Goal: Task Accomplishment & Management: Manage account settings

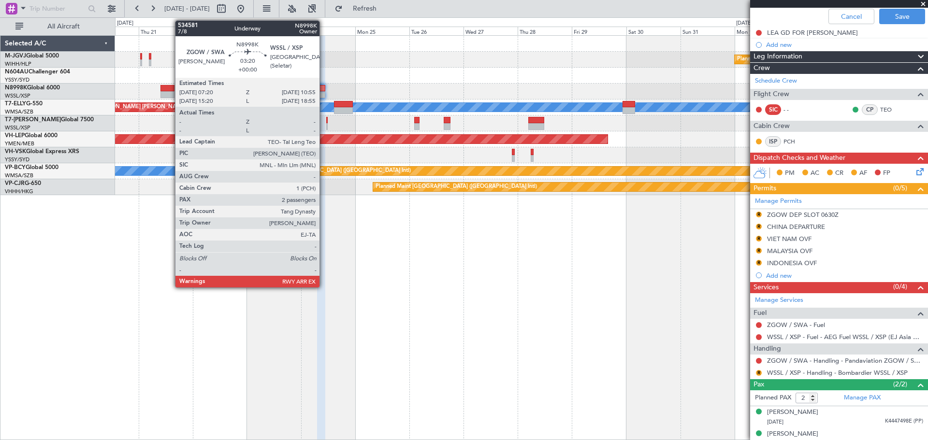
scroll to position [101, 0]
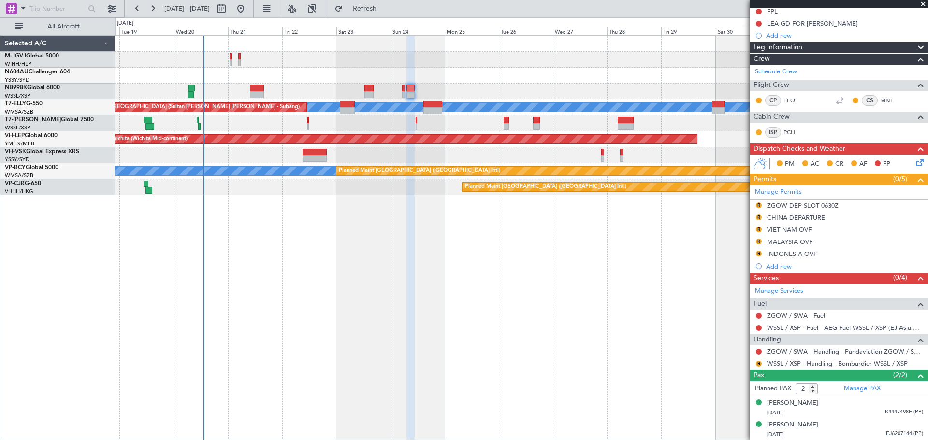
click at [278, 98] on div at bounding box center [521, 92] width 813 height 16
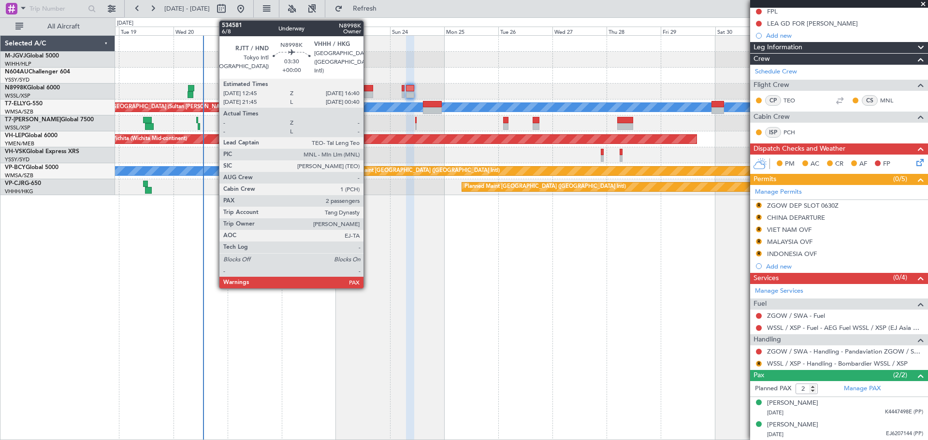
click at [368, 91] on div at bounding box center [368, 94] width 9 height 7
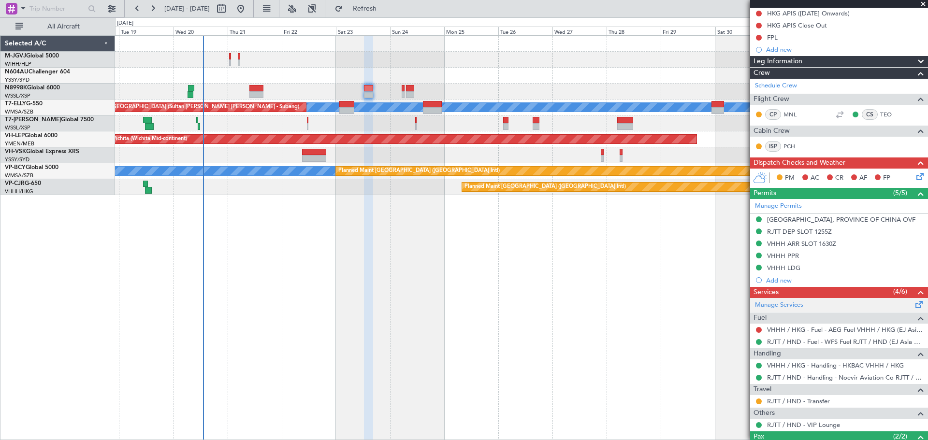
scroll to position [184, 0]
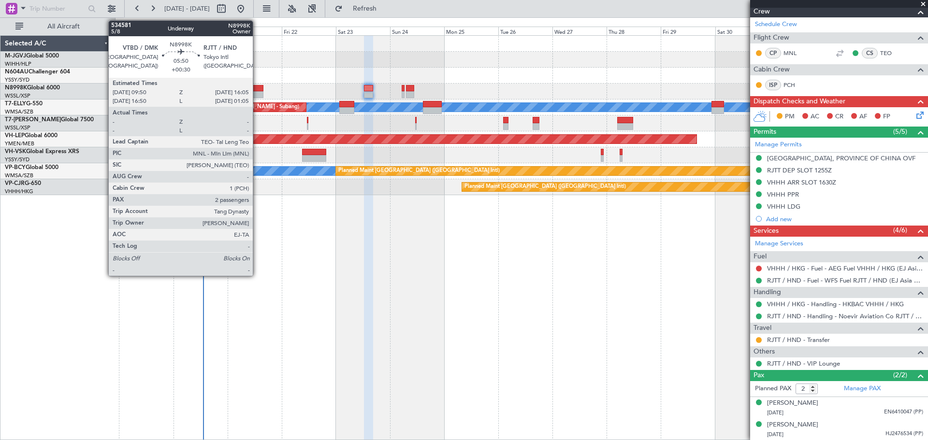
click at [257, 89] on div at bounding box center [256, 88] width 15 height 7
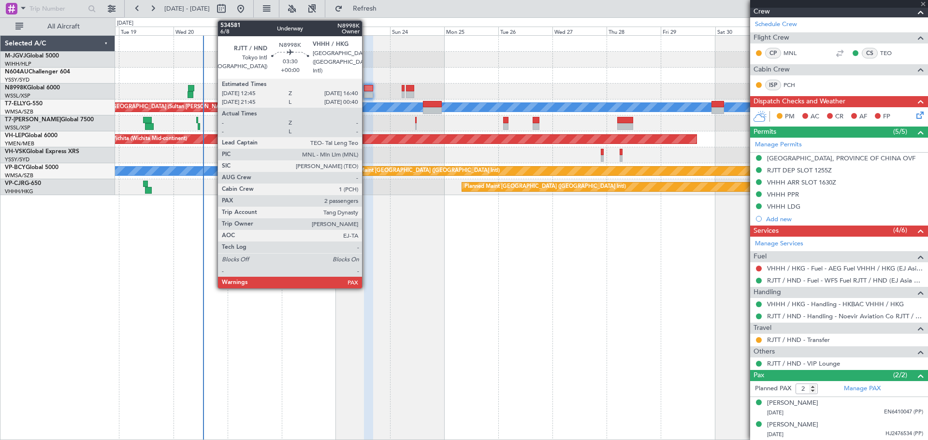
type input "+00:30"
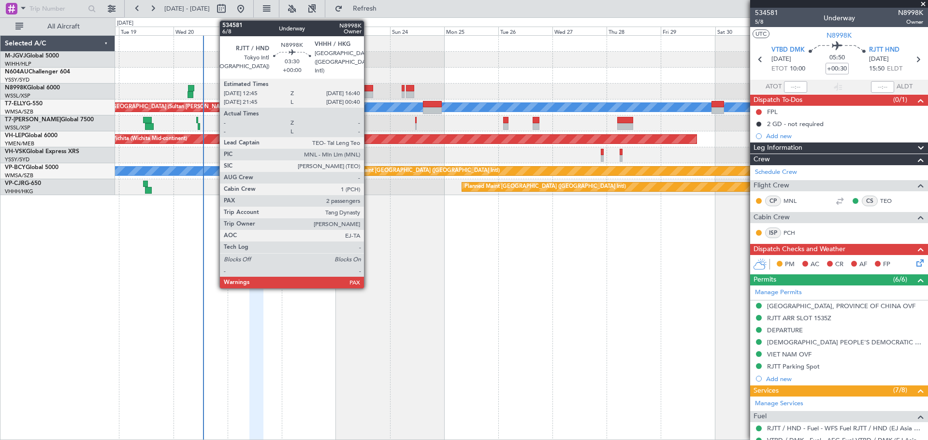
click at [368, 92] on div at bounding box center [368, 94] width 9 height 7
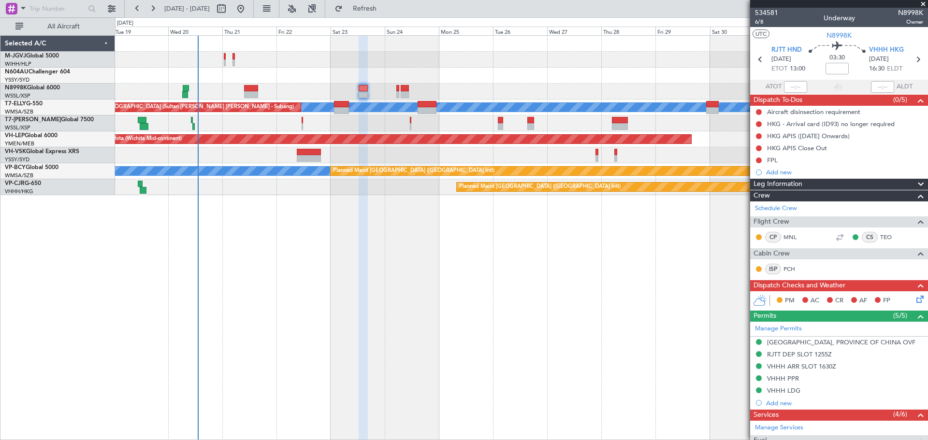
click at [599, 71] on div at bounding box center [521, 76] width 813 height 16
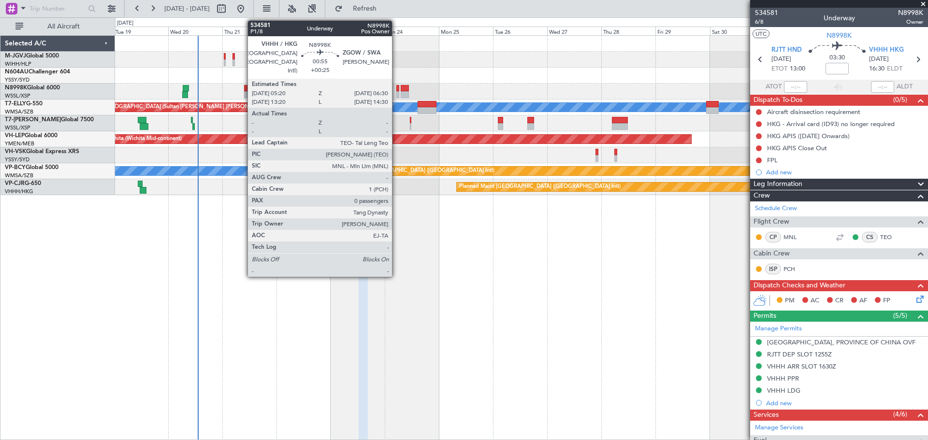
click at [396, 92] on div at bounding box center [397, 94] width 3 height 7
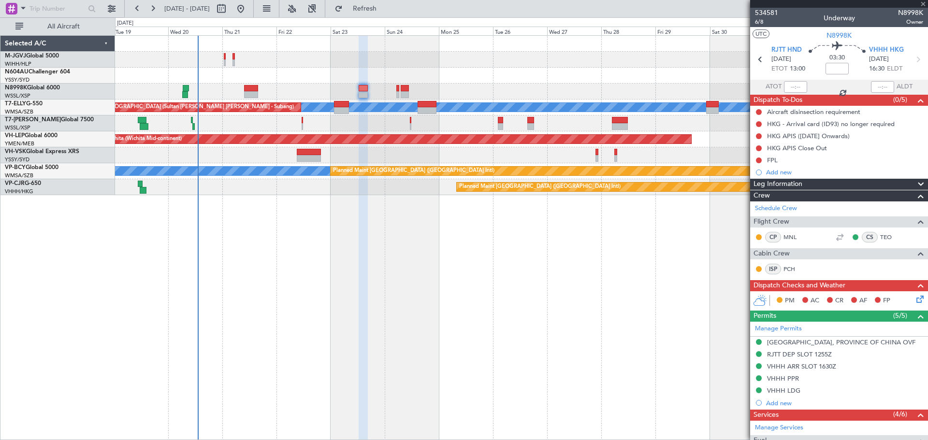
type input "+00:25"
type input "0"
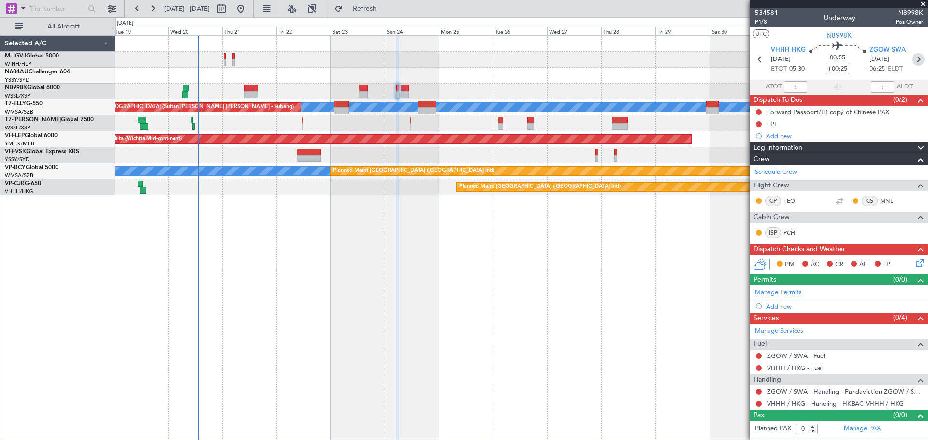
click at [917, 59] on icon at bounding box center [918, 59] width 13 height 13
type input "2"
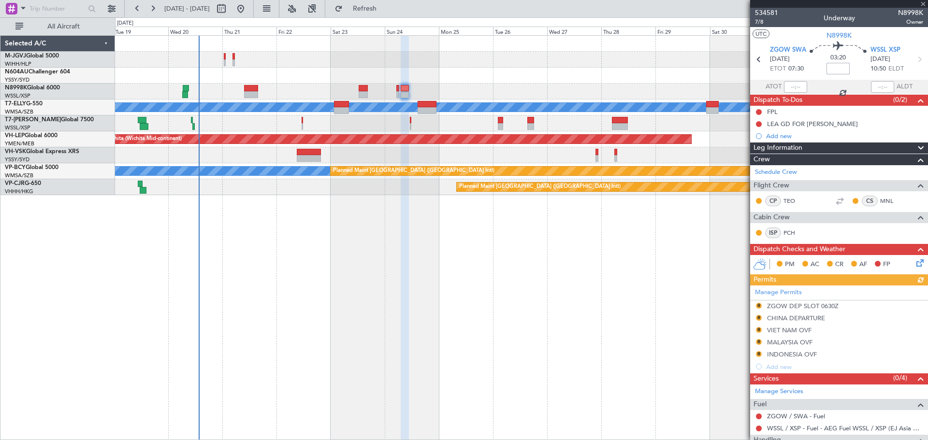
click at [840, 71] on input at bounding box center [838, 69] width 23 height 12
type input "5"
type input "+00:05"
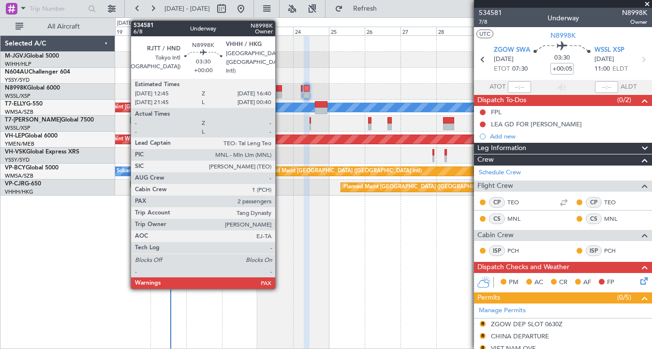
click at [279, 91] on div at bounding box center [279, 94] width 6 height 7
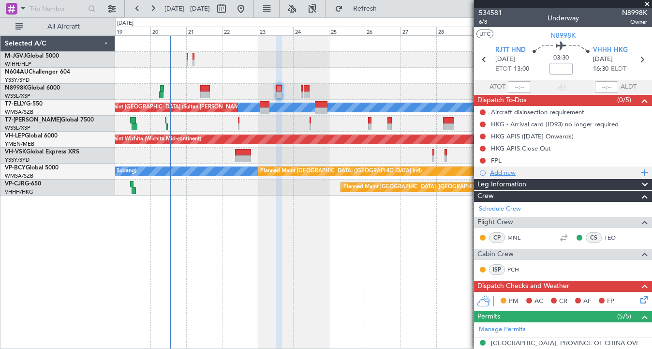
scroll to position [161, 0]
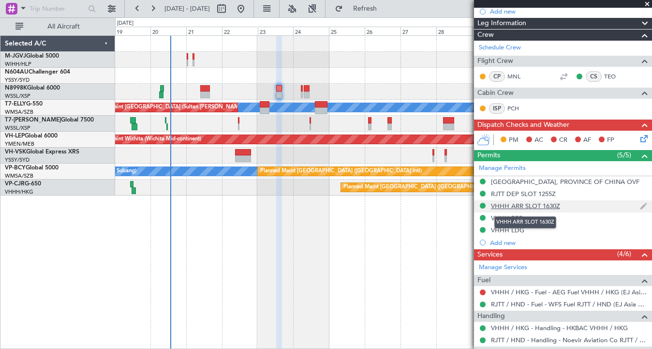
click at [549, 206] on div "VHHH ARR SLOT 1630Z" at bounding box center [525, 206] width 69 height 8
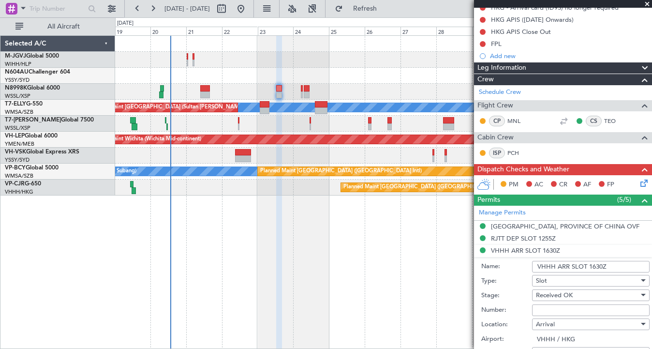
scroll to position [81, 0]
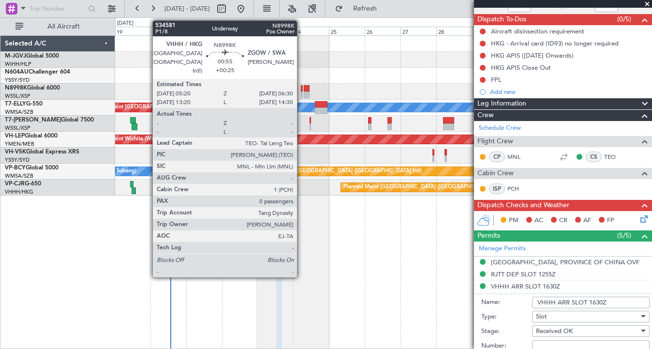
click at [301, 92] on div at bounding box center [302, 94] width 2 height 7
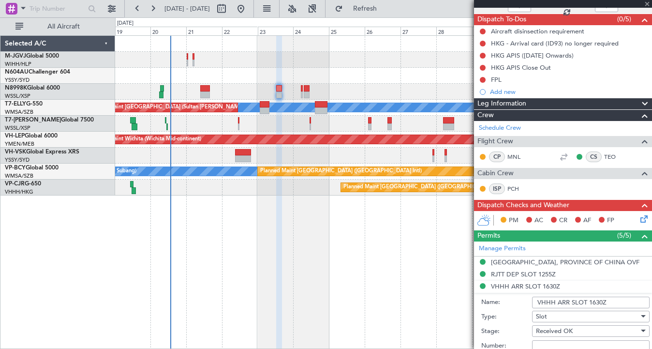
type input "+00:25"
type input "0"
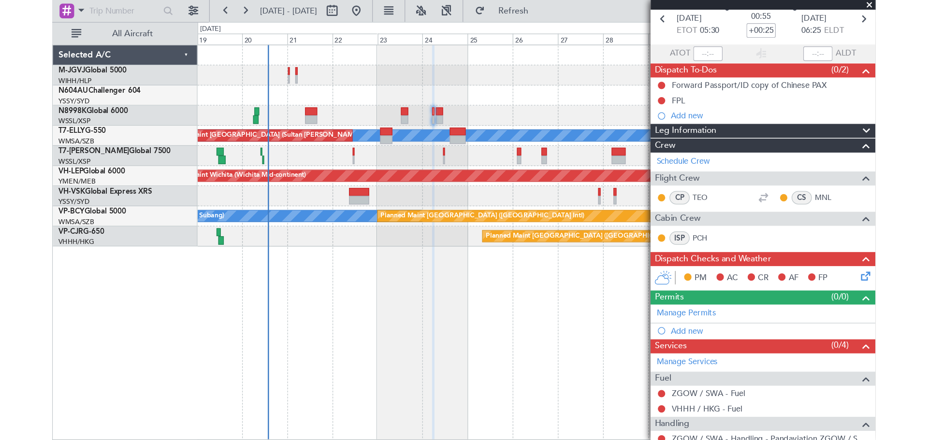
scroll to position [0, 0]
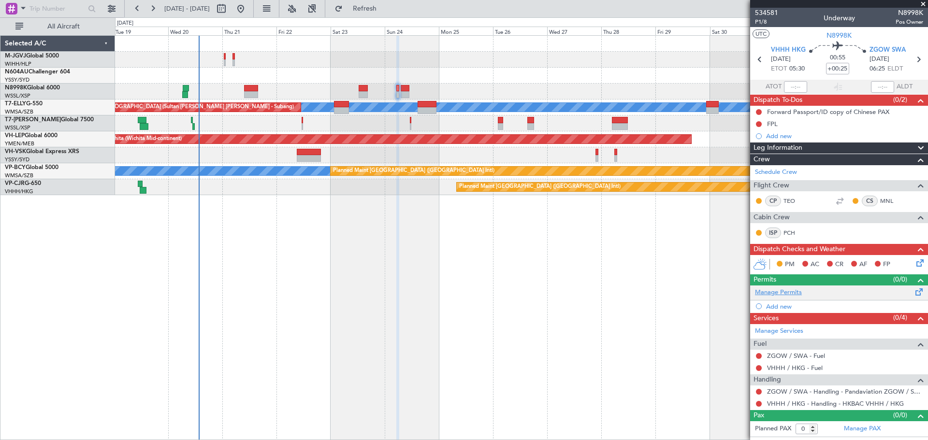
click at [797, 294] on link "Manage Permits" at bounding box center [778, 293] width 47 height 10
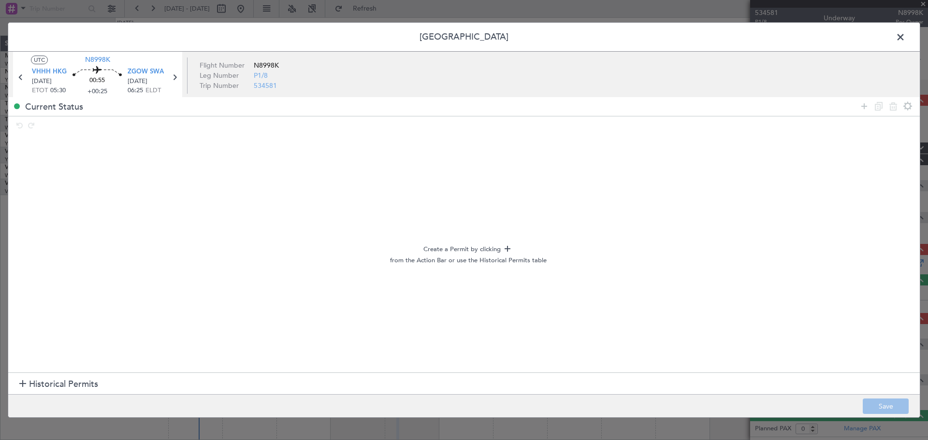
click at [28, 380] on h1 "Historical Permits" at bounding box center [58, 384] width 79 height 13
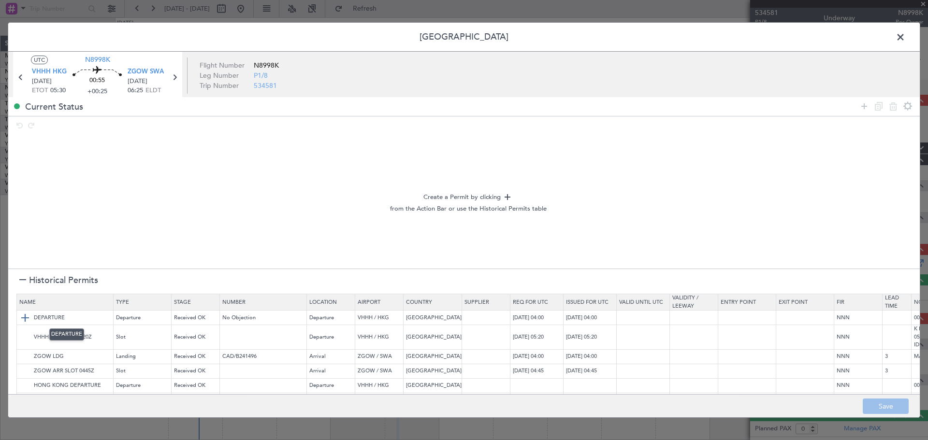
click at [24, 315] on img at bounding box center [25, 318] width 12 height 12
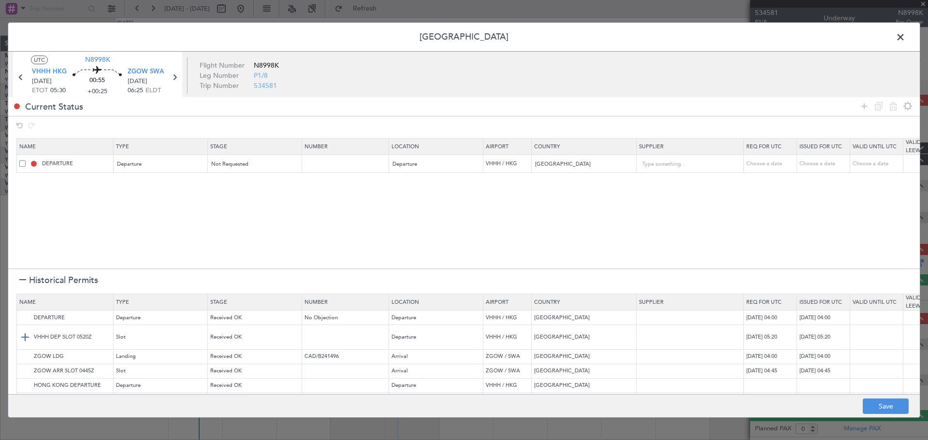
click at [24, 336] on img at bounding box center [25, 338] width 12 height 12
click at [27, 371] on img at bounding box center [25, 371] width 12 height 12
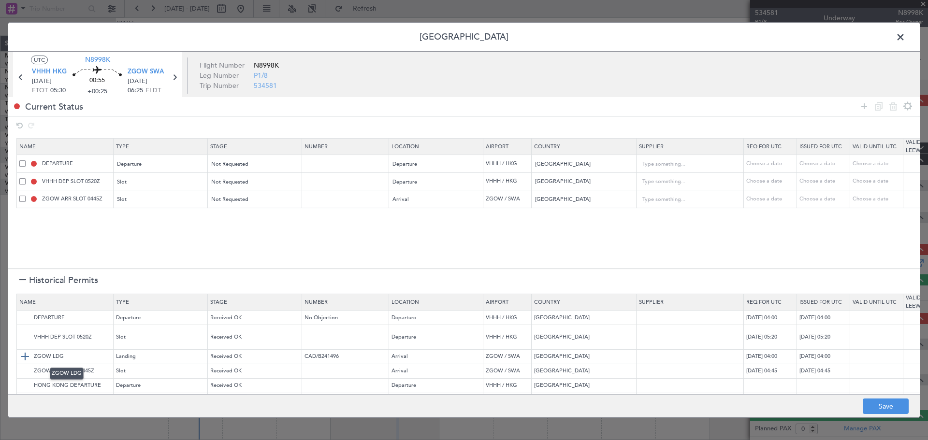
click at [24, 358] on img at bounding box center [25, 357] width 12 height 12
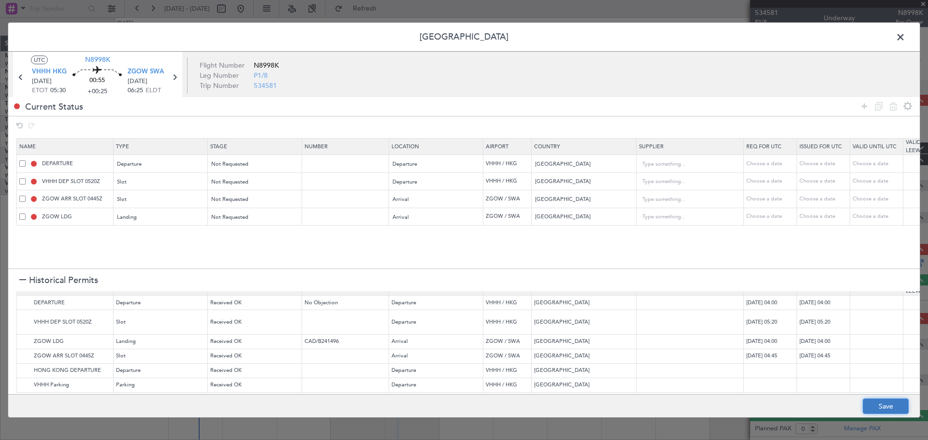
click at [881, 404] on button "Save" at bounding box center [886, 406] width 46 height 15
type input "HONG KONG DEPARTURE"
type input "NNN"
type input "VHHH DEP SLOT"
type input "NNN"
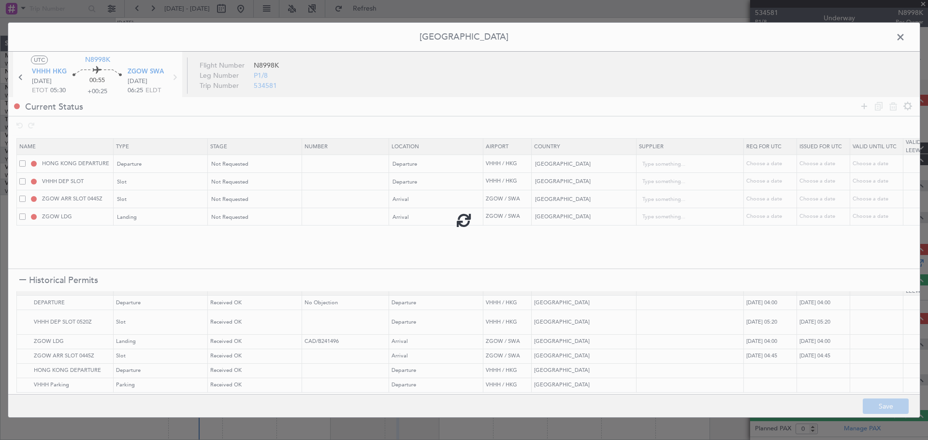
type input "ZGOW ARR SLOT"
type input "NNN"
type input "3"
type input "NNN"
type input "3"
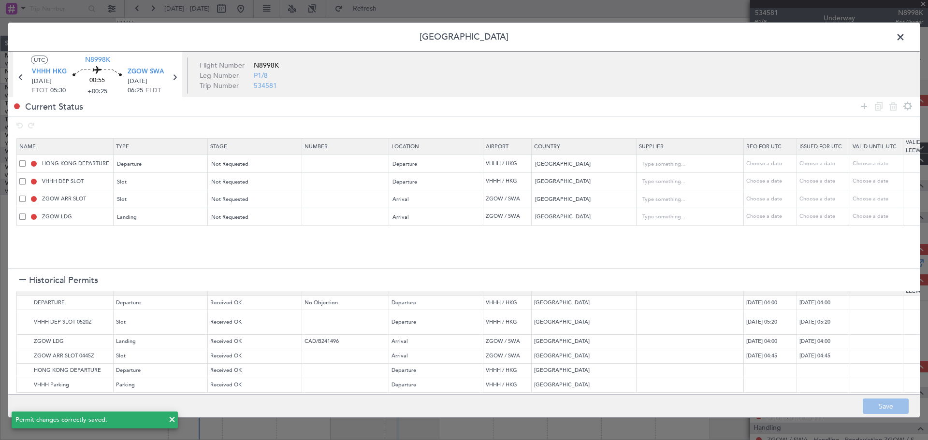
click at [905, 36] on span at bounding box center [905, 39] width 0 height 19
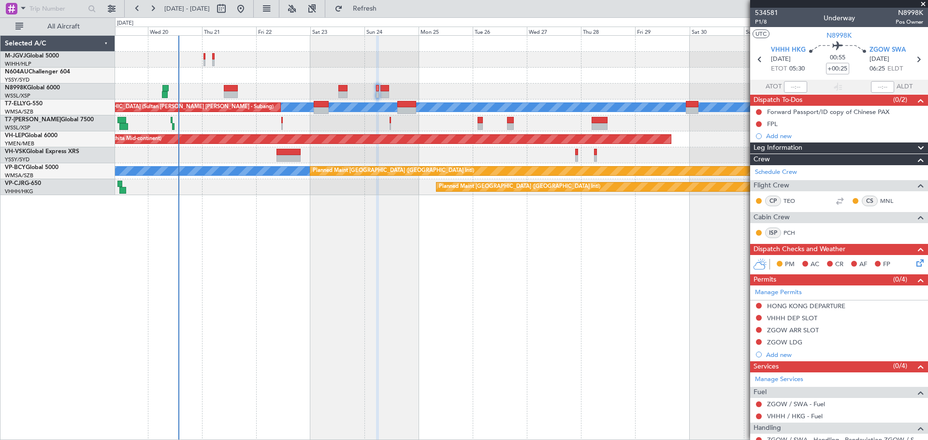
click at [613, 351] on div "Planned Maint [GEOGRAPHIC_DATA] (Seletar) Planned Maint [GEOGRAPHIC_DATA] (Sele…" at bounding box center [521, 237] width 813 height 405
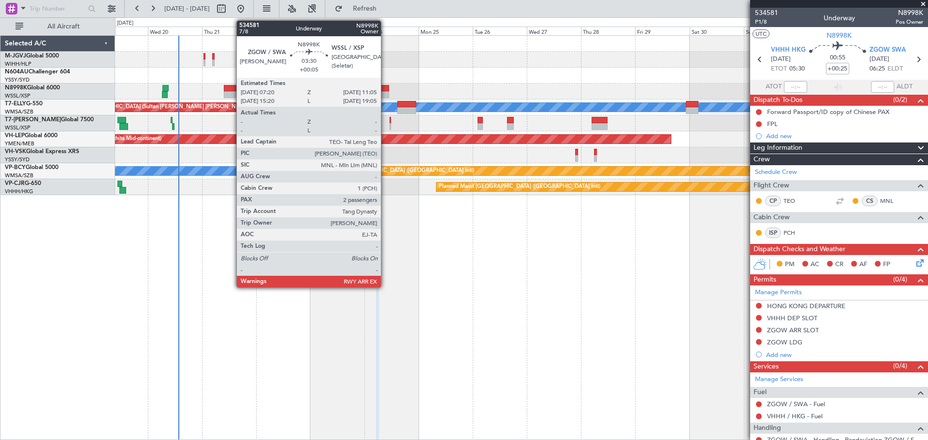
click at [385, 91] on div at bounding box center [384, 88] width 9 height 7
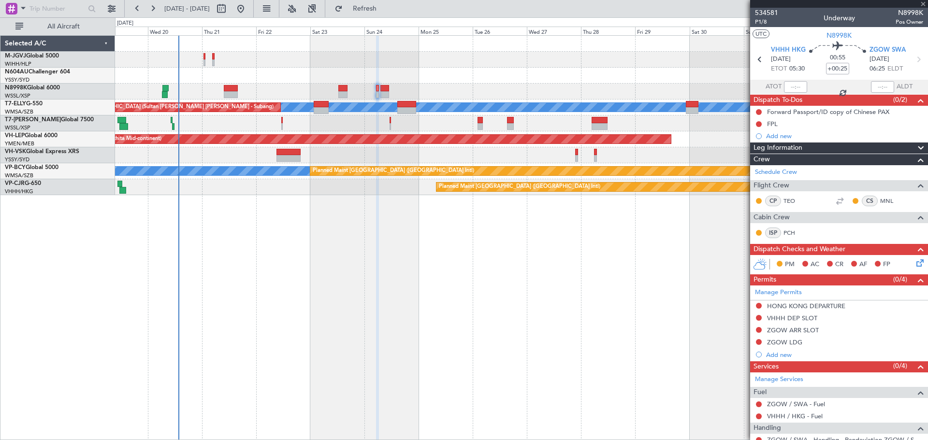
type input "+00:05"
type input "2"
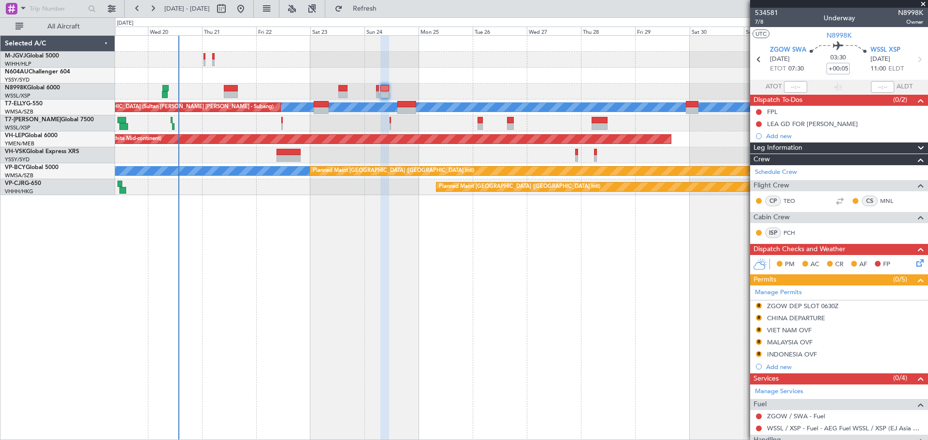
scroll to position [81, 0]
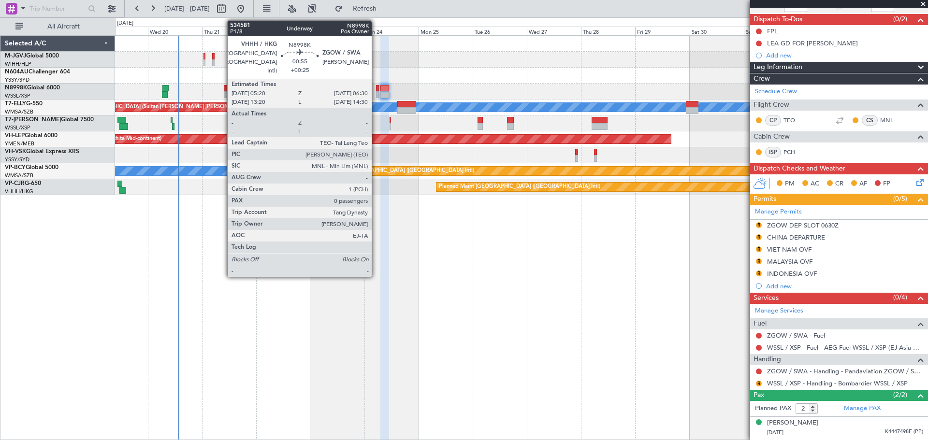
click at [376, 90] on div at bounding box center [377, 88] width 3 height 7
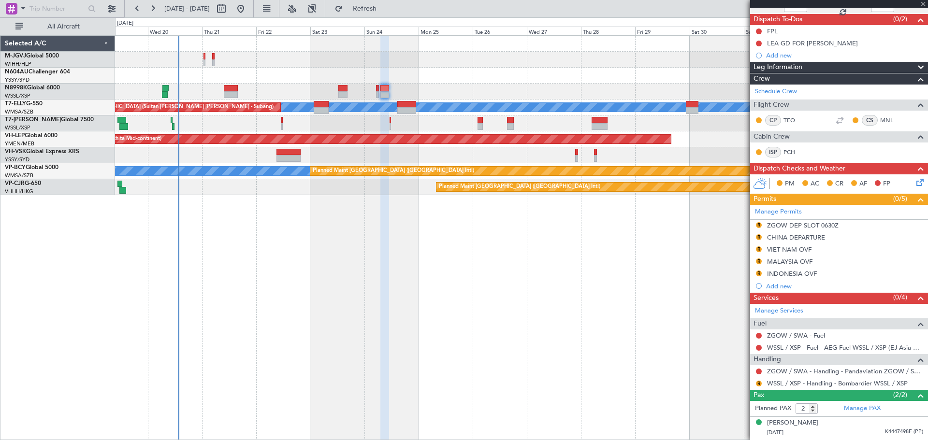
type input "+00:25"
type input "0"
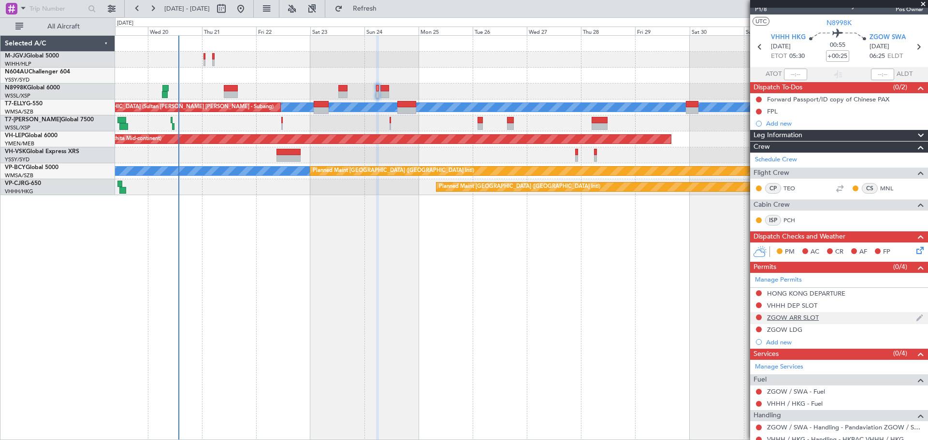
scroll to position [0, 0]
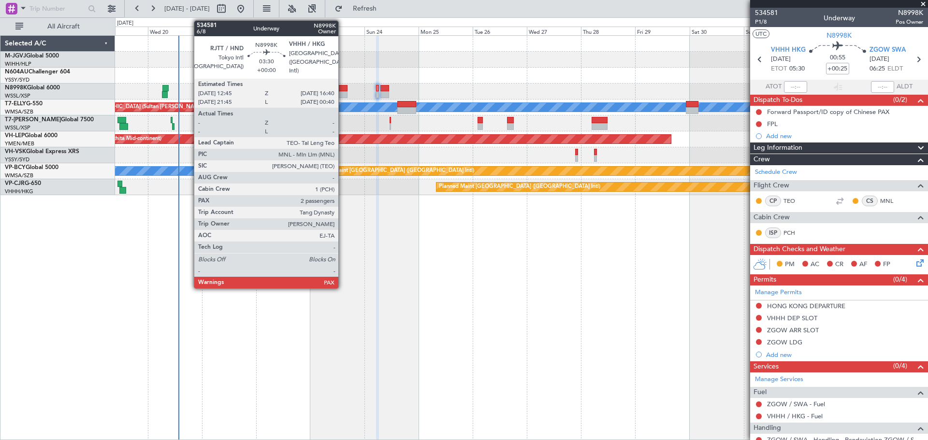
click at [343, 90] on div at bounding box center [342, 88] width 9 height 7
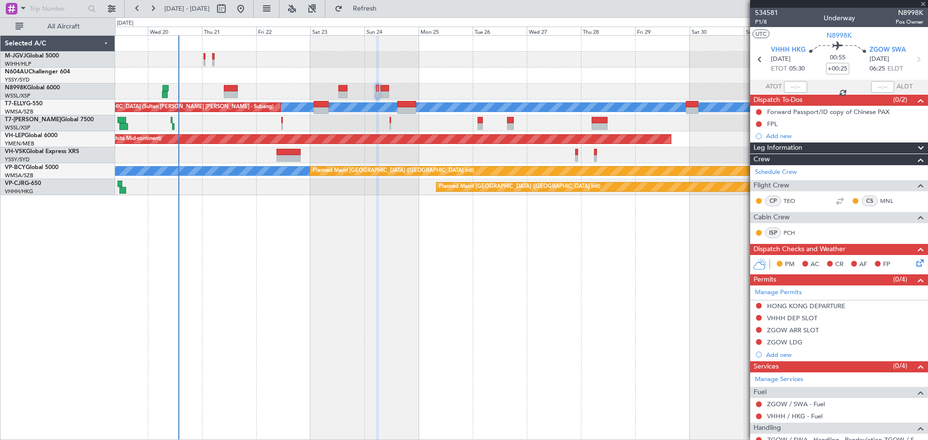
type input "2"
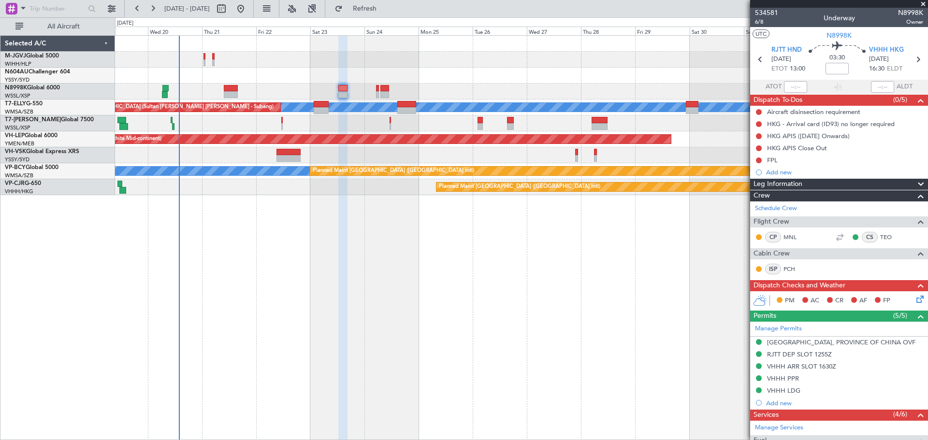
click at [607, 303] on div "Planned Maint [GEOGRAPHIC_DATA] (Seletar) Planned Maint [GEOGRAPHIC_DATA] (Sele…" at bounding box center [521, 237] width 813 height 405
click at [772, 207] on link "Schedule Crew" at bounding box center [776, 209] width 42 height 10
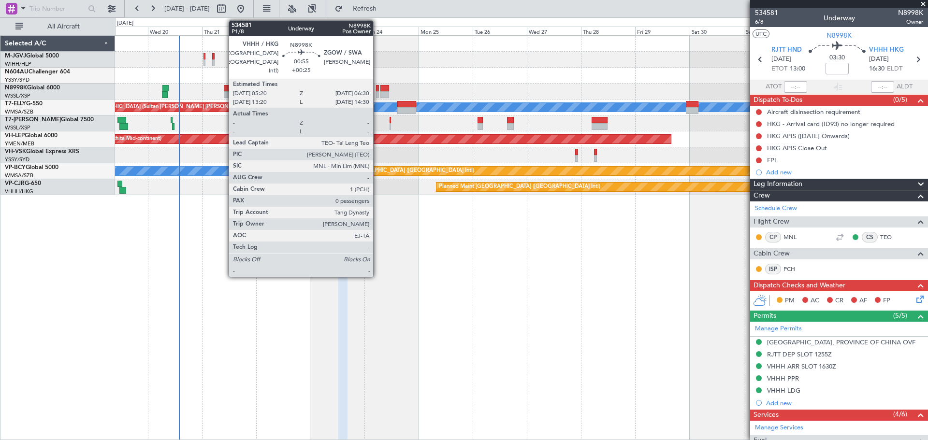
click at [378, 92] on div at bounding box center [377, 94] width 3 height 7
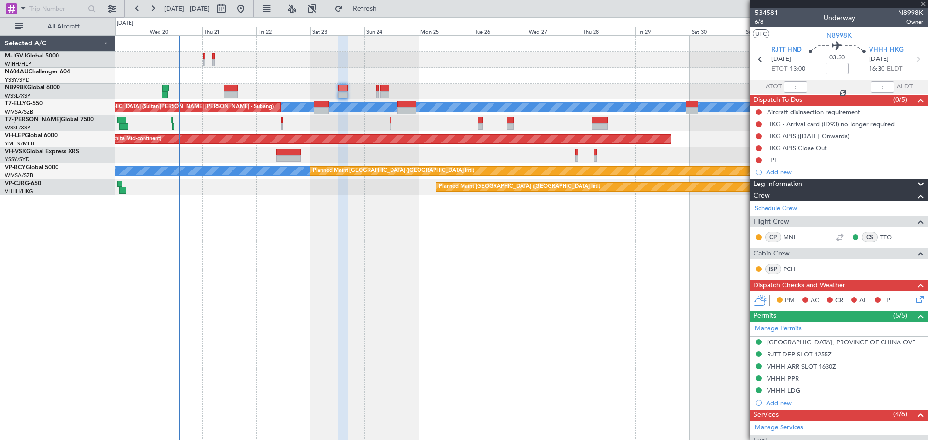
type input "+00:25"
type input "0"
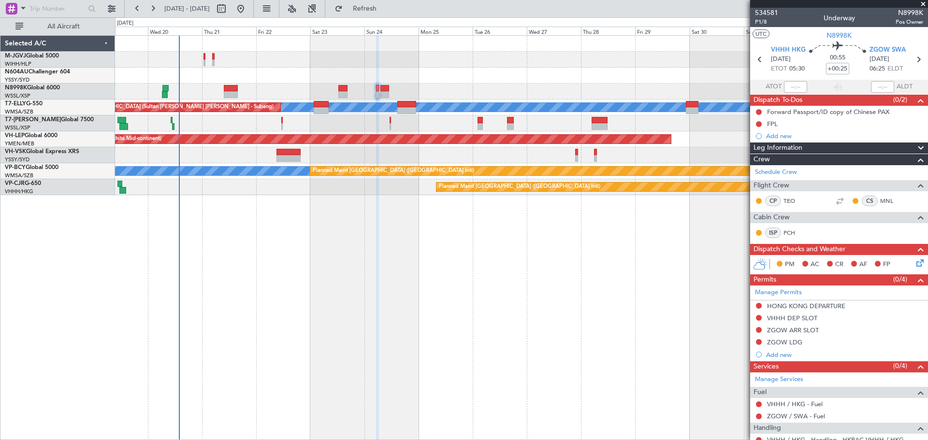
click at [759, 317] on button at bounding box center [759, 318] width 6 height 6
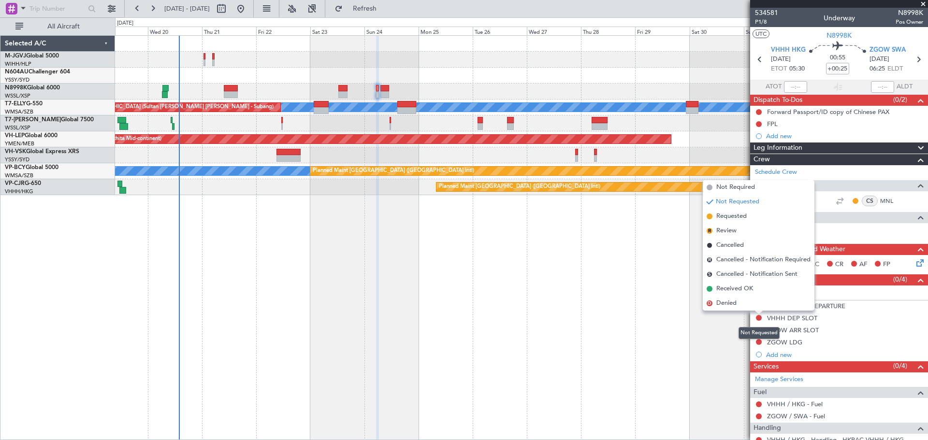
click at [759, 317] on button at bounding box center [759, 318] width 6 height 6
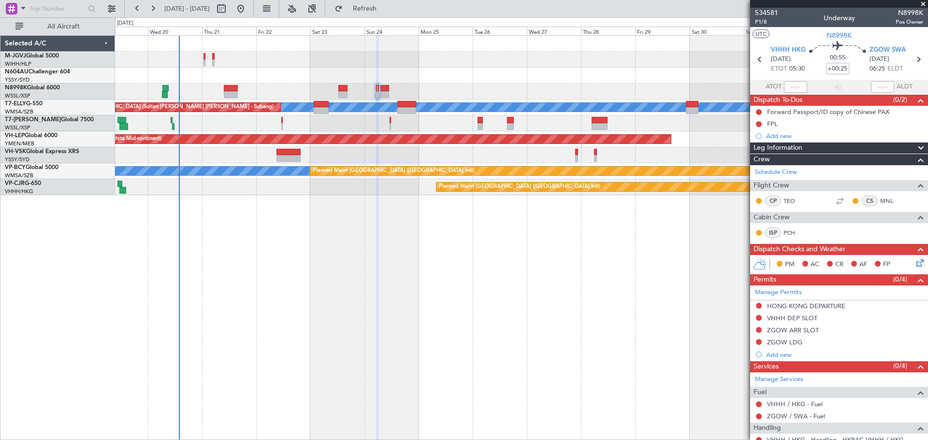
click at [759, 317] on button at bounding box center [759, 318] width 6 height 6
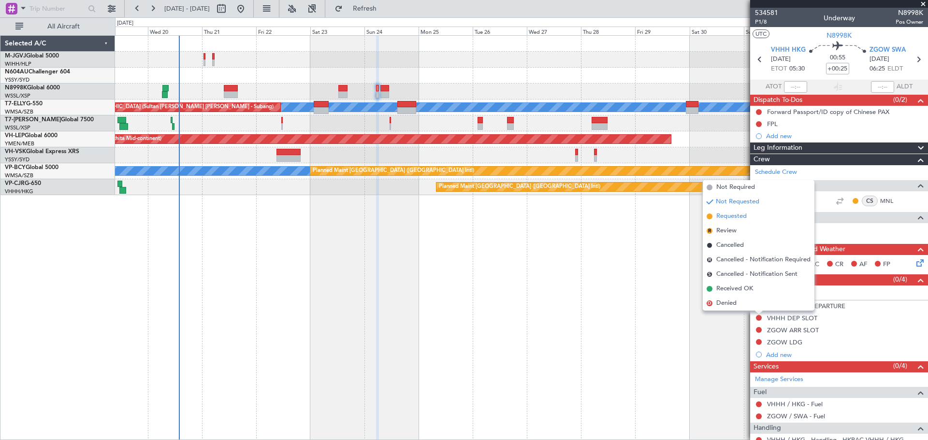
click at [742, 213] on span "Requested" at bounding box center [731, 217] width 30 height 10
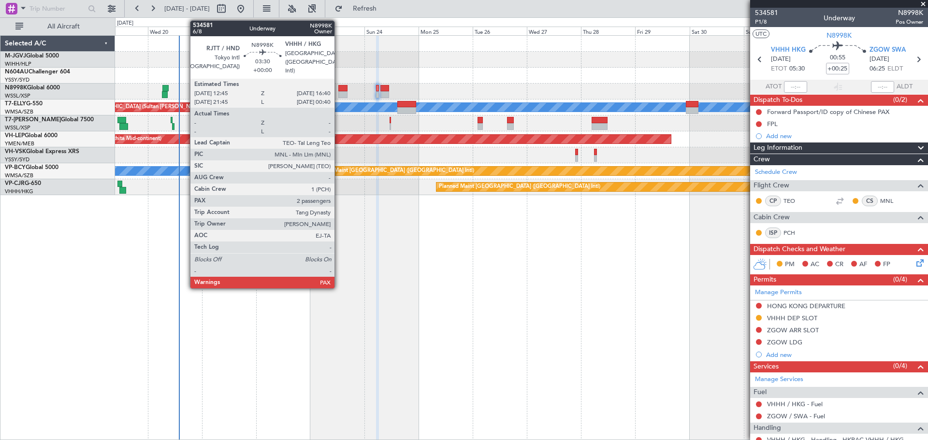
click at [339, 90] on div at bounding box center [342, 88] width 9 height 7
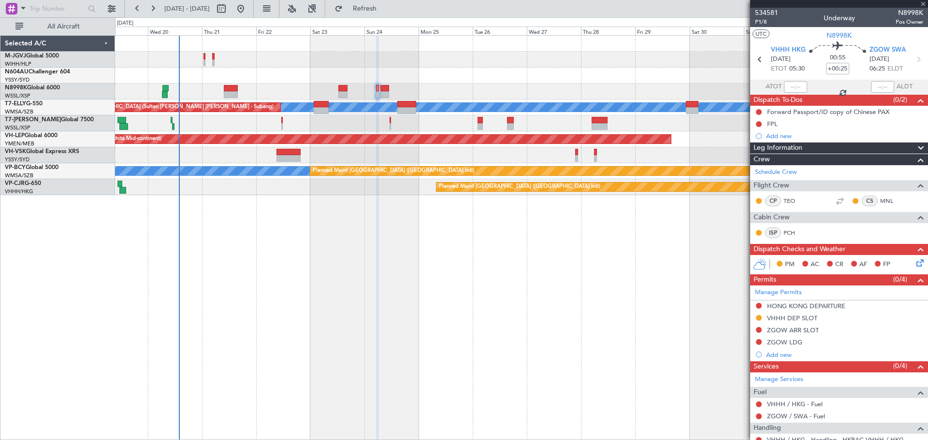
type input "2"
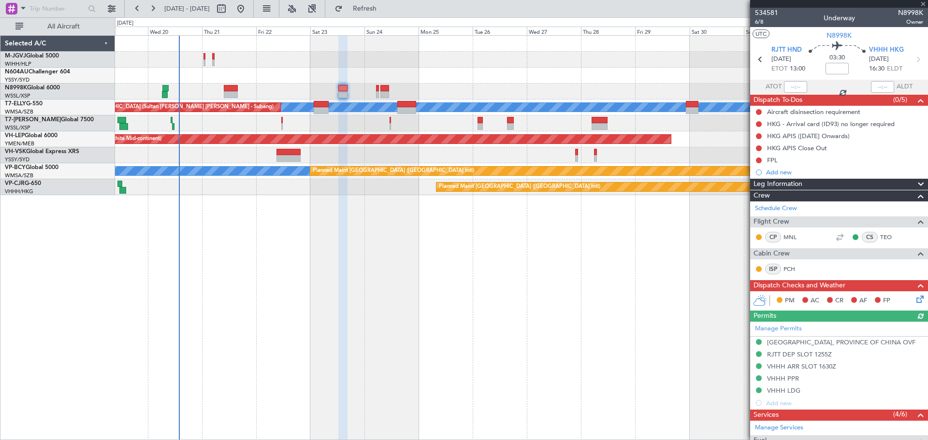
scroll to position [184, 0]
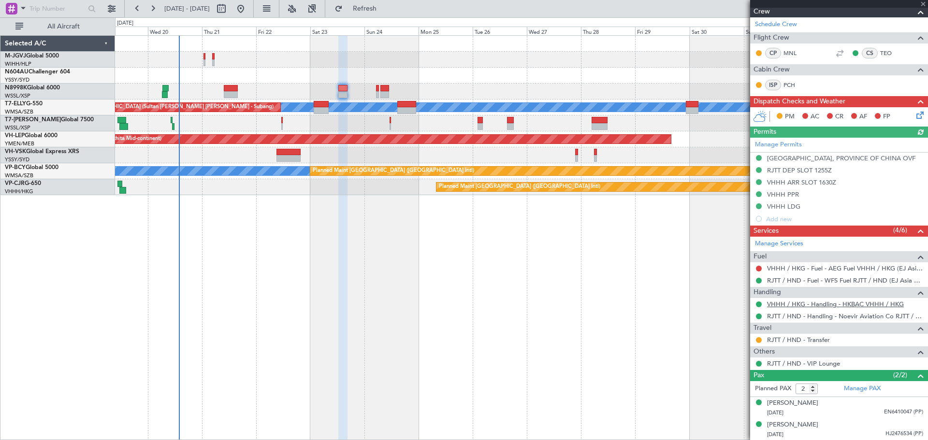
click at [788, 305] on link "VHHH / HKG - Handling - HKBAC VHHH / HKG" at bounding box center [835, 304] width 137 height 8
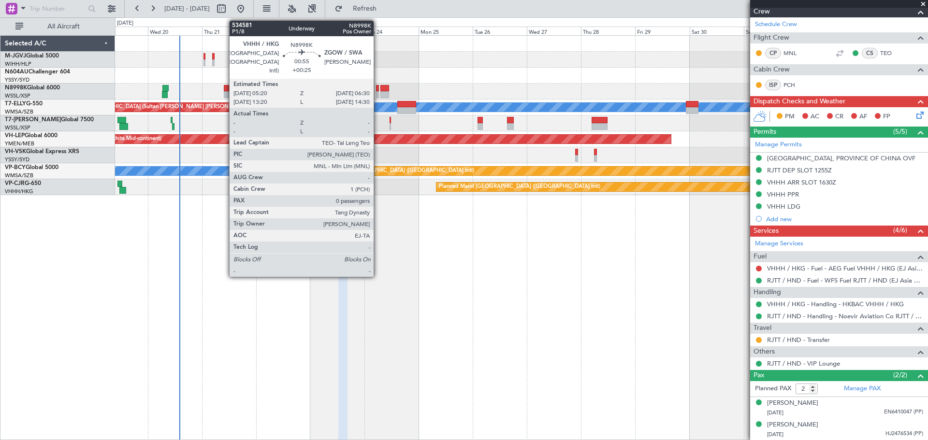
click at [378, 92] on div at bounding box center [377, 94] width 3 height 7
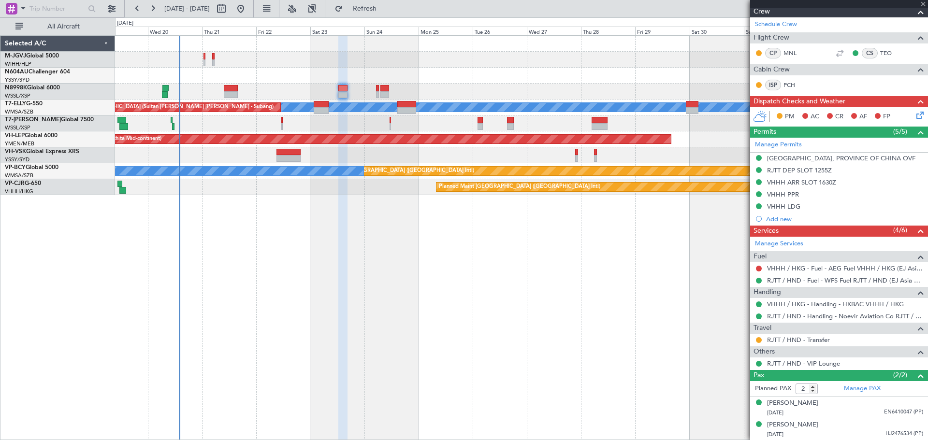
type input "+00:25"
type input "0"
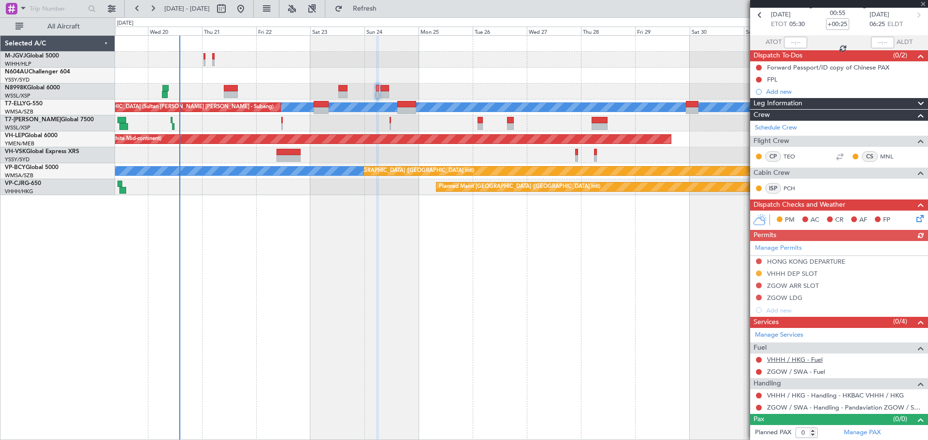
scroll to position [45, 0]
click at [756, 393] on button at bounding box center [759, 396] width 6 height 6
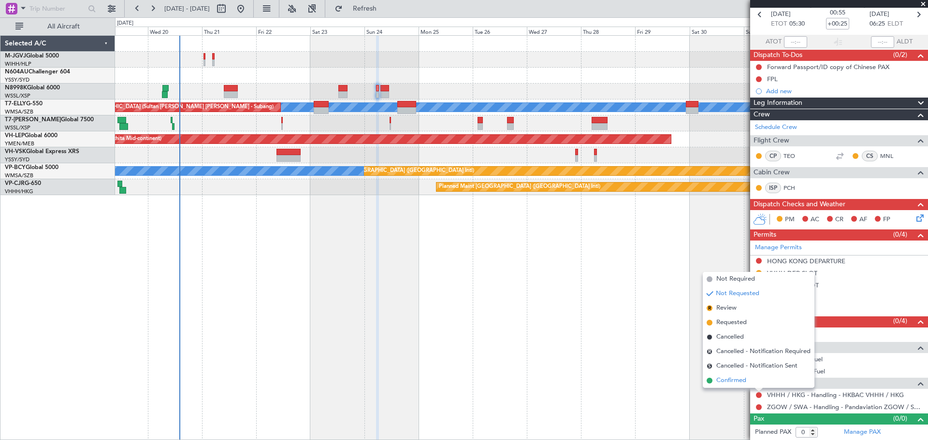
click at [735, 379] on span "Confirmed" at bounding box center [731, 381] width 30 height 10
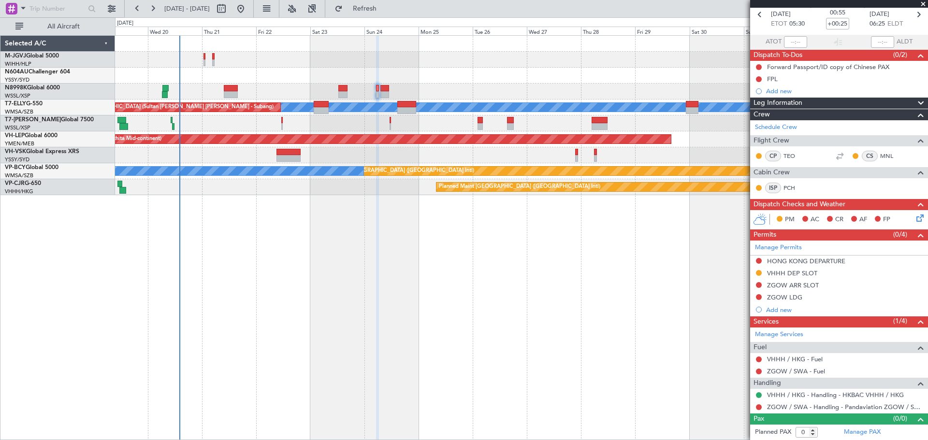
click at [788, 408] on mat-tooltip-component "VHHH / HKG - Handling - HKBAC VHHH / HKG" at bounding box center [834, 412] width 131 height 26
click at [780, 408] on link "ZGOW / SWA - Handling - Pandaviation ZGOW / SWA" at bounding box center [845, 407] width 156 height 8
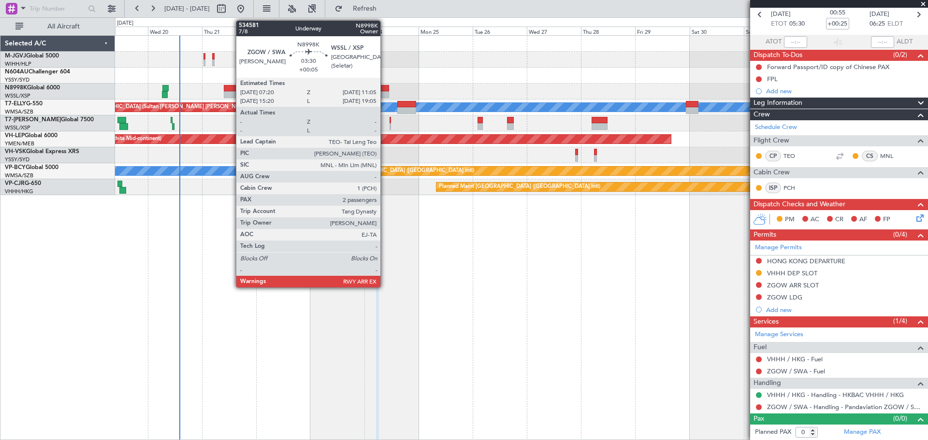
click at [385, 93] on div at bounding box center [384, 94] width 9 height 7
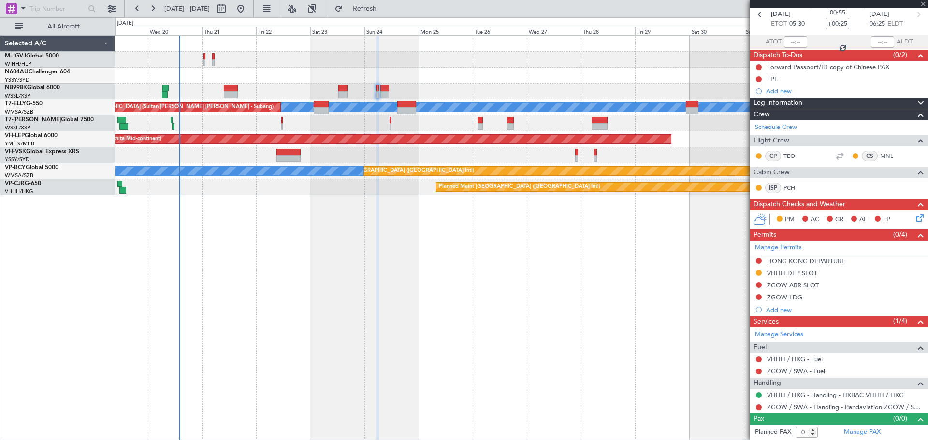
type input "+00:05"
type input "2"
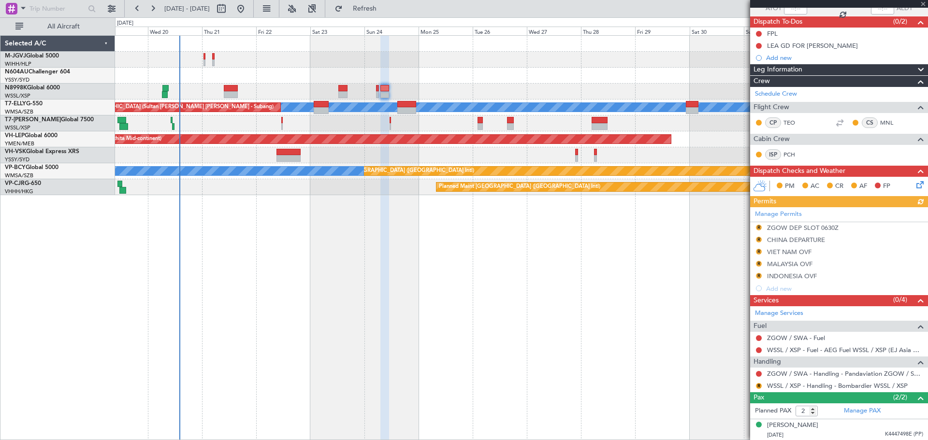
scroll to position [101, 0]
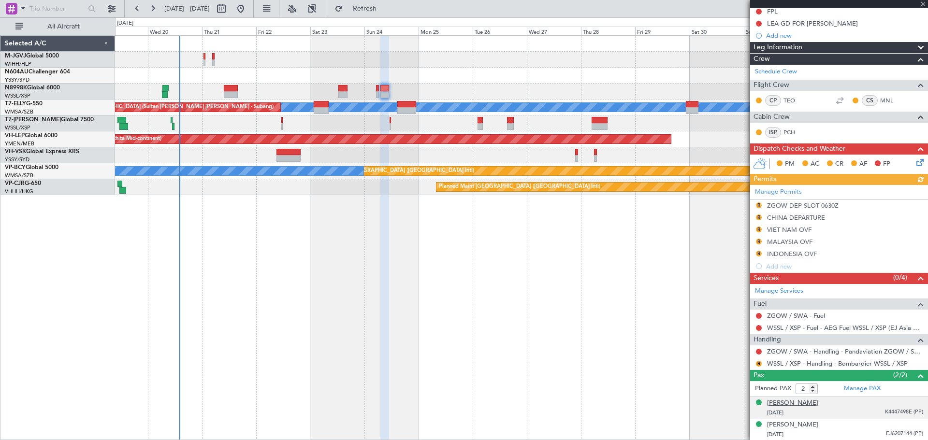
click at [796, 402] on div "[PERSON_NAME]" at bounding box center [792, 404] width 51 height 10
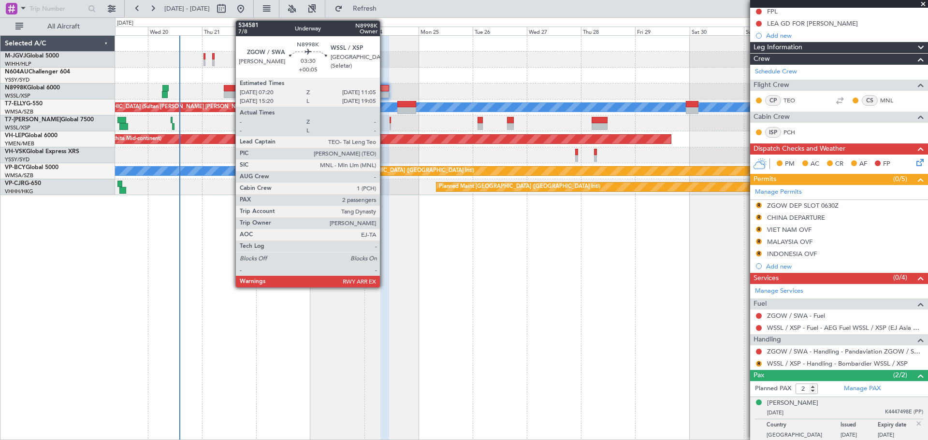
click at [384, 91] on div at bounding box center [384, 88] width 9 height 7
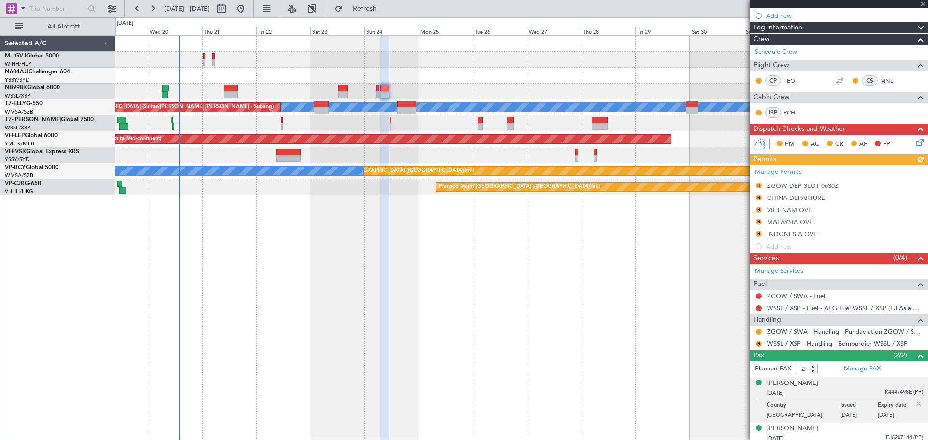
scroll to position [124, 0]
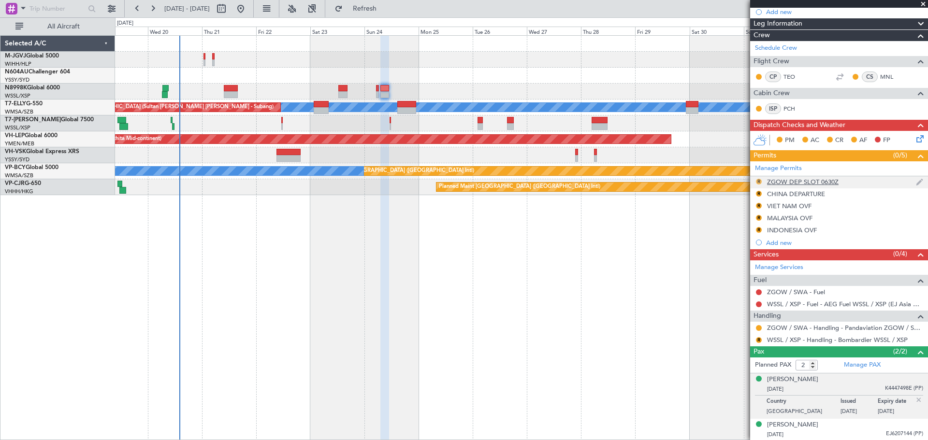
click at [760, 179] on button "R" at bounding box center [759, 182] width 6 height 6
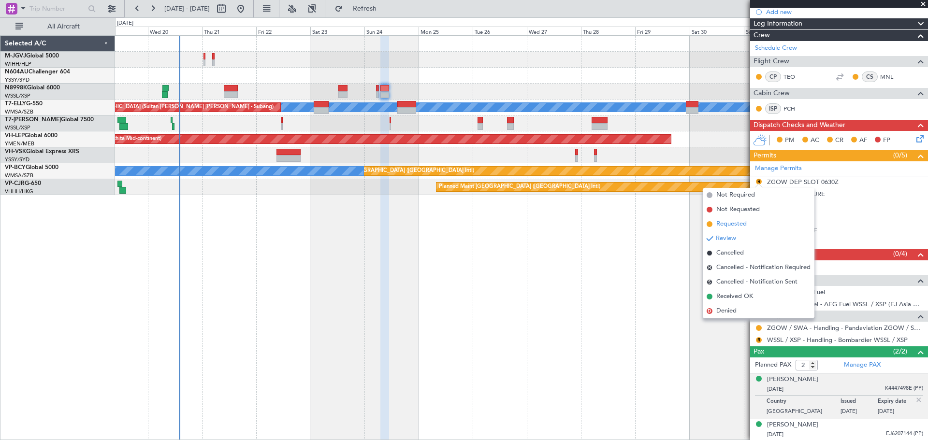
click at [746, 223] on span "Requested" at bounding box center [731, 224] width 30 height 10
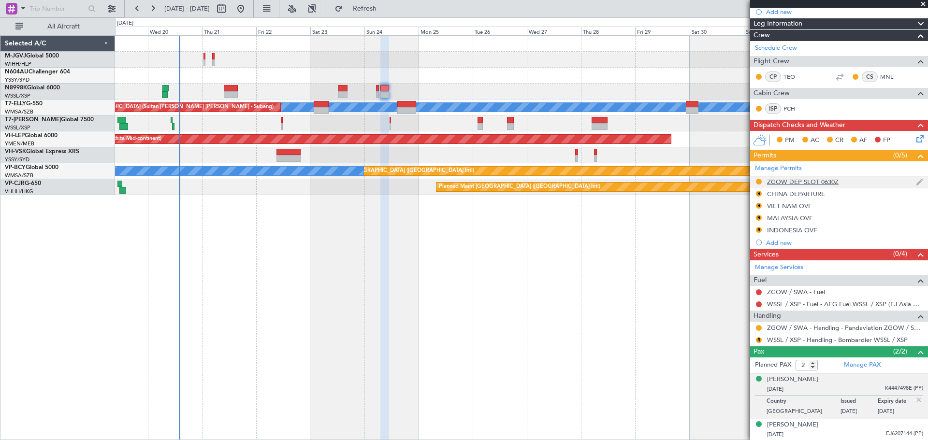
click at [792, 180] on div "ZGOW DEP SLOT 0630Z" at bounding box center [803, 182] width 72 height 8
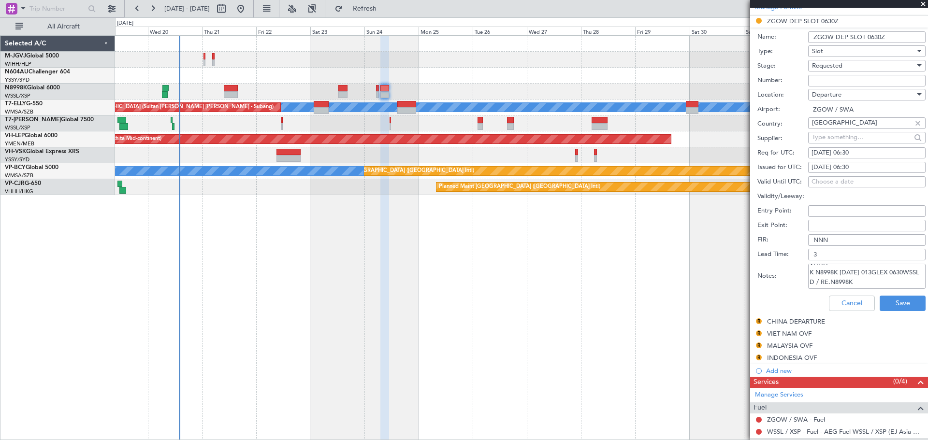
scroll to position [34, 0]
click at [866, 275] on textarea "GCR /REG VHHH K N8998K [DATE] 013GLEX 0630WSSL D / RE.N8998K IDD.VHHHDGN7521000/" at bounding box center [866, 276] width 117 height 25
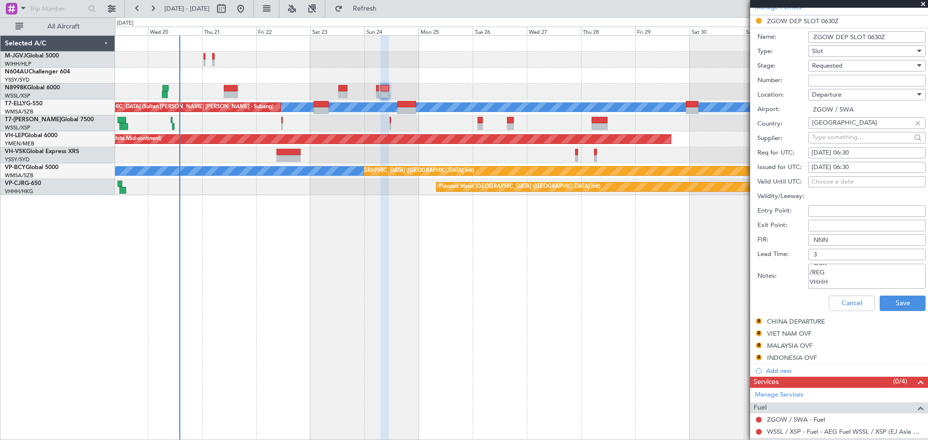
scroll to position [15, 0]
type textarea "GCR /REG VHHH"
click at [852, 301] on button "Cancel" at bounding box center [852, 303] width 46 height 15
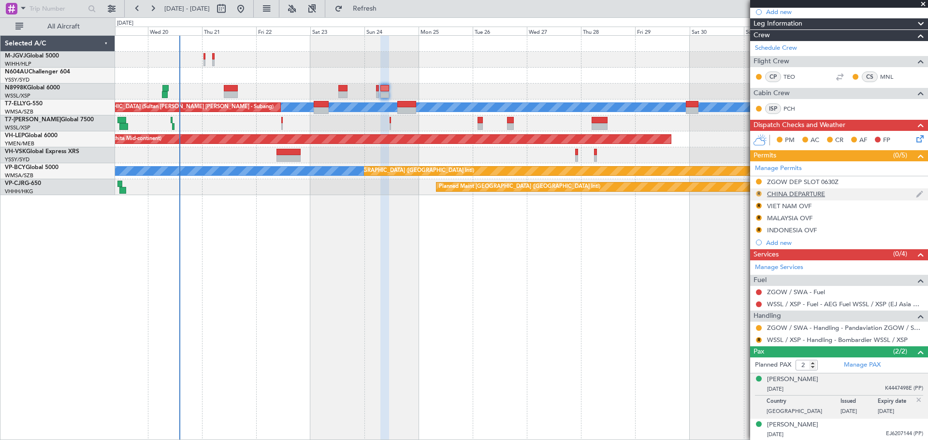
click at [758, 192] on button "R" at bounding box center [759, 194] width 6 height 6
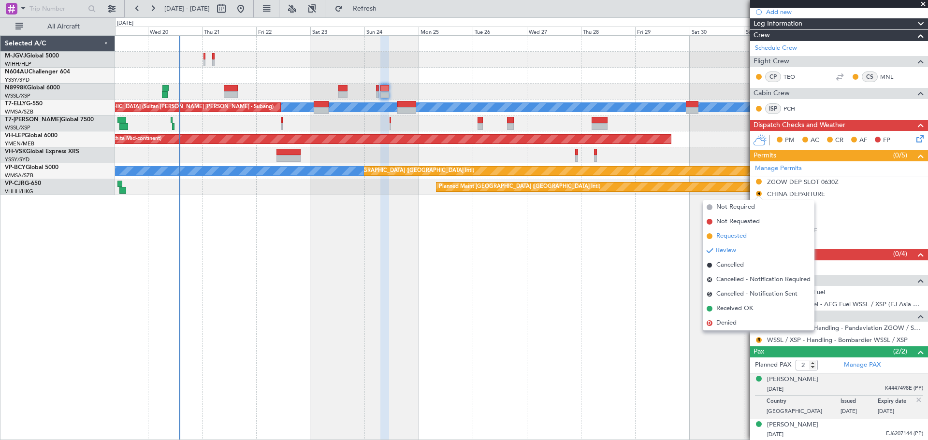
click at [750, 235] on li "Requested" at bounding box center [759, 236] width 112 height 15
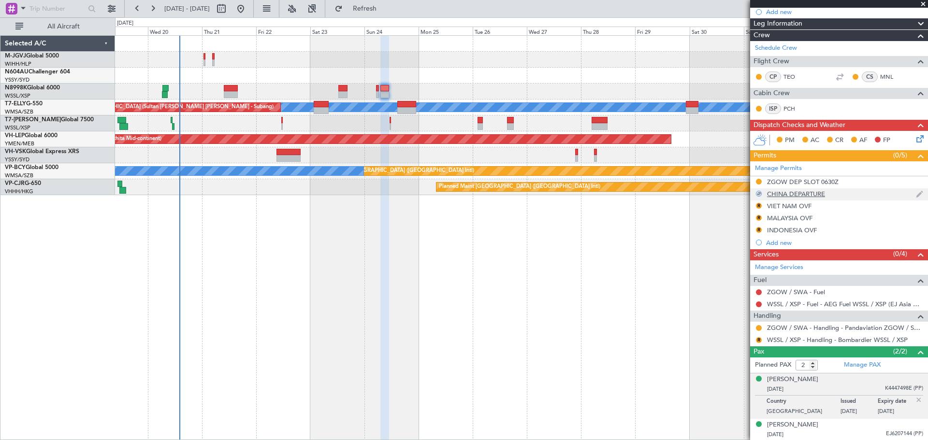
click at [791, 195] on div "CHINA DEPARTURE" at bounding box center [796, 194] width 58 height 8
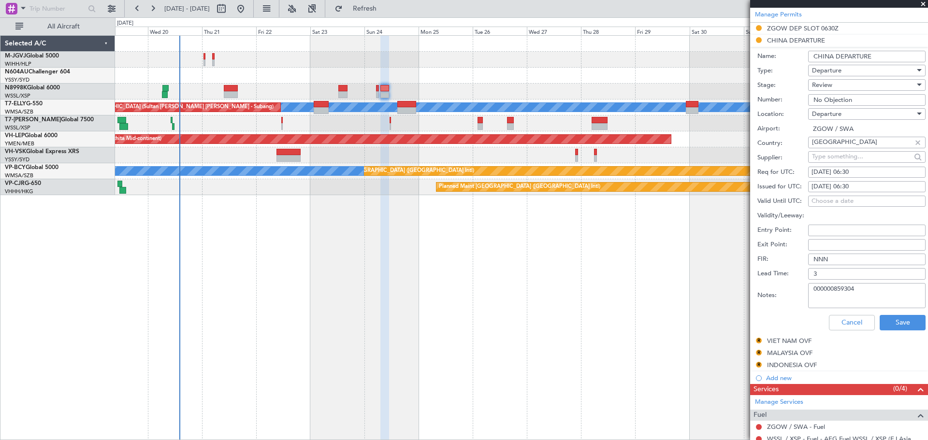
scroll to position [286, 0]
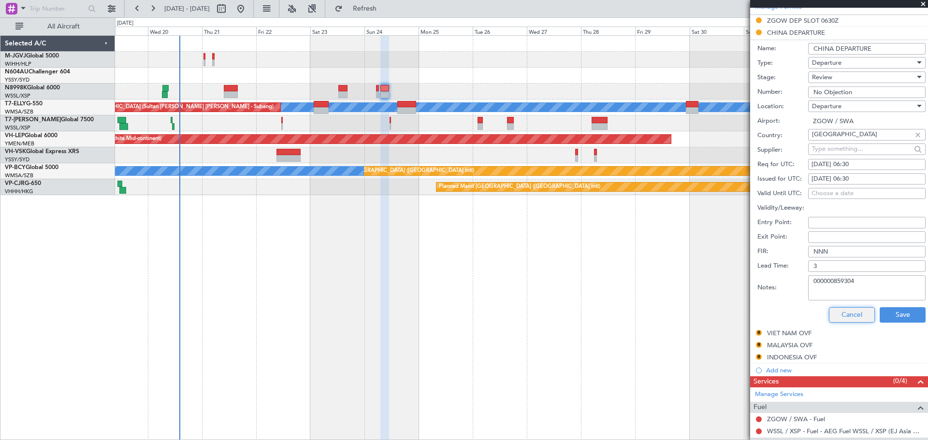
click at [841, 316] on button "Cancel" at bounding box center [852, 314] width 46 height 15
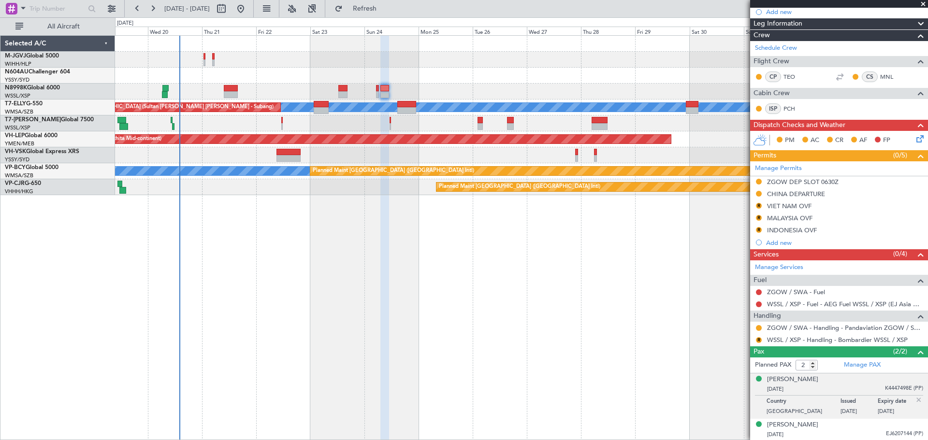
click at [460, 57] on div "Planned Maint [GEOGRAPHIC_DATA] (Seletar) Planned Maint [GEOGRAPHIC_DATA] (Sele…" at bounding box center [521, 60] width 813 height 16
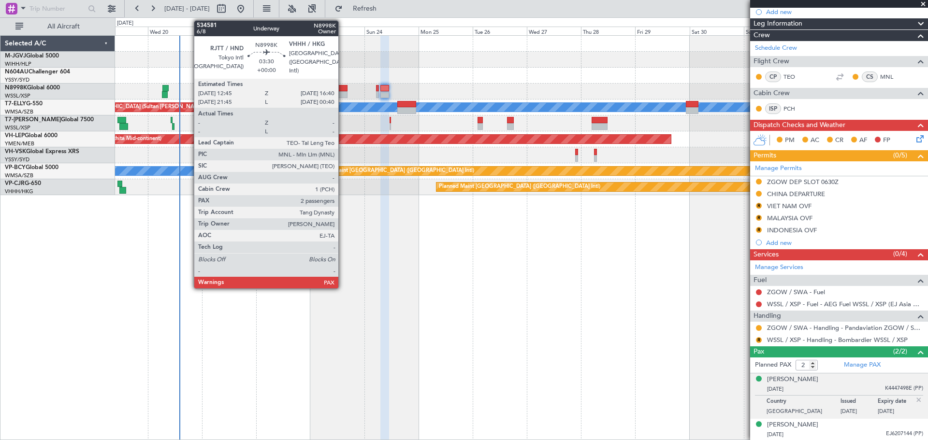
click at [343, 92] on div at bounding box center [342, 94] width 9 height 7
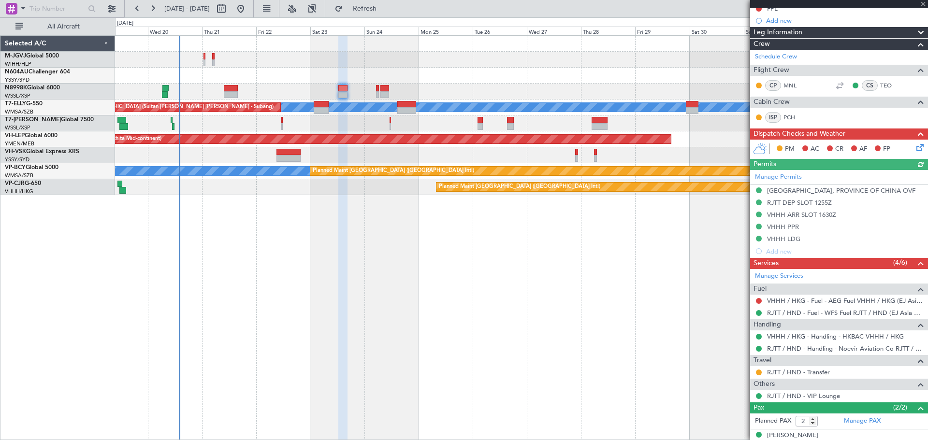
scroll to position [184, 0]
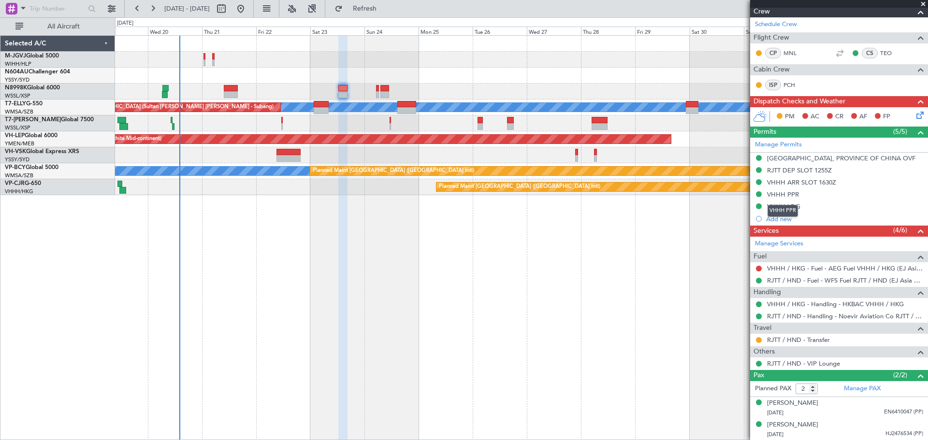
click at [786, 205] on div "VHHH PPR" at bounding box center [783, 211] width 30 height 12
click at [796, 204] on div "VHHH LDG" at bounding box center [783, 207] width 33 height 8
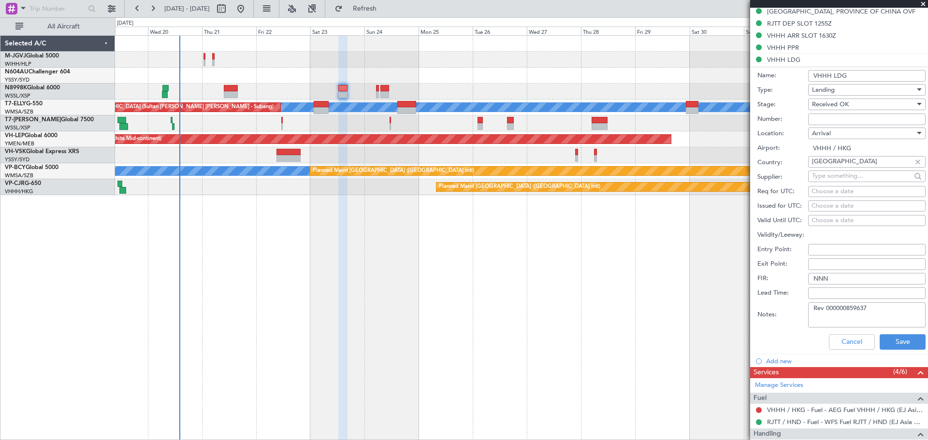
scroll to position [473, 0]
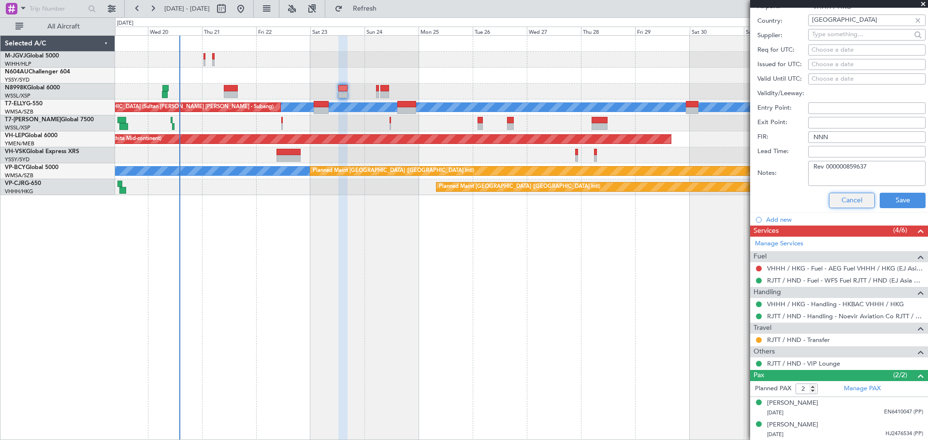
click at [839, 197] on button "Cancel" at bounding box center [852, 200] width 46 height 15
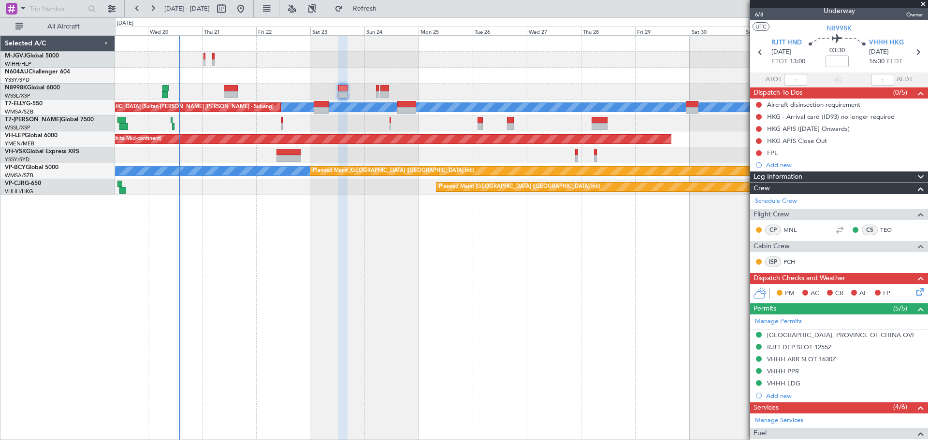
scroll to position [0, 0]
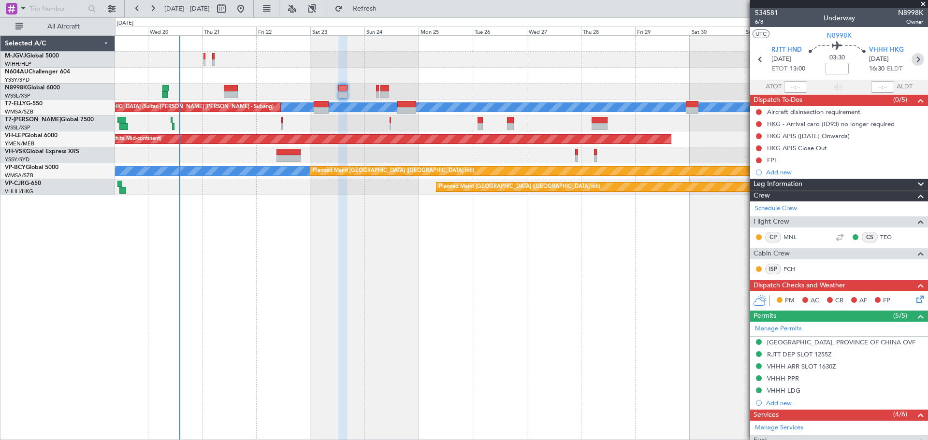
click at [912, 61] on icon at bounding box center [918, 59] width 13 height 13
type input "+00:25"
type input "0"
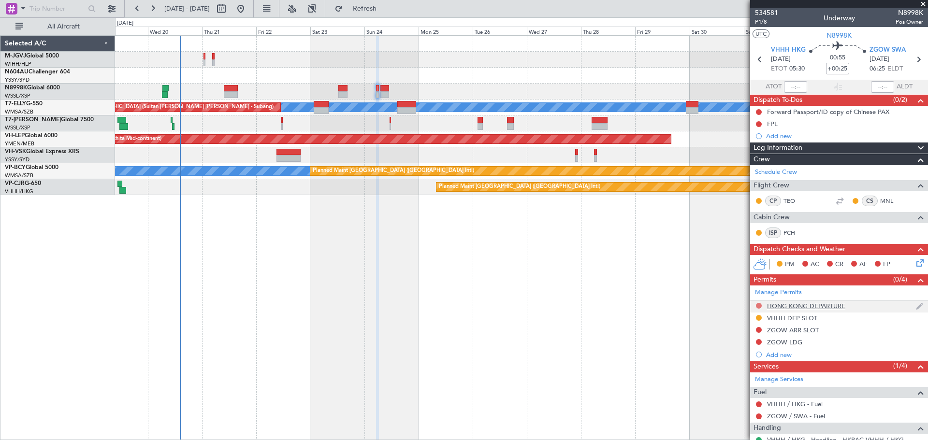
click at [759, 305] on button at bounding box center [759, 306] width 6 height 6
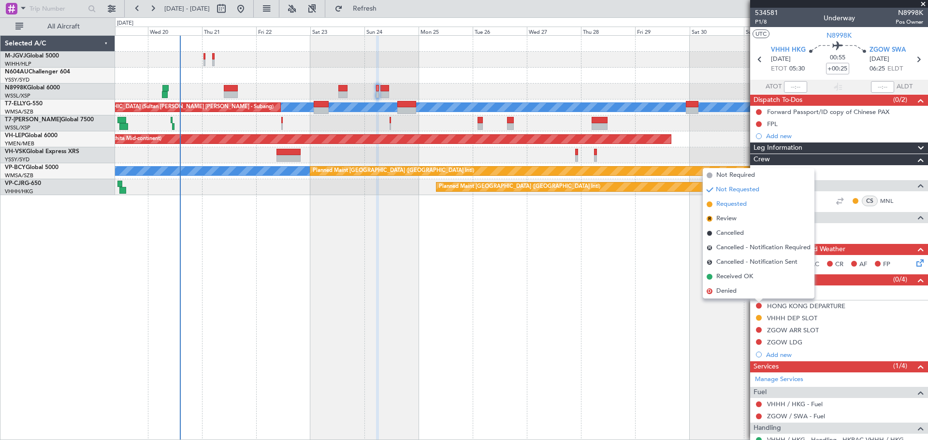
click at [741, 204] on span "Requested" at bounding box center [731, 205] width 30 height 10
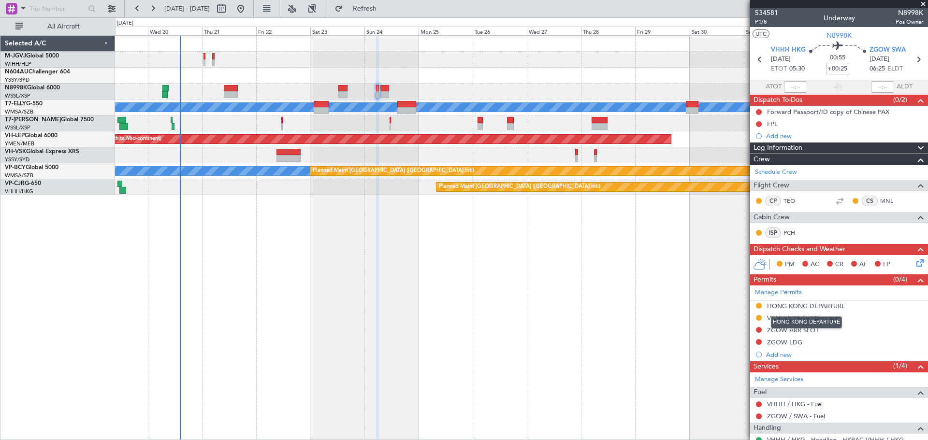
click at [790, 306] on div "HONG KONG DEPARTURE" at bounding box center [806, 306] width 78 height 8
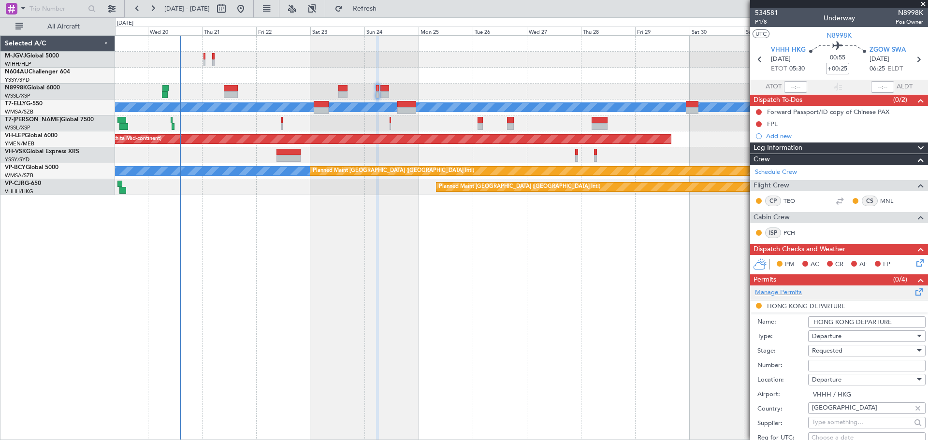
scroll to position [322, 0]
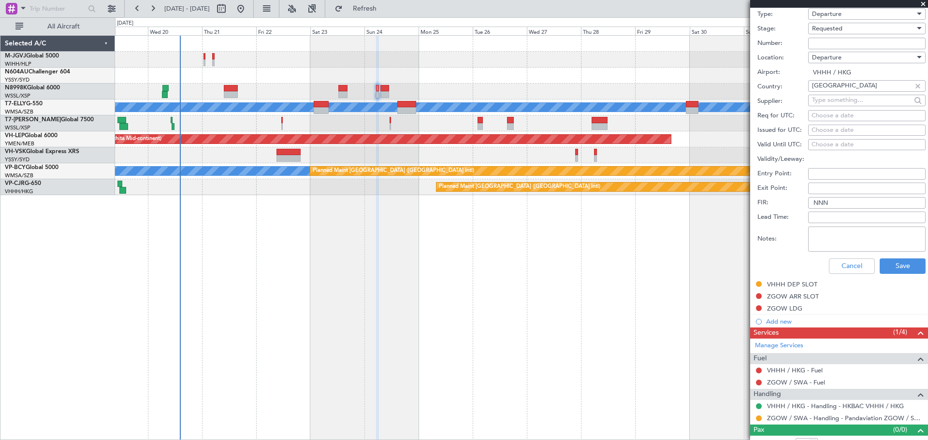
click at [824, 239] on textarea "Notes:" at bounding box center [866, 239] width 117 height 25
paste textarea "000000859771"
type textarea "000000859771"
click at [893, 266] on button "Save" at bounding box center [903, 266] width 46 height 15
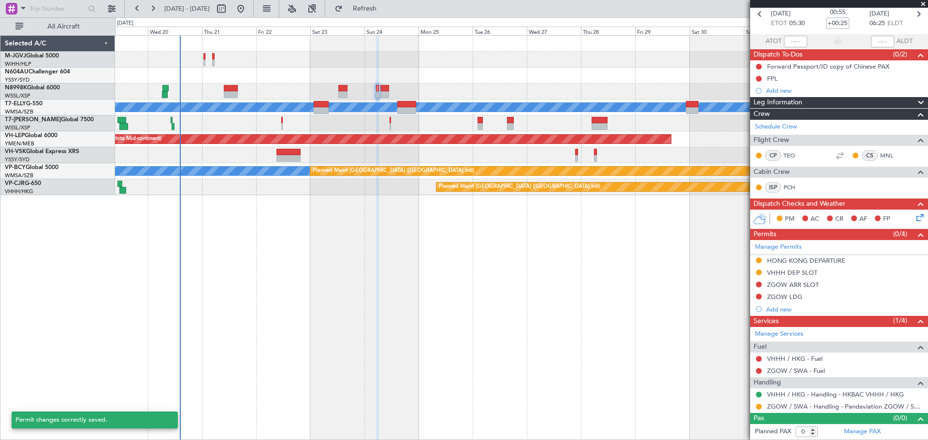
scroll to position [34, 0]
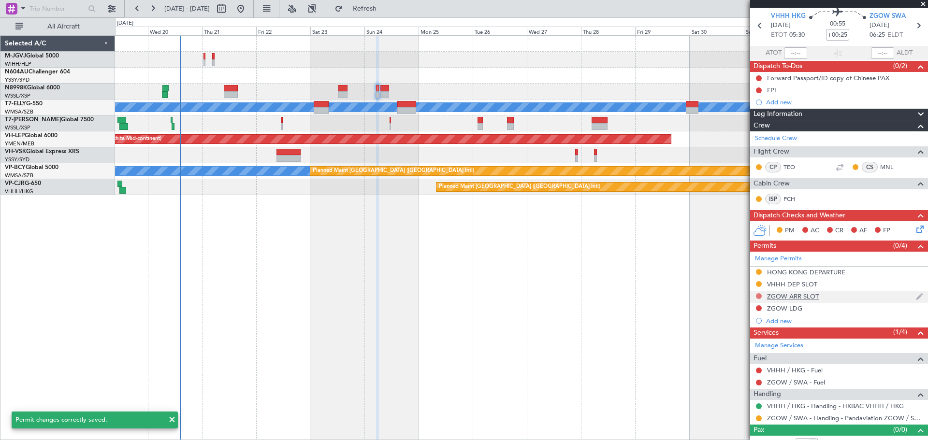
click at [758, 295] on button at bounding box center [759, 296] width 6 height 6
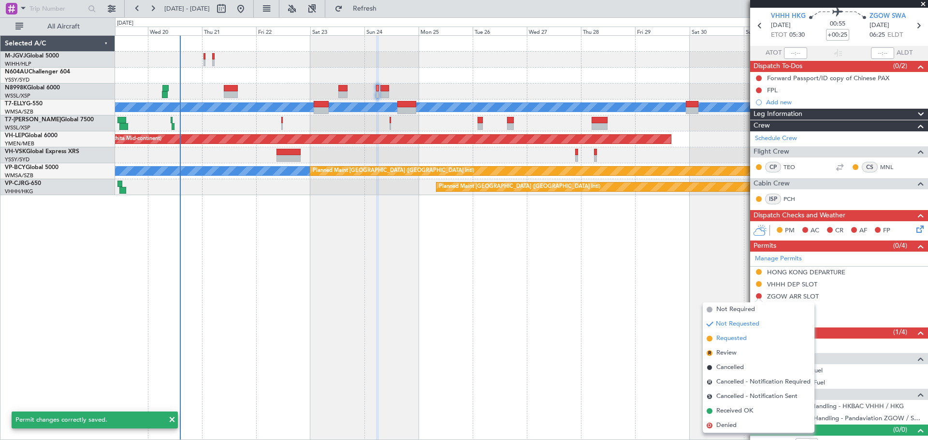
click at [741, 339] on span "Requested" at bounding box center [731, 339] width 30 height 10
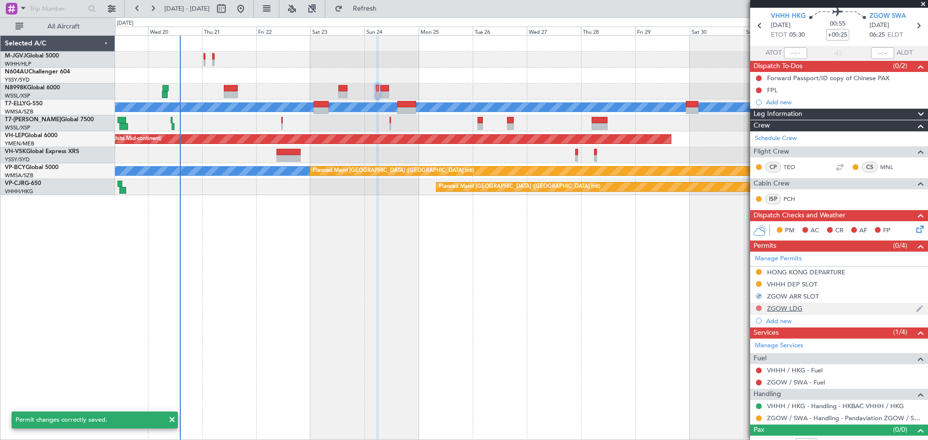
click at [757, 308] on button at bounding box center [759, 309] width 6 height 6
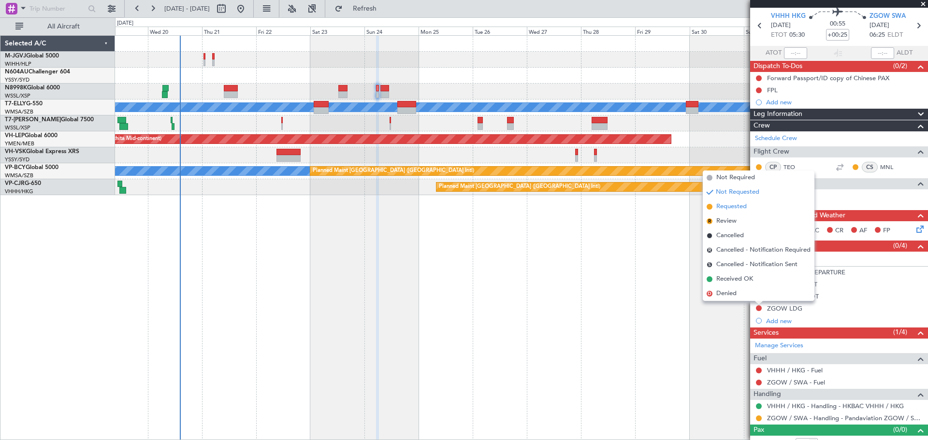
click at [745, 209] on span "Requested" at bounding box center [731, 207] width 30 height 10
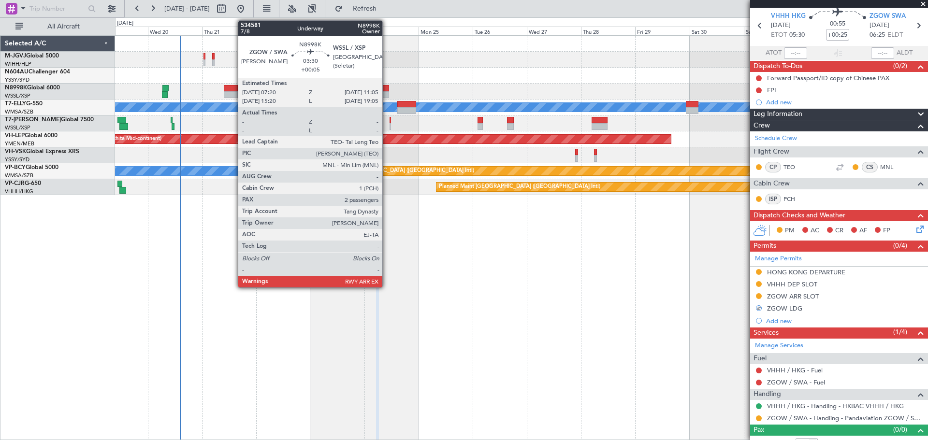
click at [387, 89] on div at bounding box center [384, 88] width 9 height 7
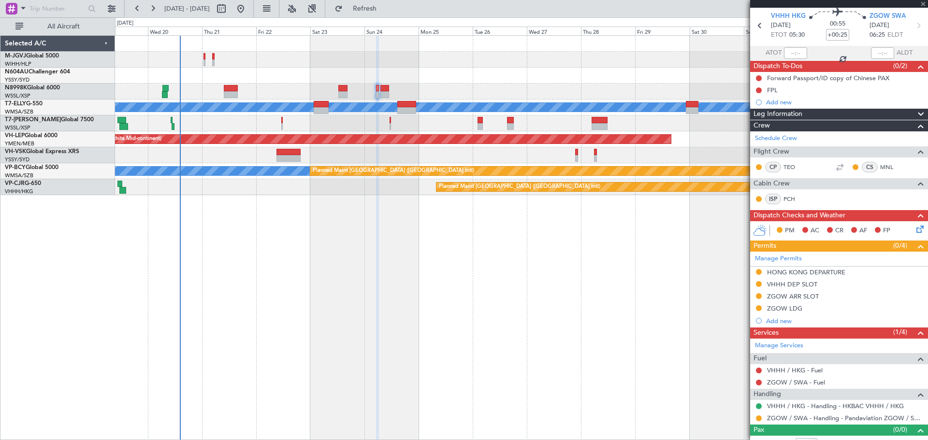
type input "+00:05"
type input "2"
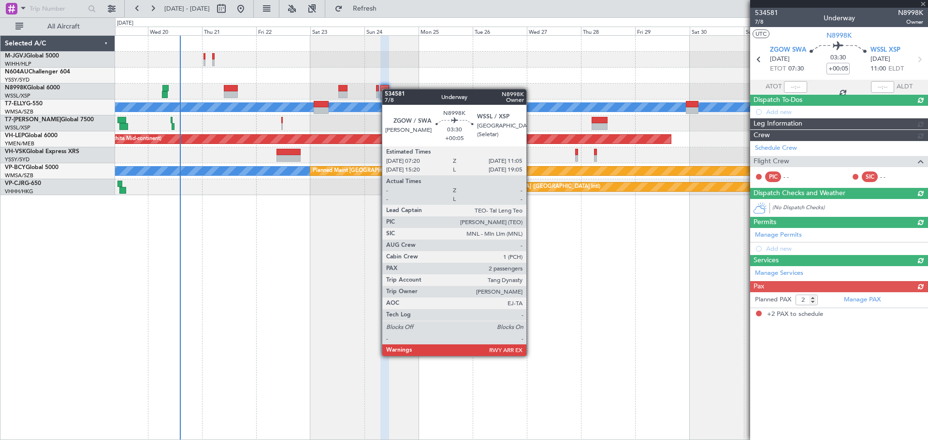
scroll to position [0, 0]
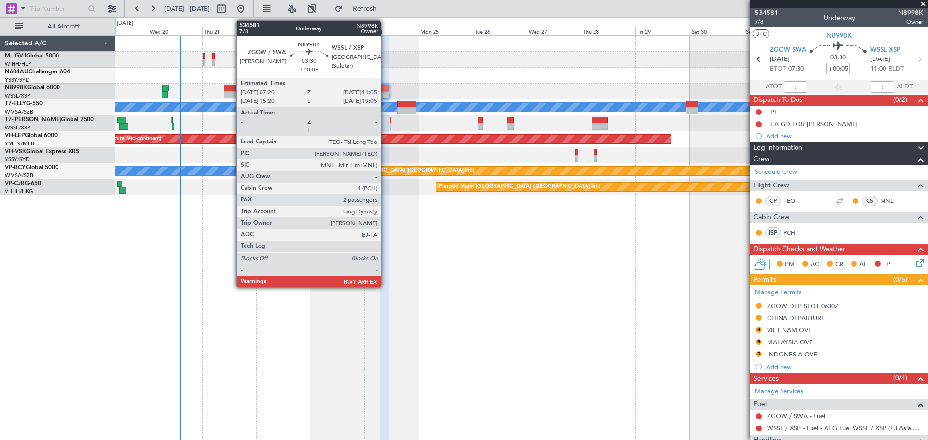
click at [385, 91] on div at bounding box center [384, 94] width 9 height 7
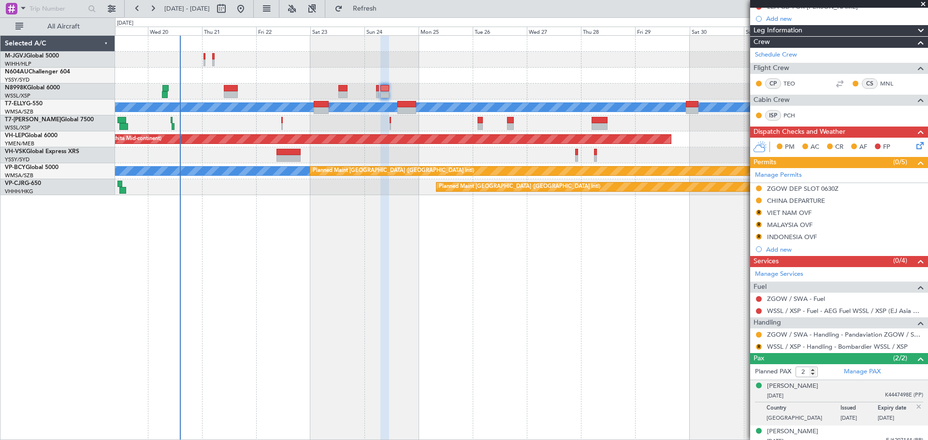
scroll to position [124, 0]
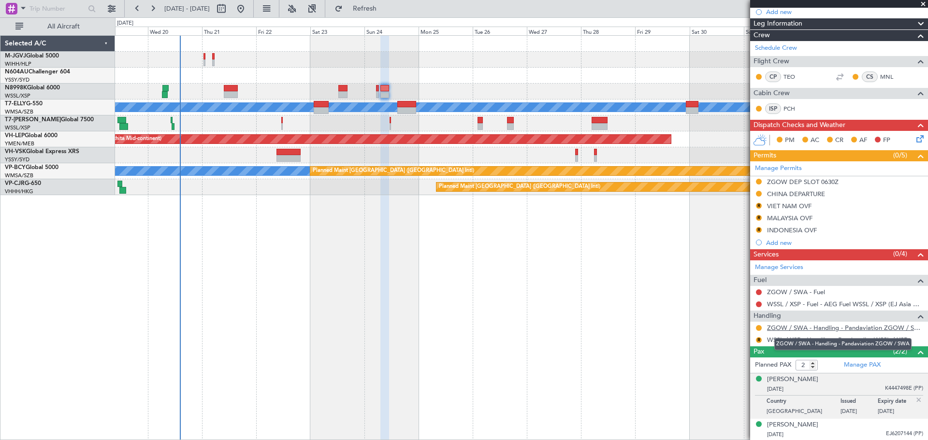
click at [780, 329] on link "ZGOW / SWA - Handling - Pandaviation ZGOW / SWA" at bounding box center [845, 328] width 156 height 8
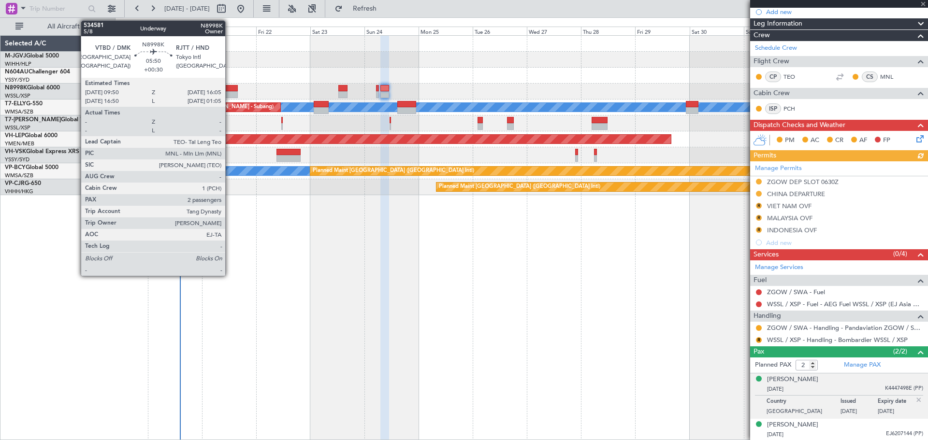
click at [230, 92] on div at bounding box center [231, 94] width 15 height 7
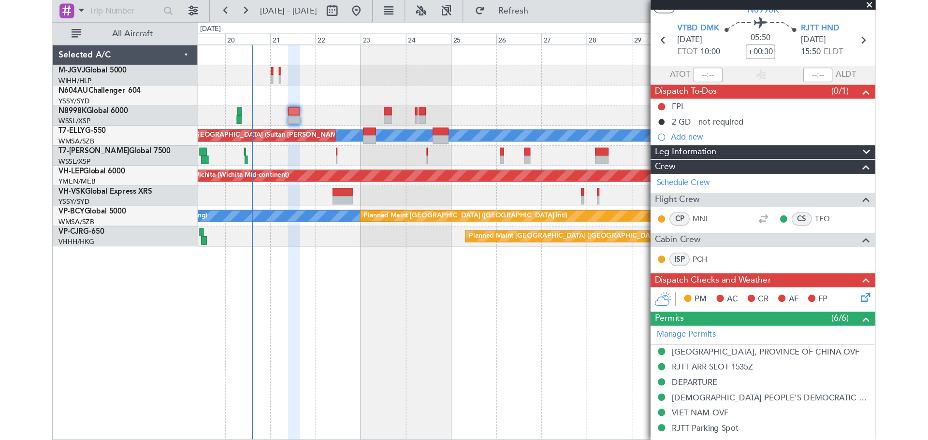
scroll to position [0, 0]
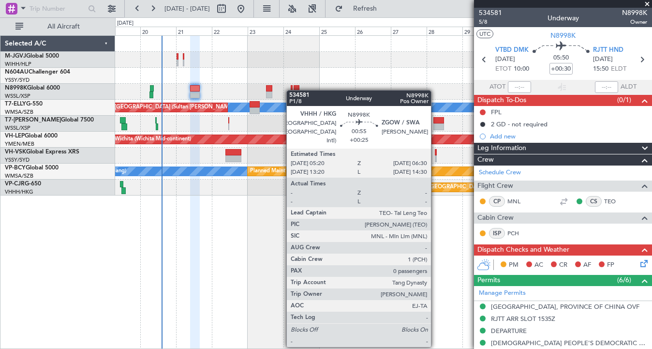
click at [291, 90] on div at bounding box center [292, 88] width 2 height 7
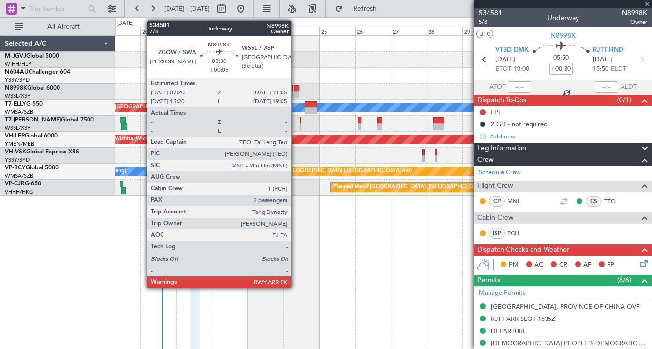
click at [295, 91] on div at bounding box center [296, 94] width 6 height 7
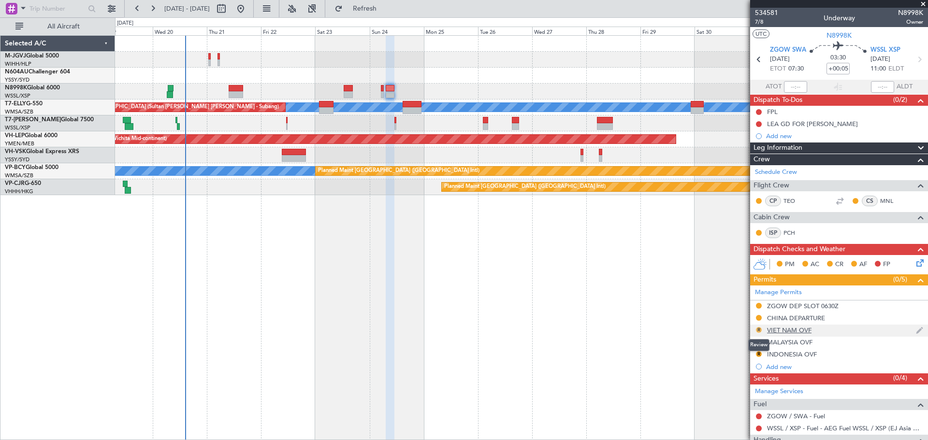
click at [758, 329] on button "R" at bounding box center [759, 330] width 6 height 6
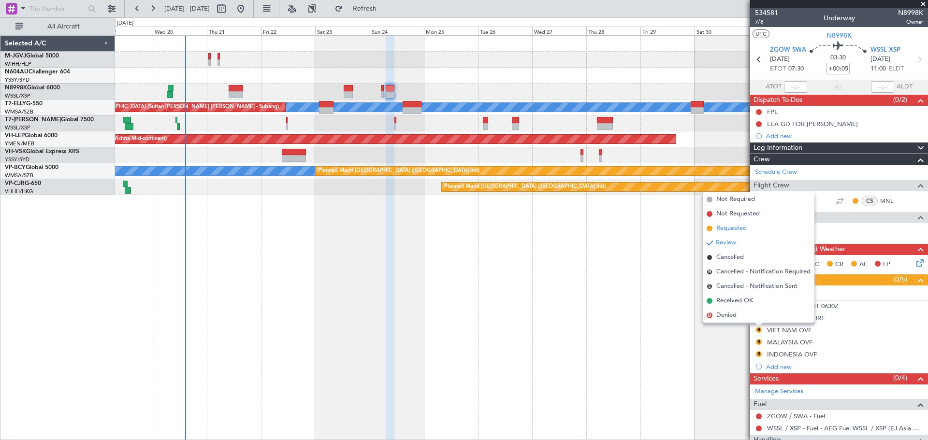
click at [732, 230] on span "Requested" at bounding box center [731, 229] width 30 height 10
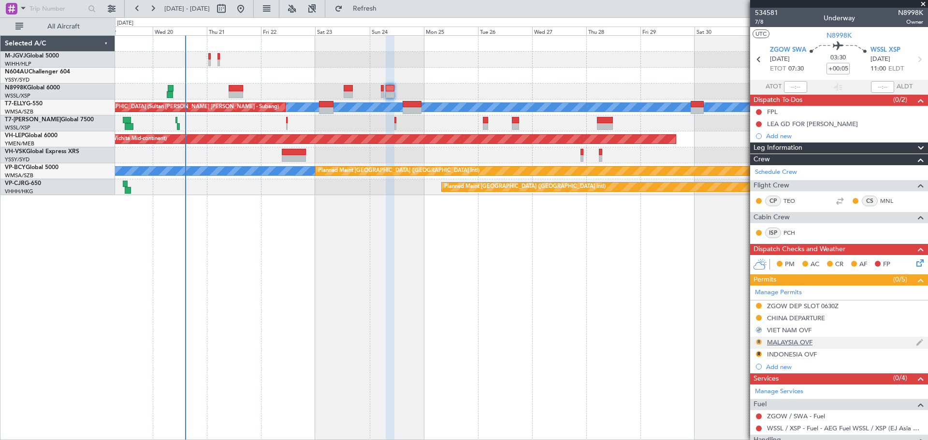
click at [758, 343] on button "R" at bounding box center [759, 342] width 6 height 6
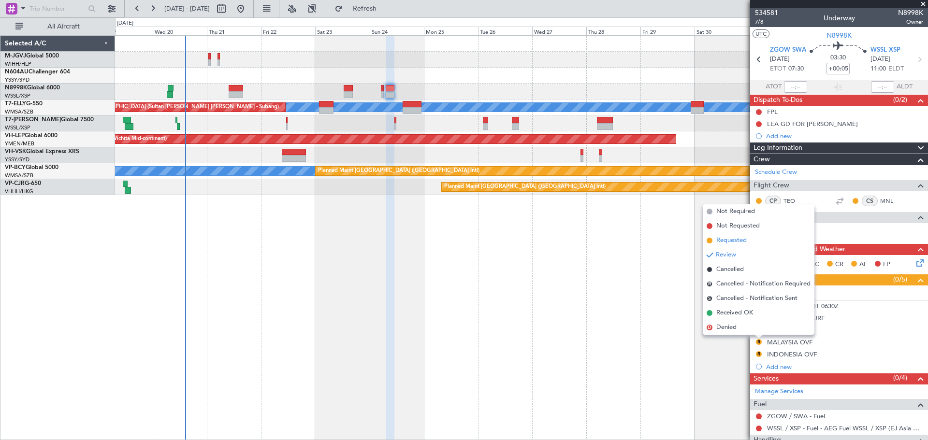
click at [733, 243] on span "Requested" at bounding box center [731, 241] width 30 height 10
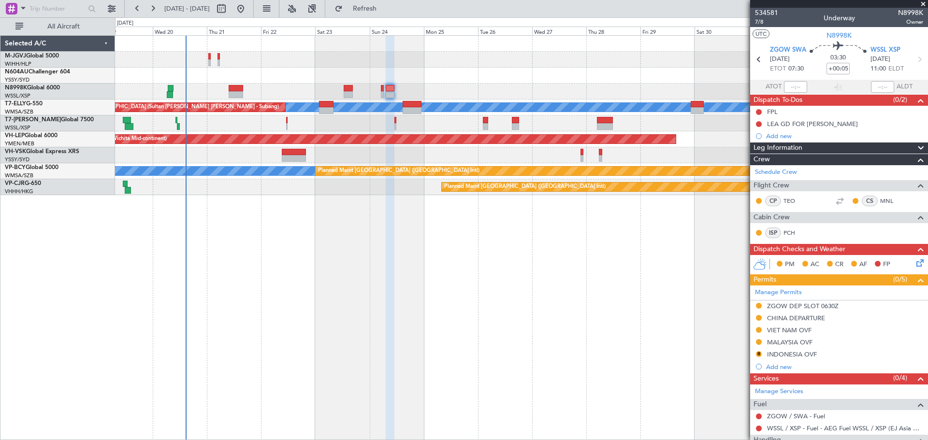
click at [757, 354] on button "R" at bounding box center [759, 354] width 6 height 6
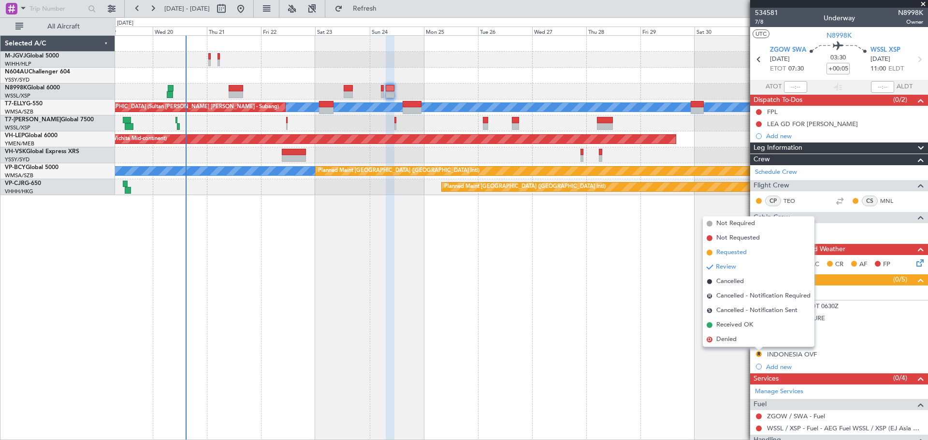
click at [722, 252] on span "Requested" at bounding box center [731, 253] width 30 height 10
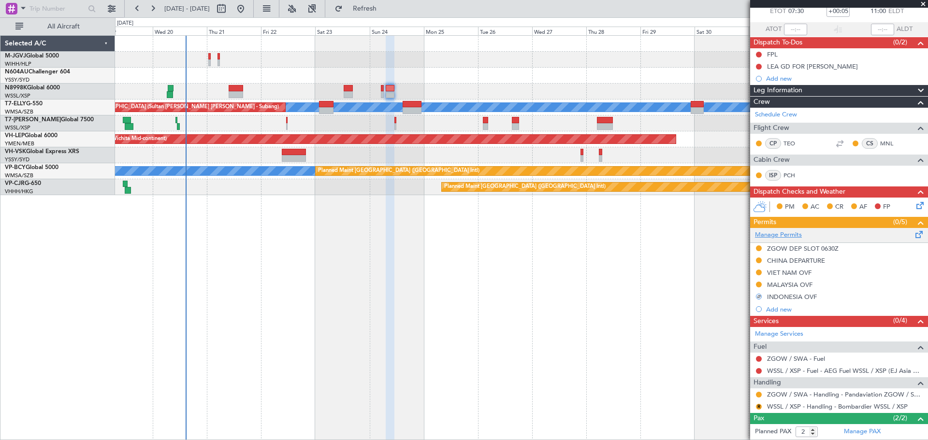
scroll to position [124, 0]
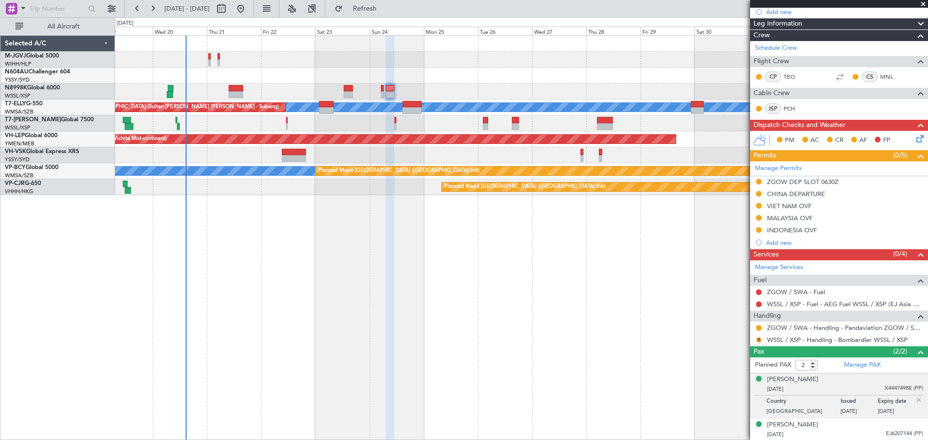
click at [757, 339] on button "R" at bounding box center [759, 340] width 6 height 6
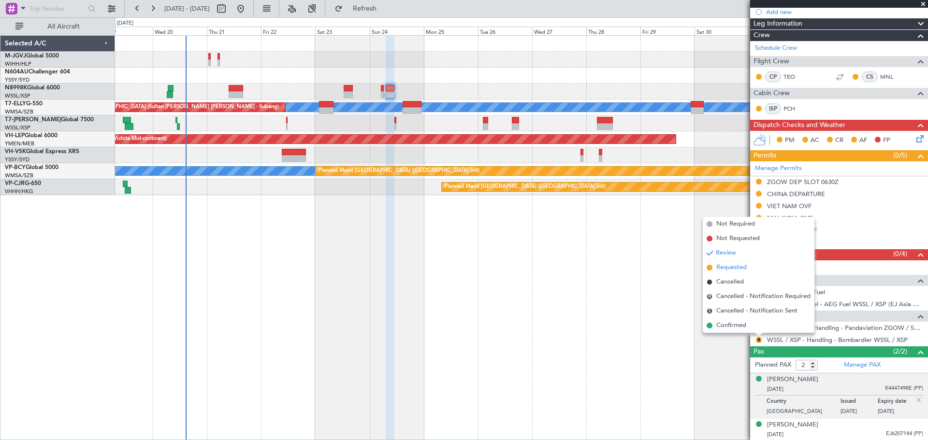
click at [725, 270] on span "Requested" at bounding box center [731, 268] width 30 height 10
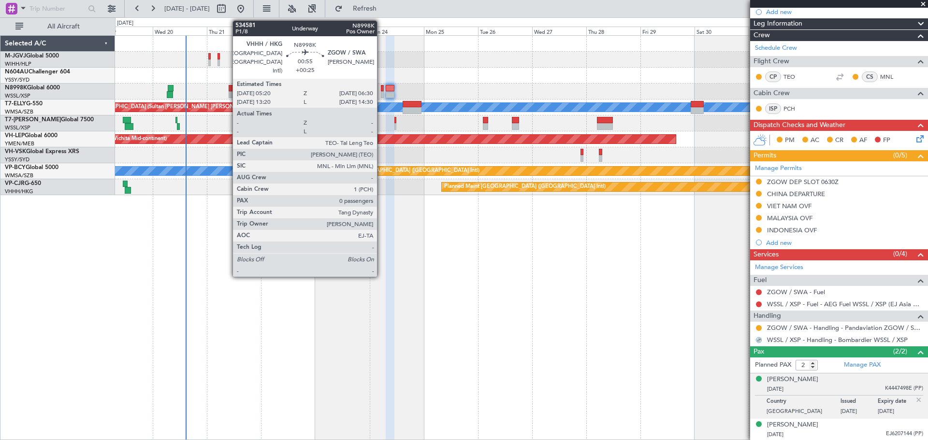
click at [381, 90] on div at bounding box center [382, 88] width 3 height 7
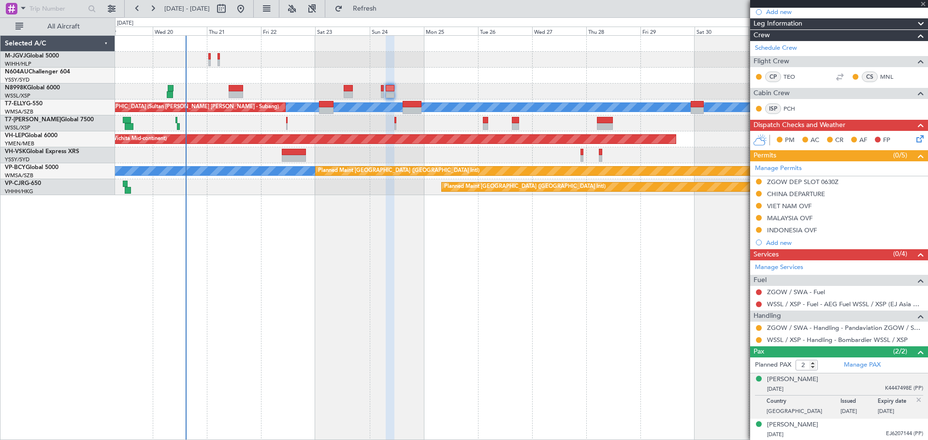
type input "+00:25"
type input "0"
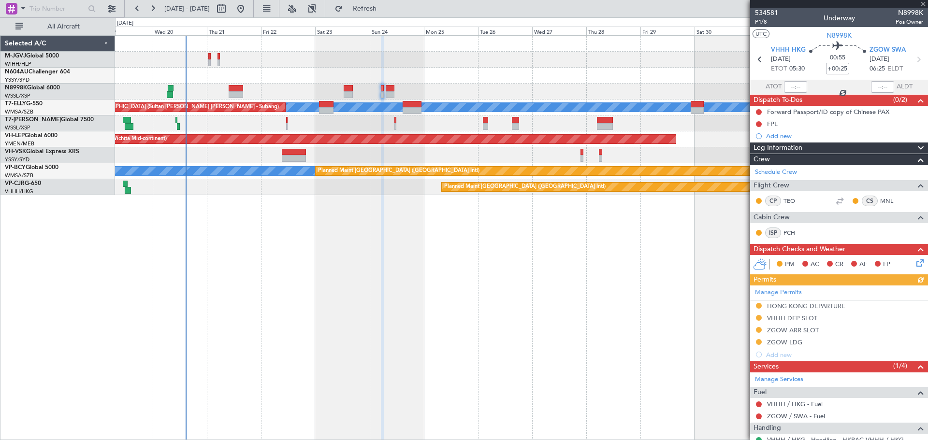
scroll to position [45, 0]
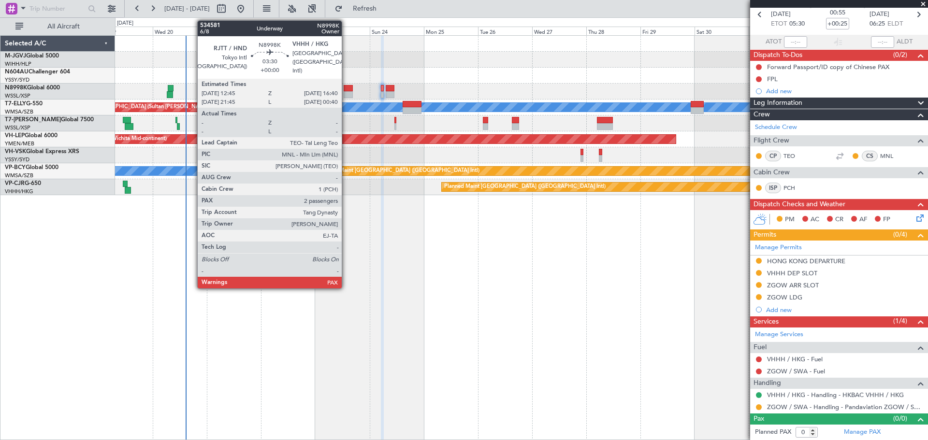
click at [346, 94] on div at bounding box center [348, 94] width 9 height 7
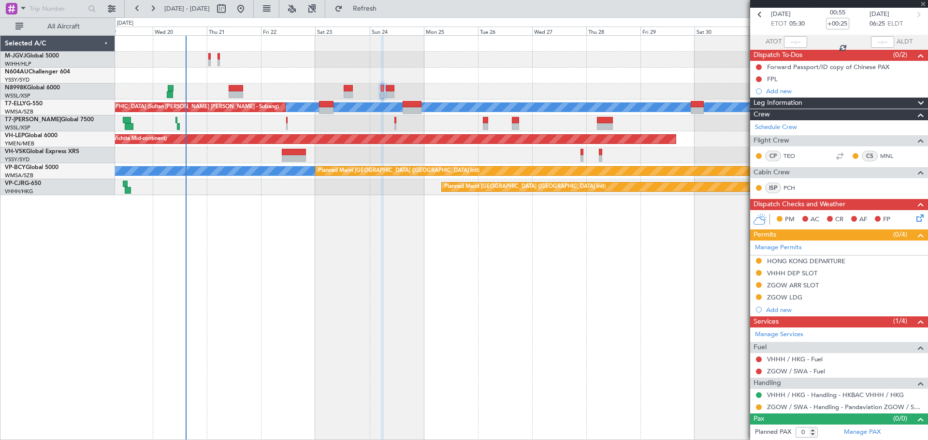
type input "2"
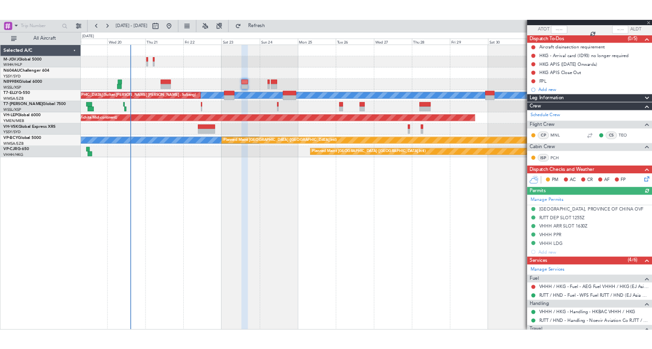
scroll to position [184, 0]
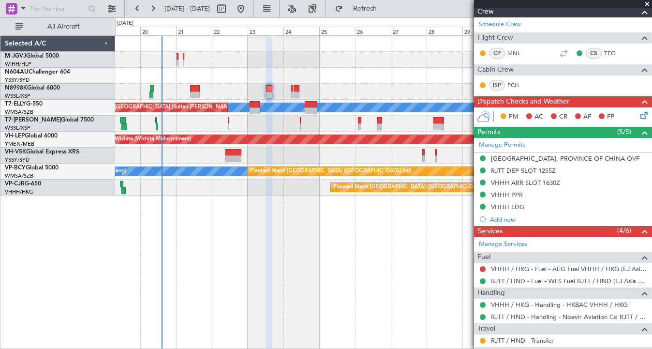
click at [217, 73] on div at bounding box center [383, 76] width 536 height 16
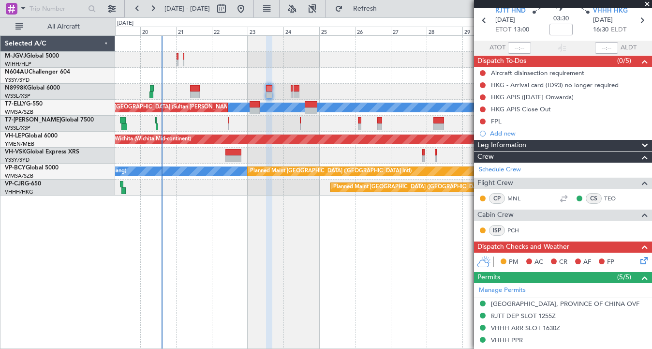
scroll to position [0, 0]
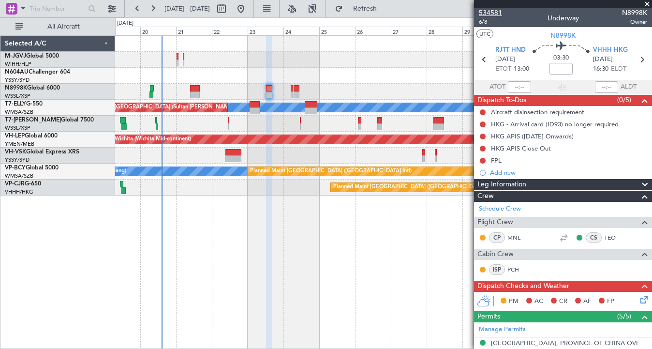
click at [495, 15] on span "534581" at bounding box center [490, 13] width 23 height 10
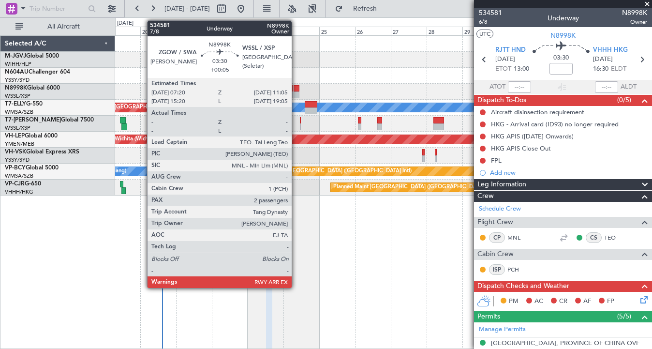
click at [296, 91] on div at bounding box center [296, 88] width 6 height 7
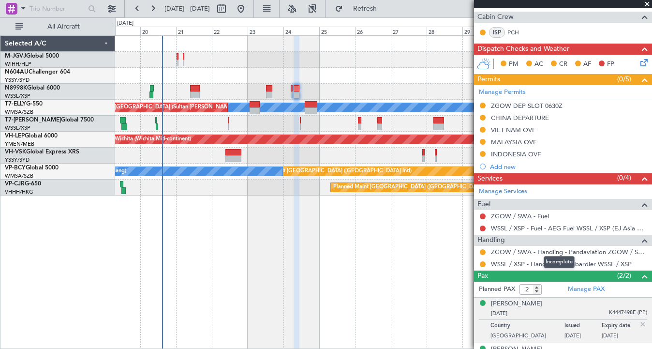
scroll to position [216, 0]
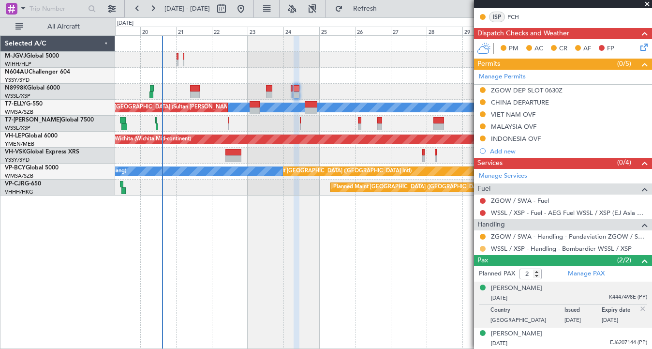
click at [481, 248] on button at bounding box center [483, 249] width 6 height 6
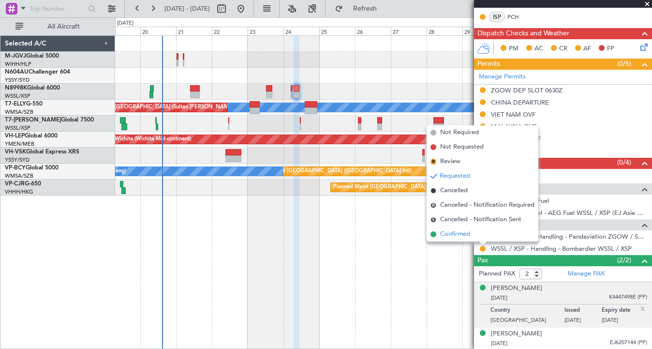
click at [472, 238] on li "Confirmed" at bounding box center [482, 234] width 112 height 15
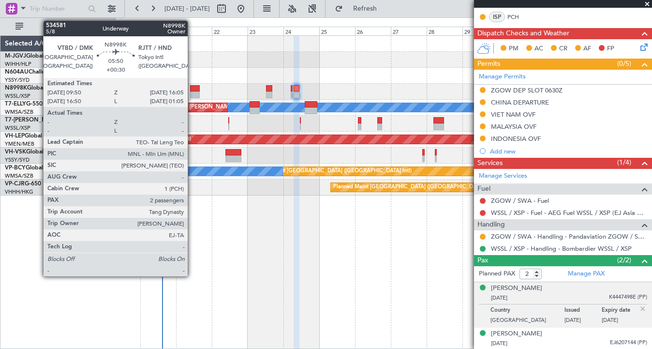
click at [193, 92] on div at bounding box center [195, 94] width 10 height 7
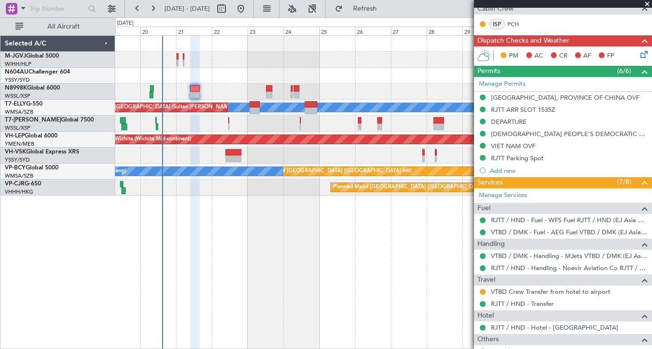
scroll to position [242, 0]
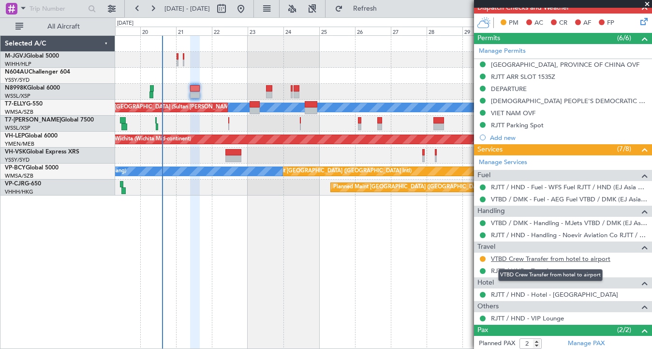
click at [521, 256] on link "VTBD Crew Transfer from hotel to airport" at bounding box center [550, 258] width 119 height 8
click at [482, 259] on button at bounding box center [483, 259] width 6 height 6
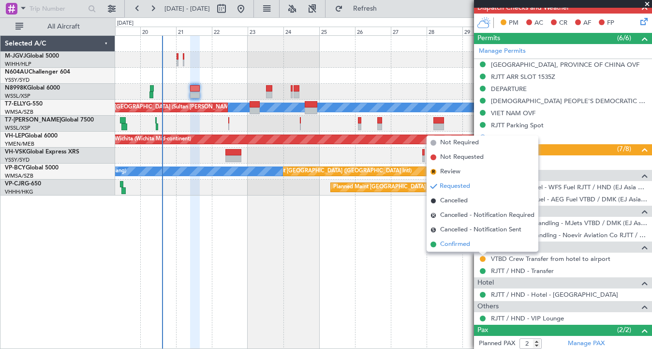
click at [477, 244] on li "Confirmed" at bounding box center [482, 244] width 112 height 15
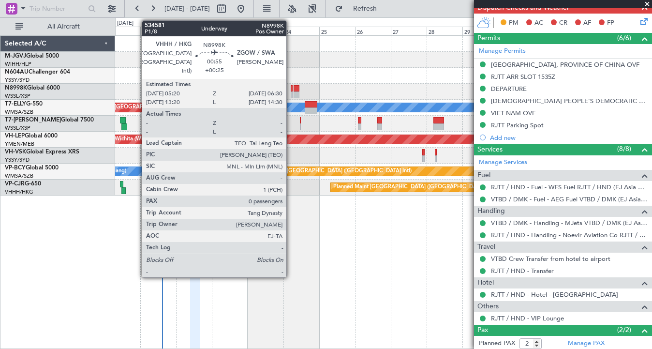
click at [291, 91] on div at bounding box center [292, 88] width 2 height 7
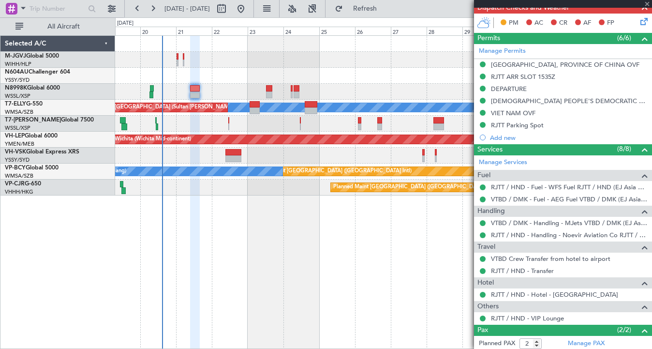
type input "+00:25"
type input "0"
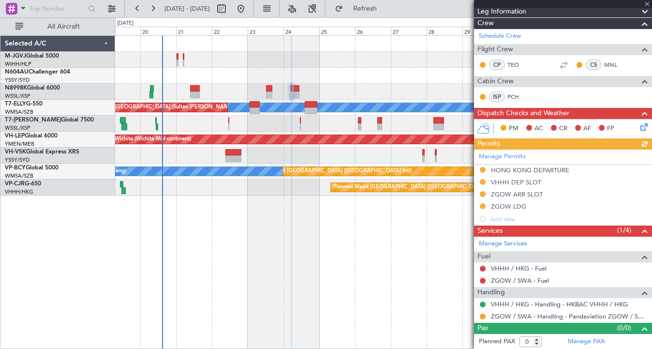
scroll to position [137, 0]
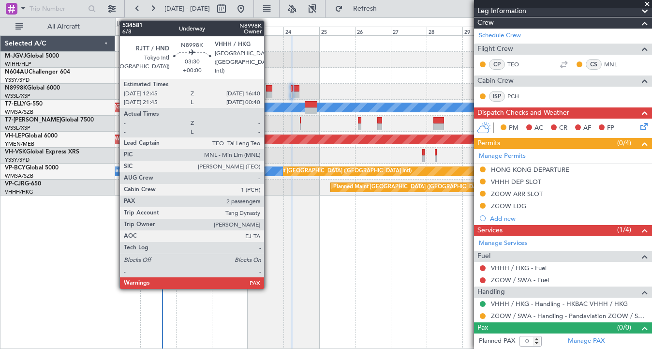
click at [268, 91] on div at bounding box center [269, 88] width 6 height 7
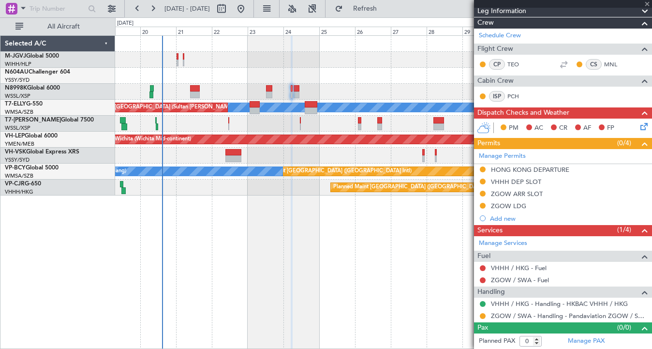
type input "2"
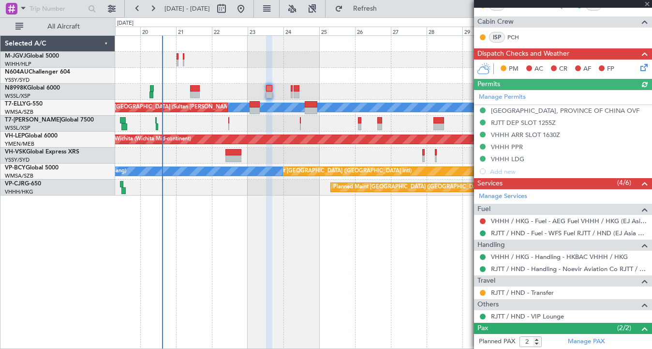
scroll to position [276, 0]
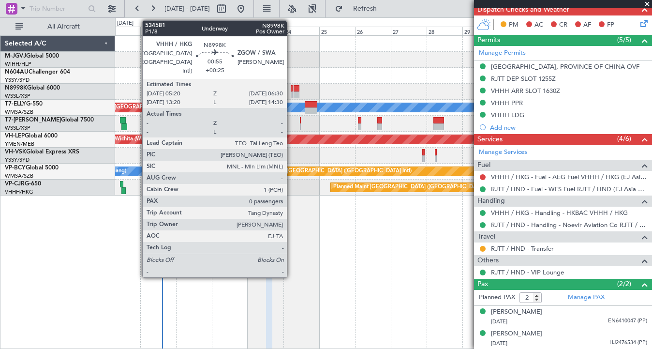
click at [291, 89] on div at bounding box center [292, 88] width 2 height 7
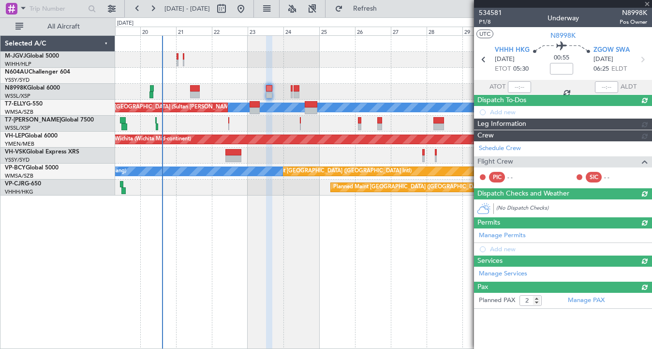
type input "+00:25"
type input "0"
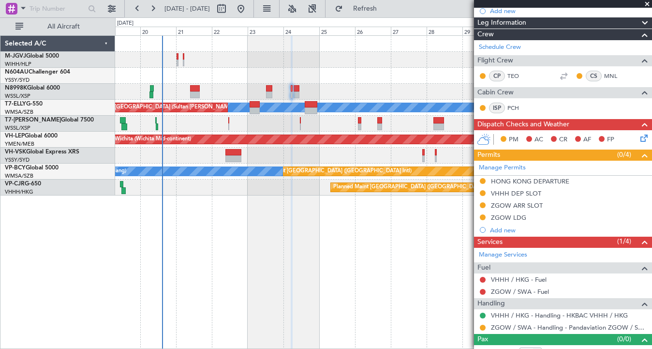
scroll to position [137, 0]
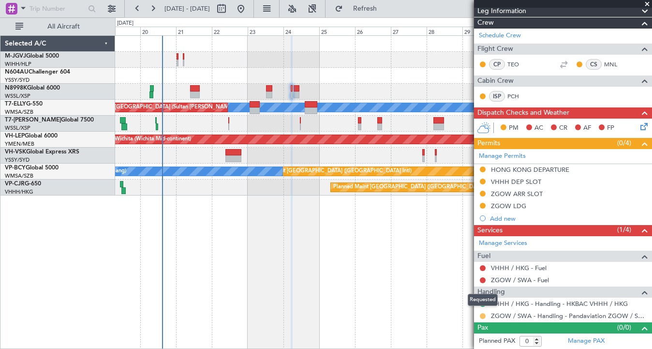
click at [482, 316] on button at bounding box center [483, 316] width 6 height 6
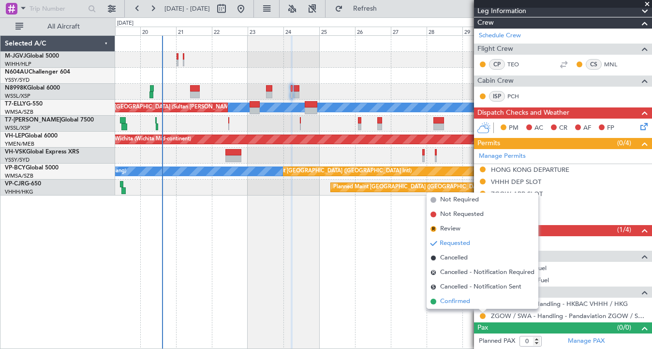
click at [471, 304] on li "Confirmed" at bounding box center [482, 301] width 112 height 15
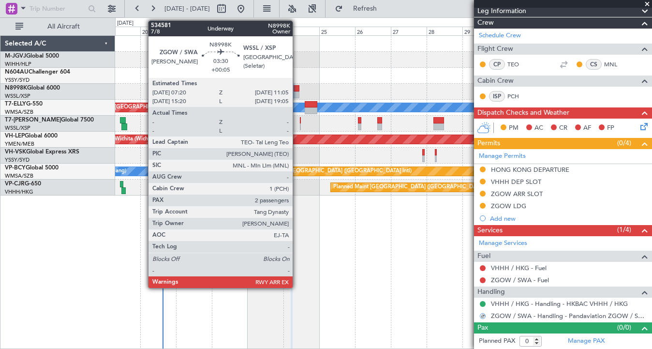
click at [297, 91] on div at bounding box center [296, 94] width 6 height 7
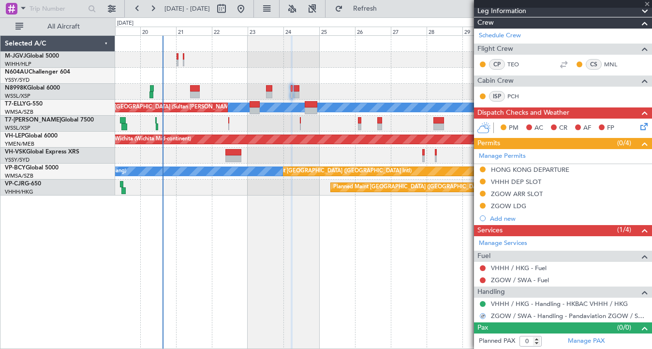
type input "+00:05"
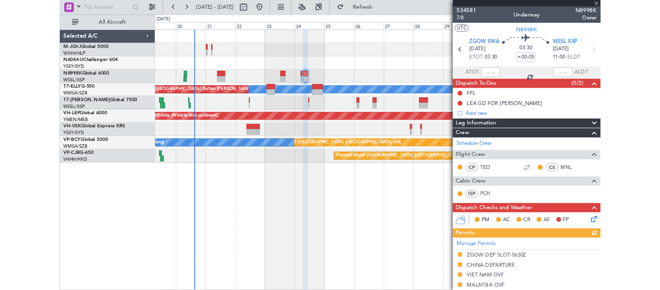
scroll to position [216, 0]
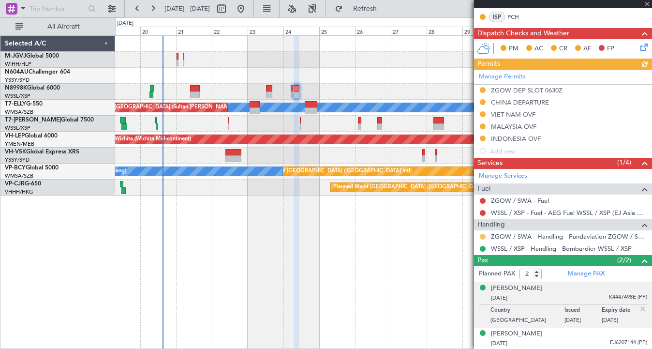
click at [481, 236] on button at bounding box center [483, 236] width 6 height 6
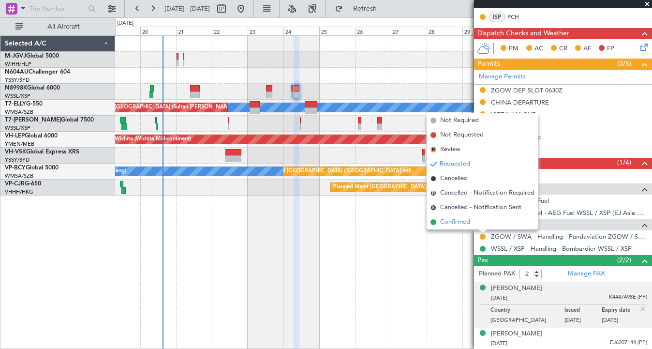
click at [453, 223] on span "Confirmed" at bounding box center [455, 222] width 30 height 10
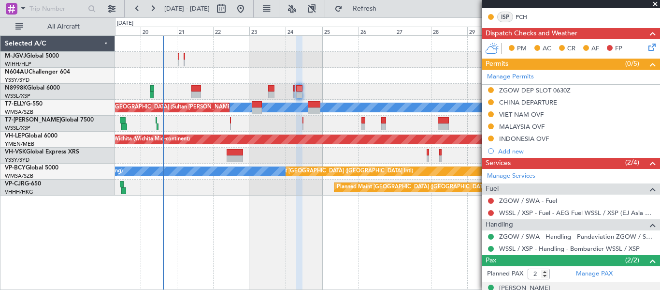
click at [653, 5] on span at bounding box center [656, 4] width 10 height 9
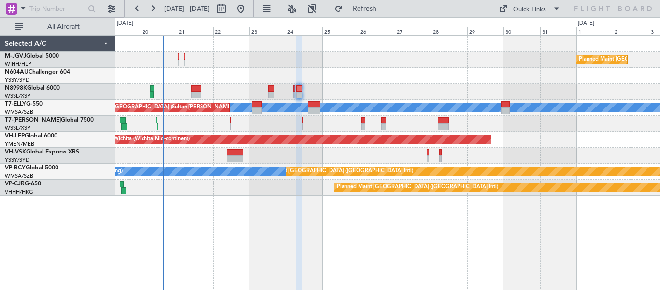
type input "0"
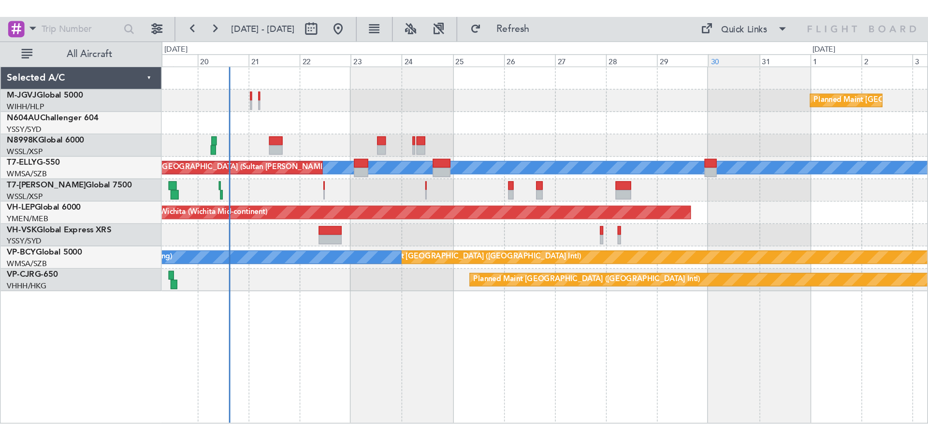
scroll to position [0, 0]
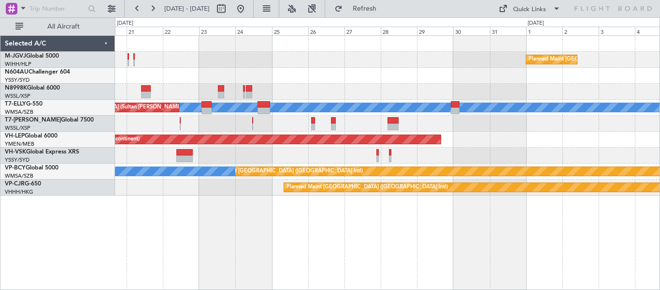
click at [425, 82] on div at bounding box center [387, 76] width 545 height 16
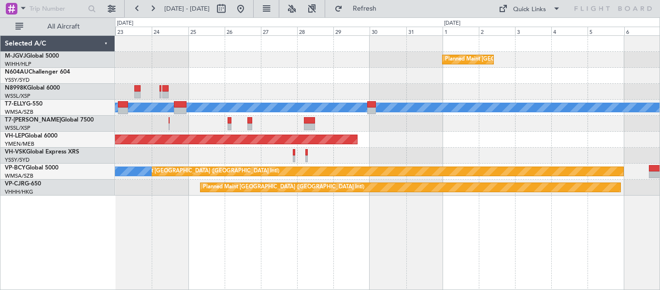
click at [361, 126] on div at bounding box center [387, 124] width 545 height 16
click at [519, 13] on div "Quick Links" at bounding box center [529, 10] width 33 height 10
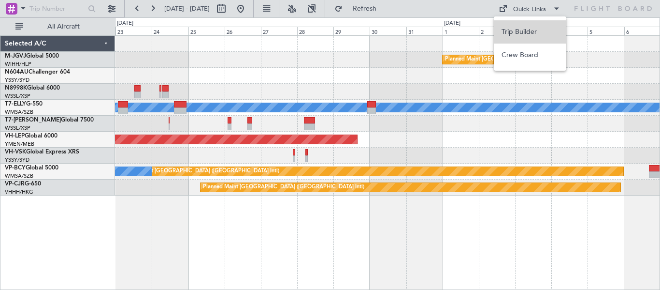
click at [512, 31] on button "Trip Builder" at bounding box center [530, 31] width 73 height 23
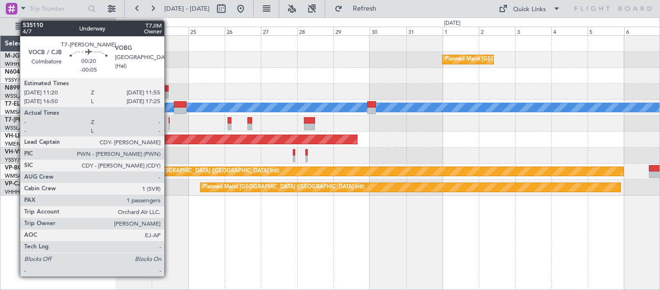
click at [169, 120] on div at bounding box center [169, 120] width 1 height 7
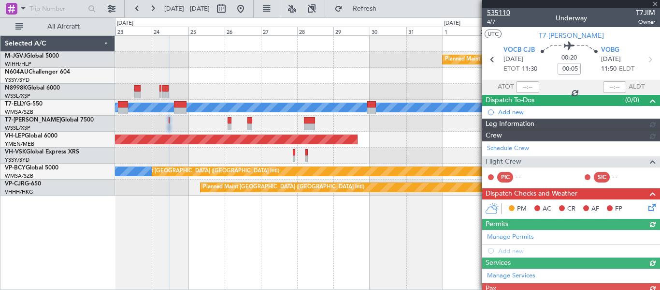
click at [505, 13] on span "535110" at bounding box center [498, 13] width 23 height 10
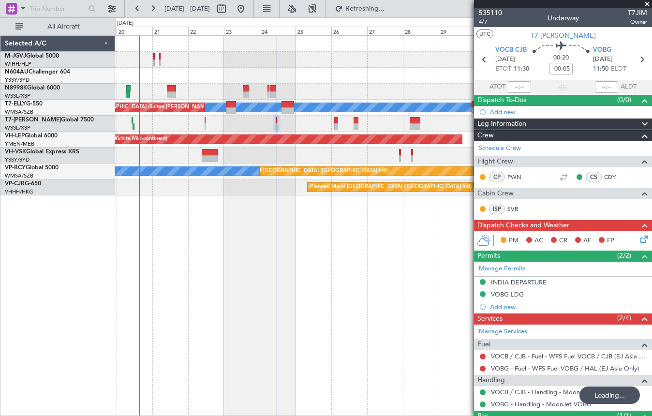
click at [291, 75] on div "Planned Maint [GEOGRAPHIC_DATA] (Seletar) Planned Maint [GEOGRAPHIC_DATA] (Sele…" at bounding box center [383, 116] width 536 height 160
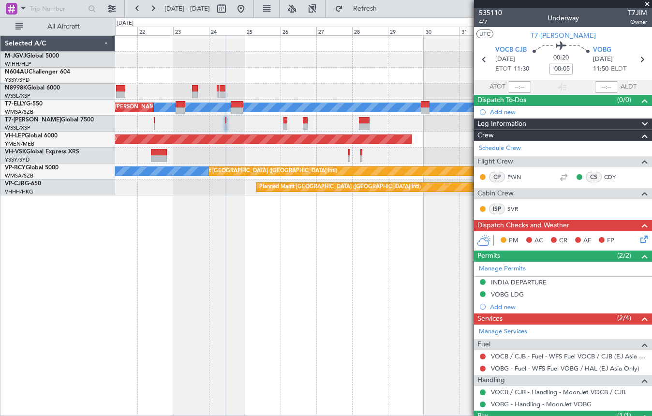
click at [256, 125] on div at bounding box center [383, 124] width 536 height 16
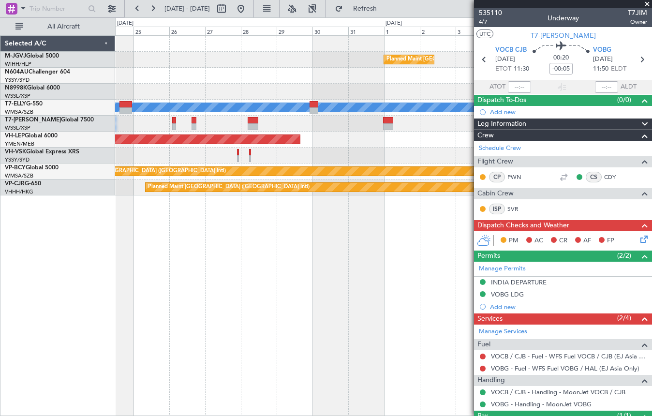
click at [271, 119] on div at bounding box center [383, 124] width 536 height 16
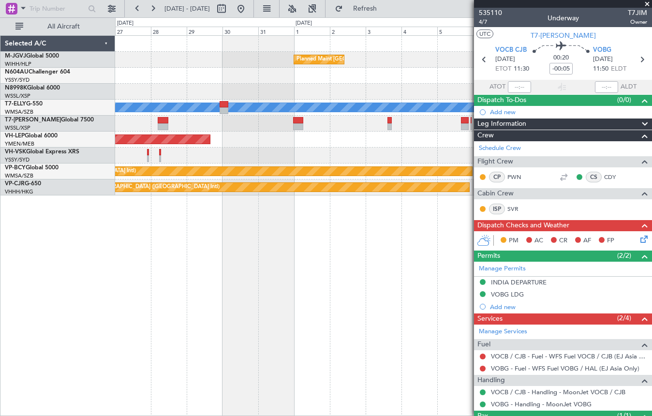
click at [257, 122] on div at bounding box center [383, 124] width 536 height 16
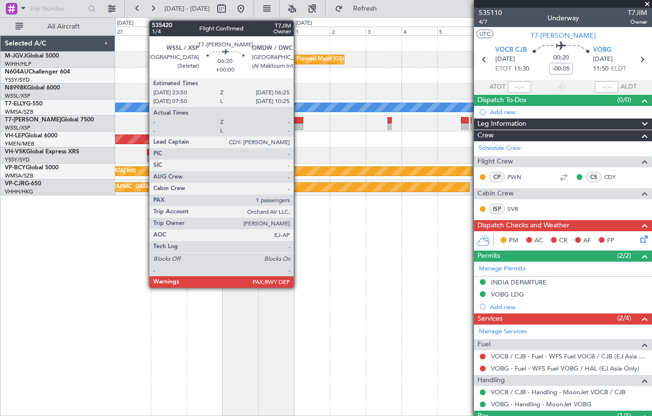
click at [298, 121] on div at bounding box center [298, 120] width 10 height 7
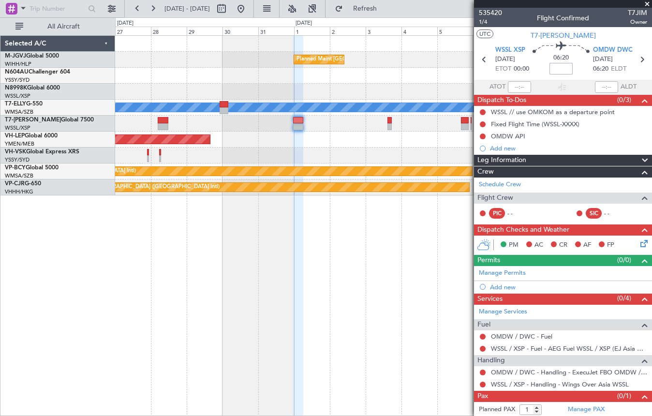
click at [563, 68] on input at bounding box center [560, 69] width 23 height 12
type input "-00:10"
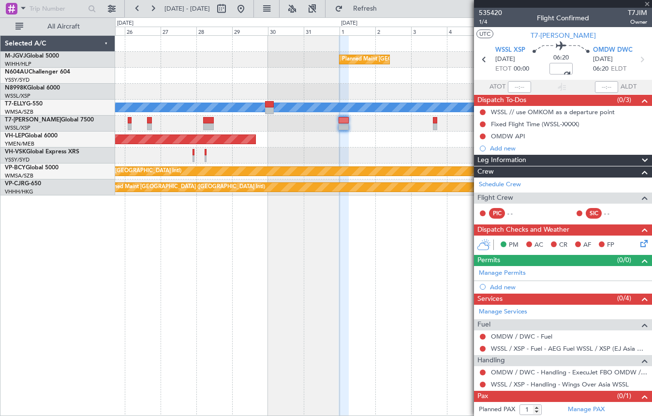
click at [429, 149] on div at bounding box center [383, 155] width 536 height 16
click at [340, 239] on div at bounding box center [344, 226] width 10 height 380
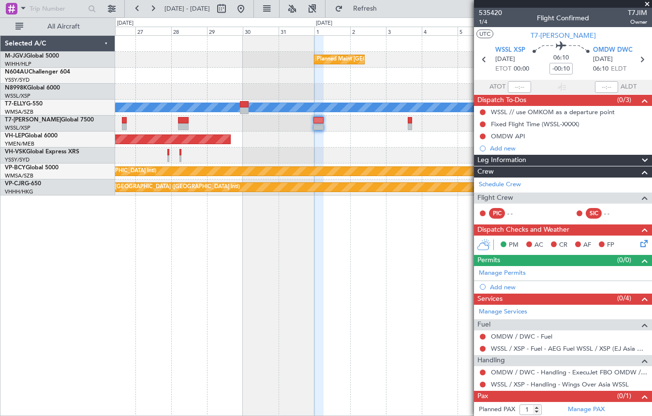
click at [137, 231] on div "Planned Maint [GEOGRAPHIC_DATA] (Seletar) [PERSON_NAME] Planned Maint [GEOGRAPH…" at bounding box center [383, 225] width 537 height 380
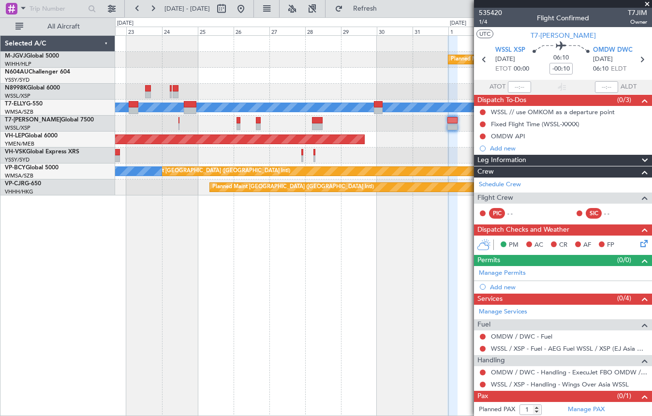
click at [270, 124] on div at bounding box center [383, 124] width 536 height 16
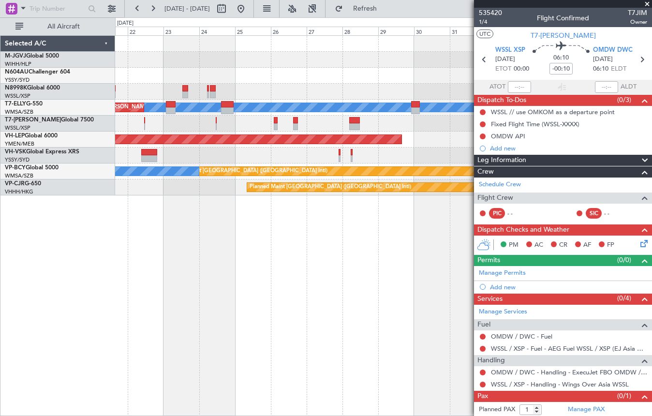
click at [282, 132] on div "Planned Maint Singapore (Seletar) MEL Unplanned Maint Kuala Lumpur (Sultan Abdu…" at bounding box center [383, 116] width 536 height 160
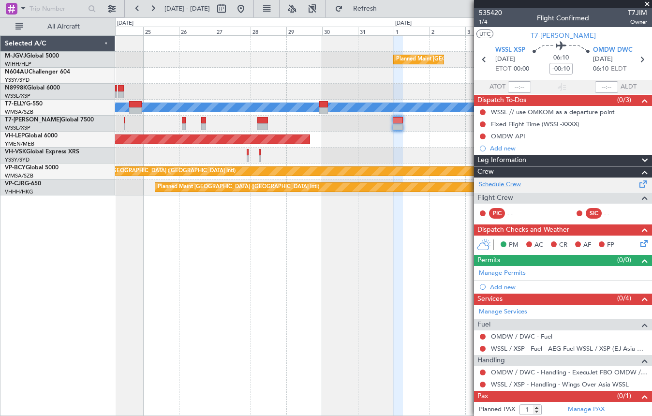
click at [517, 183] on link "Schedule Crew" at bounding box center [500, 185] width 42 height 10
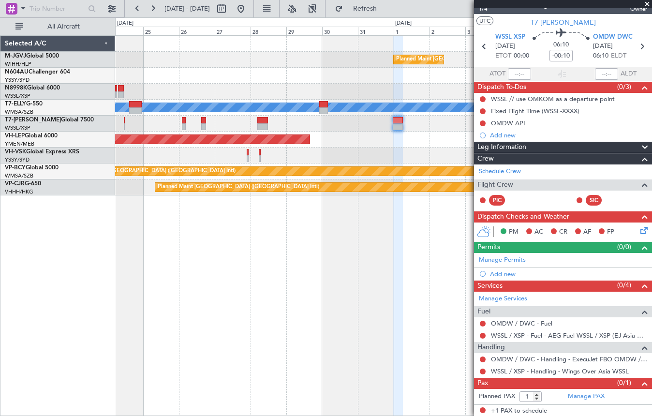
scroll to position [14, 0]
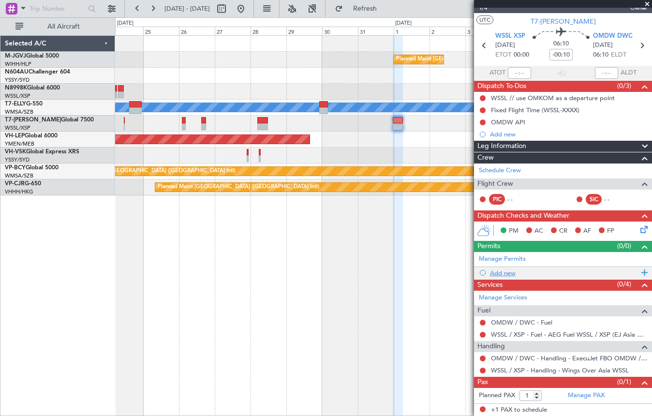
click at [506, 272] on div "Add new" at bounding box center [564, 273] width 148 height 8
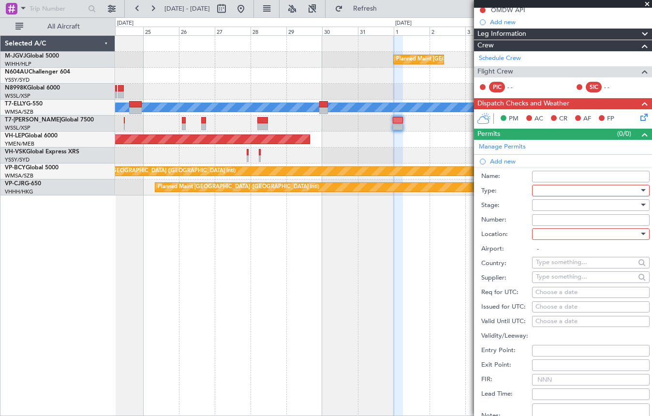
scroll to position [175, 0]
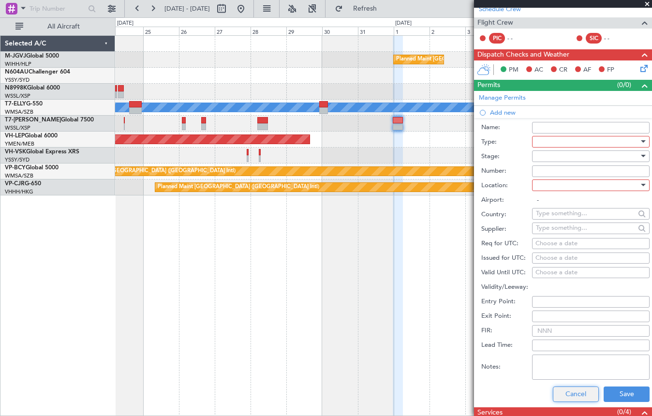
click at [562, 388] on button "Cancel" at bounding box center [576, 393] width 46 height 15
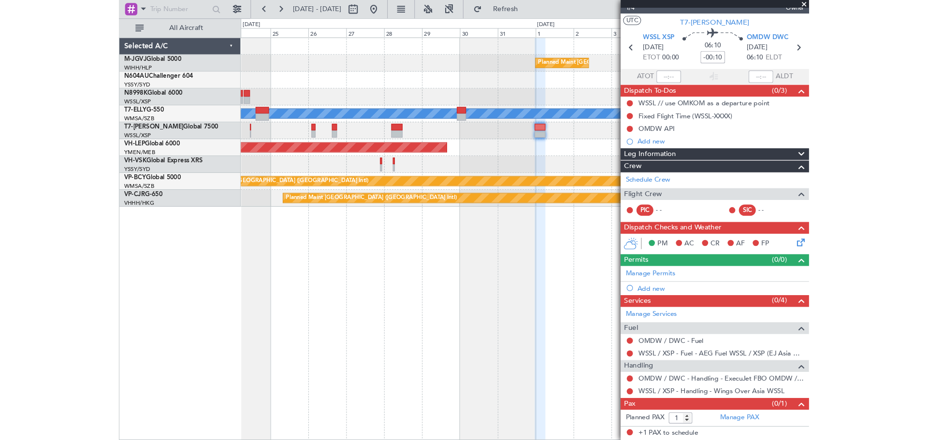
scroll to position [14, 0]
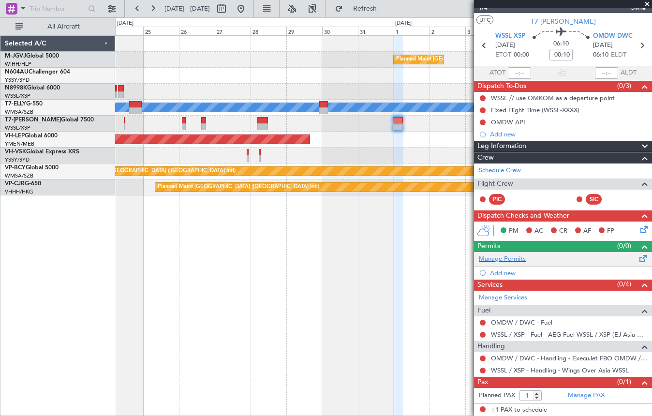
click at [624, 259] on div "Manage Permits" at bounding box center [563, 259] width 178 height 15
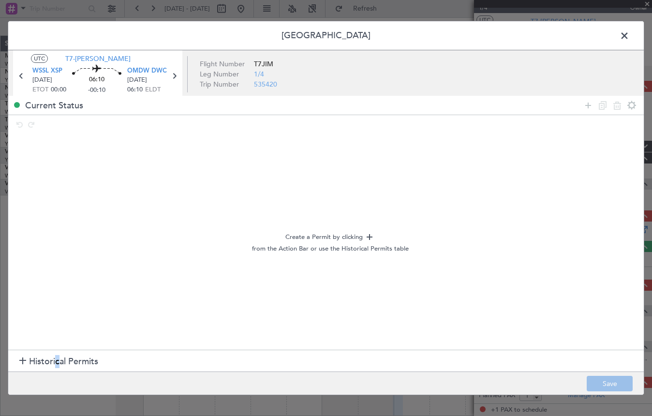
drag, startPoint x: 55, startPoint y: 361, endPoint x: 148, endPoint y: 256, distance: 140.4
click at [60, 353] on section "Historical Permits" at bounding box center [325, 360] width 635 height 23
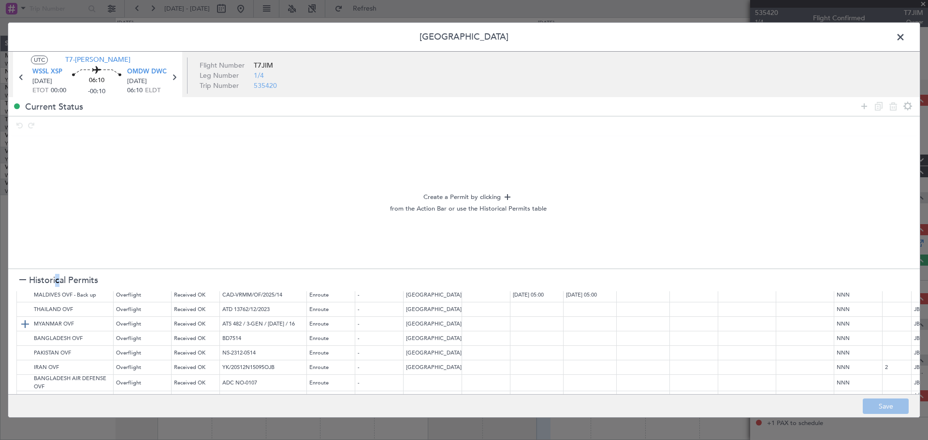
scroll to position [0, 0]
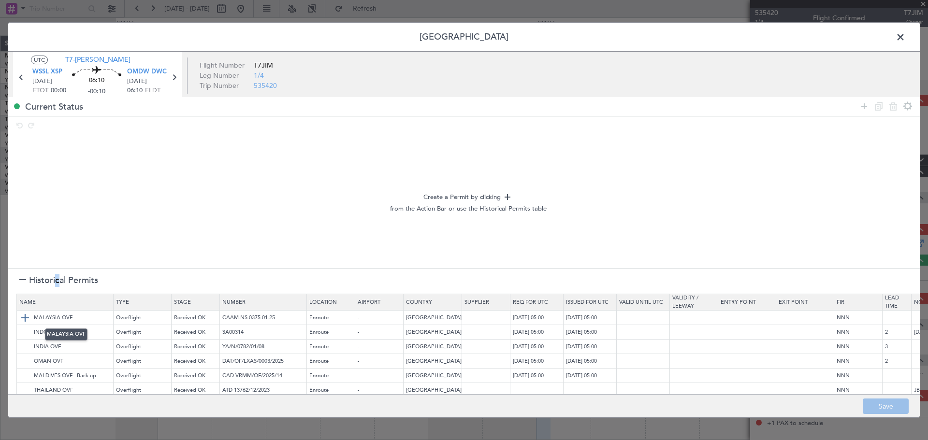
click at [26, 318] on img at bounding box center [25, 318] width 12 height 12
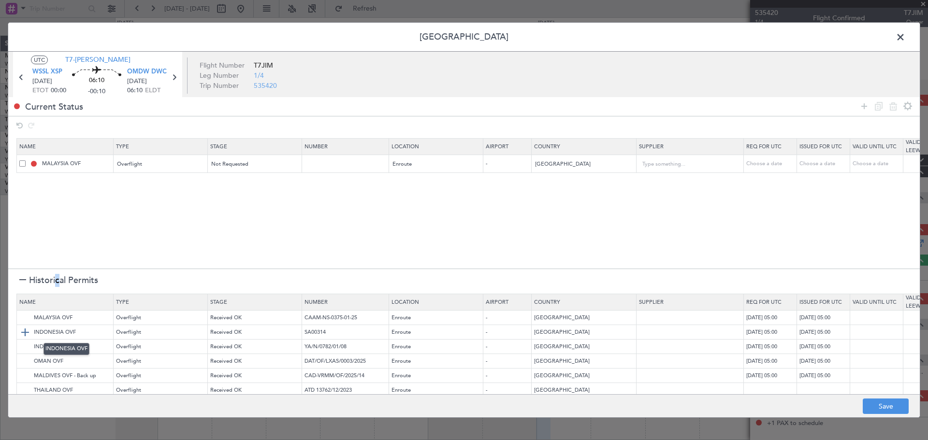
click at [23, 332] on img at bounding box center [25, 333] width 12 height 12
click at [23, 347] on img at bounding box center [25, 347] width 12 height 12
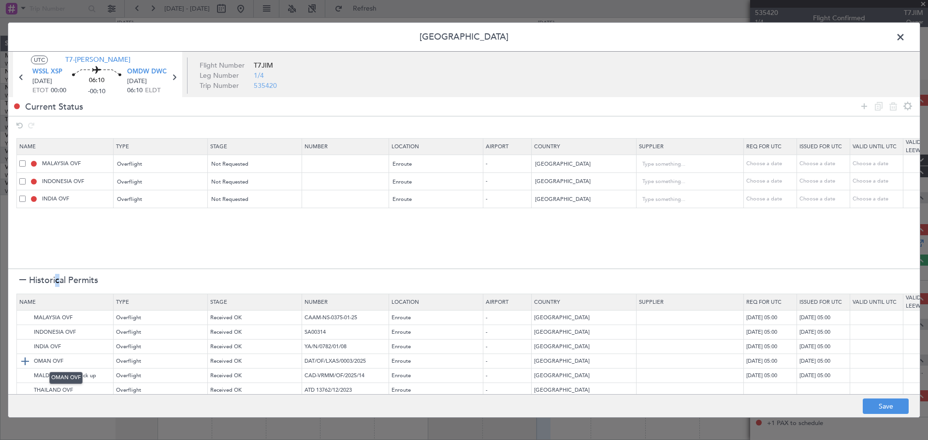
click at [24, 362] on img at bounding box center [25, 362] width 12 height 12
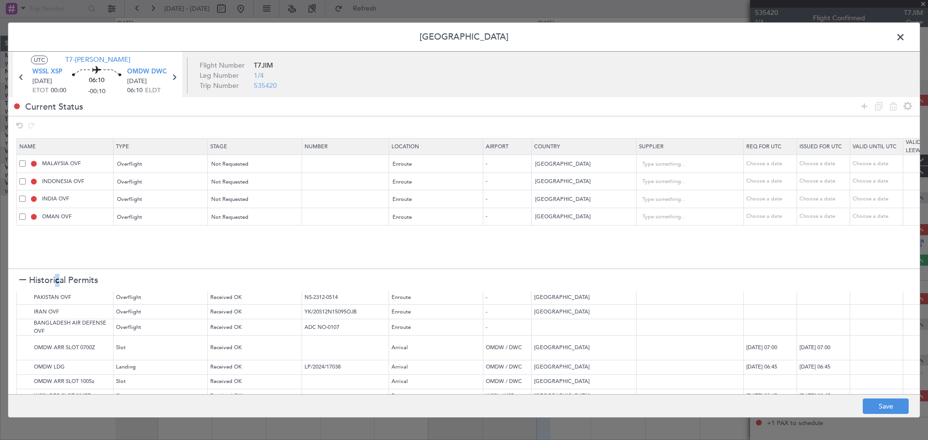
scroll to position [155, 0]
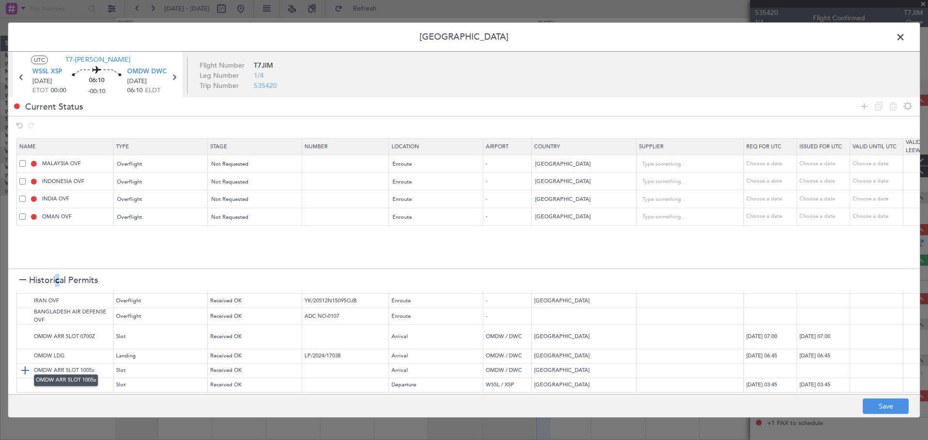
click at [24, 365] on img at bounding box center [25, 371] width 12 height 12
click at [860, 108] on icon at bounding box center [865, 107] width 12 height 12
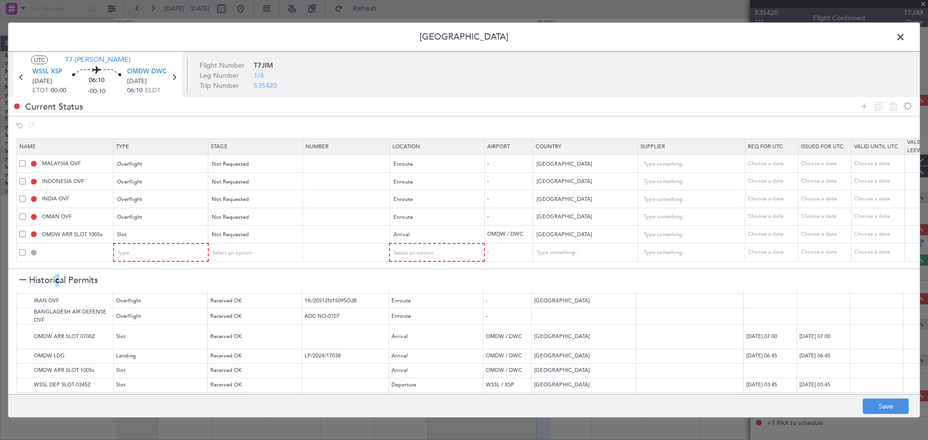
scroll to position [3, 0]
click at [174, 249] on div "Type" at bounding box center [158, 253] width 80 height 15
click at [170, 306] on span "API" at bounding box center [161, 299] width 86 height 15
click at [448, 251] on div "Select an option" at bounding box center [433, 253] width 80 height 15
click at [422, 295] on span "Arrival" at bounding box center [437, 299] width 86 height 15
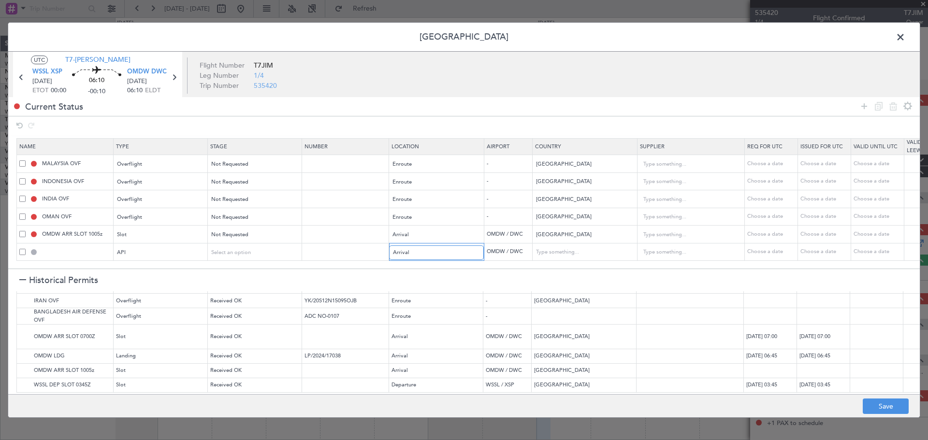
scroll to position [2, 0]
click at [25, 350] on img at bounding box center [25, 356] width 12 height 12
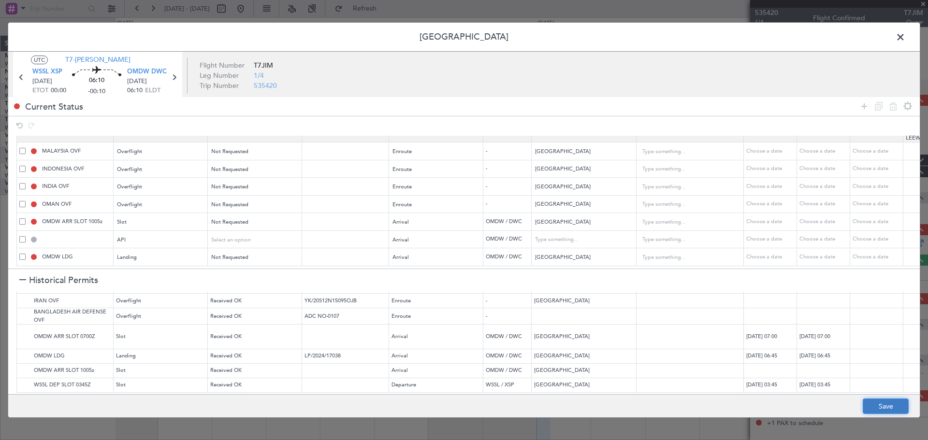
click at [884, 409] on button "Save" at bounding box center [886, 406] width 46 height 15
type input "NNN"
type input "2"
type input "NNN"
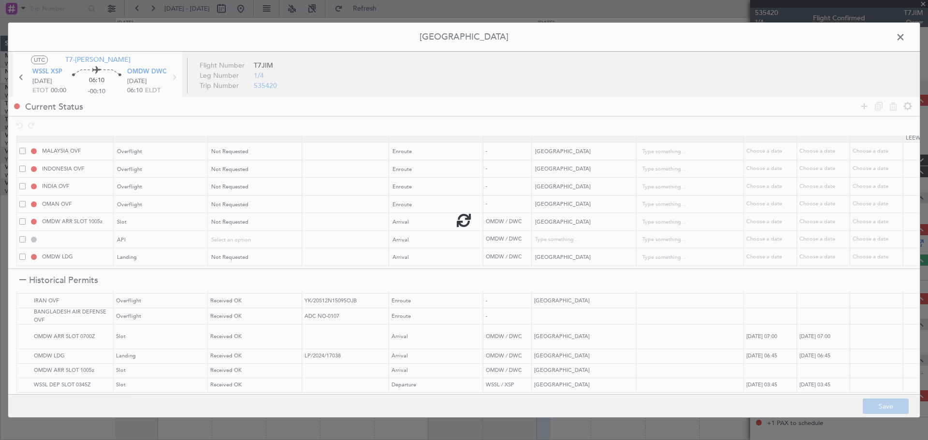
type input "3"
type input "NNN"
type input "2"
type input "OMDW ARR SLOT"
type input "NNN"
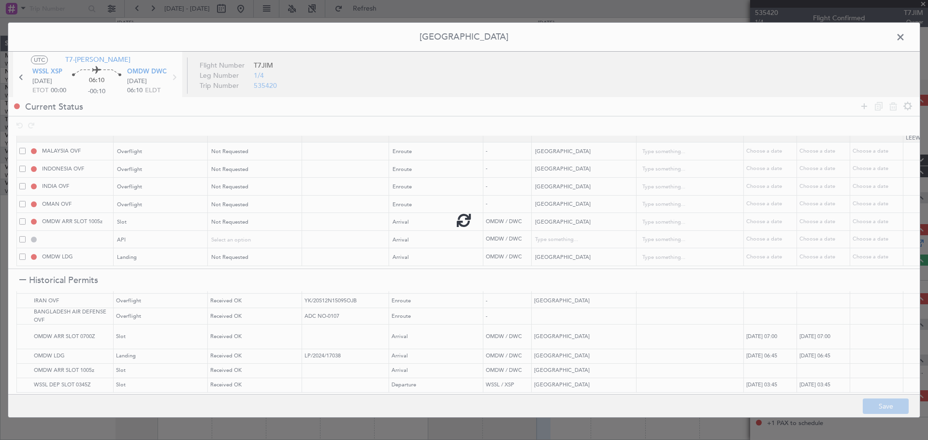
type input "1"
type input "OMDW ARR API"
type input "United Arab Emirates"
type input "NNN"
type input "1"
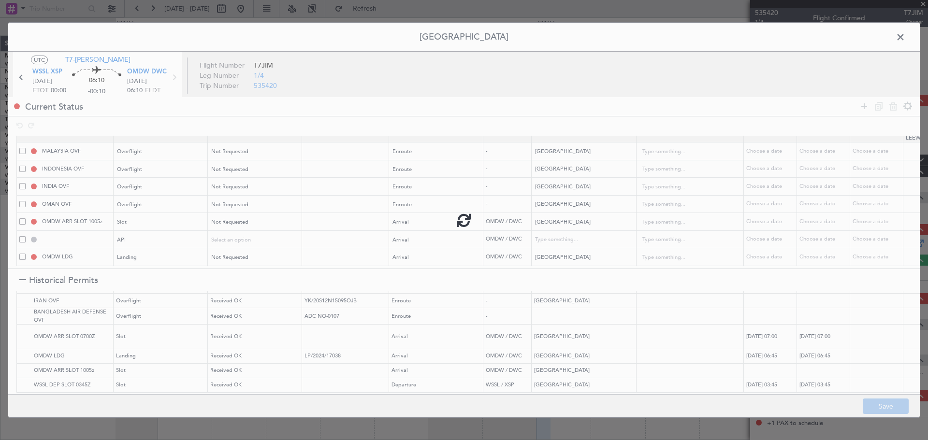
type input "NNN"
type input "1"
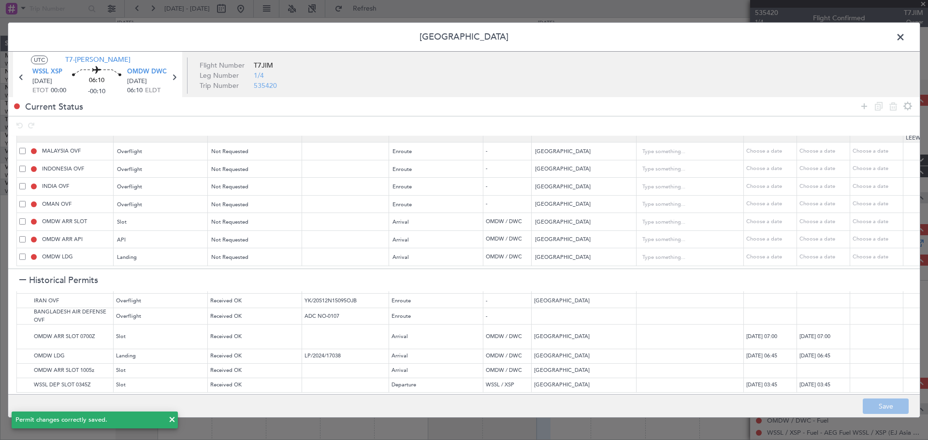
drag, startPoint x: 900, startPoint y: 39, endPoint x: 888, endPoint y: 39, distance: 12.1
click at [905, 39] on span at bounding box center [905, 39] width 0 height 19
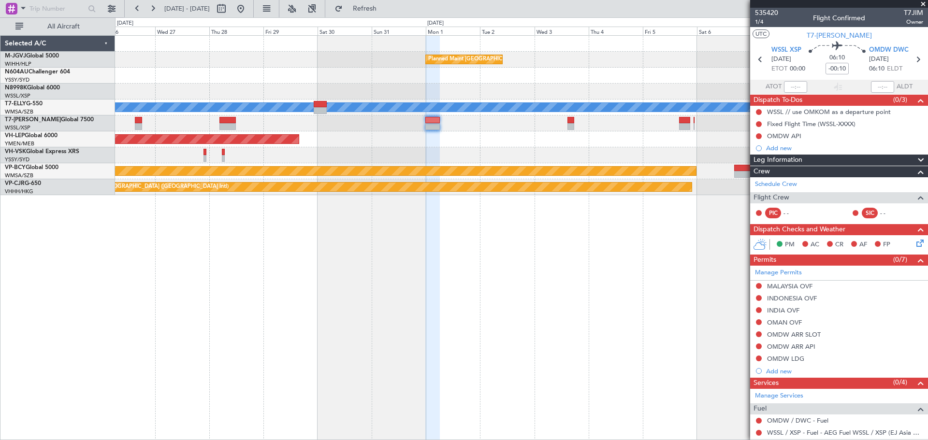
click at [519, 156] on div at bounding box center [521, 155] width 813 height 16
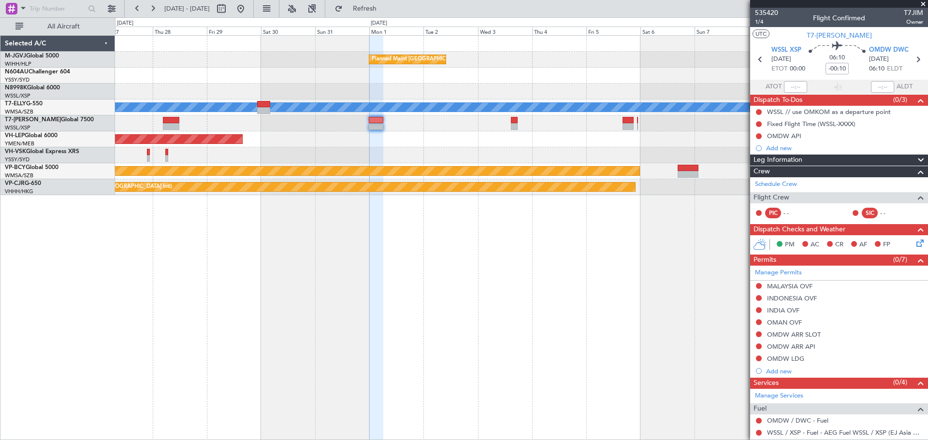
click at [398, 153] on div "Planned Maint [GEOGRAPHIC_DATA] (Seletar) [PERSON_NAME] Planned Maint [GEOGRAPH…" at bounding box center [521, 116] width 813 height 160
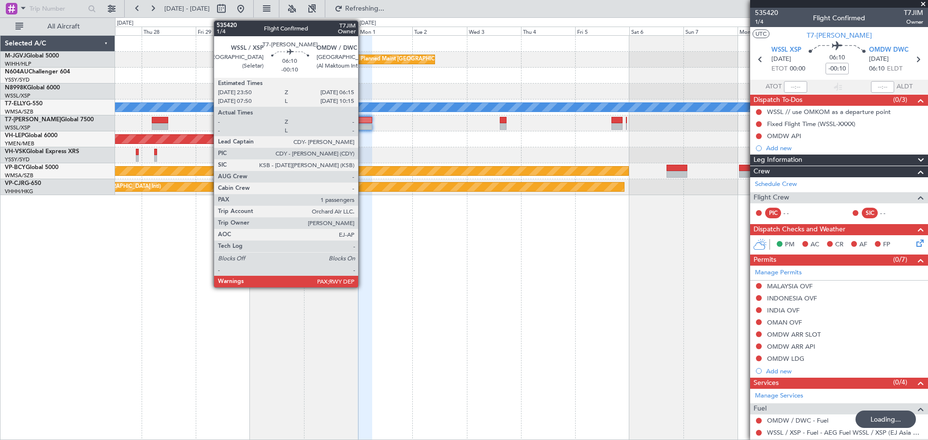
click at [363, 127] on div at bounding box center [365, 126] width 15 height 7
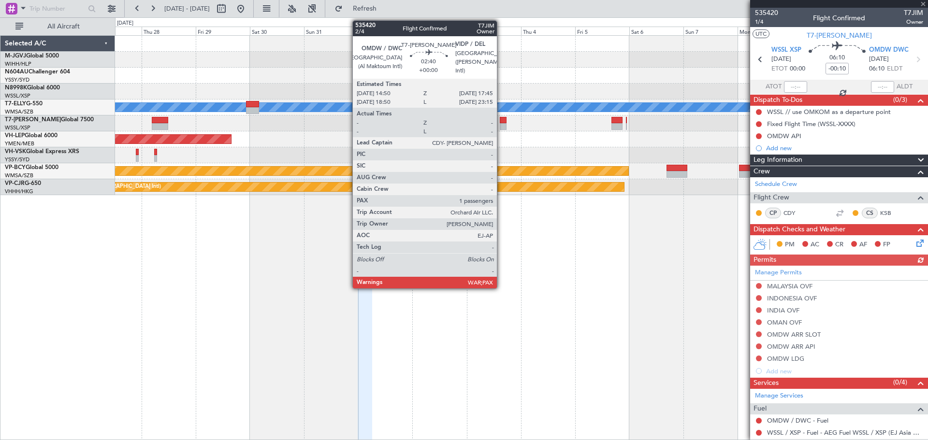
click at [501, 124] on div at bounding box center [503, 126] width 7 height 7
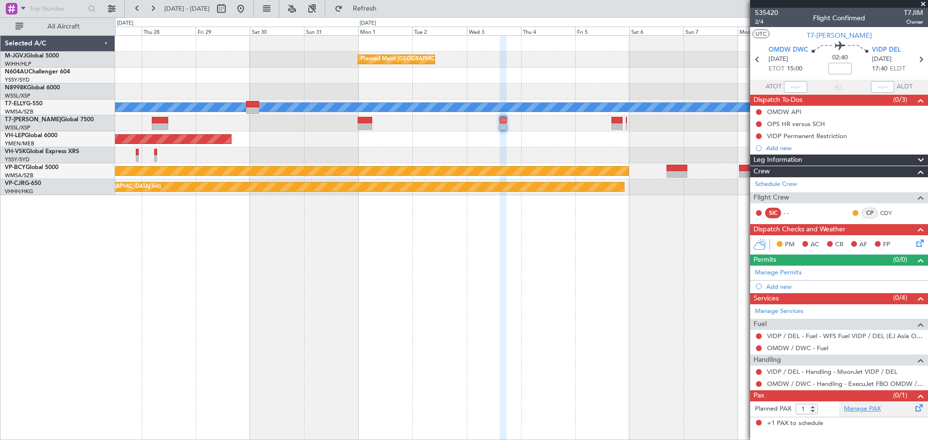
click at [862, 412] on link "Manage PAX" at bounding box center [862, 410] width 37 height 10
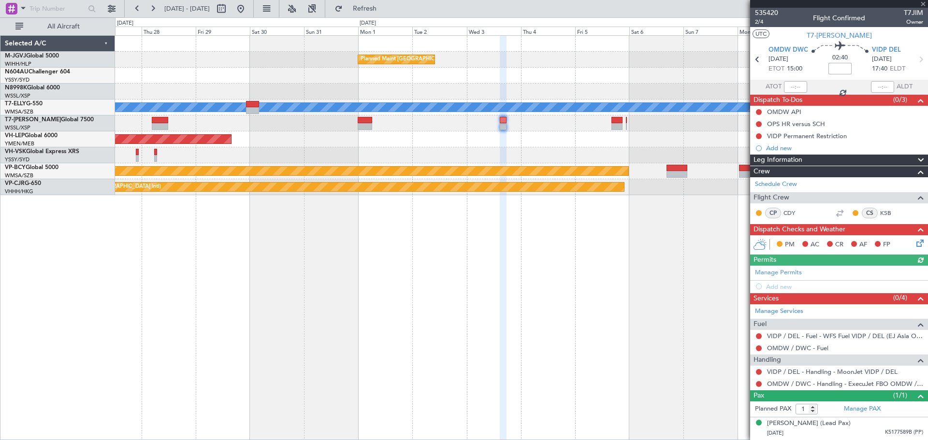
click at [836, 70] on input at bounding box center [840, 69] width 23 height 12
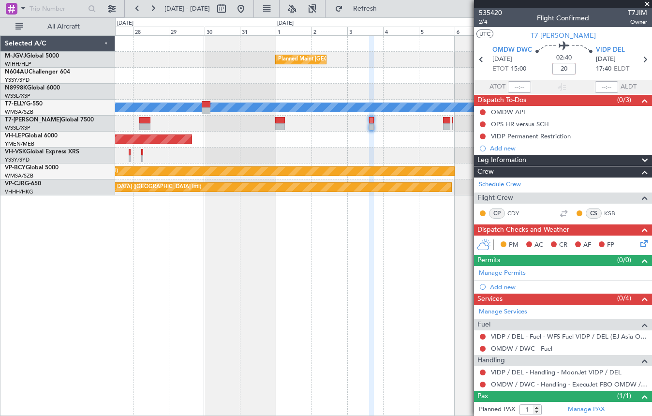
type input "+00:20"
click at [208, 220] on div "Planned Maint Singapore (Seletar) Planned Maint Dubai (Dubai Intl) MEL Unplanne…" at bounding box center [383, 225] width 537 height 380
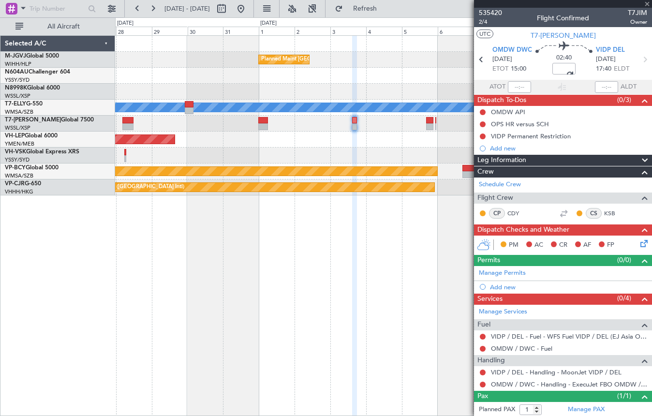
click at [394, 142] on div "Unplanned Maint Wichita (Wichita Mid-continent)" at bounding box center [383, 139] width 536 height 16
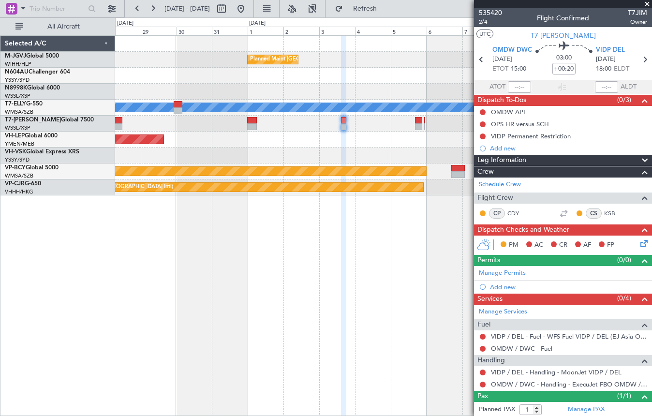
click at [265, 150] on div at bounding box center [383, 155] width 536 height 16
click at [510, 276] on link "Manage Permits" at bounding box center [502, 273] width 47 height 10
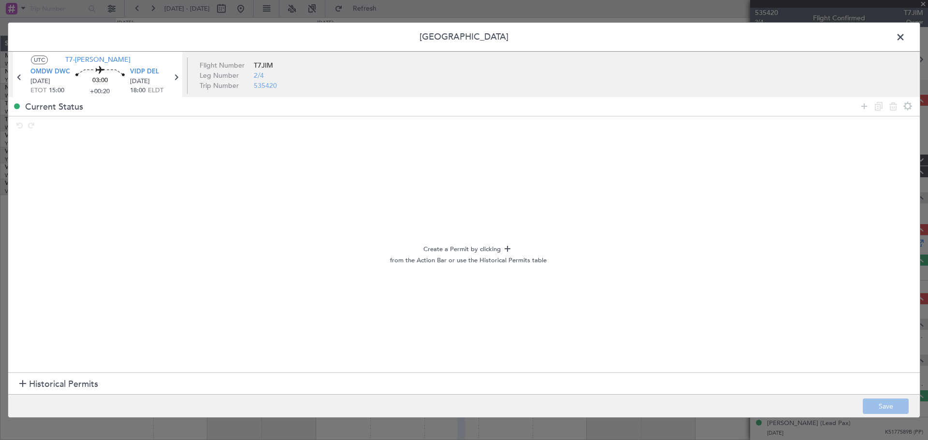
click at [20, 387] on div at bounding box center [22, 384] width 7 height 7
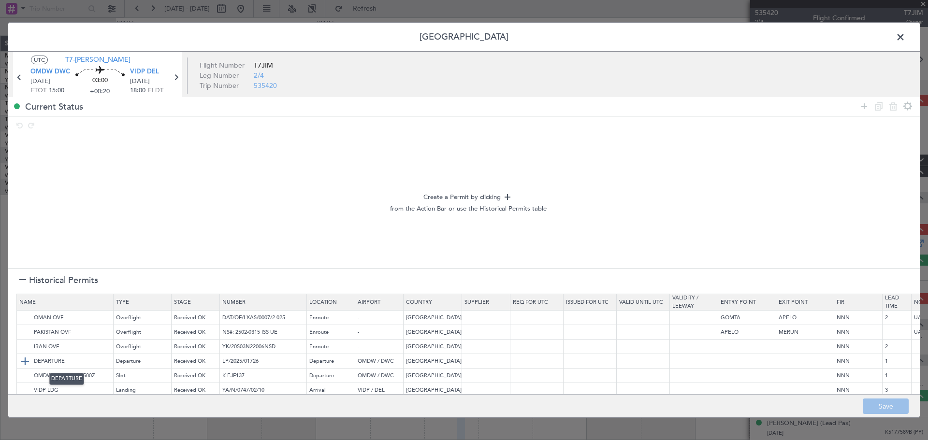
click at [27, 358] on img at bounding box center [25, 362] width 12 height 12
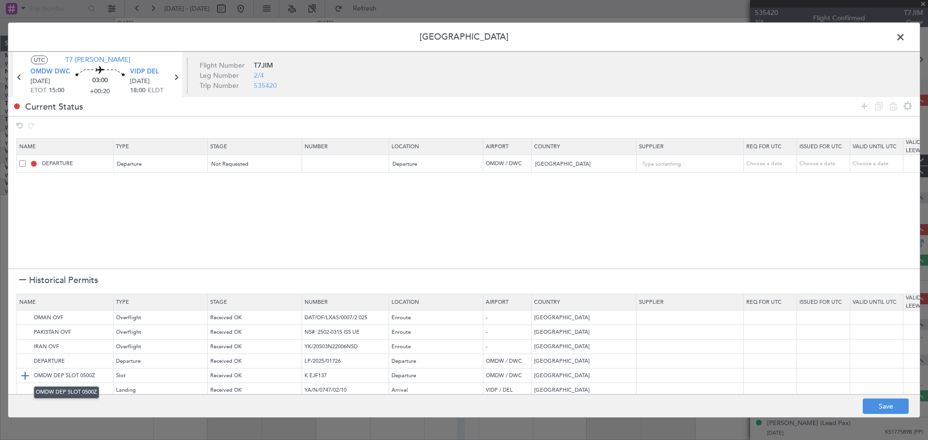
click at [25, 375] on img at bounding box center [25, 376] width 12 height 12
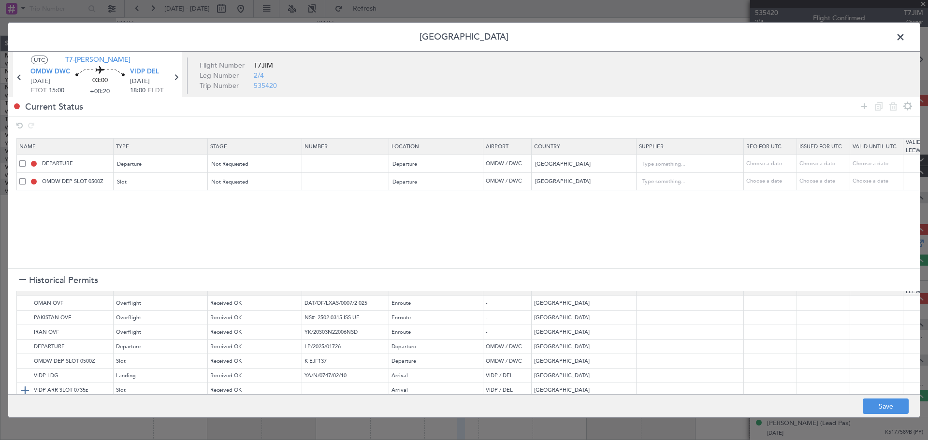
scroll to position [0, 0]
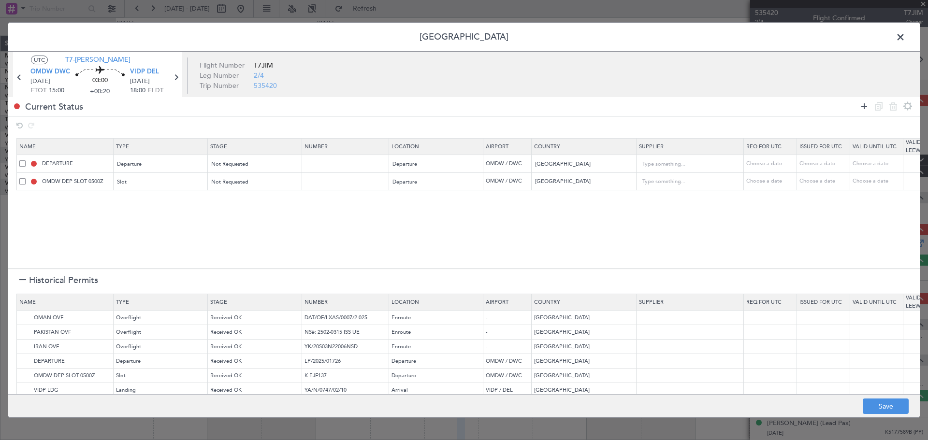
click at [868, 108] on icon at bounding box center [865, 107] width 12 height 12
click at [143, 201] on div "Type" at bounding box center [158, 200] width 80 height 15
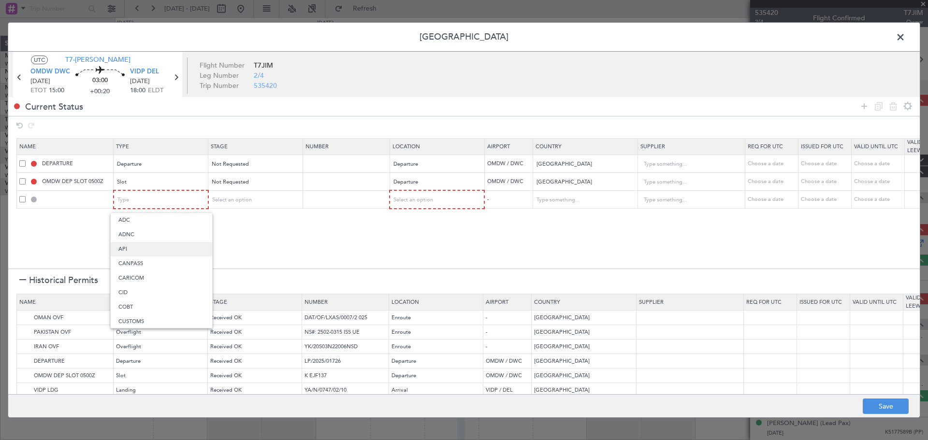
click at [153, 247] on span "API" at bounding box center [161, 249] width 86 height 15
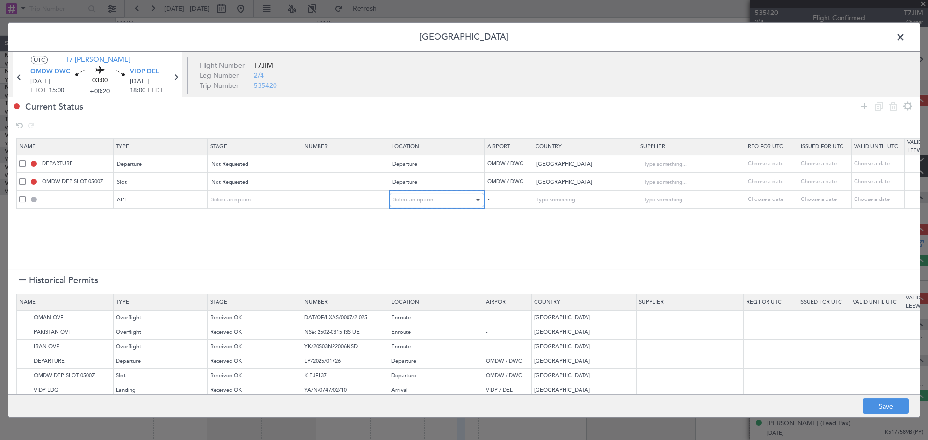
click at [417, 203] on span "Select an option" at bounding box center [413, 199] width 40 height 7
click at [413, 218] on span "Departure" at bounding box center [437, 220] width 86 height 15
click at [28, 317] on img at bounding box center [25, 318] width 12 height 12
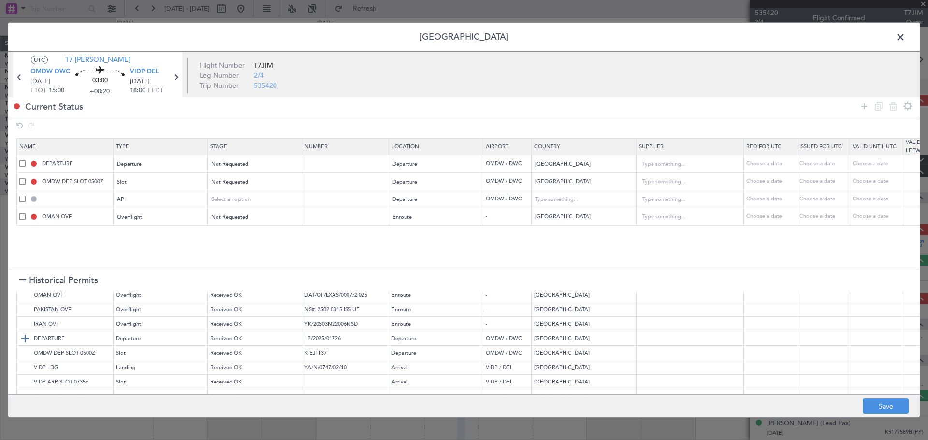
scroll to position [41, 0]
click at [23, 365] on img at bounding box center [25, 371] width 12 height 12
click at [25, 351] on img at bounding box center [25, 357] width 12 height 12
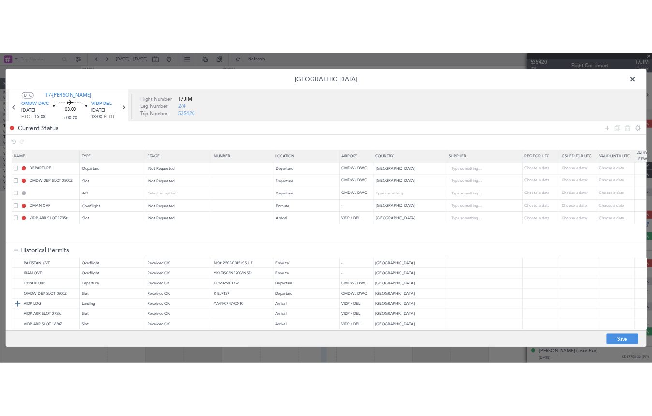
scroll to position [2, 0]
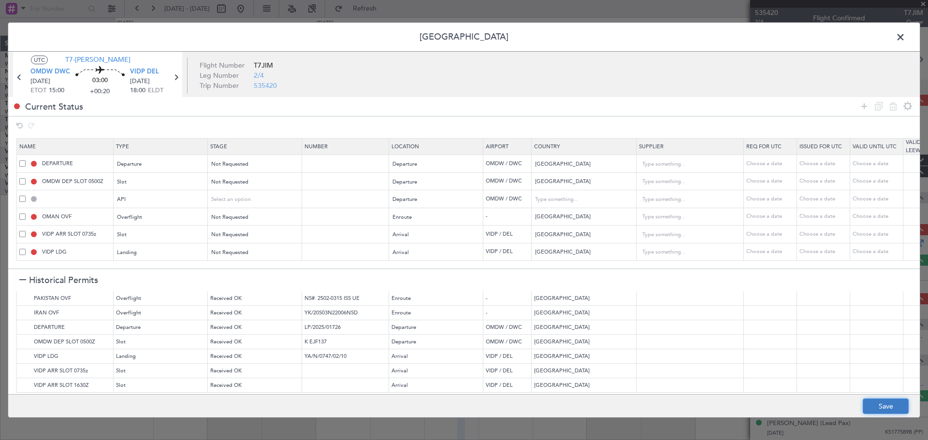
click at [870, 405] on button "Save" at bounding box center [886, 406] width 46 height 15
type input "UNITED ARAB EMIRATES DEPARTURE"
type input "NNN"
type input "1"
type input "OMDW DEP SLOT"
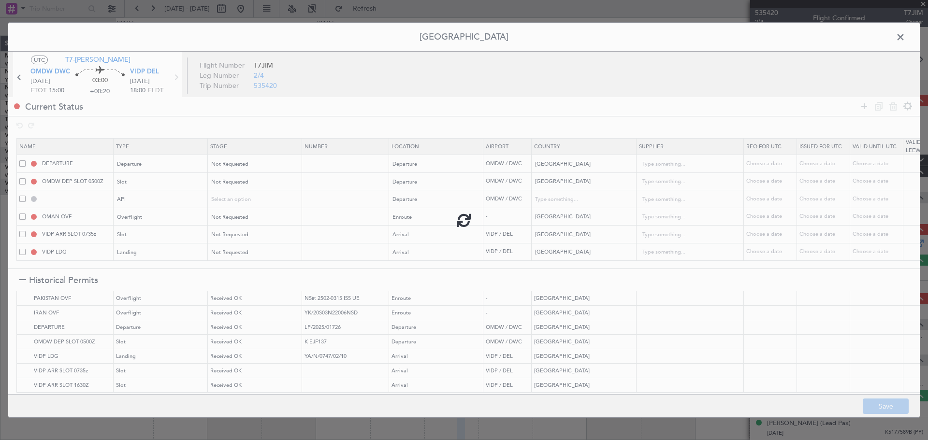
type input "NNN"
type input "1"
type input "OMDW DEP API"
type input "United Arab Emirates"
type input "NNN"
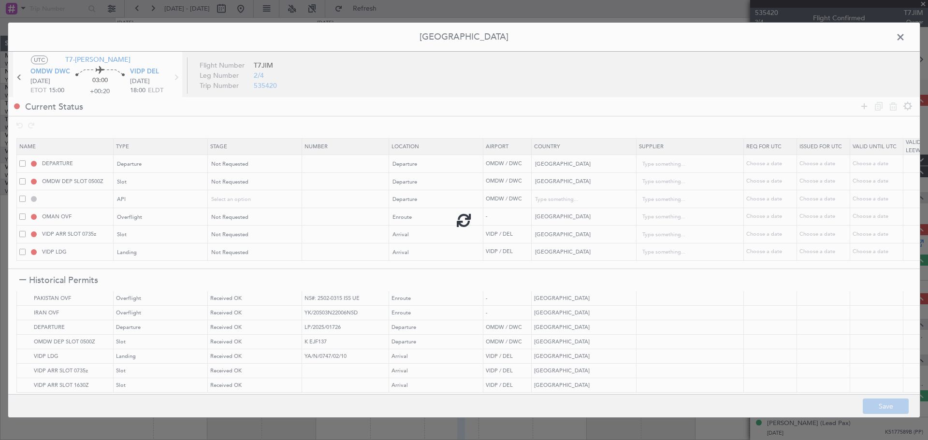
type input "1"
type input "NNN"
type input "2"
type input "VIDP ARR SLOT"
type input "NNN"
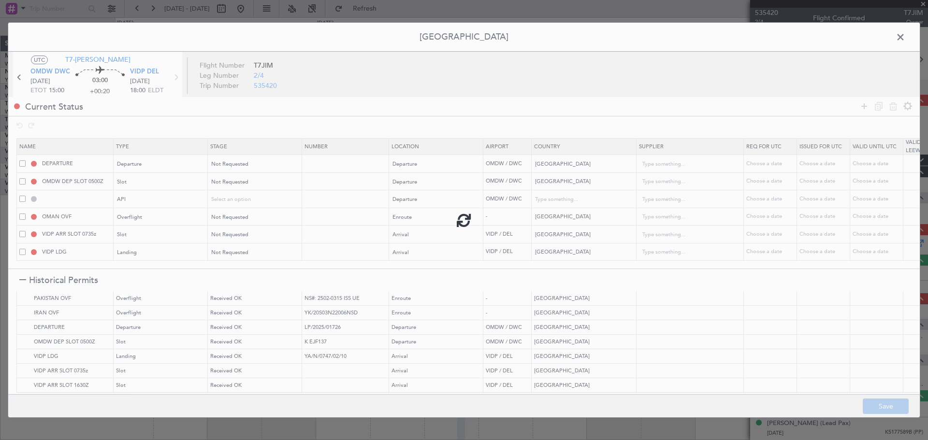
type input "3"
type input "NNN"
type input "3"
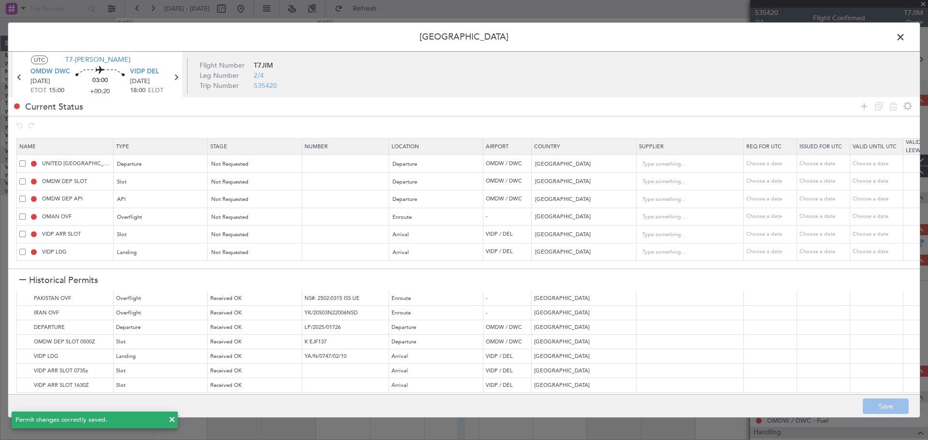
click at [905, 39] on span at bounding box center [905, 39] width 0 height 19
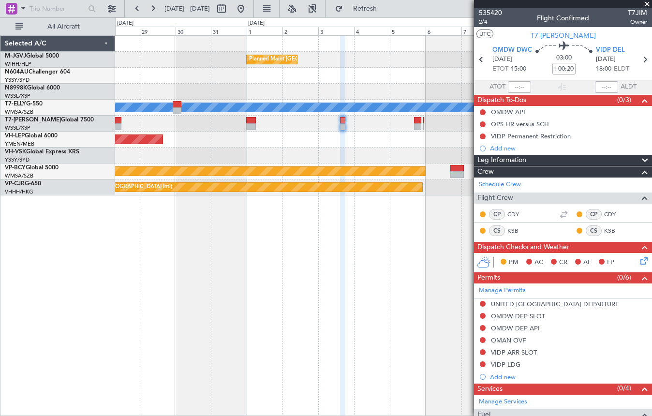
click at [265, 151] on div "Planned Maint Singapore (Seletar) Planned Maint Dubai (Dubai Intl) MEL Unplanne…" at bounding box center [383, 116] width 536 height 160
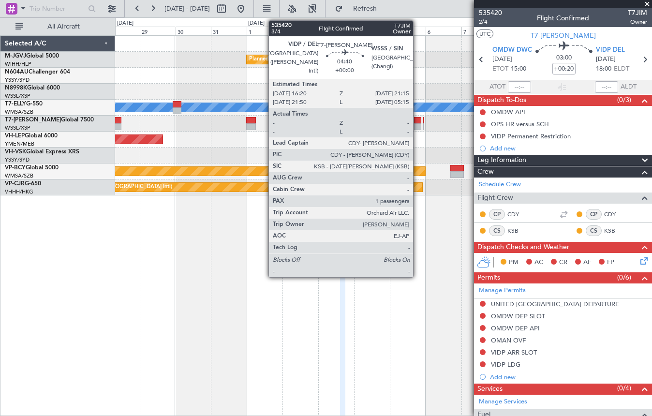
click at [417, 125] on div at bounding box center [418, 126] width 8 height 7
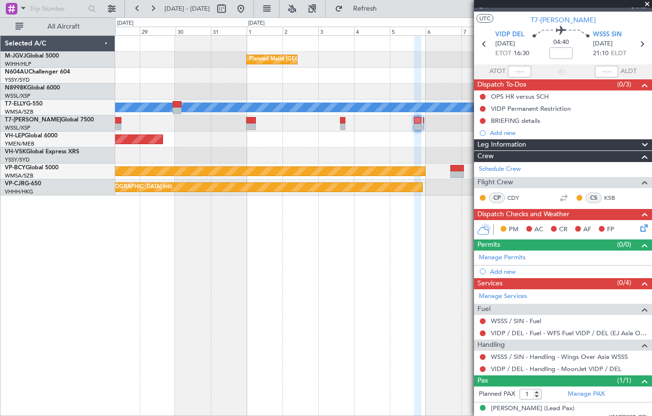
scroll to position [23, 0]
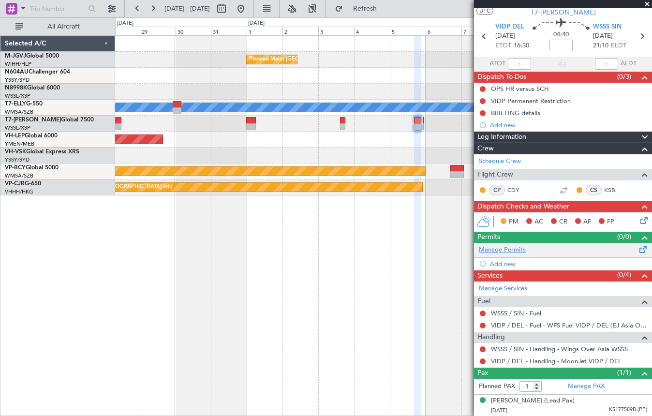
click at [511, 250] on link "Manage Permits" at bounding box center [502, 250] width 47 height 10
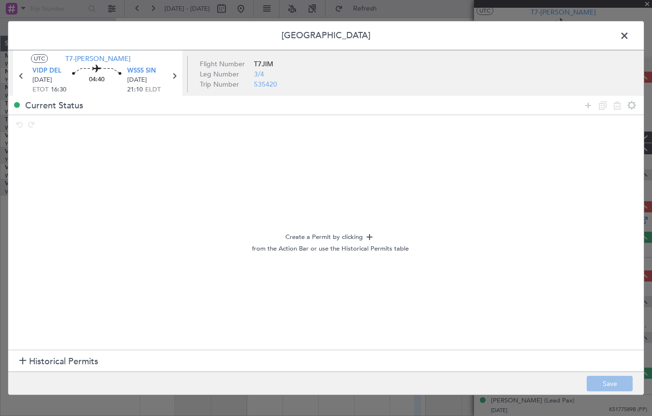
click at [34, 360] on span "Historical Permits" at bounding box center [63, 361] width 69 height 13
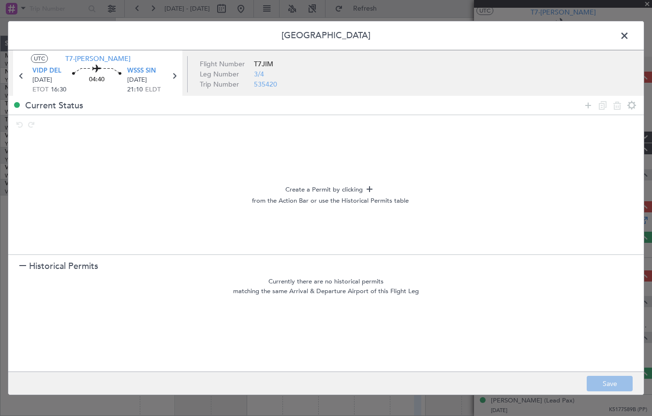
click at [33, 266] on span "Historical Permits" at bounding box center [63, 266] width 69 height 13
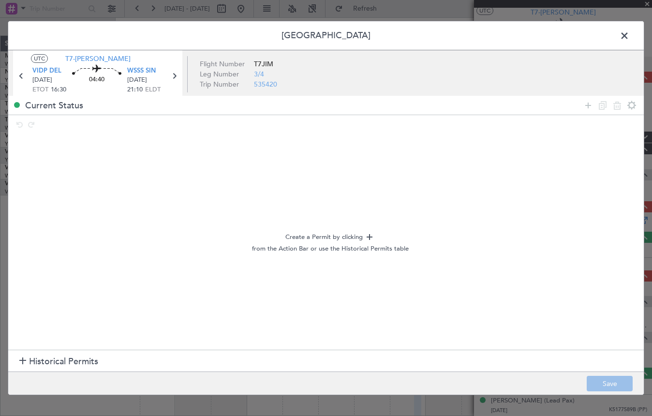
click at [316, 210] on div "Create a Permit by clicking from the Action Bar or use the Historical Permits t…" at bounding box center [329, 242] width 627 height 210
click at [586, 103] on icon at bounding box center [588, 106] width 12 height 12
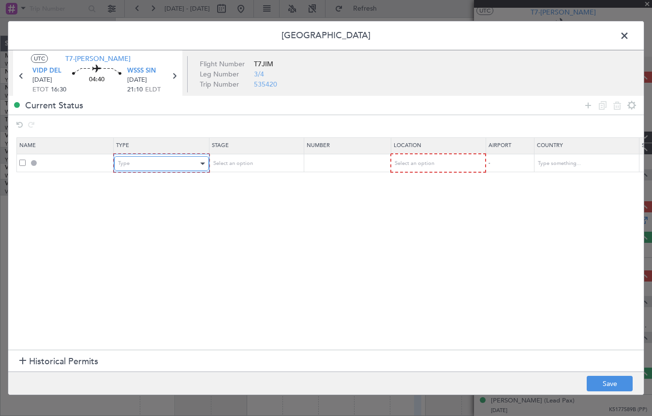
click at [158, 159] on div "Type" at bounding box center [158, 163] width 80 height 15
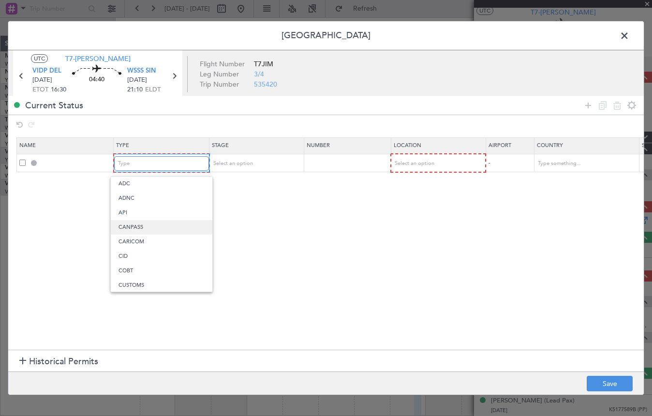
scroll to position [20, 0]
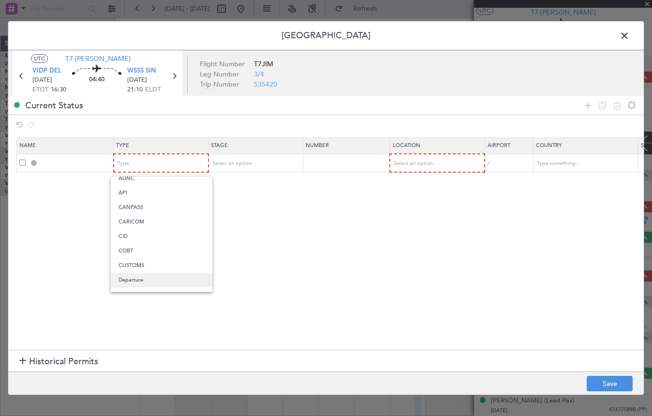
click at [152, 278] on span "Departure" at bounding box center [161, 280] width 86 height 15
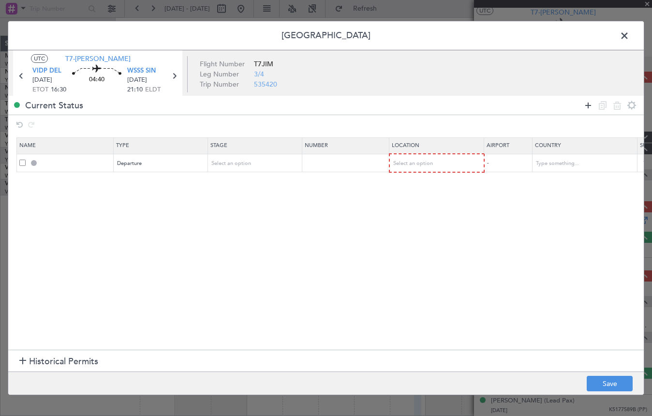
click at [586, 104] on icon at bounding box center [588, 106] width 12 height 12
click at [156, 185] on div "Type" at bounding box center [158, 182] width 80 height 15
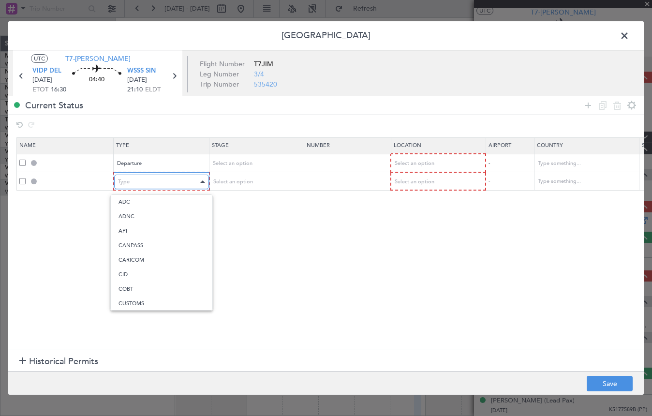
scroll to position [291, 0]
drag, startPoint x: 166, startPoint y: 277, endPoint x: 186, endPoint y: 268, distance: 21.2
click at [166, 276] on span "Slot" at bounding box center [161, 273] width 86 height 15
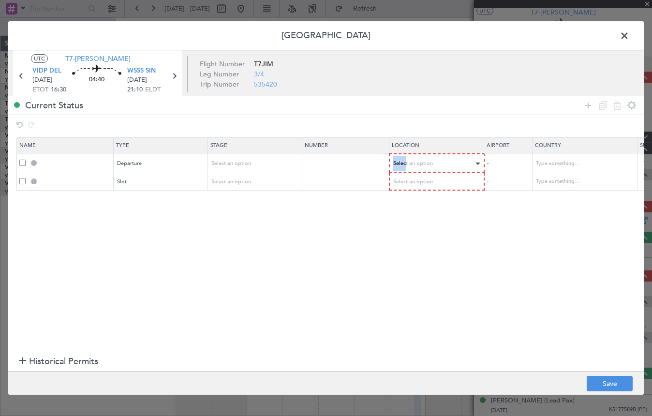
drag, startPoint x: 392, startPoint y: 167, endPoint x: 406, endPoint y: 164, distance: 14.3
click at [406, 164] on td "Select an option" at bounding box center [436, 163] width 95 height 18
click at [407, 164] on span "Select an option" at bounding box center [413, 163] width 40 height 7
click at [411, 185] on span "Departure" at bounding box center [437, 183] width 86 height 15
click at [411, 185] on span "Select an option" at bounding box center [413, 180] width 40 height 7
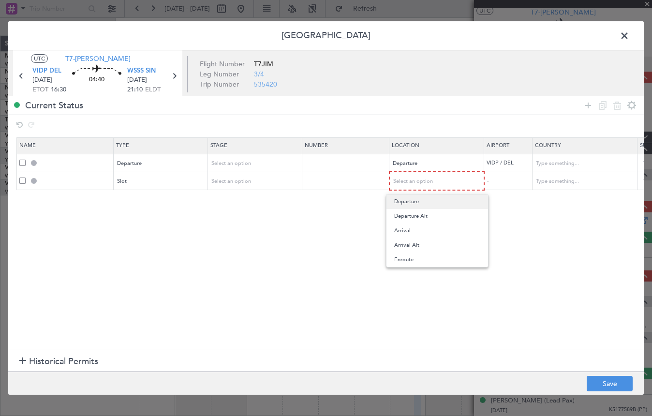
click at [413, 199] on span "Departure" at bounding box center [437, 201] width 86 height 15
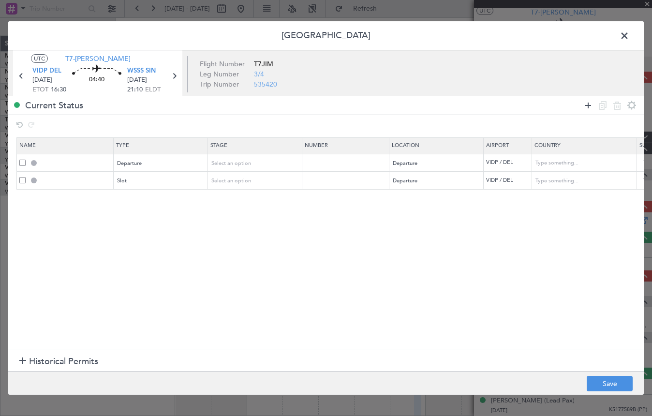
click at [587, 105] on icon at bounding box center [588, 106] width 12 height 12
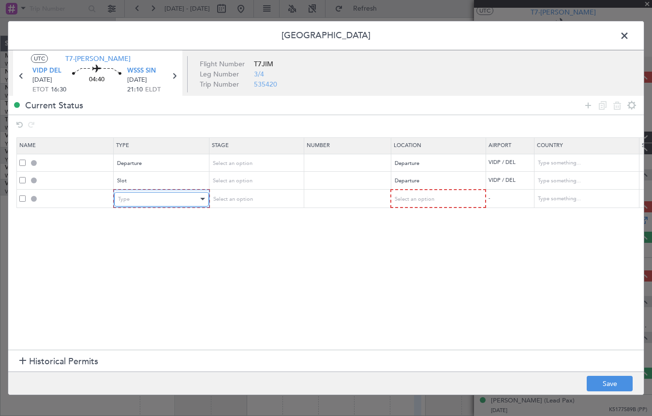
click at [129, 203] on div "Type" at bounding box center [158, 199] width 80 height 15
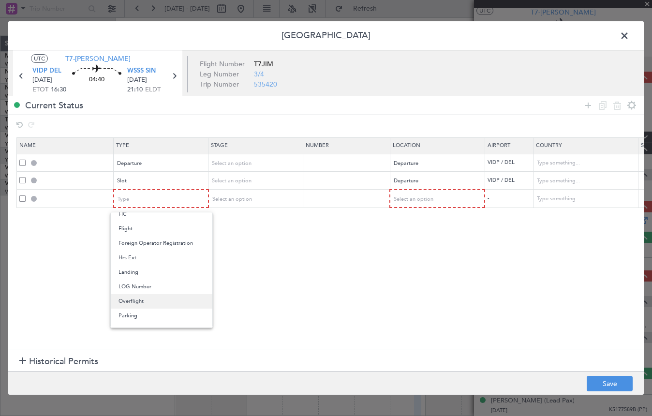
click at [137, 301] on span "Overflight" at bounding box center [161, 301] width 86 height 15
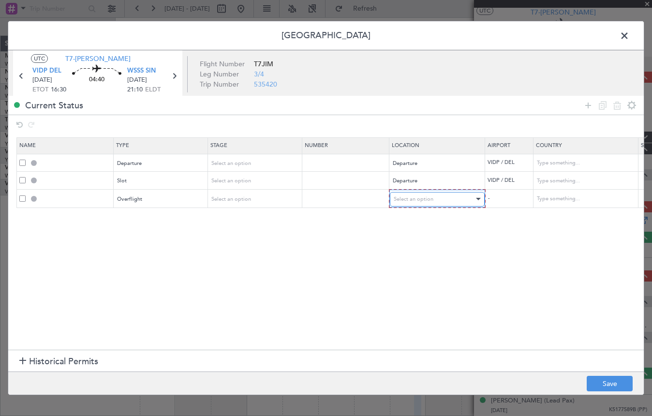
click at [414, 203] on div "Select an option" at bounding box center [433, 199] width 80 height 15
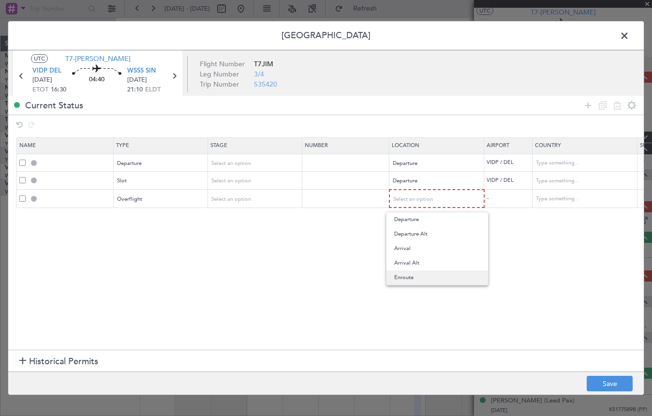
click at [411, 275] on span "Enroute" at bounding box center [437, 277] width 86 height 15
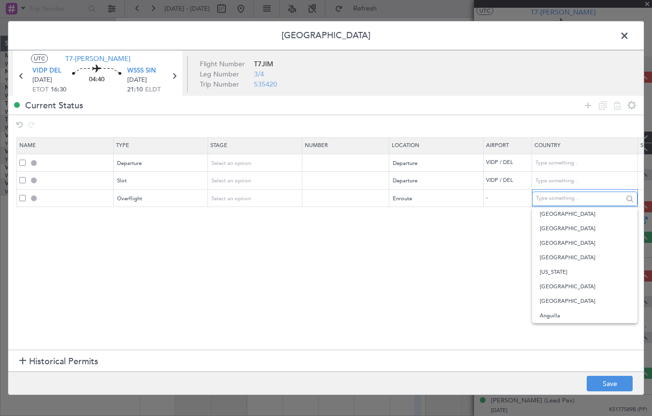
click at [548, 197] on input "text" at bounding box center [579, 198] width 87 height 15
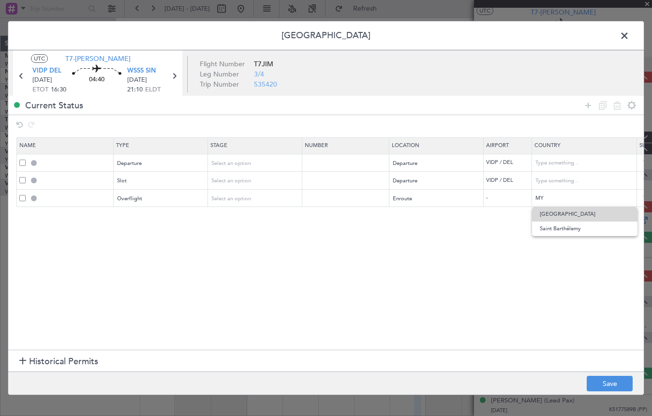
click at [573, 216] on span "Myanmar" at bounding box center [584, 214] width 90 height 15
type input "Myanmar"
click at [589, 102] on icon at bounding box center [588, 106] width 12 height 12
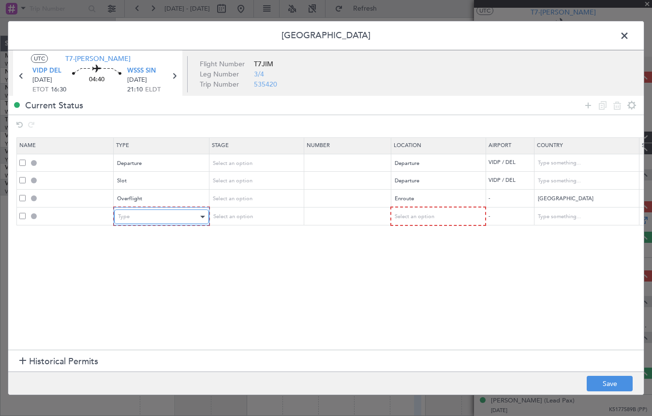
click at [181, 215] on div "Type" at bounding box center [158, 216] width 80 height 15
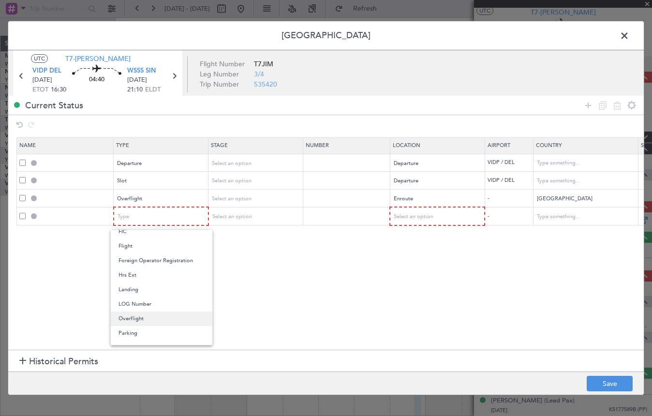
click at [167, 316] on span "Overflight" at bounding box center [161, 318] width 86 height 15
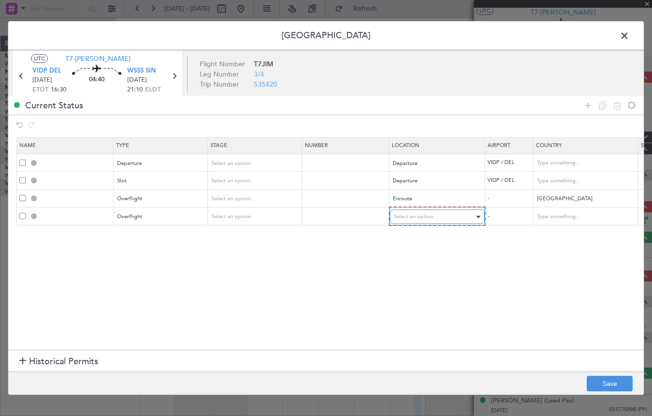
click at [405, 217] on span "Select an option" at bounding box center [413, 216] width 40 height 7
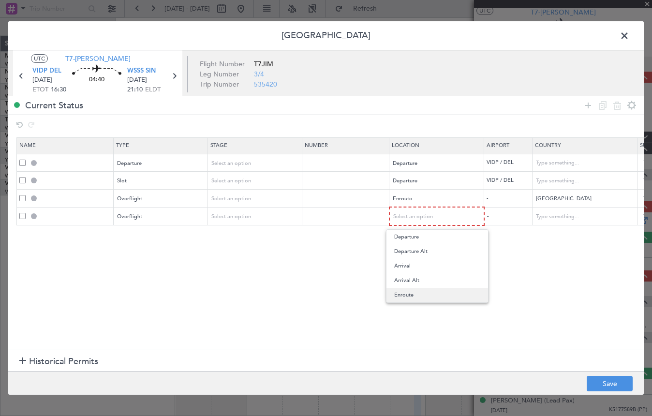
click at [409, 293] on span "Enroute" at bounding box center [437, 295] width 86 height 15
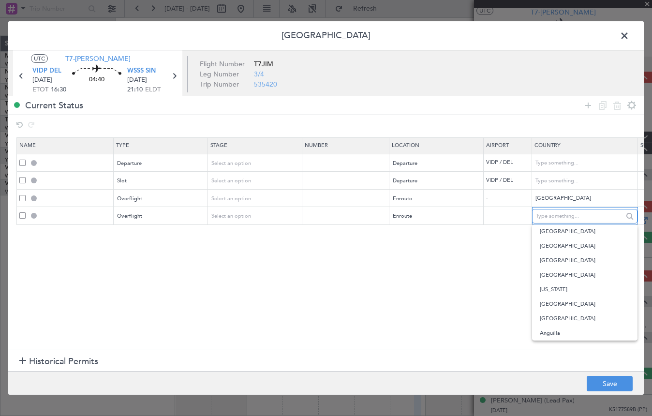
click at [547, 217] on input "text" at bounding box center [579, 216] width 87 height 15
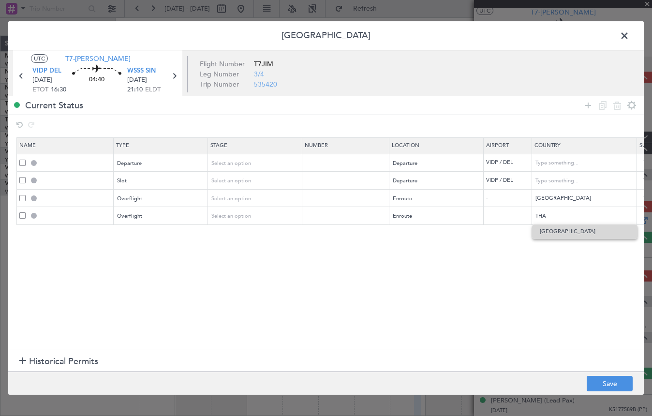
click at [561, 226] on span "Thailand" at bounding box center [584, 231] width 90 height 15
type input "Thailand"
click at [591, 104] on icon at bounding box center [588, 106] width 12 height 12
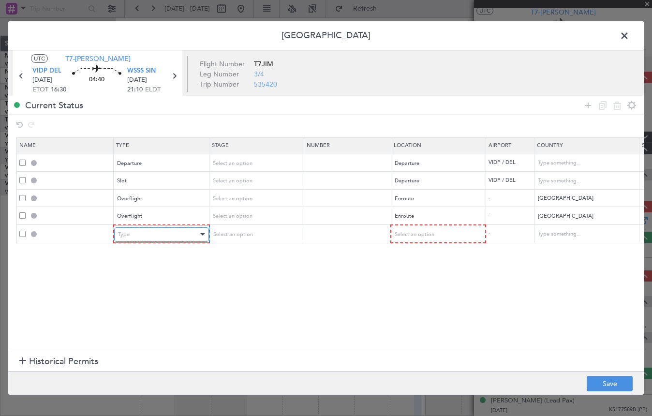
click at [174, 229] on div "Type" at bounding box center [158, 234] width 80 height 15
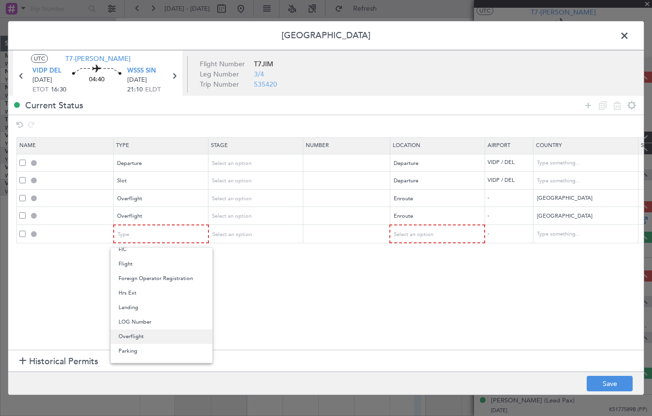
click at [163, 335] on span "Overflight" at bounding box center [161, 336] width 86 height 15
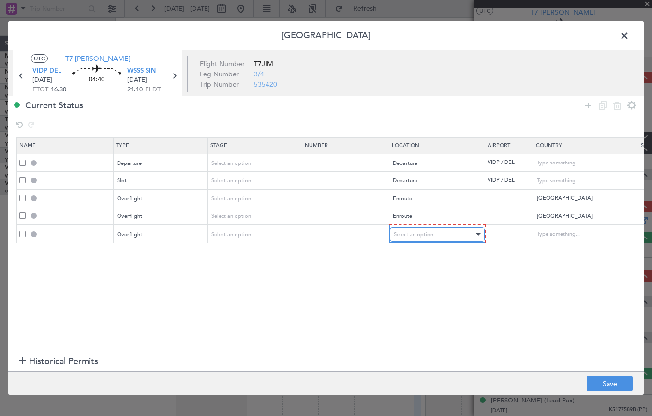
click at [408, 237] on span "Select an option" at bounding box center [413, 234] width 40 height 7
drag, startPoint x: 416, startPoint y: 314, endPoint x: 438, endPoint y: 300, distance: 26.4
click at [417, 314] on span "Enroute" at bounding box center [437, 313] width 86 height 15
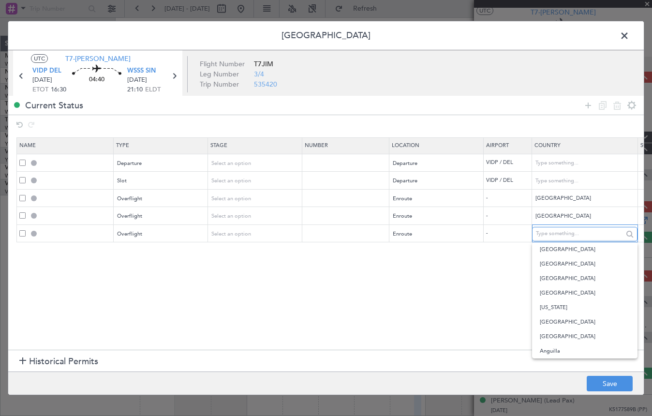
click at [545, 231] on input "text" at bounding box center [579, 233] width 87 height 15
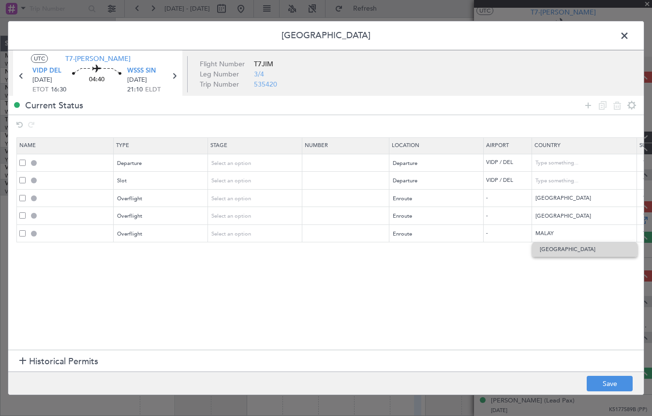
click at [554, 248] on span "Malaysia" at bounding box center [584, 249] width 90 height 15
type input "Malaysia"
click at [585, 108] on icon at bounding box center [588, 106] width 12 height 12
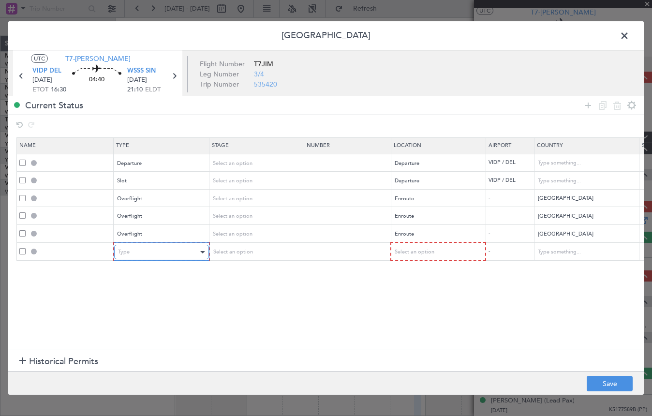
click at [131, 254] on div "Type" at bounding box center [158, 252] width 80 height 15
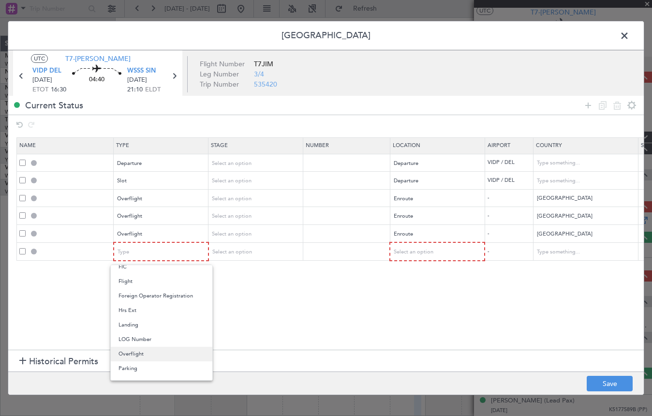
click at [152, 354] on span "Overflight" at bounding box center [161, 354] width 86 height 15
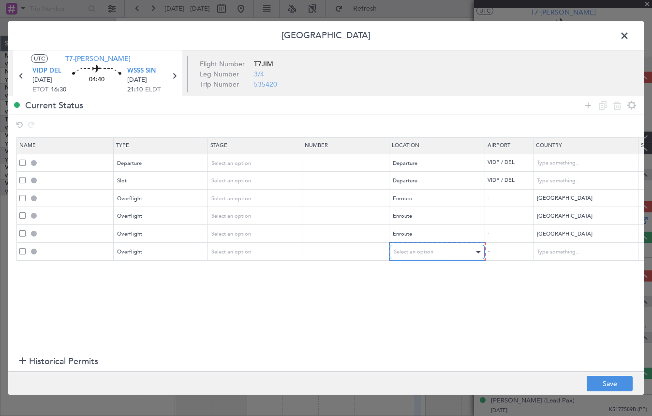
click at [407, 255] on span "Select an option" at bounding box center [413, 251] width 40 height 7
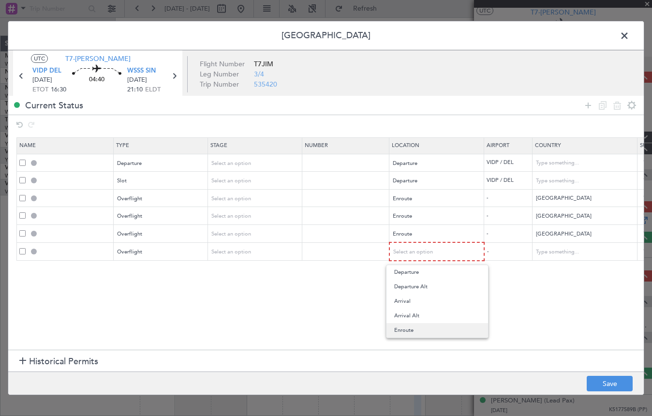
click at [419, 328] on span "Enroute" at bounding box center [437, 330] width 86 height 15
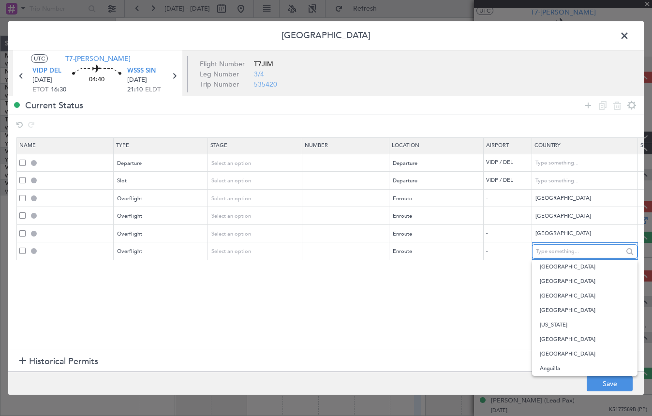
click at [551, 253] on input "text" at bounding box center [579, 251] width 87 height 15
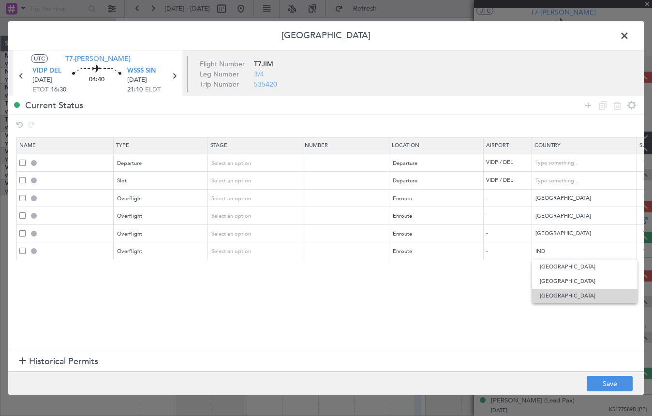
click at [550, 300] on span "Indonesia" at bounding box center [584, 296] width 90 height 15
type input "Indonesia"
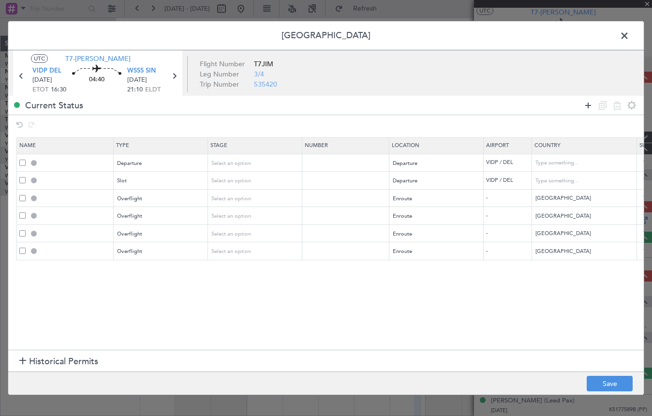
click at [589, 104] on icon at bounding box center [588, 106] width 12 height 12
click at [178, 265] on div "Type" at bounding box center [158, 269] width 80 height 15
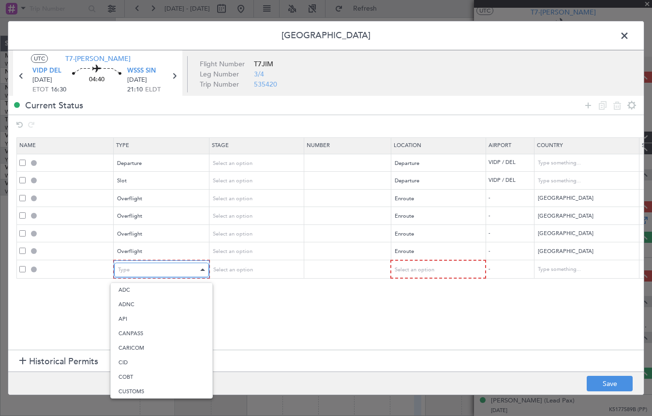
scroll to position [291, 0]
click at [158, 358] on span "Slot" at bounding box center [161, 361] width 86 height 15
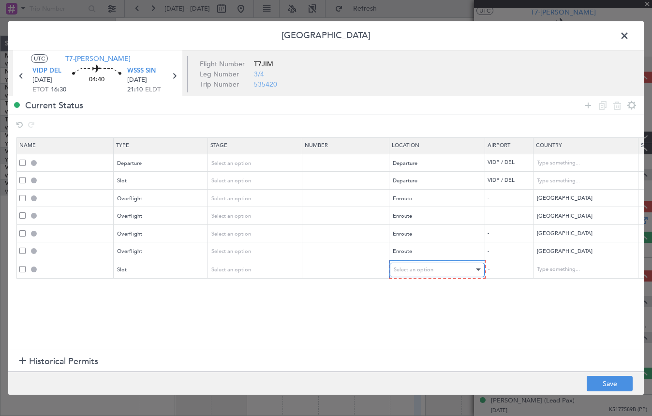
click at [410, 267] on span "Select an option" at bounding box center [413, 269] width 40 height 7
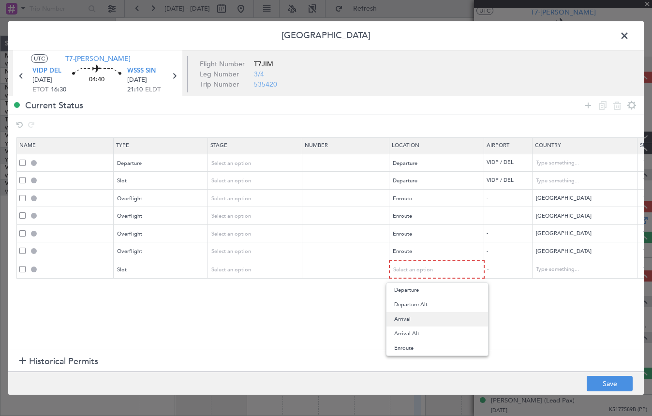
click at [419, 321] on span "Arrival" at bounding box center [437, 319] width 86 height 15
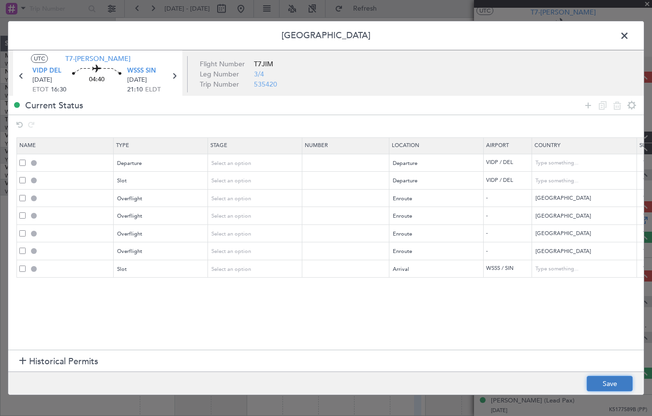
click at [594, 381] on button "Save" at bounding box center [609, 383] width 46 height 15
type input "DEPARTURE"
type input "India"
type input "NNN"
type input "3"
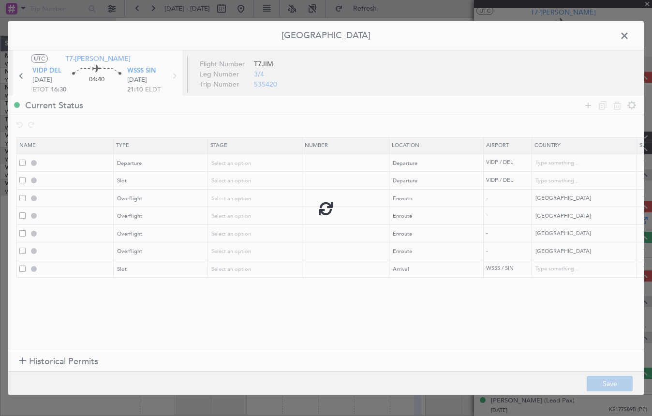
type input "VIDP DEP SLOT"
type input "India"
type input "NNN"
type input "3"
type input "MYANMAR OVF"
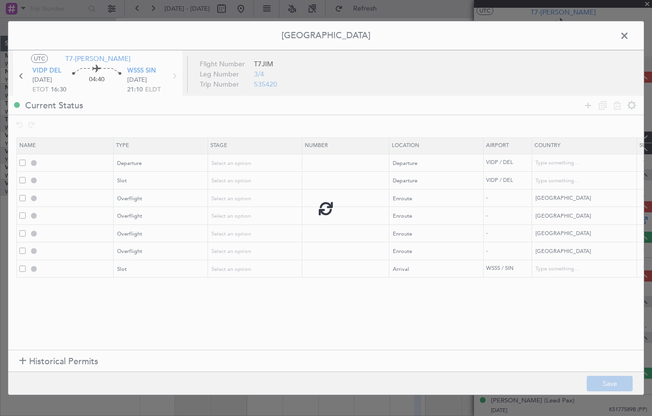
type input "NNN"
type input "THAILAND OVF"
type input "NNN"
type input "MALAYSIA OVF"
type input "NNN"
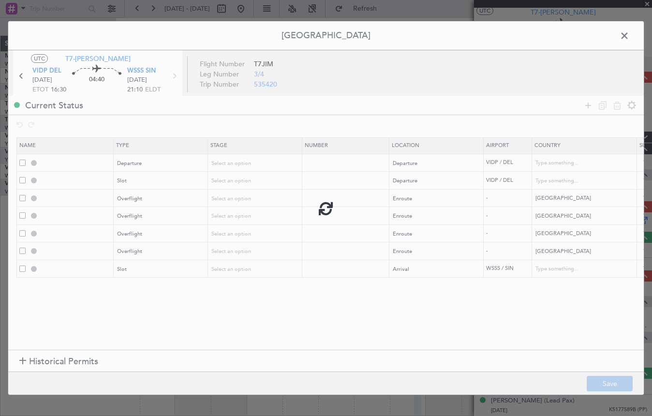
type input "INDONESIA OVF"
type input "NNN"
type input "2"
type input "WSSS ARR SLOT"
type input "[GEOGRAPHIC_DATA]"
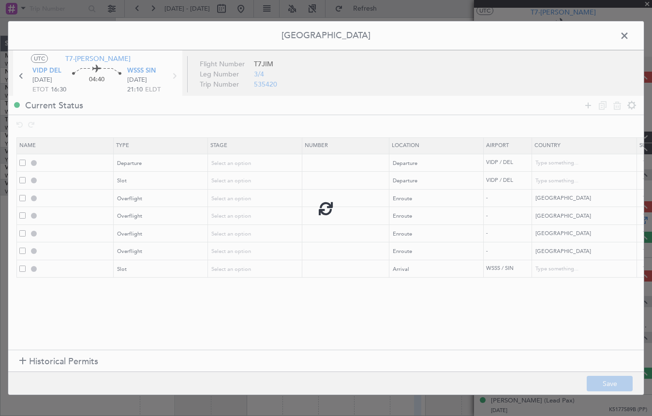
type input "NNN"
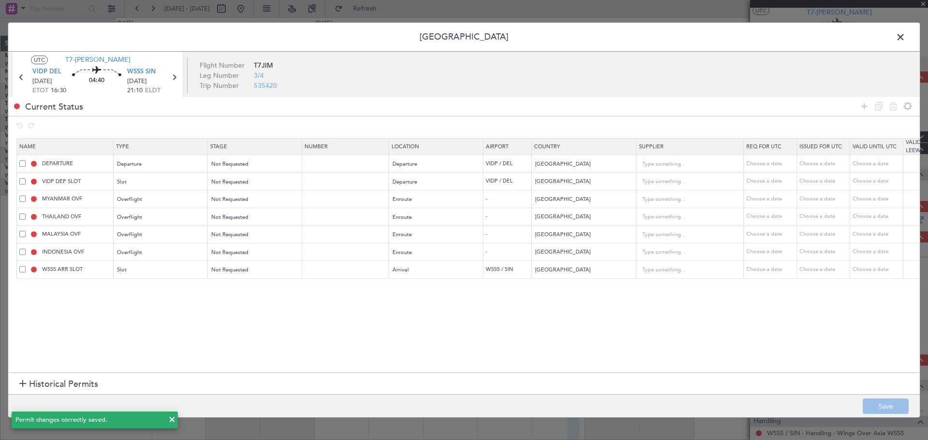
click at [905, 38] on span at bounding box center [905, 39] width 0 height 19
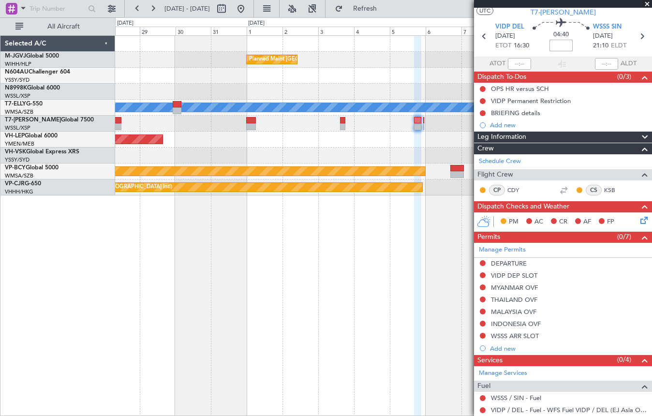
click at [556, 47] on input at bounding box center [560, 46] width 23 height 12
type input "+00:15"
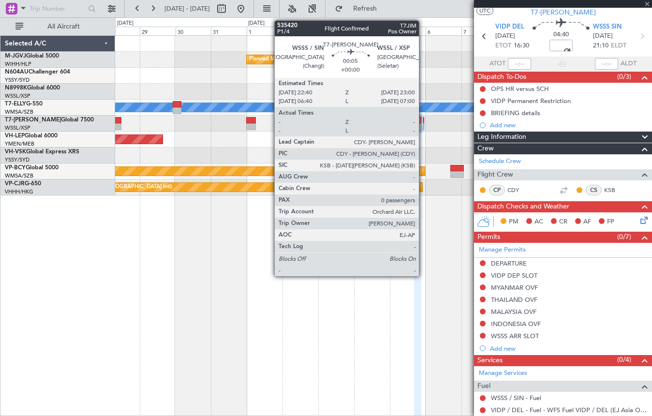
click at [423, 122] on div at bounding box center [423, 120] width 1 height 7
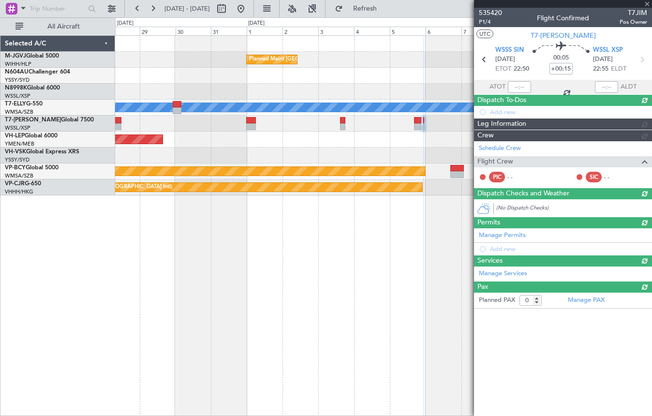
scroll to position [0, 0]
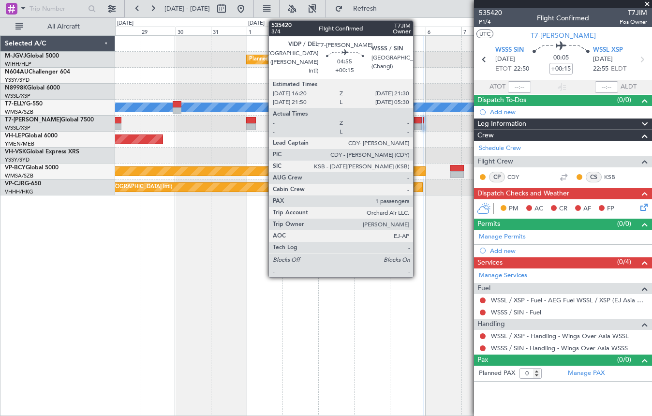
click at [417, 122] on div at bounding box center [418, 120] width 8 height 7
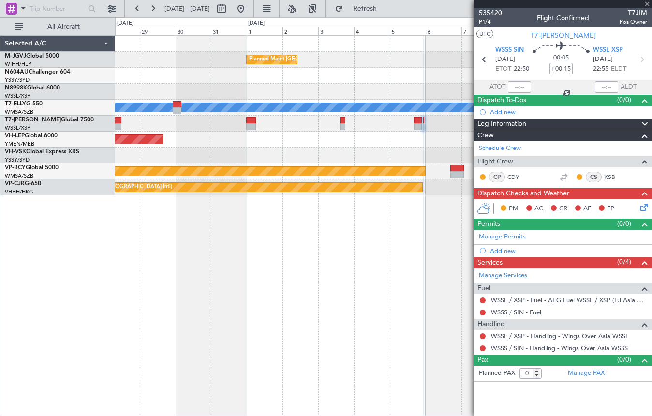
type input "1"
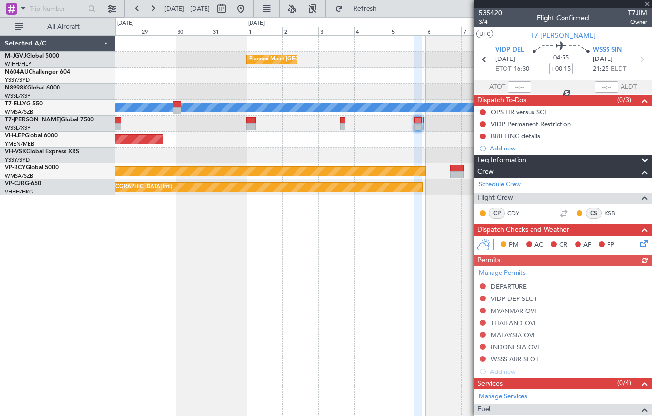
click at [635, 61] on icon at bounding box center [641, 59] width 13 height 13
type input "0"
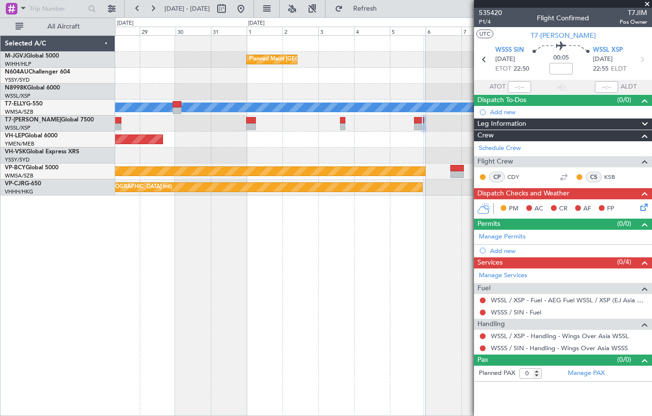
click at [337, 45] on div at bounding box center [383, 44] width 536 height 16
click at [556, 70] on input at bounding box center [560, 69] width 23 height 12
type input "+00:05"
click at [166, 86] on div at bounding box center [383, 92] width 536 height 16
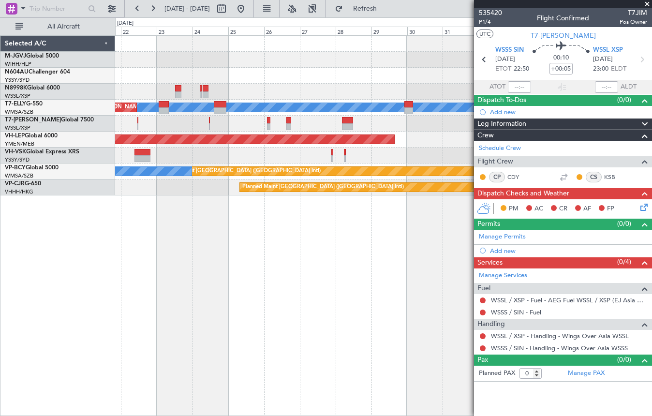
click at [383, 81] on div at bounding box center [383, 76] width 536 height 16
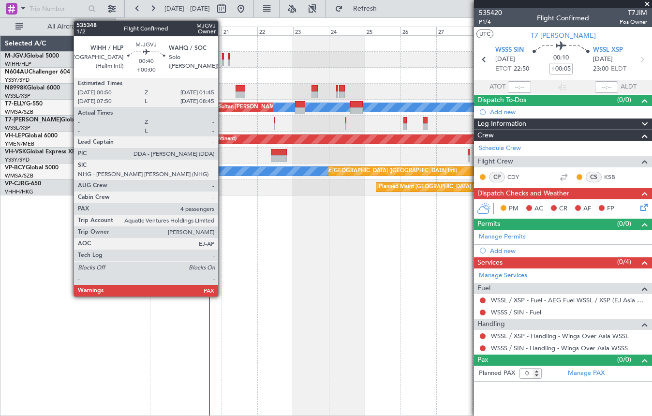
click at [222, 59] on div at bounding box center [222, 62] width 1 height 7
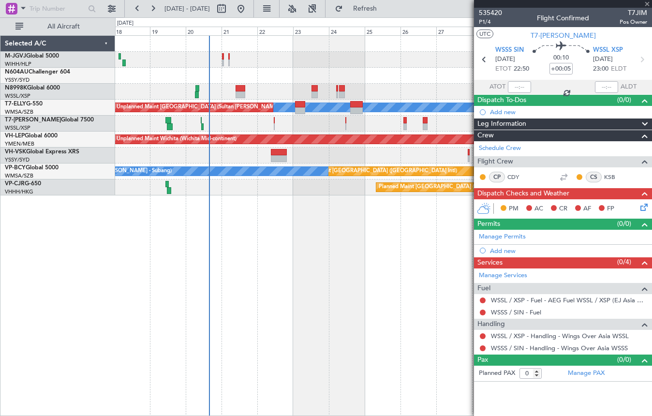
type input "4"
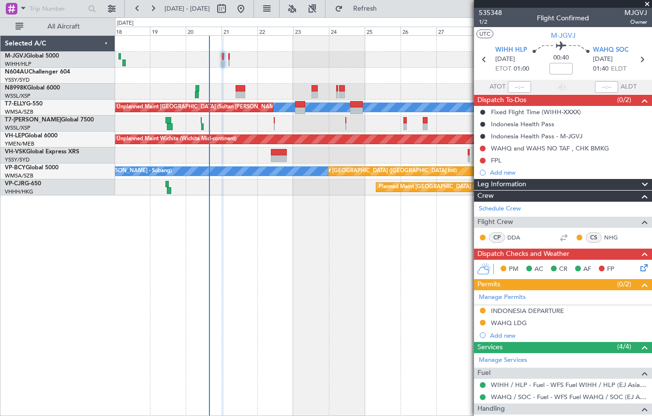
click at [517, 312] on div "INDONESIA DEPARTURE" at bounding box center [527, 310] width 73 height 8
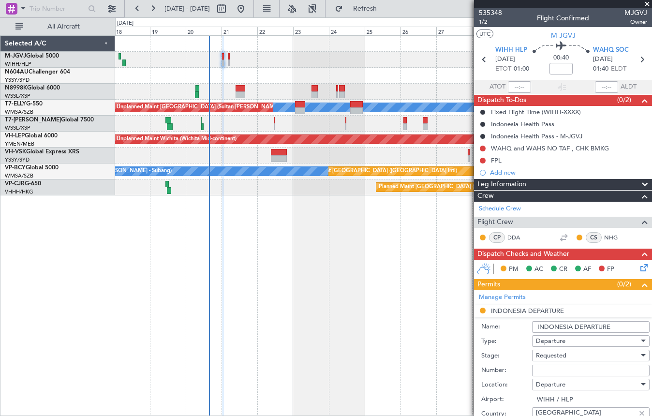
click at [551, 371] on input "Number:" at bounding box center [590, 370] width 117 height 12
paste input "SH12068"
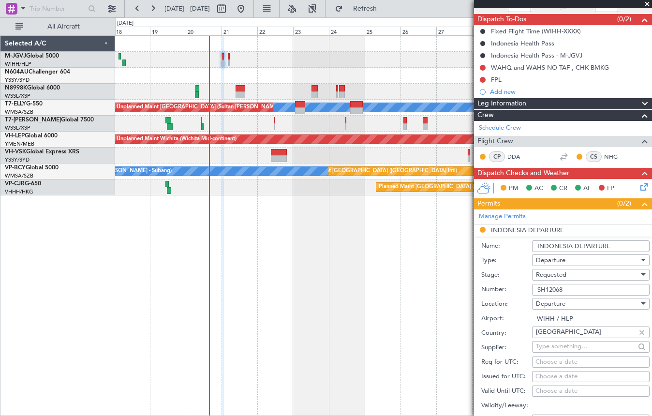
type input "SH12068"
click at [553, 373] on div "Choose a date" at bounding box center [590, 377] width 111 height 10
select select "8"
select select "2025"
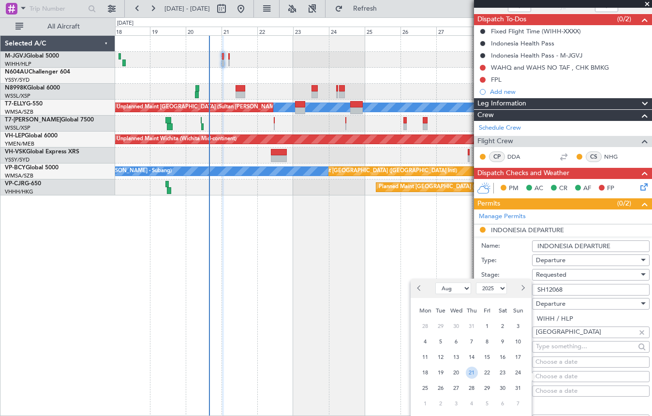
drag, startPoint x: 468, startPoint y: 374, endPoint x: 516, endPoint y: 338, distance: 59.5
click at [471, 368] on span "21" at bounding box center [472, 372] width 12 height 12
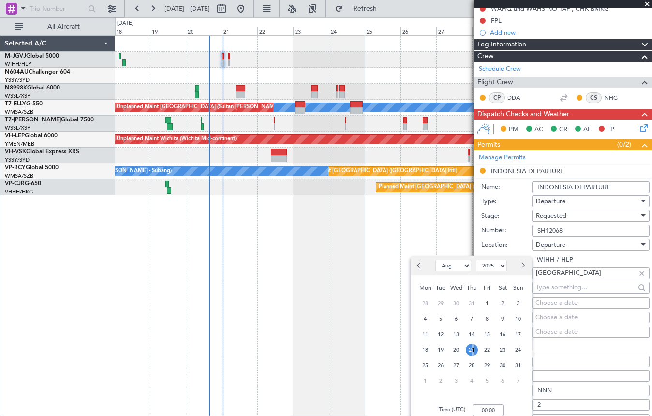
scroll to position [161, 0]
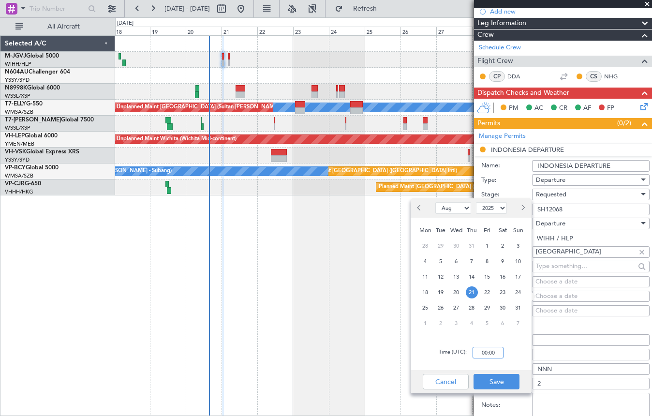
click at [489, 354] on input "00:00" at bounding box center [487, 353] width 31 height 12
type input "01:00"
click at [502, 379] on button "Save" at bounding box center [496, 381] width 46 height 15
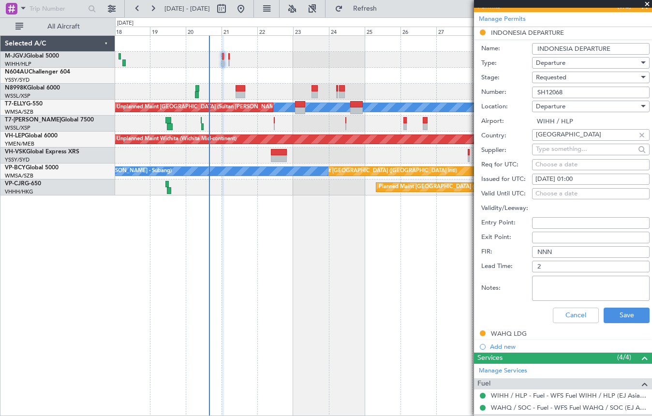
scroll to position [322, 0]
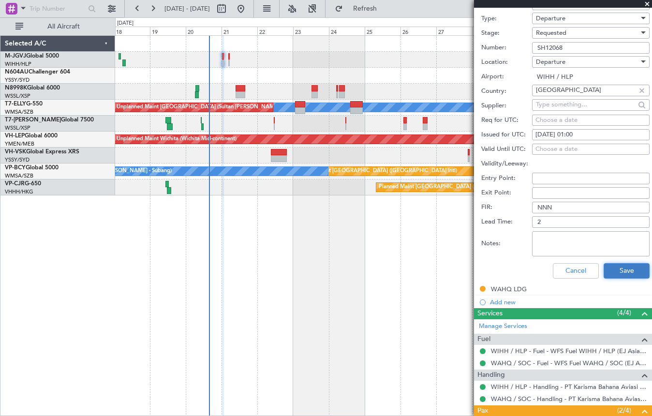
click at [607, 271] on button "Save" at bounding box center [626, 270] width 46 height 15
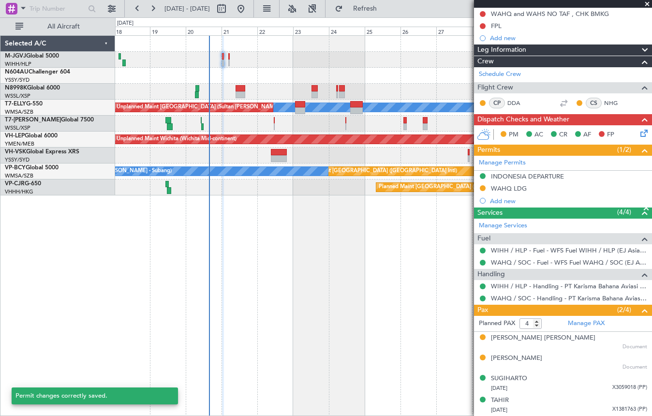
scroll to position [34, 0]
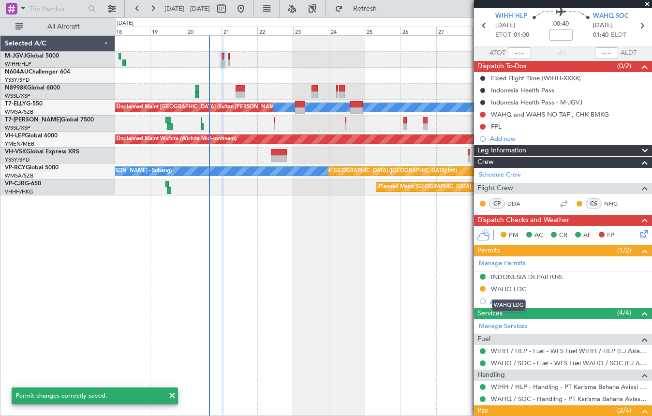
click at [514, 288] on div "WAHQ LDG" at bounding box center [509, 289] width 36 height 8
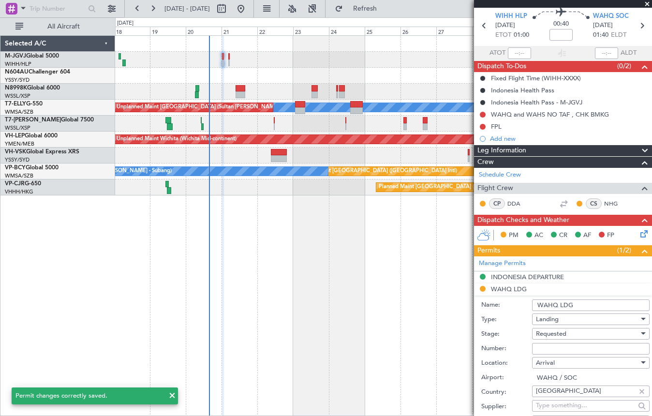
click at [547, 346] on input "Number:" at bounding box center [590, 349] width 117 height 12
paste input "SH12068"
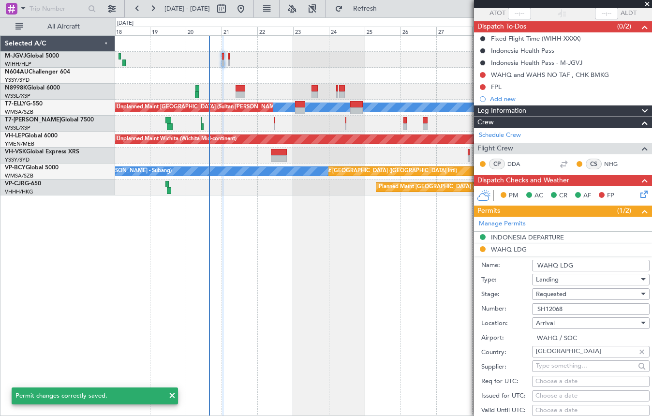
scroll to position [195, 0]
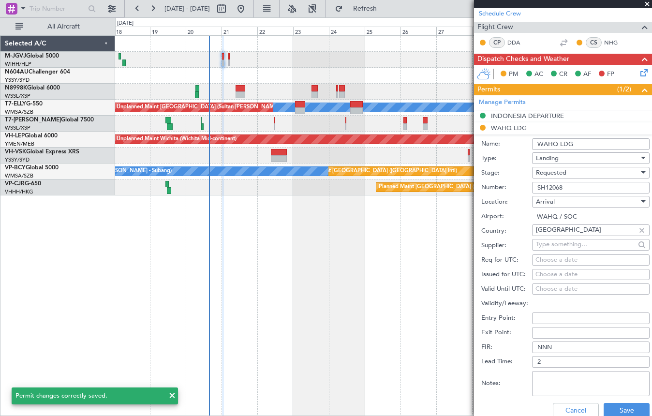
type input "SH12068"
click at [546, 273] on div "Choose a date" at bounding box center [590, 275] width 111 height 10
select select "8"
select select "2025"
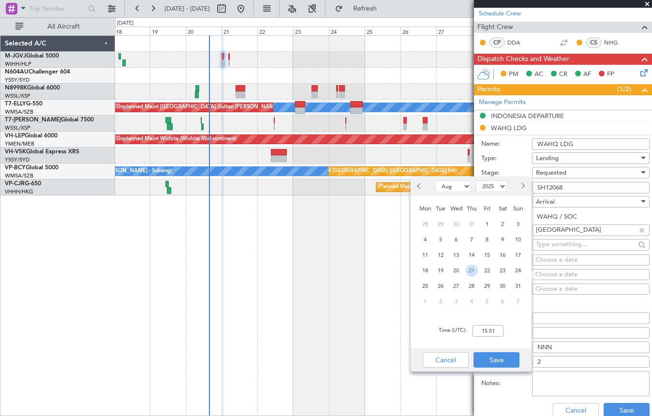
click at [475, 271] on span "21" at bounding box center [472, 270] width 12 height 12
click at [486, 326] on input "00:00" at bounding box center [487, 331] width 31 height 12
type input "01:00"
click at [490, 358] on button "Save" at bounding box center [496, 359] width 46 height 15
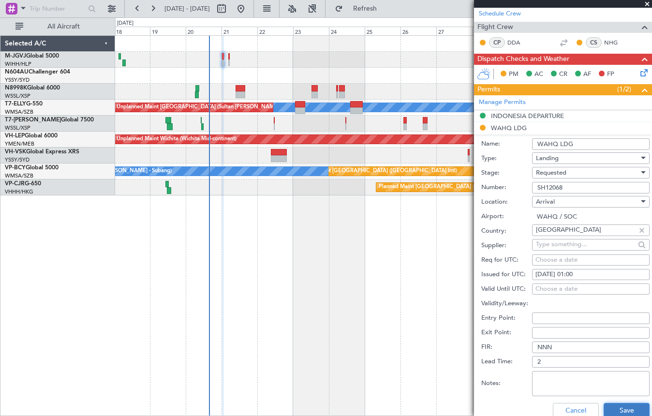
click at [612, 404] on button "Save" at bounding box center [626, 410] width 46 height 15
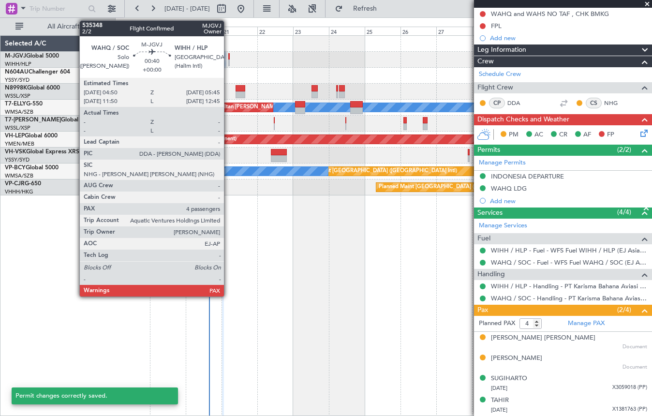
scroll to position [134, 0]
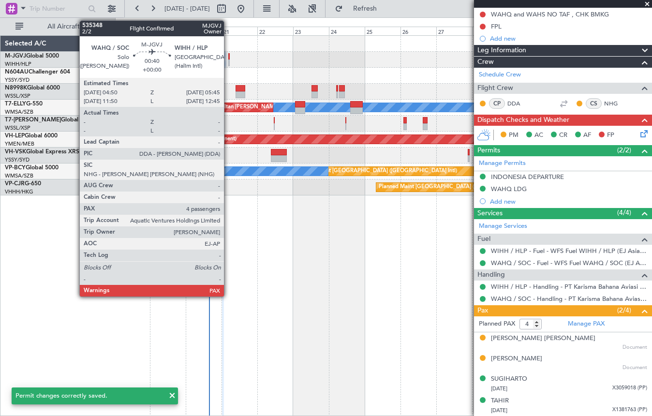
click at [228, 61] on div at bounding box center [228, 62] width 1 height 7
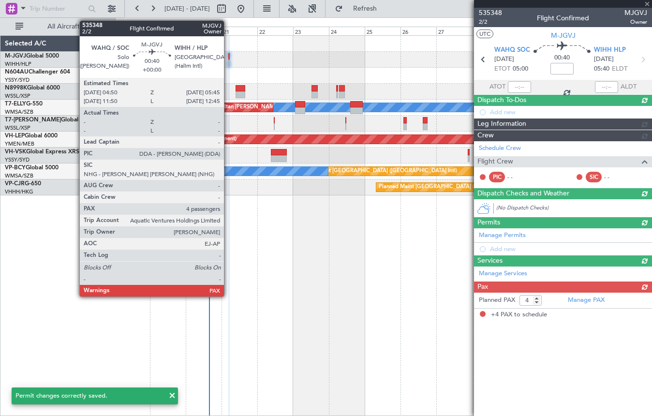
scroll to position [0, 0]
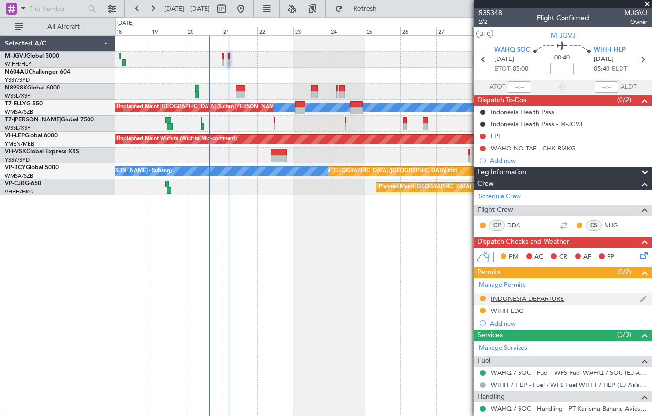
click at [548, 297] on div "INDONESIA DEPARTURE" at bounding box center [527, 298] width 73 height 8
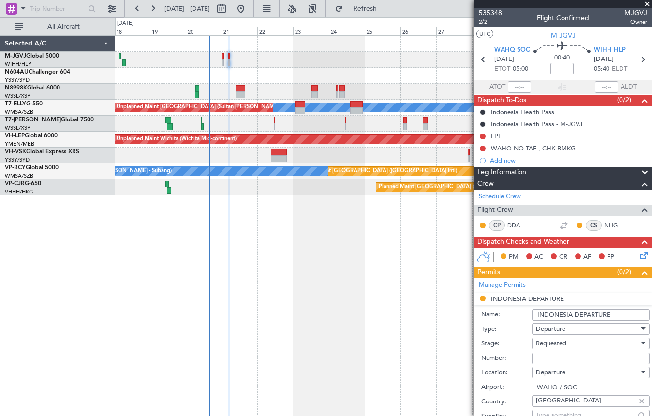
scroll to position [81, 0]
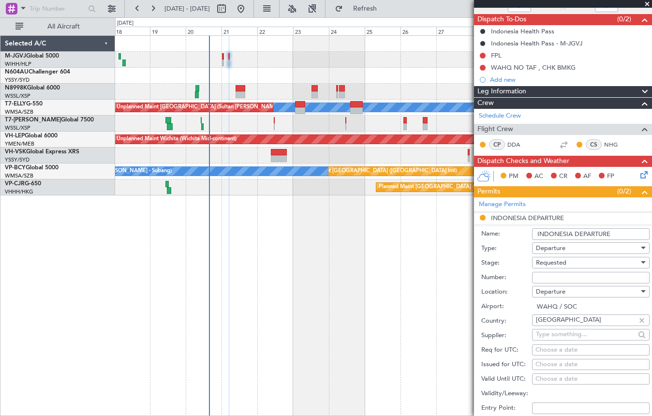
click at [541, 277] on input "Number:" at bounding box center [590, 278] width 117 height 12
paste input "SH12068"
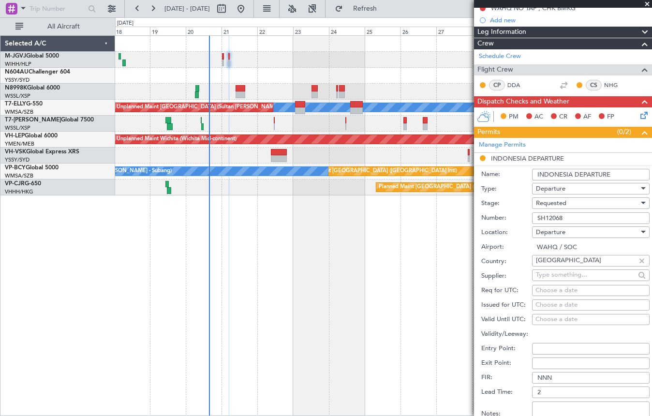
scroll to position [161, 0]
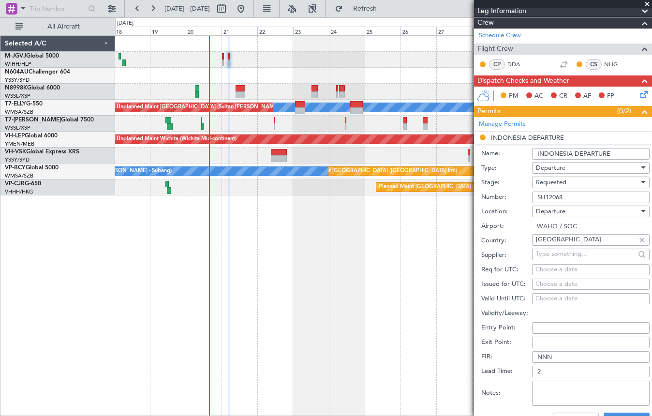
type input "SH12068"
click at [542, 283] on div "Choose a date" at bounding box center [590, 284] width 111 height 10
select select "8"
select select "2025"
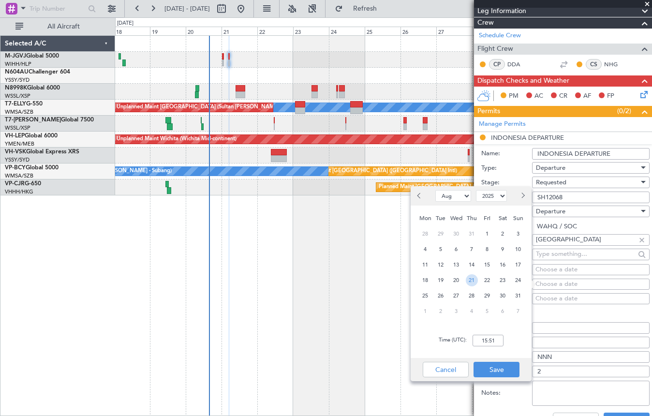
click at [466, 281] on span "21" at bounding box center [472, 280] width 12 height 12
click at [483, 335] on input "00:00" at bounding box center [487, 341] width 31 height 12
type input "05:00"
click at [498, 367] on button "Save" at bounding box center [496, 369] width 46 height 15
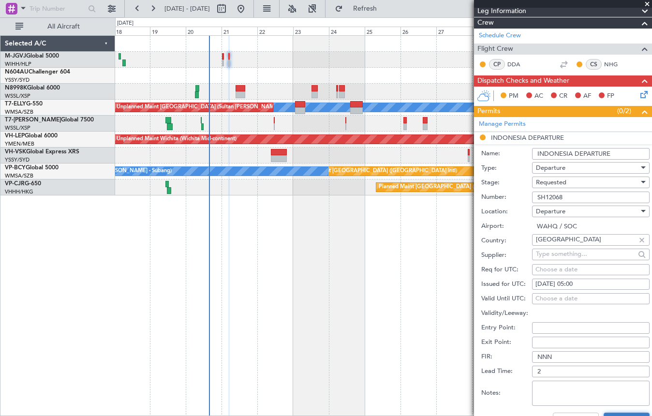
click at [630, 415] on button "Save" at bounding box center [626, 419] width 46 height 15
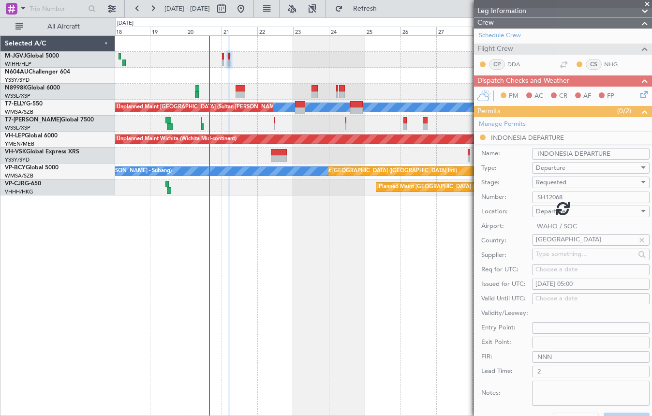
scroll to position [122, 0]
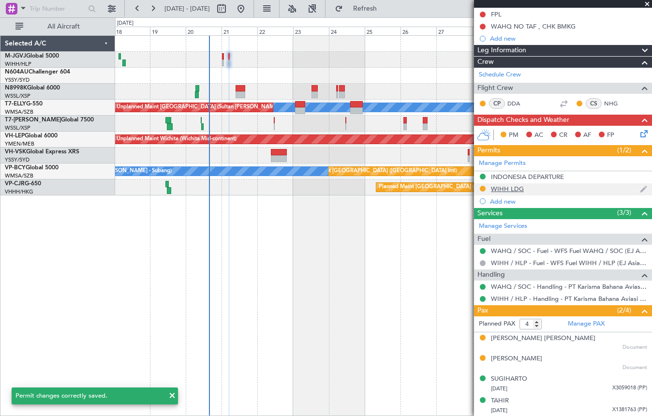
click at [500, 188] on div "WIHH LDG" at bounding box center [507, 189] width 33 height 8
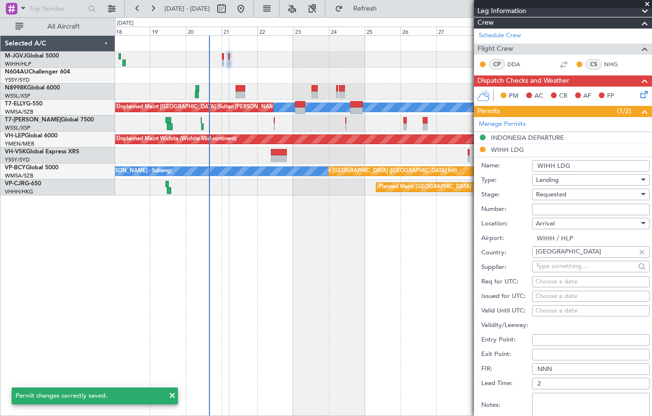
click at [544, 205] on input "Number:" at bounding box center [590, 210] width 117 height 12
paste input "SH12068"
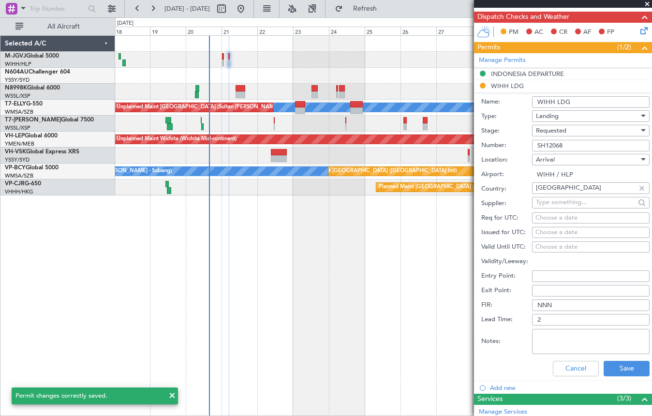
scroll to position [242, 0]
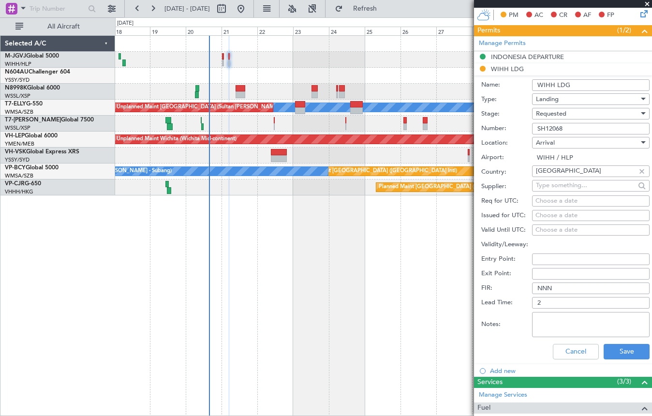
type input "SH12068"
click at [546, 215] on div "Choose a date" at bounding box center [590, 216] width 111 height 10
select select "8"
select select "2025"
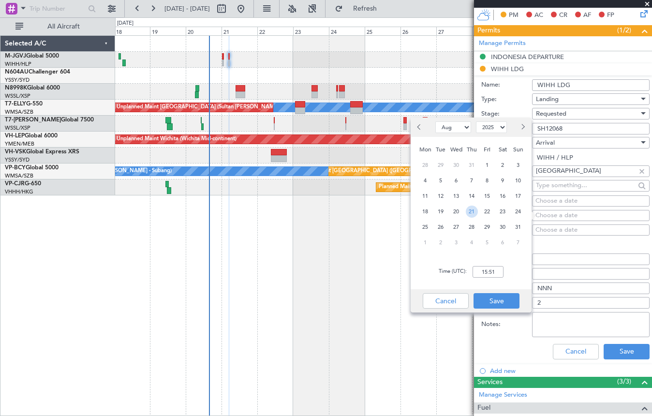
click at [472, 212] on span "21" at bounding box center [472, 211] width 12 height 12
click at [492, 269] on input "00:00" at bounding box center [487, 272] width 31 height 12
type input "05:00"
click at [493, 296] on button "Save" at bounding box center [496, 300] width 46 height 15
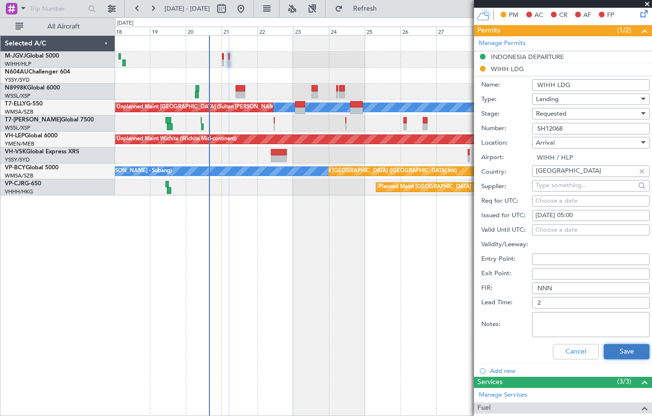
click at [605, 344] on button "Save" at bounding box center [626, 351] width 46 height 15
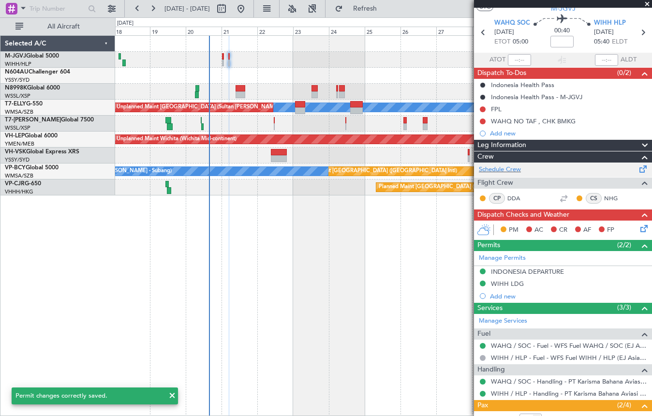
scroll to position [0, 0]
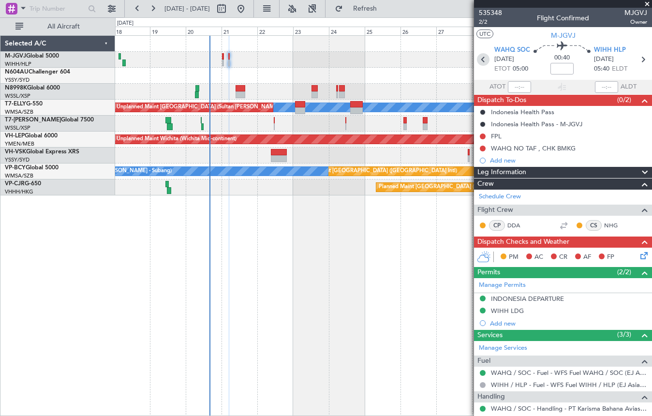
click at [479, 58] on icon at bounding box center [483, 59] width 13 height 13
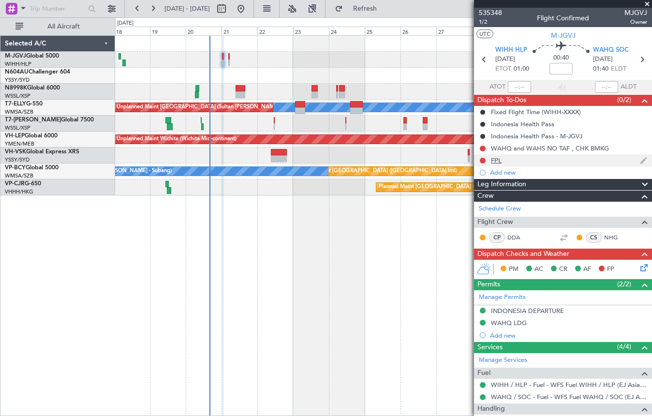
click at [501, 162] on div "FPL" at bounding box center [563, 160] width 178 height 12
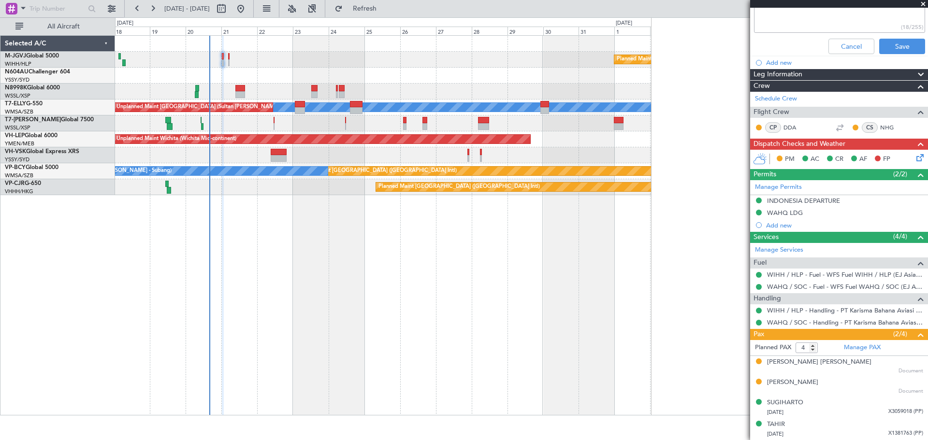
scroll to position [260, 0]
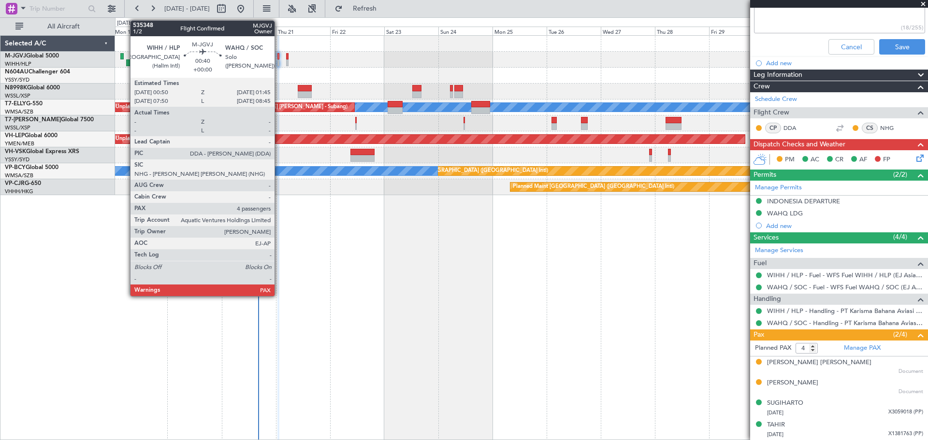
click at [279, 61] on div at bounding box center [278, 62] width 2 height 7
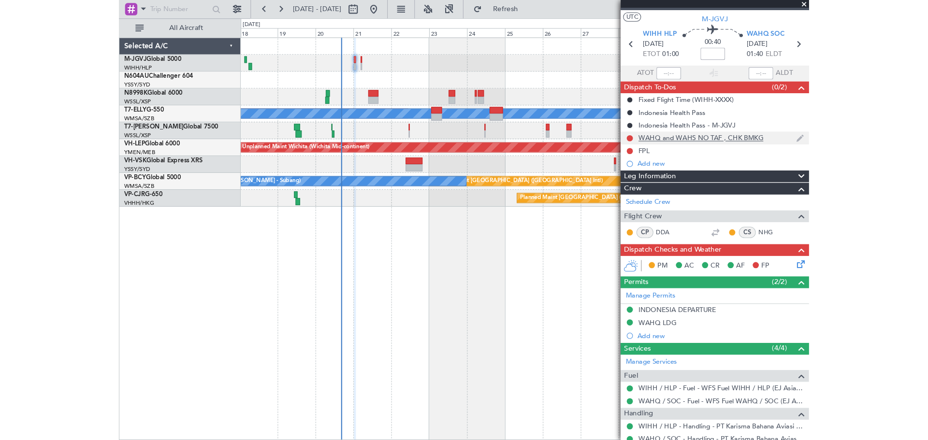
scroll to position [0, 0]
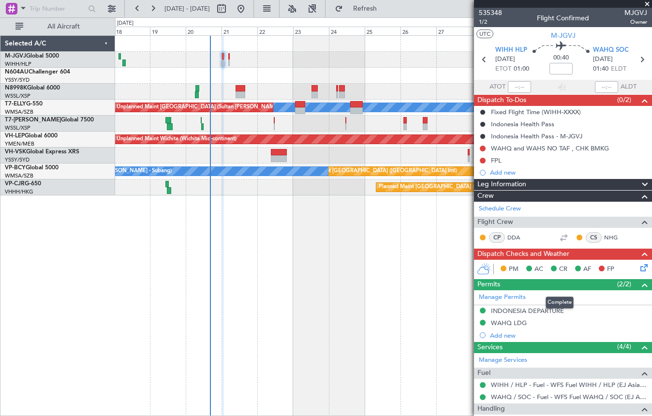
click at [539, 309] on mat-tooltip-component "Complete" at bounding box center [560, 303] width 42 height 26
click at [539, 311] on mat-tooltip-component "Complete" at bounding box center [560, 303] width 42 height 26
click at [537, 308] on div "INDONESIA DEPARTURE" at bounding box center [527, 310] width 73 height 8
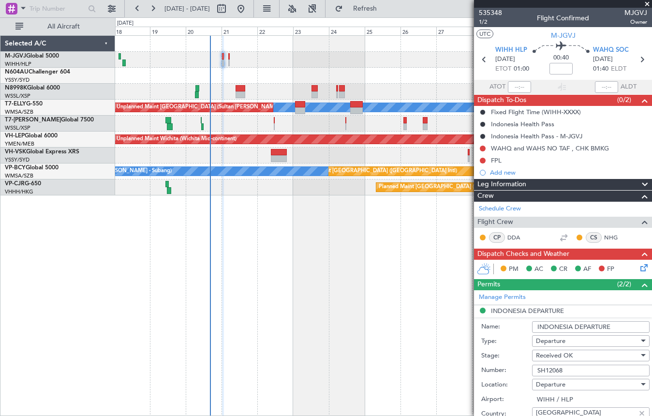
click at [554, 373] on input "SH12068" at bounding box center [590, 370] width 117 height 12
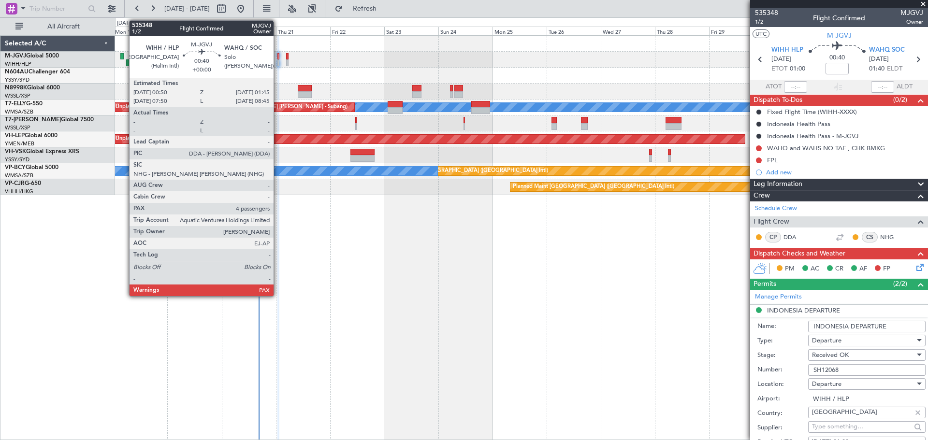
click at [278, 55] on div at bounding box center [278, 56] width 2 height 7
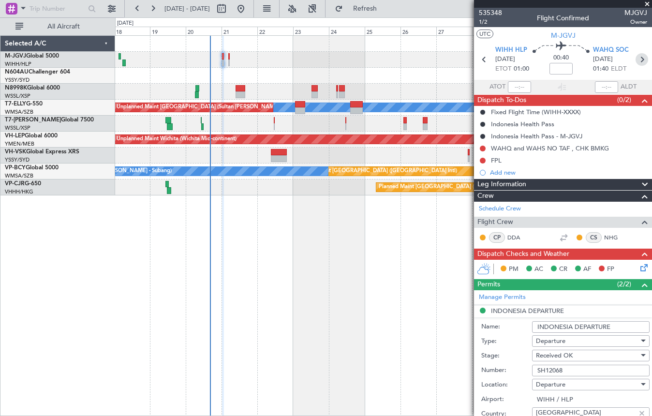
click at [637, 58] on icon at bounding box center [641, 59] width 13 height 13
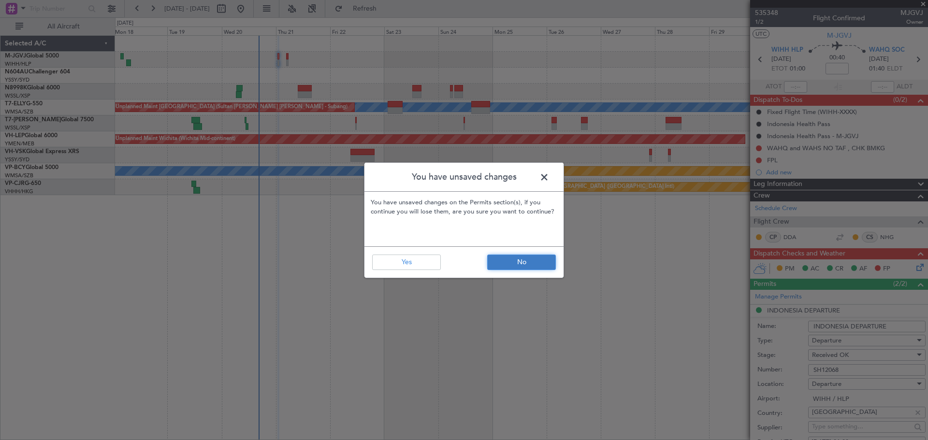
click at [515, 263] on button "No" at bounding box center [521, 262] width 69 height 15
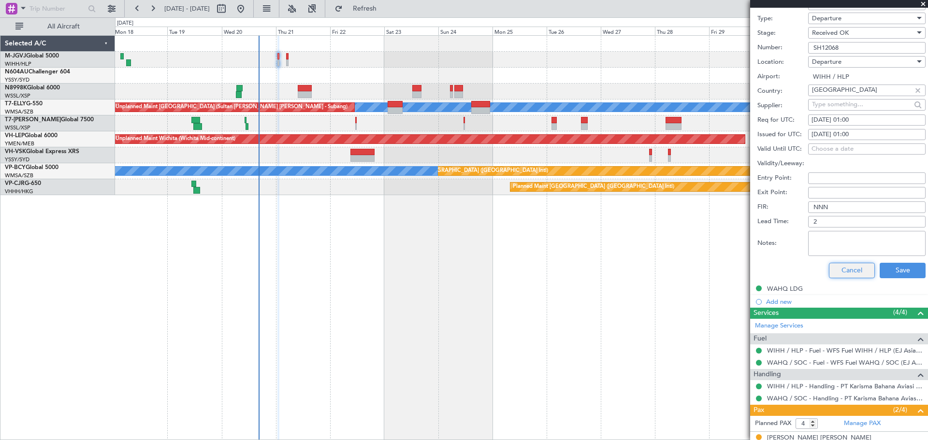
click at [833, 263] on button "Cancel" at bounding box center [852, 270] width 46 height 15
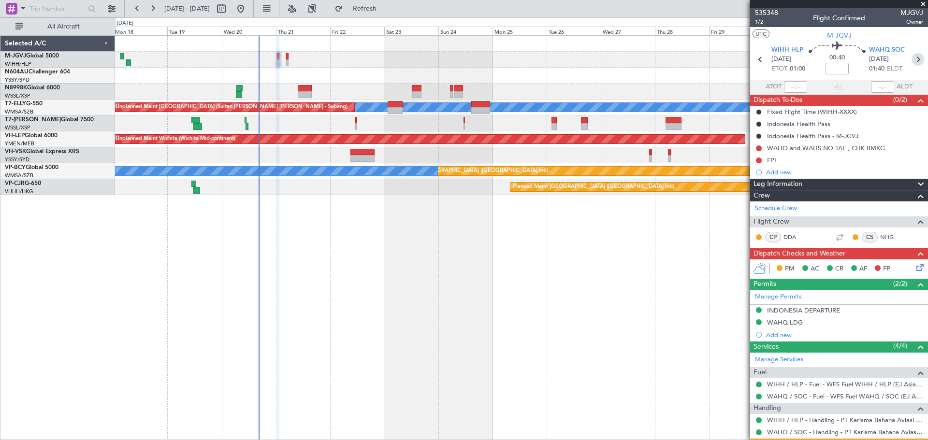
click at [912, 60] on icon at bounding box center [918, 59] width 13 height 13
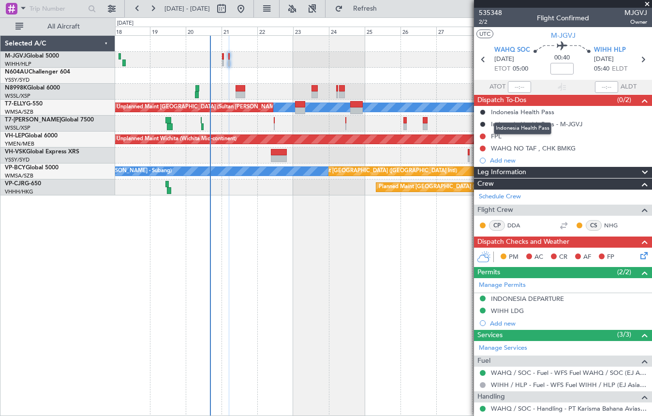
click at [494, 136] on mat-tooltip-component "Indonesia Health Pass" at bounding box center [522, 129] width 71 height 26
click at [495, 134] on div "FPL" at bounding box center [496, 136] width 11 height 8
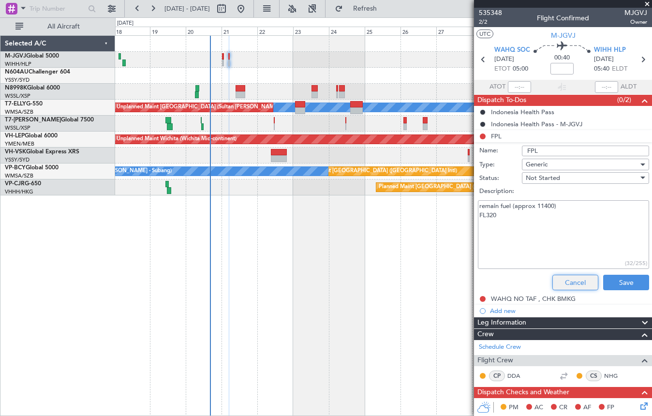
click at [560, 283] on button "Cancel" at bounding box center [575, 282] width 46 height 15
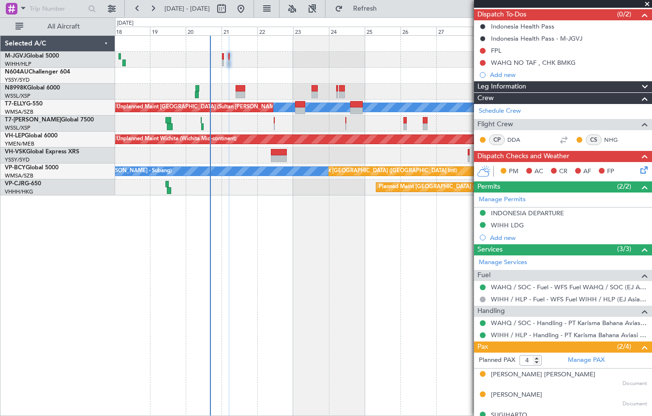
scroll to position [122, 0]
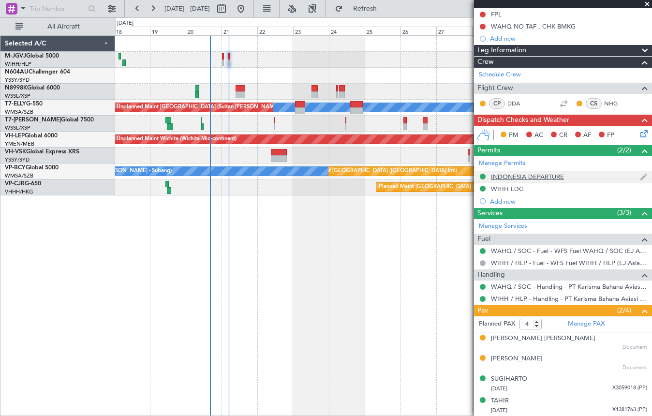
click at [510, 178] on div "INDONESIA DEPARTURE" at bounding box center [527, 177] width 73 height 8
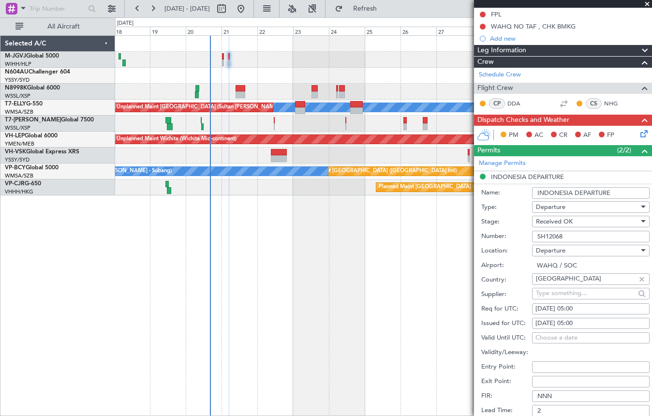
click at [554, 239] on input "SH12068" at bounding box center [590, 237] width 117 height 12
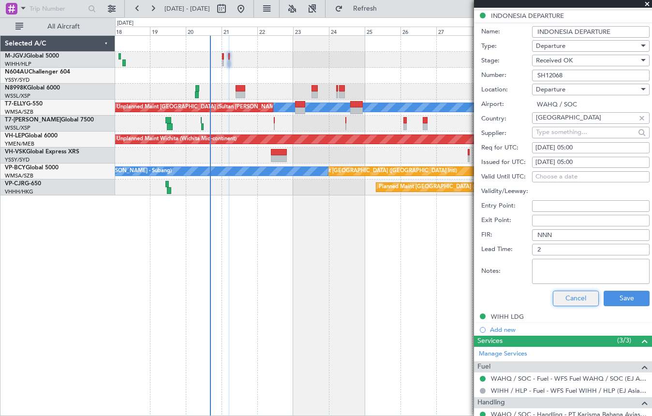
click at [573, 298] on button "Cancel" at bounding box center [576, 298] width 46 height 15
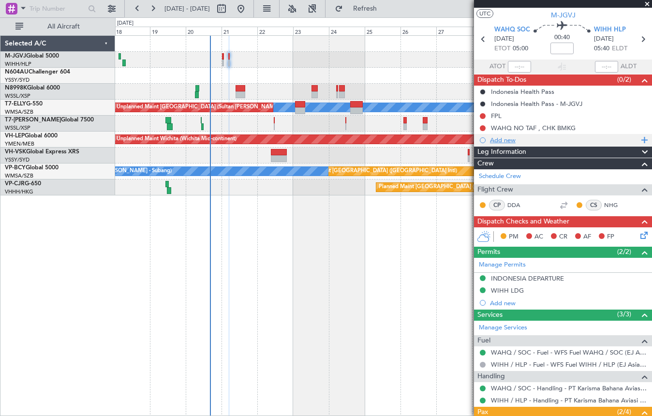
scroll to position [0, 0]
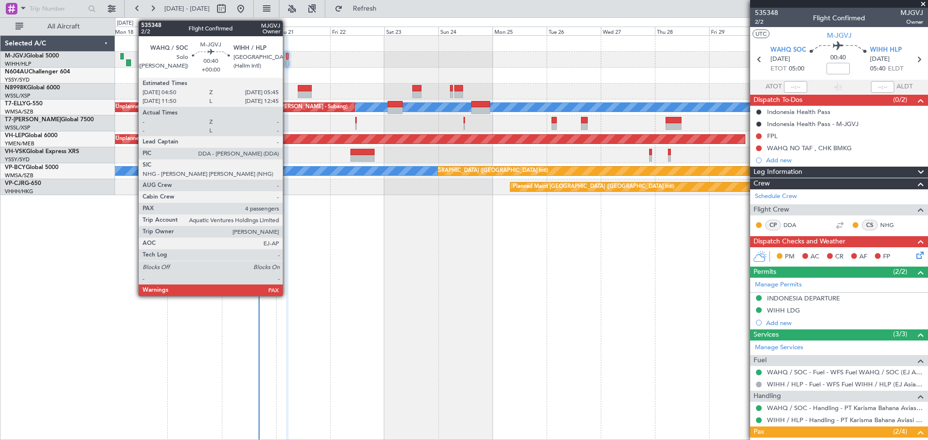
click at [287, 55] on div at bounding box center [287, 56] width 2 height 7
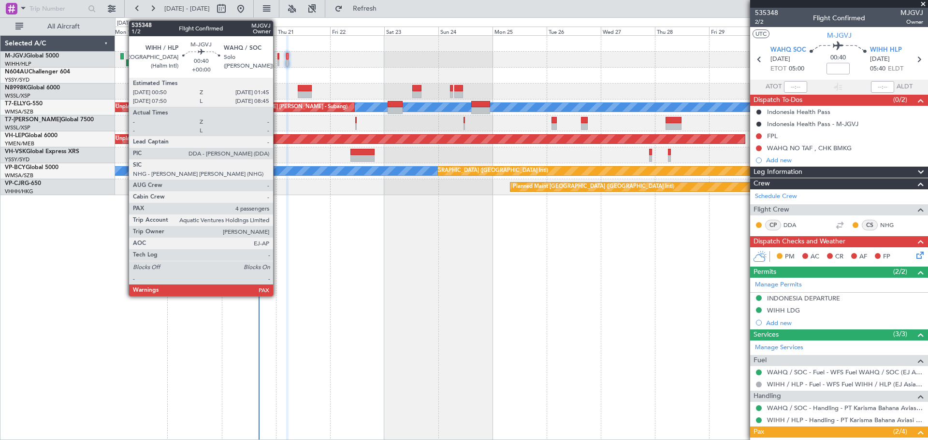
click at [277, 58] on div at bounding box center [278, 56] width 2 height 7
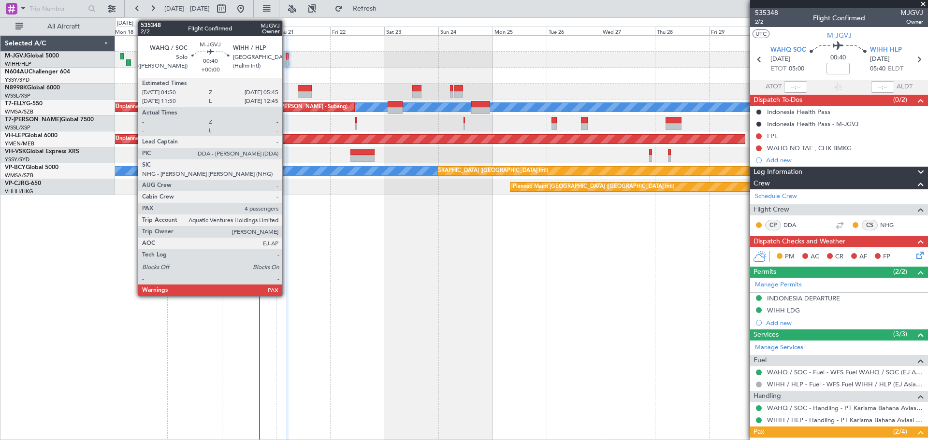
click at [287, 57] on div at bounding box center [287, 56] width 2 height 7
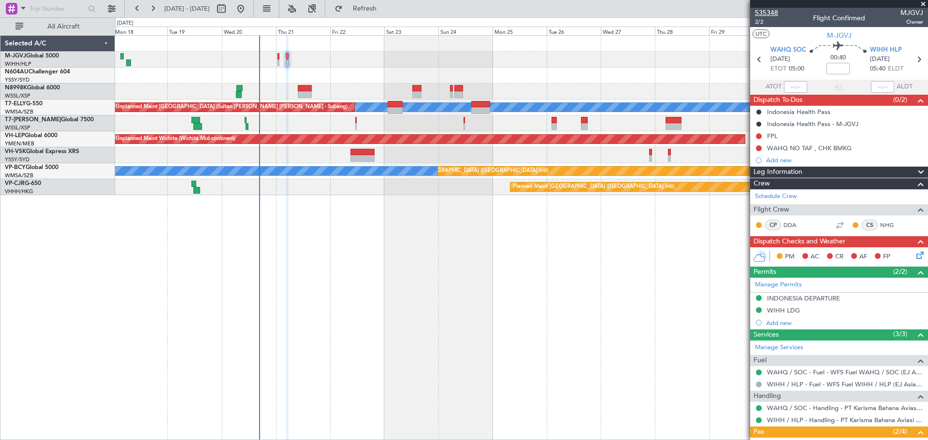
click at [761, 11] on span "535348" at bounding box center [766, 13] width 23 height 10
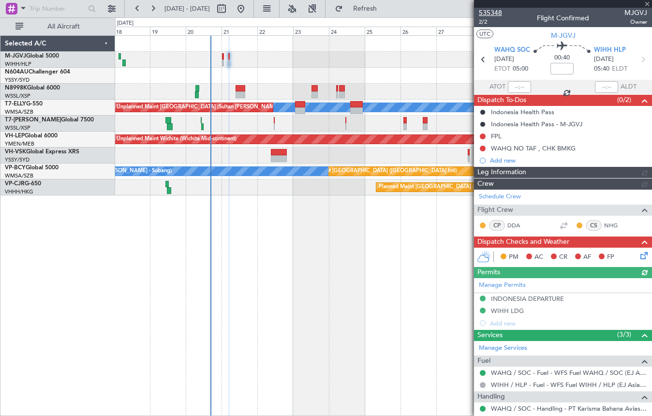
type input "Edmond Yuen (EYU)"
type input "F0405"
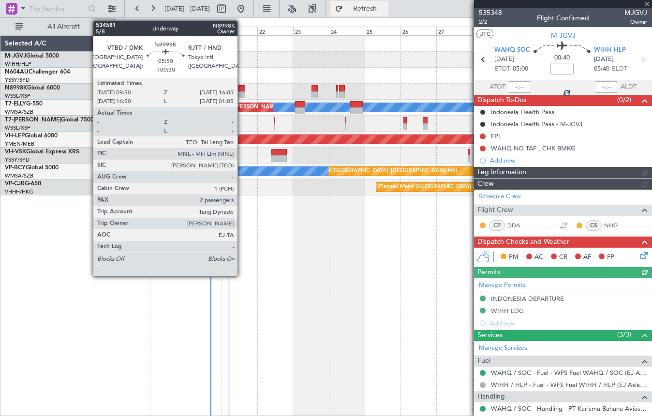
type input "Edmond Yuen (EYU)"
type input "F0405"
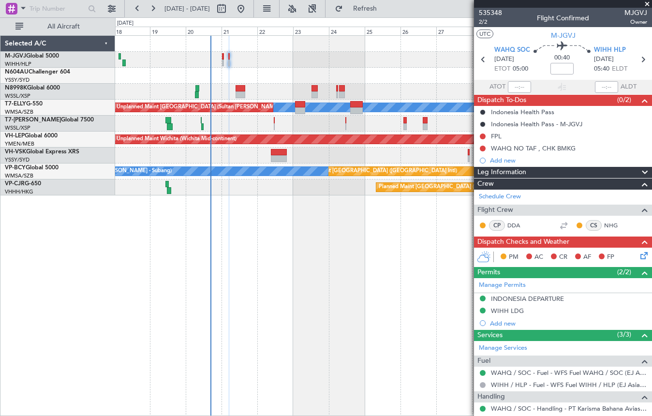
click at [405, 63] on div "Planned Maint [GEOGRAPHIC_DATA] (Seletar) Planned Maint [GEOGRAPHIC_DATA] (Sele…" at bounding box center [383, 60] width 536 height 16
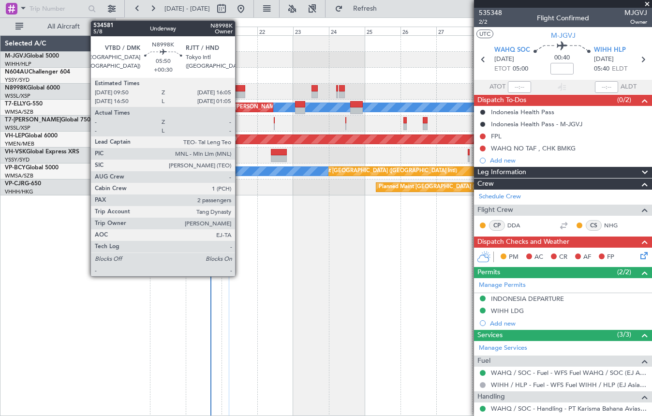
click at [239, 92] on div at bounding box center [240, 94] width 10 height 7
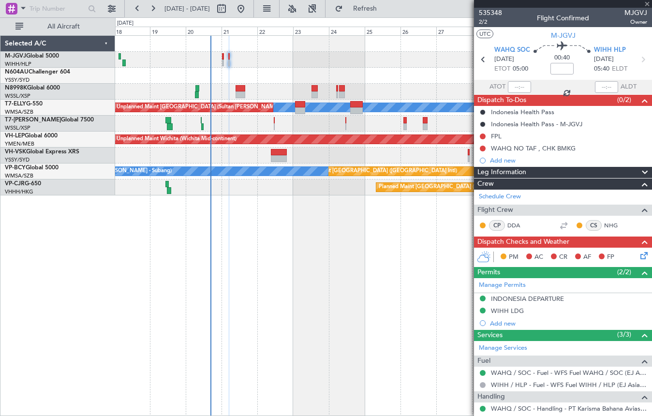
type input "+00:30"
type input "2"
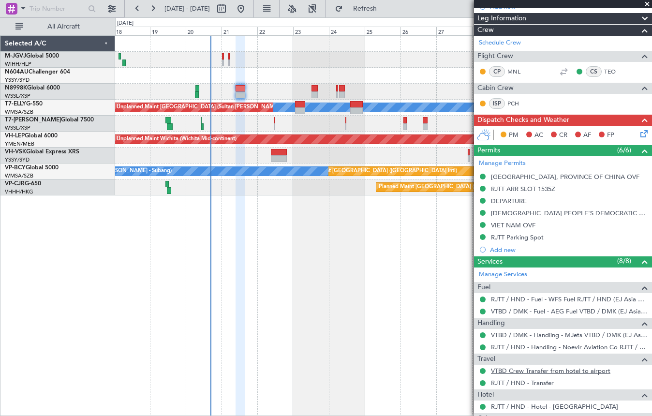
scroll to position [161, 0]
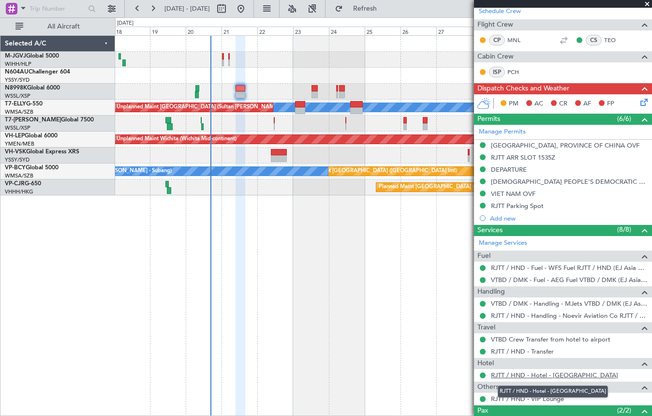
click at [516, 375] on link "RJTT / HND - Hotel - [GEOGRAPHIC_DATA]" at bounding box center [554, 375] width 127 height 8
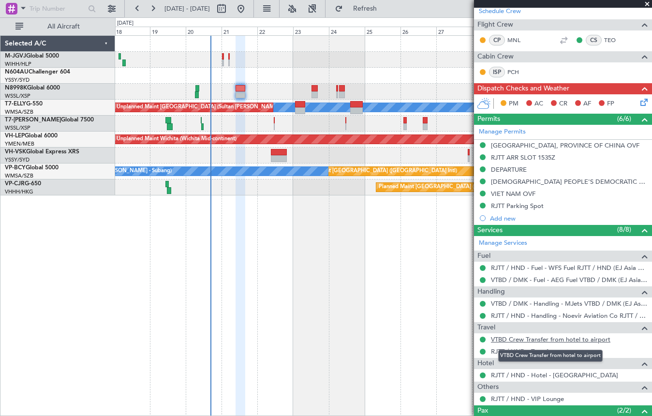
click at [505, 339] on link "VTBD Crew Transfer from hotel to airport" at bounding box center [550, 339] width 119 height 8
click at [480, 336] on div at bounding box center [483, 339] width 8 height 8
click at [484, 339] on button at bounding box center [483, 339] width 6 height 6
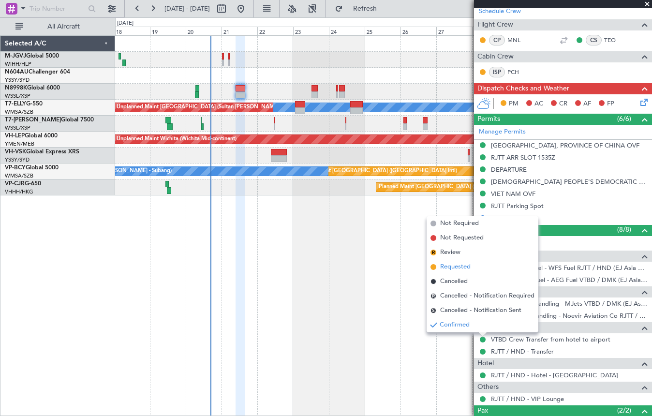
click at [459, 267] on span "Requested" at bounding box center [455, 267] width 30 height 10
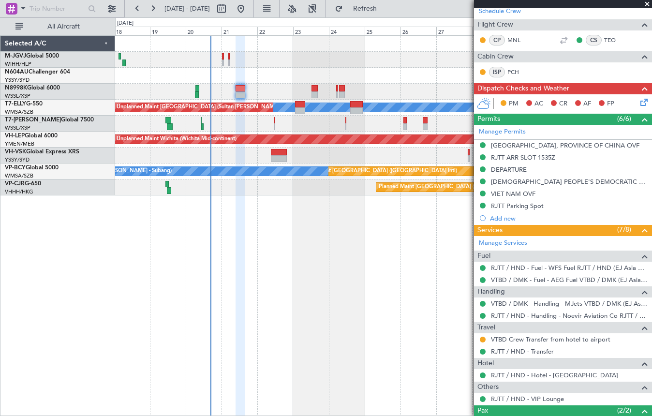
click at [373, 56] on div "Planned Maint [GEOGRAPHIC_DATA] (Seletar) Planned Maint [GEOGRAPHIC_DATA] (Sele…" at bounding box center [383, 60] width 536 height 16
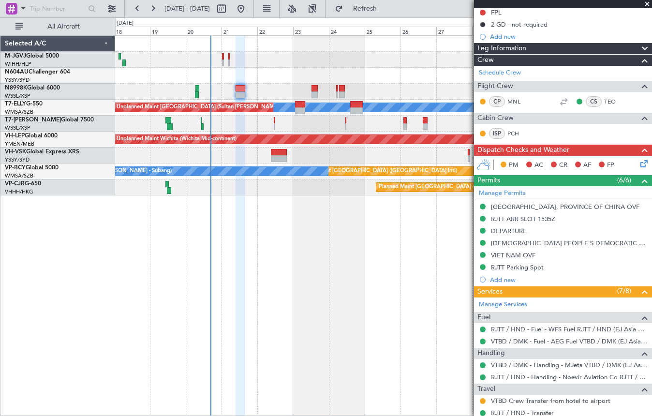
scroll to position [81, 0]
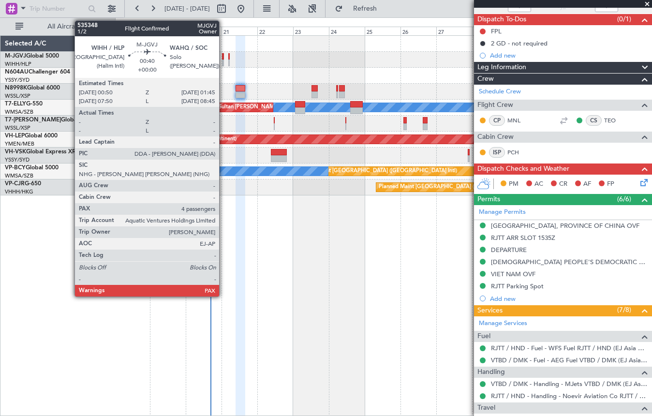
click at [223, 58] on div at bounding box center [222, 56] width 1 height 7
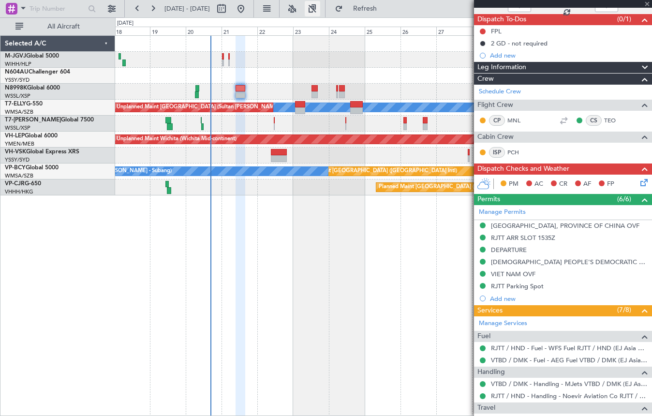
type input "4"
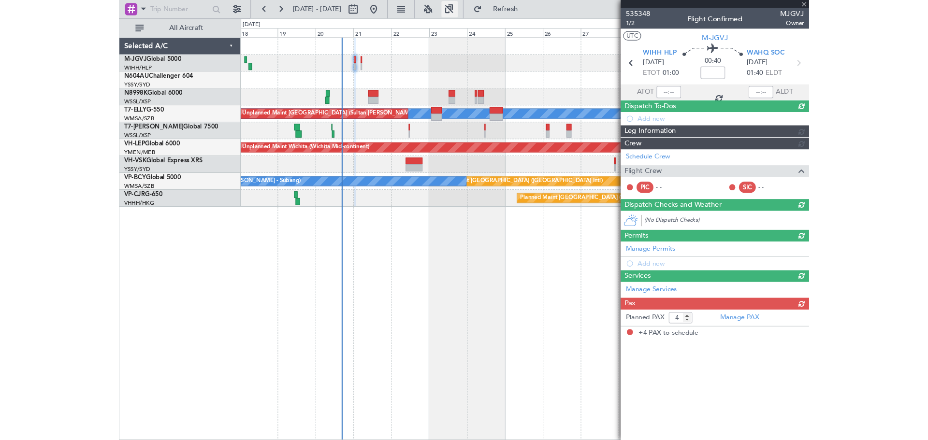
scroll to position [0, 0]
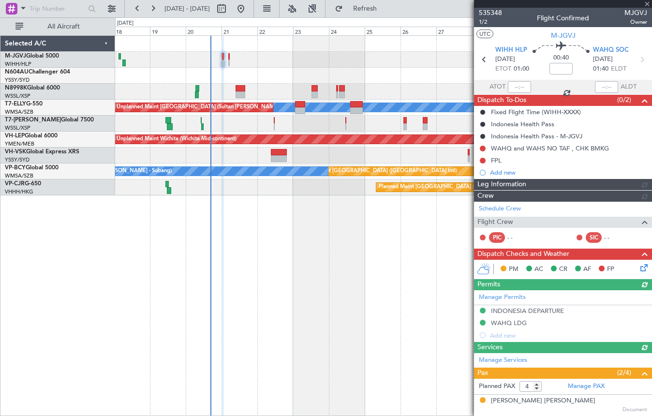
type input "Edmond Yuen (EYU)"
type input "F0404"
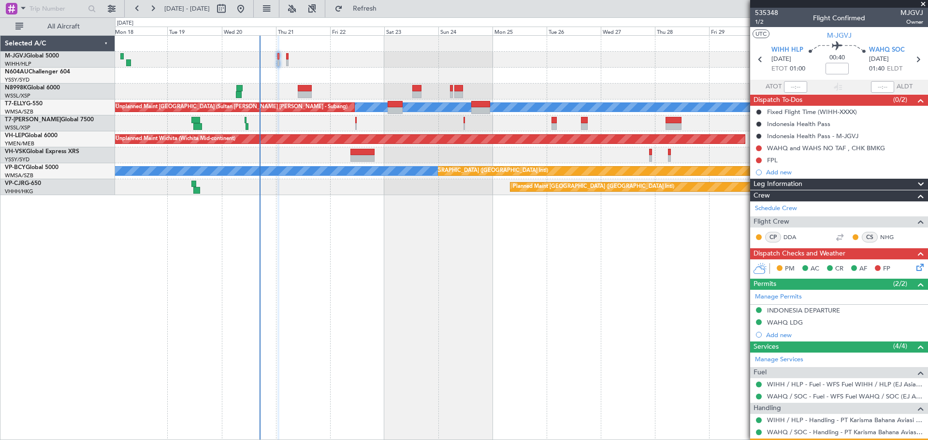
click at [916, 264] on icon at bounding box center [919, 266] width 8 height 8
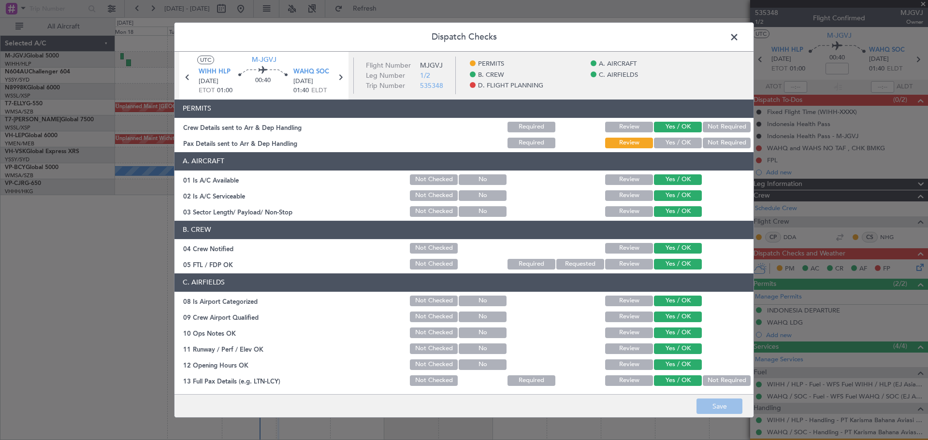
click at [673, 140] on button "Yes / OK" at bounding box center [678, 143] width 48 height 11
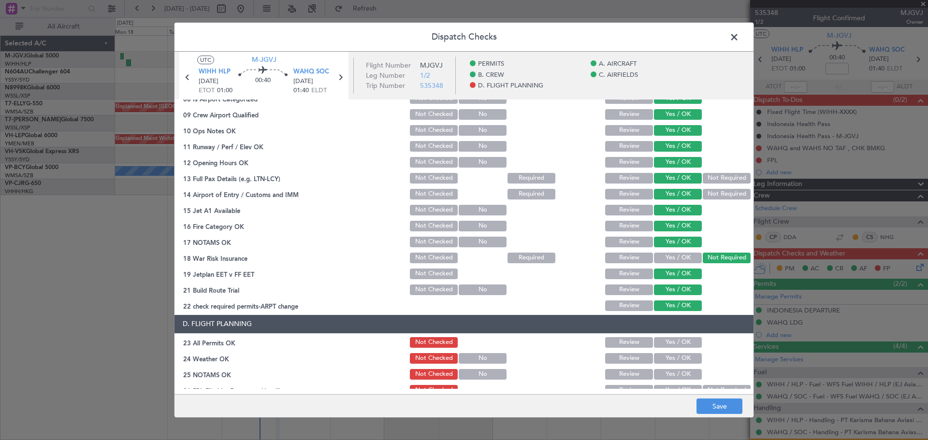
scroll to position [277, 0]
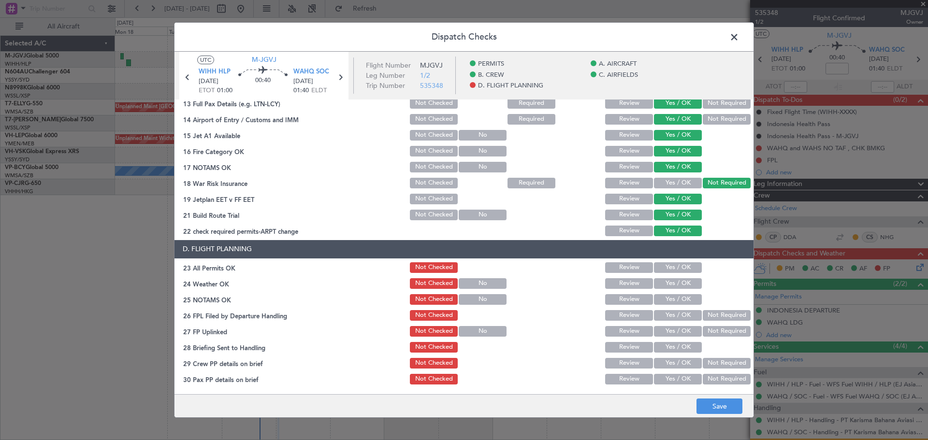
click at [663, 266] on button "Yes / OK" at bounding box center [678, 267] width 48 height 11
click at [661, 283] on button "Yes / OK" at bounding box center [678, 283] width 48 height 11
drag, startPoint x: 660, startPoint y: 297, endPoint x: 660, endPoint y: 318, distance: 20.8
click at [660, 299] on button "Yes / OK" at bounding box center [678, 299] width 48 height 11
click at [660, 318] on button "Yes / OK" at bounding box center [678, 315] width 48 height 11
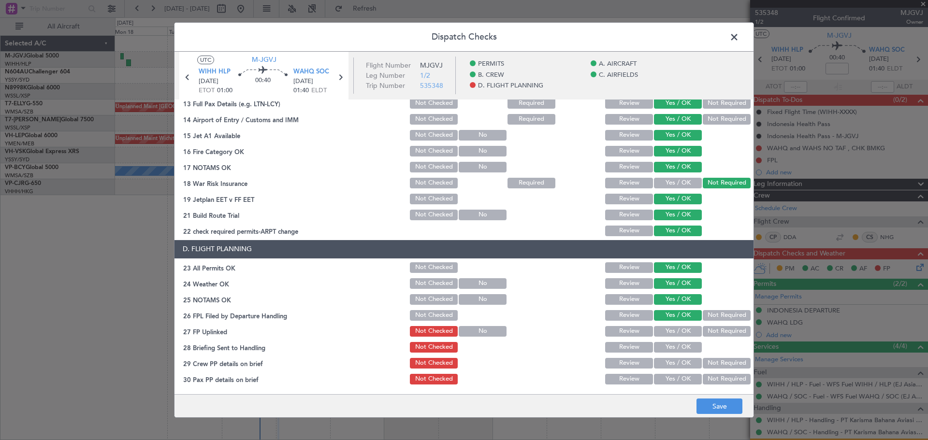
drag, startPoint x: 660, startPoint y: 330, endPoint x: 659, endPoint y: 346, distance: 16.0
click at [660, 334] on button "Yes / OK" at bounding box center [678, 331] width 48 height 11
drag, startPoint x: 659, startPoint y: 346, endPoint x: 659, endPoint y: 354, distance: 8.2
click at [659, 352] on button "Yes / OK" at bounding box center [678, 347] width 48 height 11
click at [659, 366] on button "Yes / OK" at bounding box center [678, 363] width 48 height 11
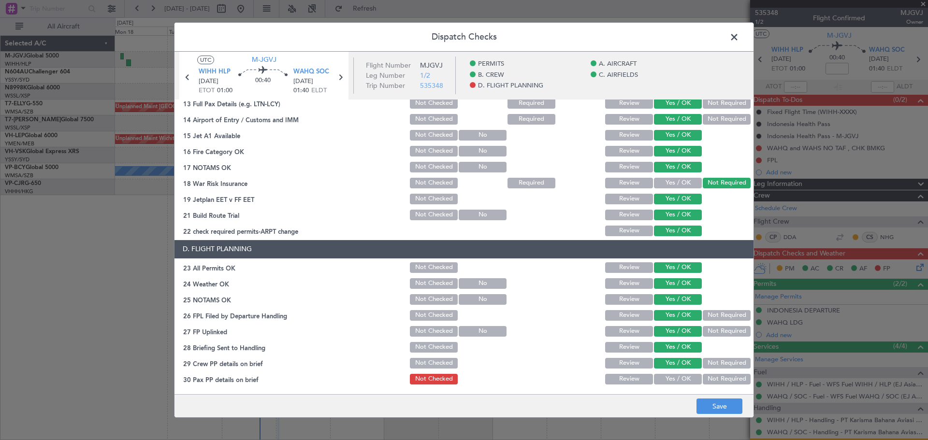
click at [663, 380] on button "Yes / OK" at bounding box center [678, 379] width 48 height 11
drag, startPoint x: 710, startPoint y: 404, endPoint x: 715, endPoint y: 200, distance: 203.6
click at [712, 394] on div "Dispatch Checks UTC M-JGVJ WIHH HLP 21/08/2025 ETOT 01:00 00:40 WAHQ SOC 21/08/…" at bounding box center [464, 220] width 580 height 396
click at [709, 405] on button "Save" at bounding box center [720, 406] width 46 height 15
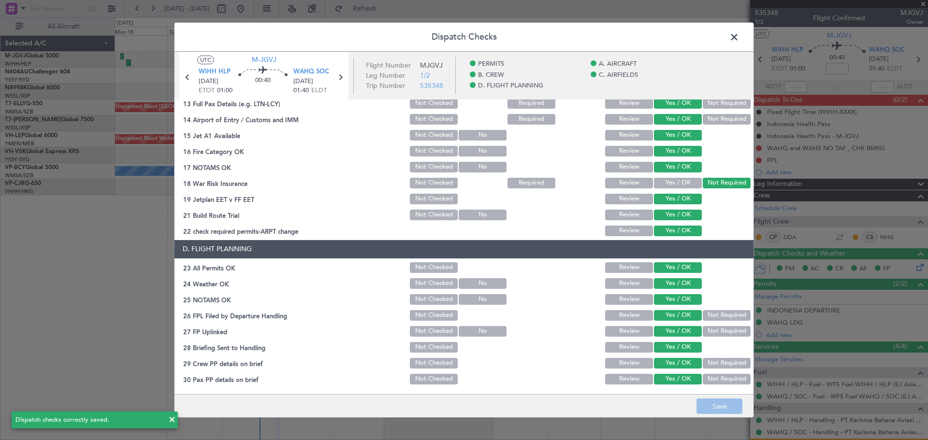
click at [739, 35] on span at bounding box center [739, 39] width 0 height 19
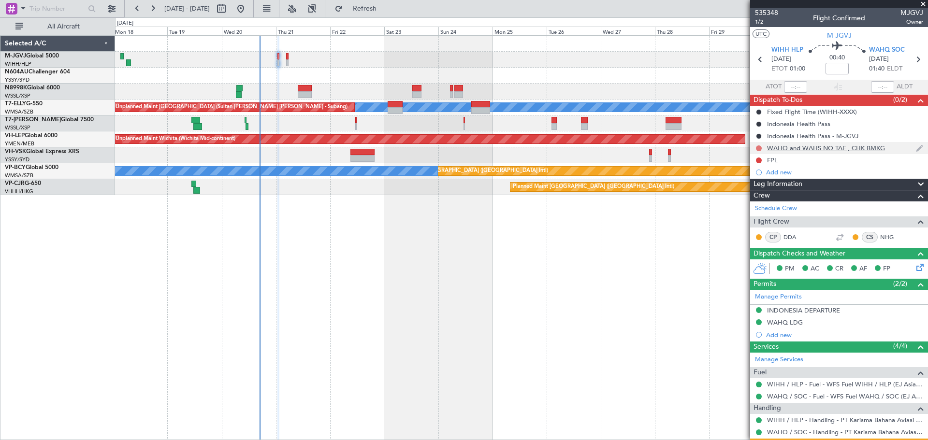
click at [760, 148] on button at bounding box center [759, 149] width 6 height 6
click at [757, 176] on span "In Progress" at bounding box center [763, 177] width 33 height 10
click at [758, 158] on button at bounding box center [759, 161] width 6 height 6
click at [758, 205] on span "Completed" at bounding box center [763, 203] width 32 height 10
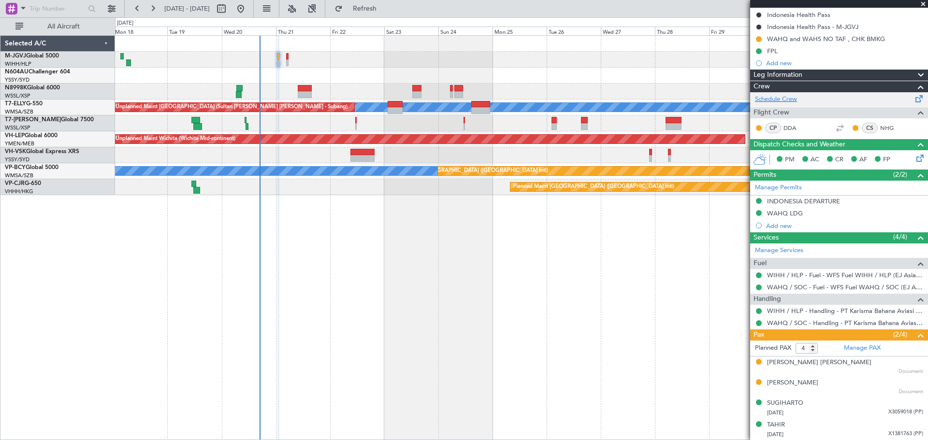
scroll to position [0, 0]
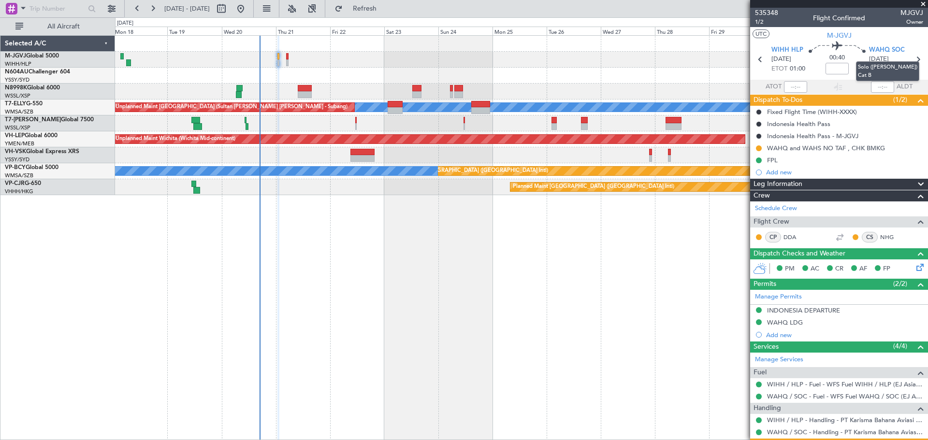
click at [913, 58] on mat-tooltip-component "Solo (Adi Soemarmo) Cat B" at bounding box center [887, 71] width 77 height 33
click at [914, 58] on icon at bounding box center [918, 59] width 13 height 13
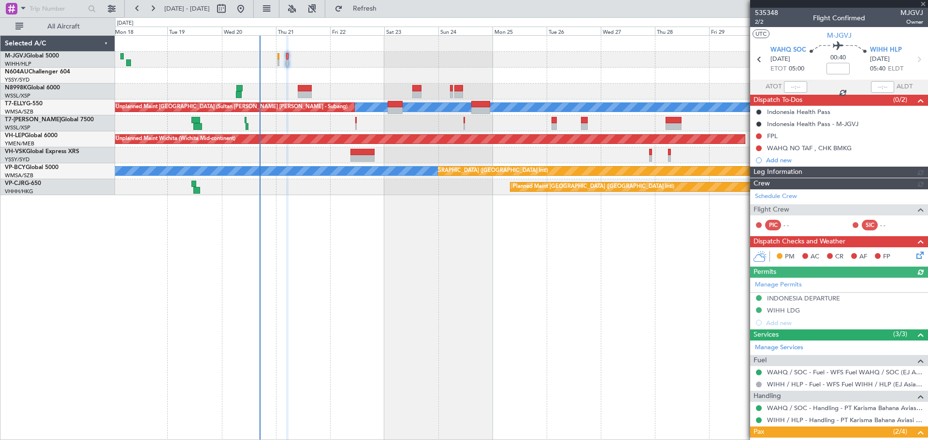
type input "Edmond Yuen (EYU)"
type input "F0405"
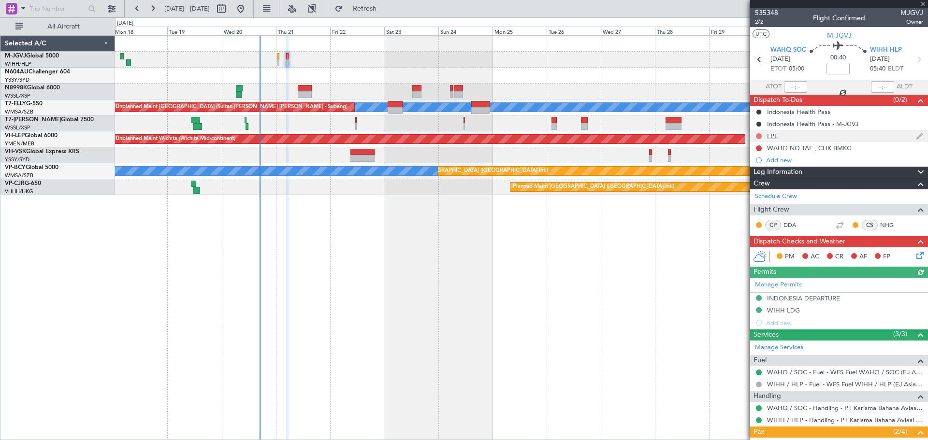
click at [759, 136] on button at bounding box center [759, 136] width 6 height 6
click at [760, 178] on span "Completed" at bounding box center [763, 179] width 32 height 10
click at [758, 148] on button at bounding box center [759, 149] width 6 height 6
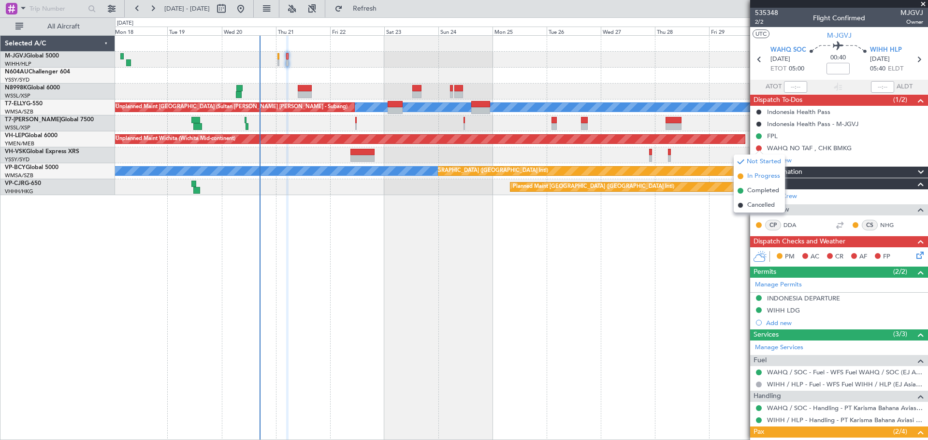
click at [758, 172] on span "In Progress" at bounding box center [763, 177] width 33 height 10
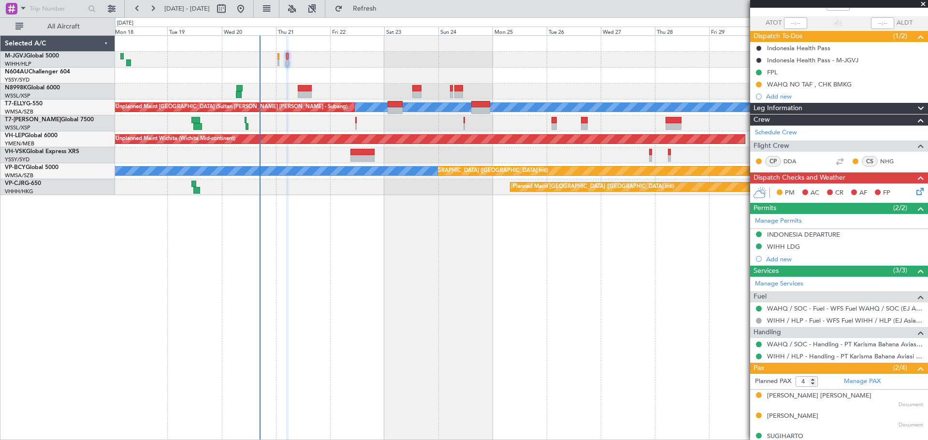
scroll to position [97, 0]
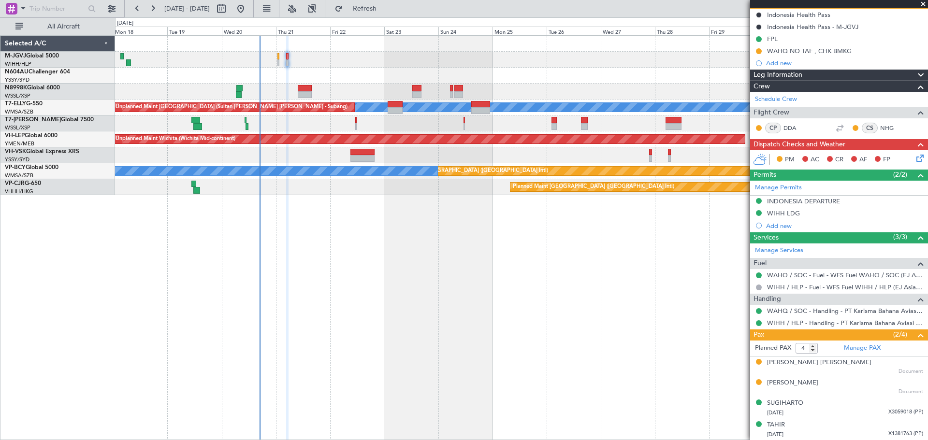
click at [915, 159] on icon at bounding box center [919, 157] width 8 height 8
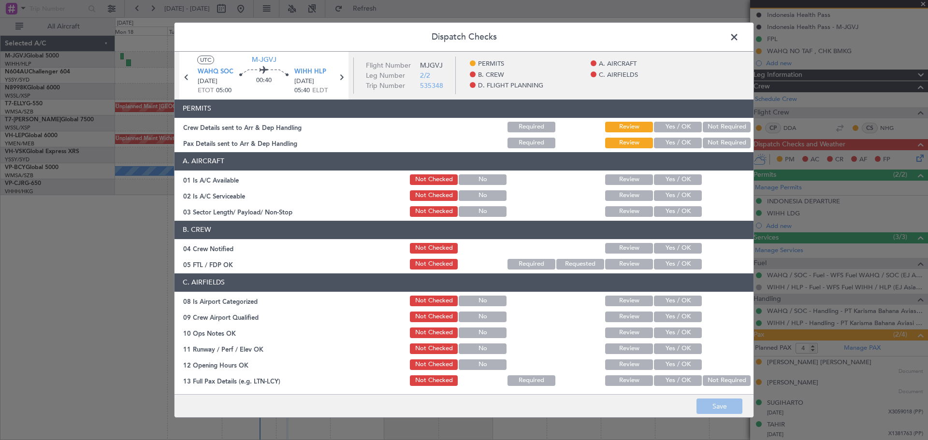
click at [678, 125] on button "Yes / OK" at bounding box center [678, 127] width 48 height 11
click at [673, 144] on button "Yes / OK" at bounding box center [678, 143] width 48 height 11
click at [666, 177] on button "Yes / OK" at bounding box center [678, 180] width 48 height 11
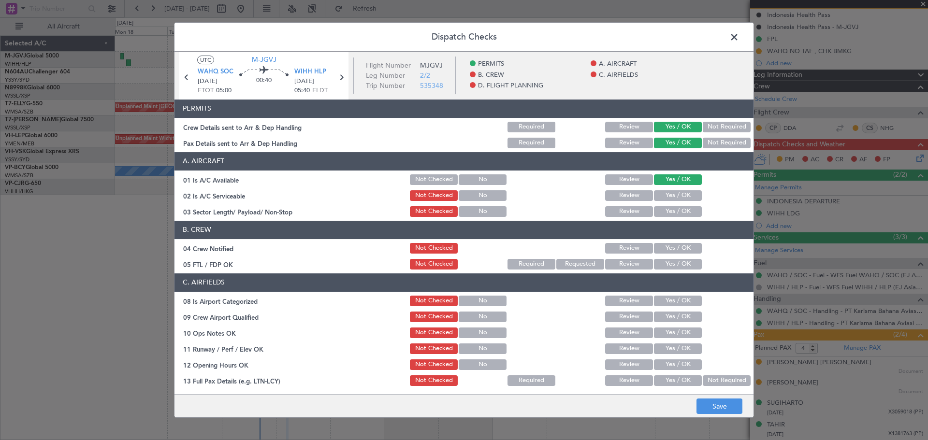
click at [666, 197] on button "Yes / OK" at bounding box center [678, 195] width 48 height 11
click at [666, 210] on button "Yes / OK" at bounding box center [678, 211] width 48 height 11
click at [664, 253] on button "Yes / OK" at bounding box center [678, 248] width 48 height 11
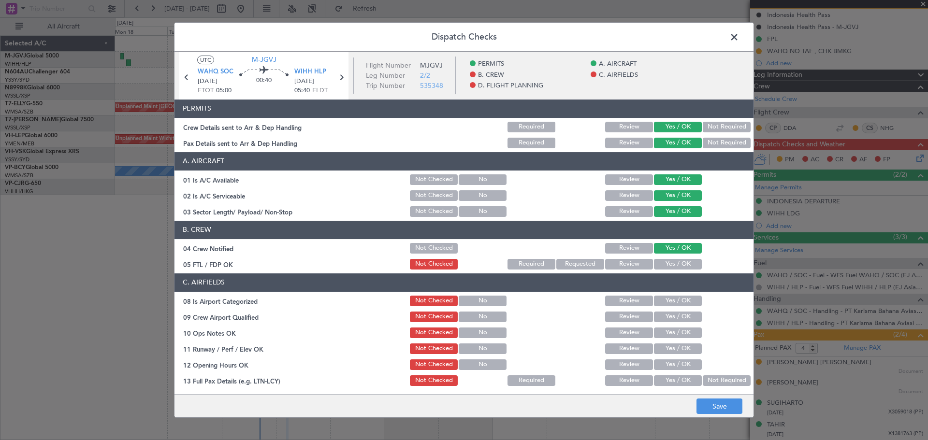
click at [664, 266] on button "Yes / OK" at bounding box center [678, 264] width 48 height 11
click at [661, 301] on button "Yes / OK" at bounding box center [678, 301] width 48 height 11
drag, startPoint x: 661, startPoint y: 315, endPoint x: 662, endPoint y: 333, distance: 18.4
click at [661, 318] on button "Yes / OK" at bounding box center [678, 317] width 48 height 11
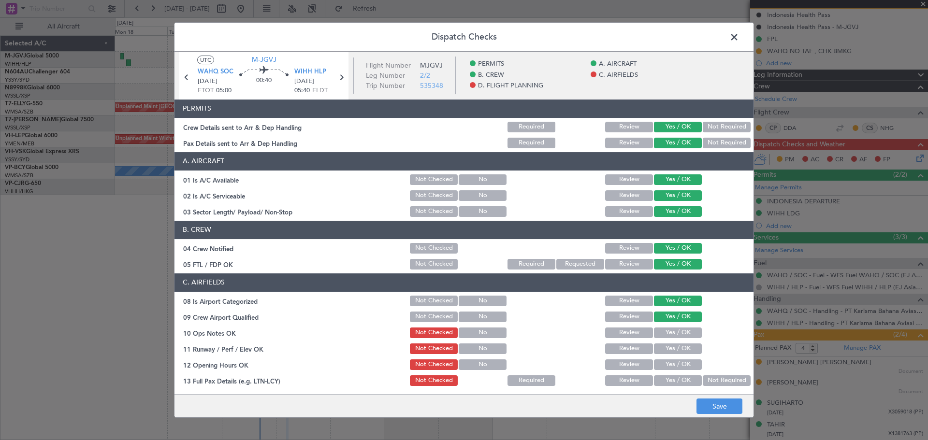
drag, startPoint x: 662, startPoint y: 335, endPoint x: 661, endPoint y: 350, distance: 15.1
click at [662, 336] on button "Yes / OK" at bounding box center [678, 333] width 48 height 11
drag, startPoint x: 661, startPoint y: 350, endPoint x: 660, endPoint y: 371, distance: 20.8
click at [661, 351] on button "Yes / OK" at bounding box center [678, 349] width 48 height 11
click at [660, 367] on button "Yes / OK" at bounding box center [678, 365] width 48 height 11
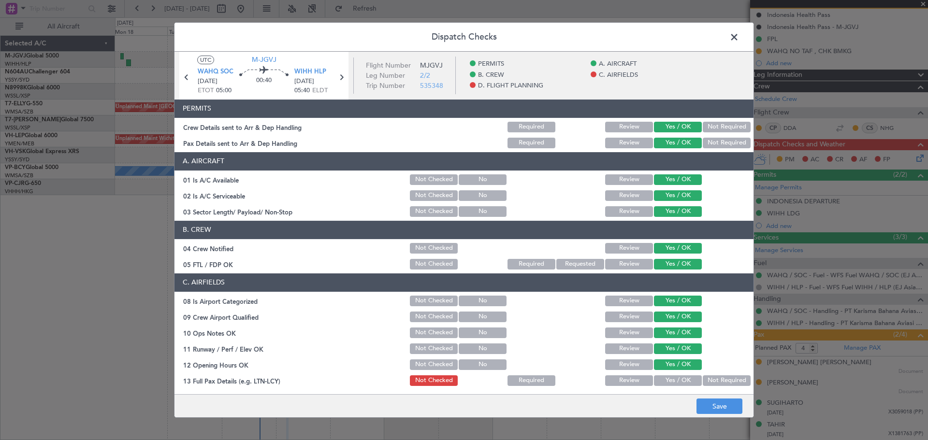
click at [657, 383] on button "Yes / OK" at bounding box center [678, 381] width 48 height 11
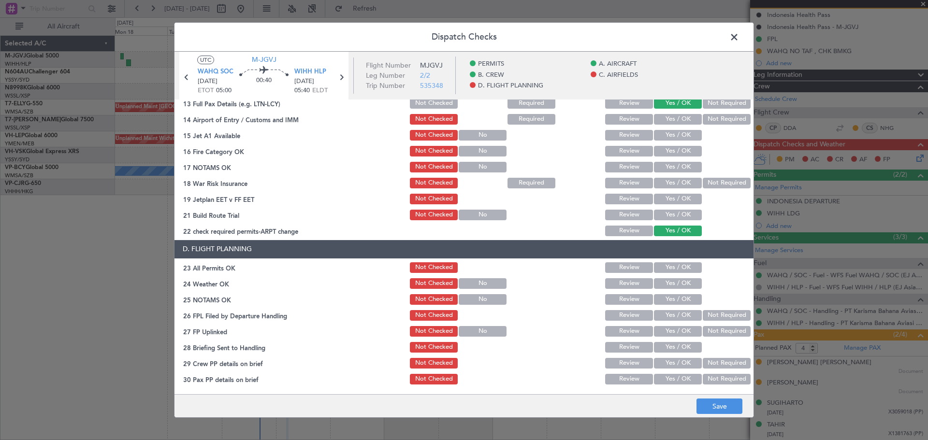
scroll to position [197, 0]
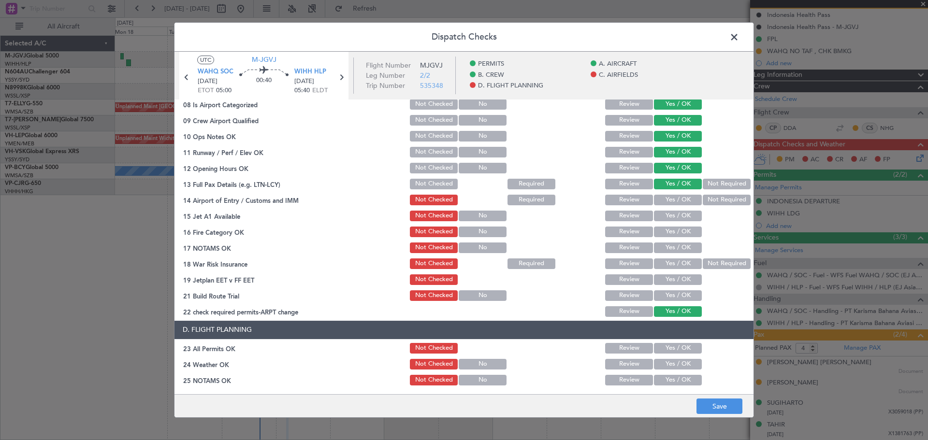
click at [654, 201] on button "Yes / OK" at bounding box center [678, 200] width 48 height 11
click at [656, 216] on button "Yes / OK" at bounding box center [678, 216] width 48 height 11
drag, startPoint x: 658, startPoint y: 226, endPoint x: 659, endPoint y: 233, distance: 6.8
click at [658, 231] on div "Yes / OK" at bounding box center [677, 232] width 49 height 14
click at [659, 232] on button "Yes / OK" at bounding box center [678, 232] width 48 height 11
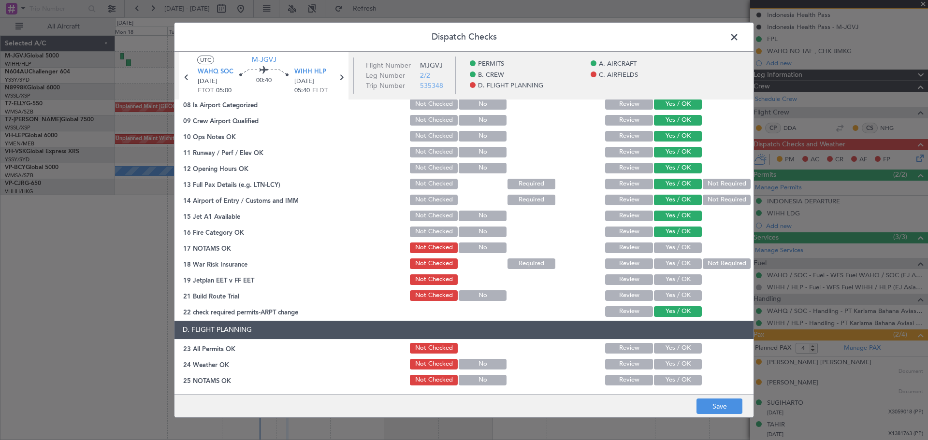
click at [660, 248] on button "Yes / OK" at bounding box center [678, 248] width 48 height 11
click at [661, 263] on button "Yes / OK" at bounding box center [678, 264] width 48 height 11
click at [662, 285] on div "Yes / OK" at bounding box center [677, 280] width 49 height 14
click at [662, 277] on button "Yes / OK" at bounding box center [678, 280] width 48 height 11
click at [663, 292] on button "Yes / OK" at bounding box center [678, 296] width 48 height 11
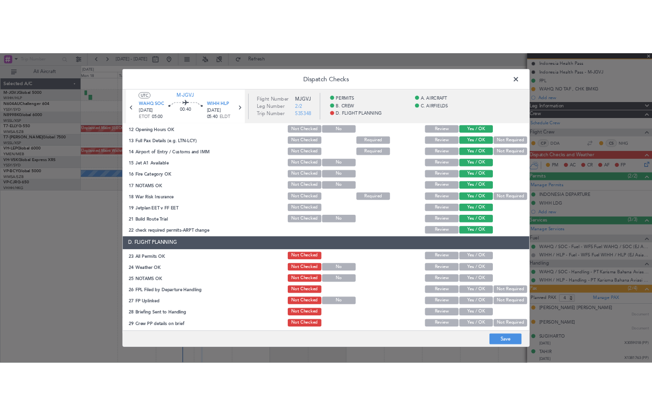
scroll to position [277, 0]
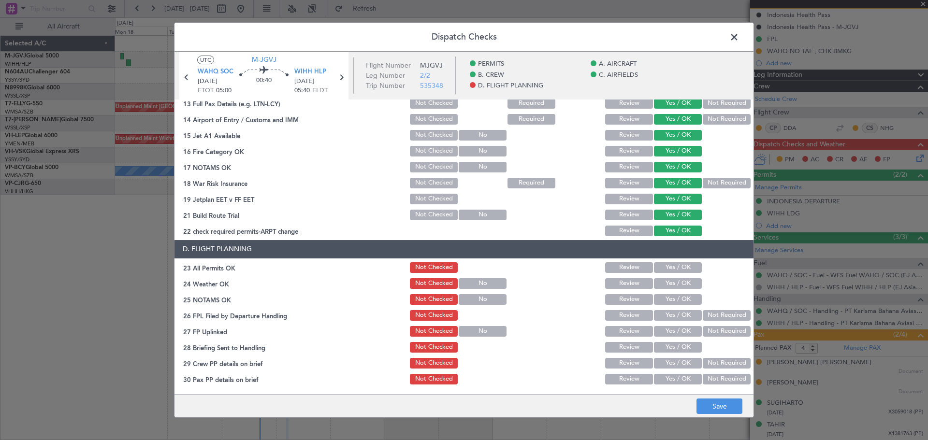
click at [666, 267] on button "Yes / OK" at bounding box center [678, 267] width 48 height 11
click at [664, 284] on button "Yes / OK" at bounding box center [678, 283] width 48 height 11
click at [663, 296] on button "Yes / OK" at bounding box center [678, 299] width 48 height 11
click at [664, 316] on button "Yes / OK" at bounding box center [678, 315] width 48 height 11
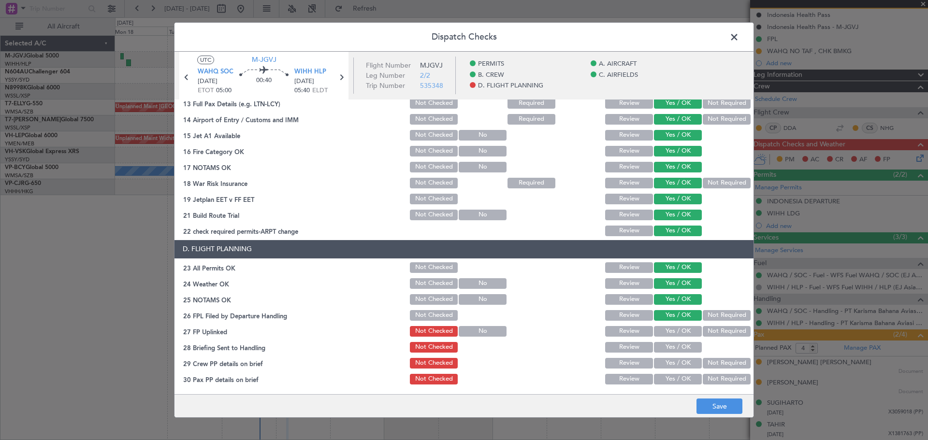
drag, startPoint x: 664, startPoint y: 327, endPoint x: 666, endPoint y: 345, distance: 17.5
click at [664, 328] on button "Yes / OK" at bounding box center [678, 331] width 48 height 11
drag, startPoint x: 666, startPoint y: 345, endPoint x: 666, endPoint y: 360, distance: 15.5
click at [666, 347] on button "Yes / OK" at bounding box center [678, 347] width 48 height 11
drag, startPoint x: 666, startPoint y: 360, endPoint x: 671, endPoint y: 374, distance: 14.4
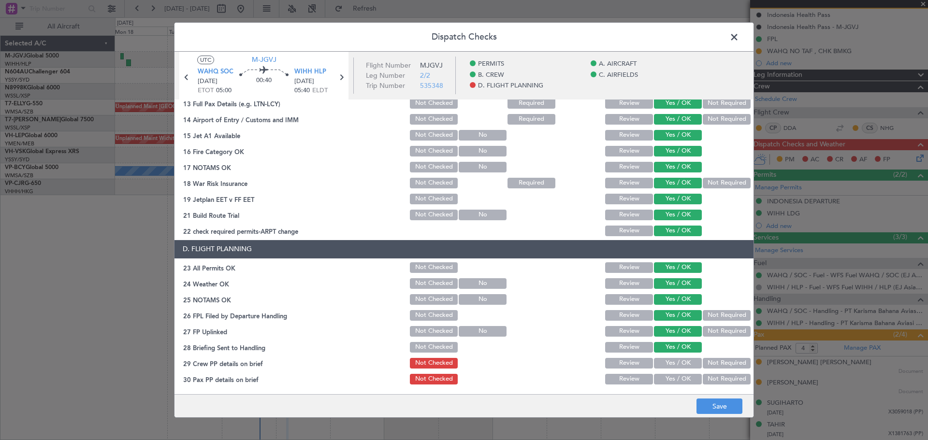
click at [666, 363] on button "Yes / OK" at bounding box center [678, 363] width 48 height 11
click at [672, 378] on button "Yes / OK" at bounding box center [678, 379] width 48 height 11
click at [712, 404] on button "Save" at bounding box center [720, 406] width 46 height 15
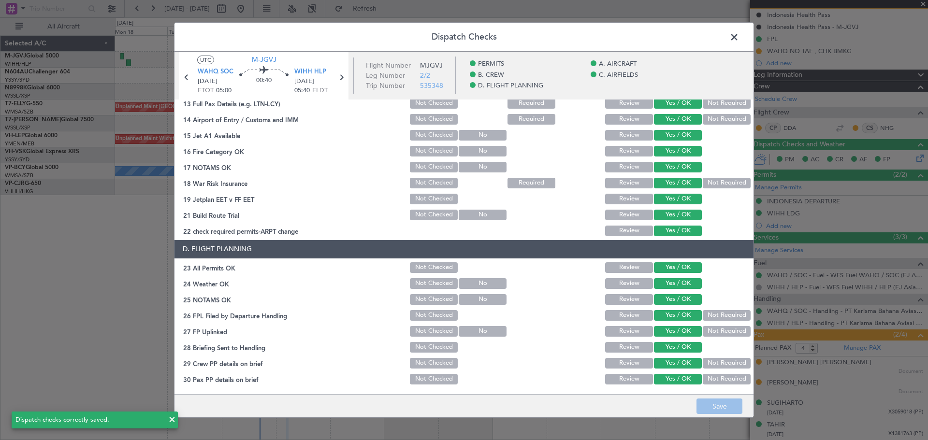
click at [739, 36] on span at bounding box center [739, 39] width 0 height 19
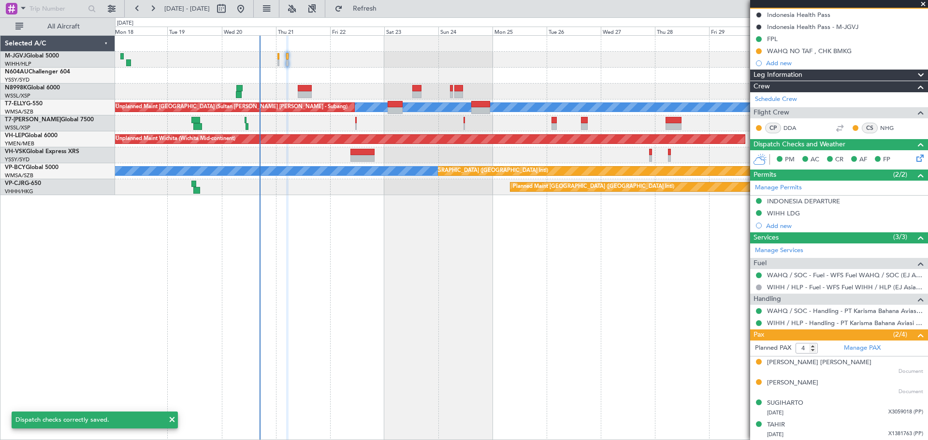
click at [332, 56] on div "Planned Maint [GEOGRAPHIC_DATA] (Seletar) Planned Maint [GEOGRAPHIC_DATA] (Sele…" at bounding box center [521, 60] width 813 height 16
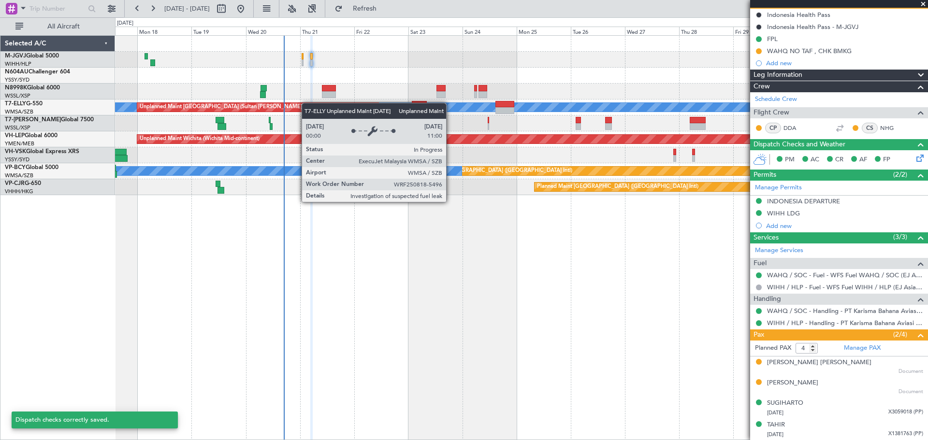
click at [308, 103] on div "Planned Maint Singapore (Seletar) Planned Maint Singapore (Seletar) MEL Unplann…" at bounding box center [521, 116] width 813 height 160
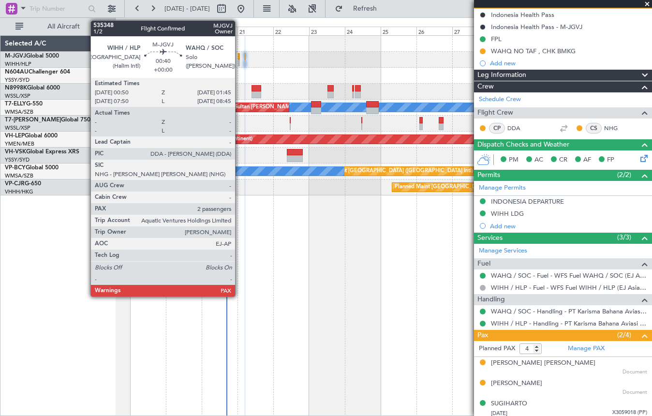
click at [239, 56] on div at bounding box center [238, 56] width 1 height 7
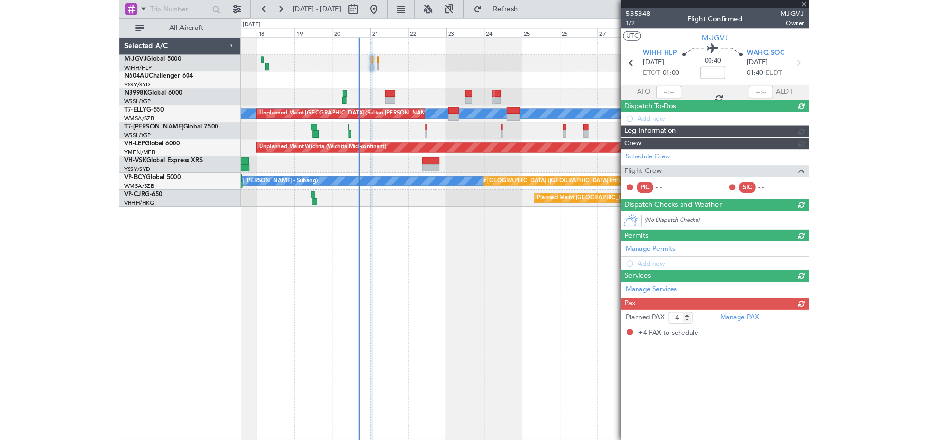
scroll to position [0, 0]
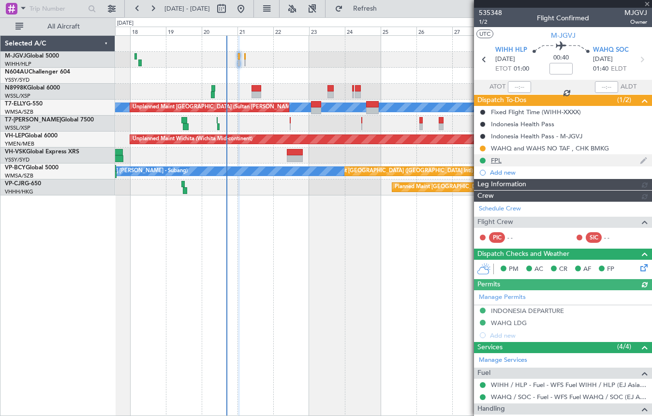
type input "Edmond Yuen (EYU)"
type input "F0404"
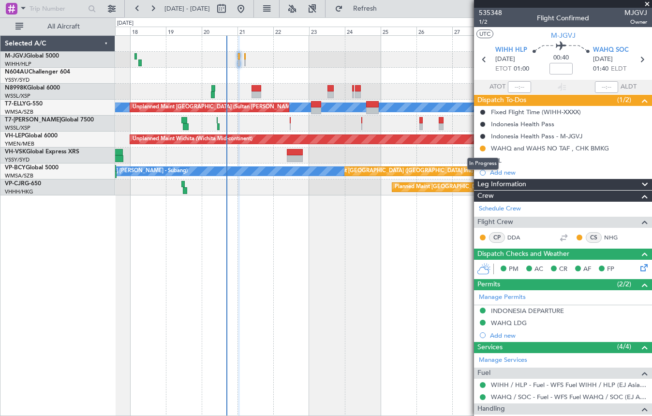
click at [494, 159] on div "In Progress" at bounding box center [482, 164] width 31 height 12
click at [493, 162] on div "FPL" at bounding box center [496, 160] width 11 height 8
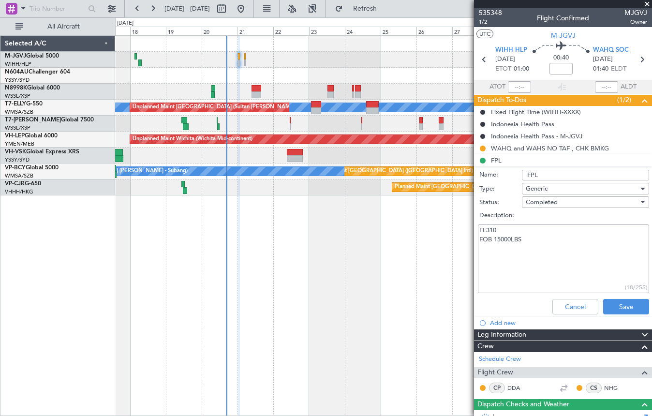
click at [286, 62] on div "Planned Maint [GEOGRAPHIC_DATA] (Seletar) Planned Maint [GEOGRAPHIC_DATA] (Sele…" at bounding box center [383, 60] width 536 height 16
click at [244, 69] on div at bounding box center [383, 76] width 536 height 16
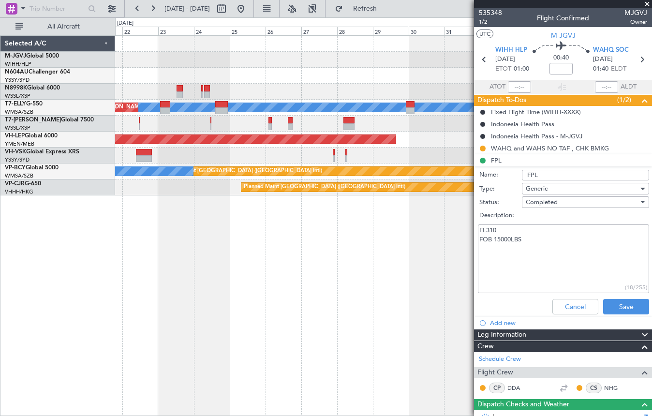
click at [193, 83] on div at bounding box center [383, 76] width 536 height 16
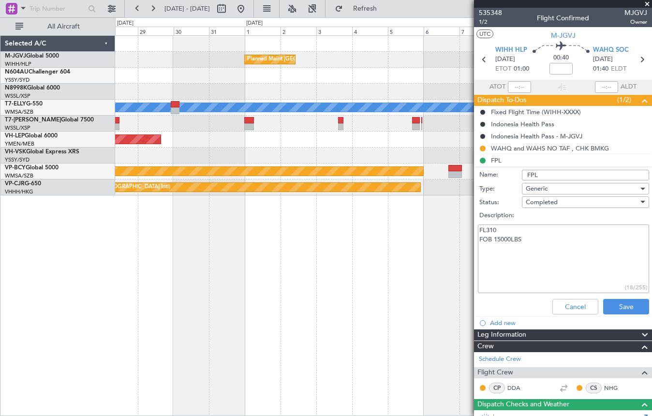
click at [207, 89] on div "Planned Maint Singapore (Seletar) MEL Planned Maint Dubai (Dubai Intl) Unplanne…" at bounding box center [383, 116] width 536 height 160
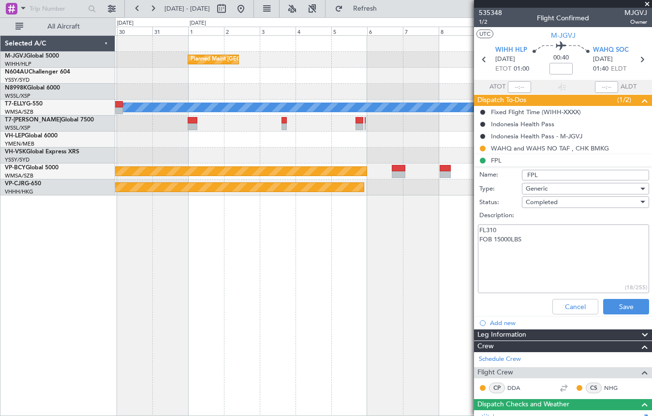
click at [179, 97] on div "Planned Maint Singapore (Seletar) MEL Planned Maint Dubai (Dubai Intl) Unplanne…" at bounding box center [383, 116] width 536 height 160
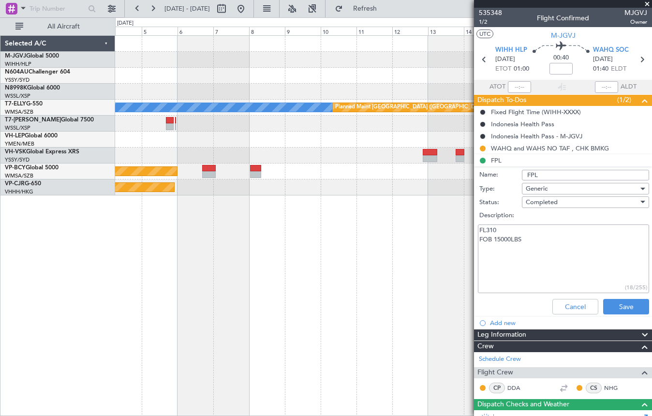
click at [180, 102] on div "Planned Maint Singapore (Seletar) MEL Planned Maint Dubai (Dubai Intl) Planned …" at bounding box center [383, 116] width 536 height 160
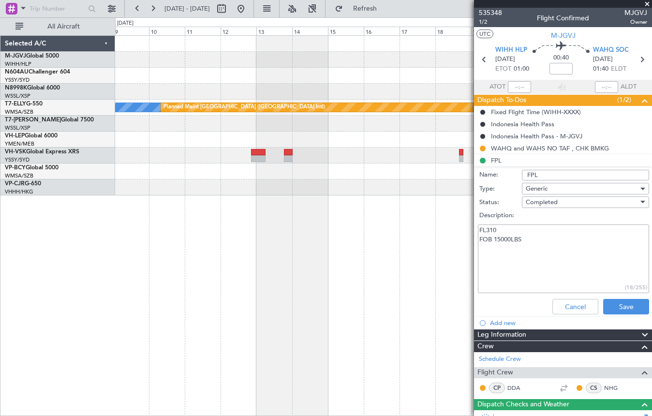
click at [240, 104] on div "MEL Planned Maint Dubai (Dubai Intl) Planned Maint Vancouver (Vancouver Intl) P…" at bounding box center [383, 116] width 536 height 160
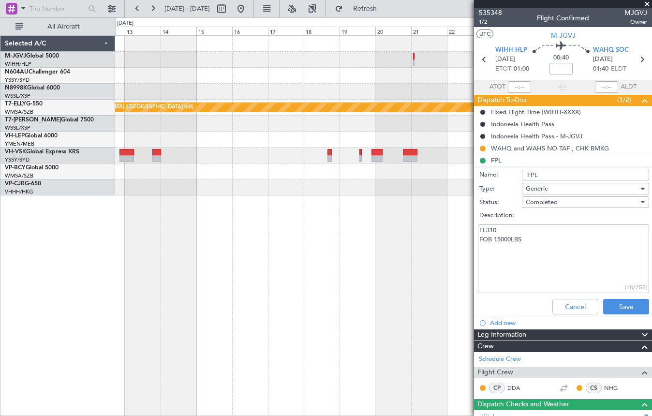
click at [215, 97] on div at bounding box center [383, 92] width 536 height 16
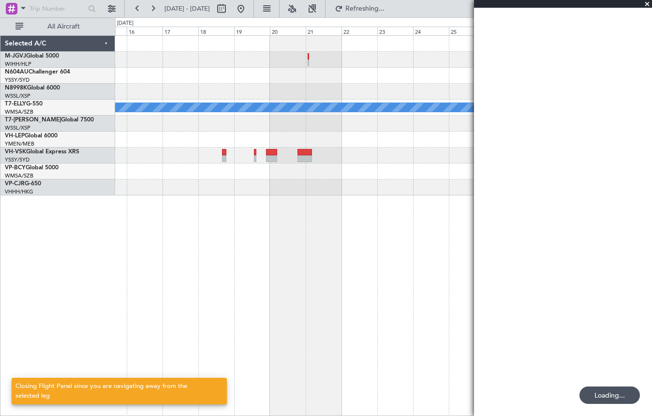
click at [230, 85] on div "Planned Maint Dubai (Dubai Intl) MEL" at bounding box center [383, 116] width 536 height 160
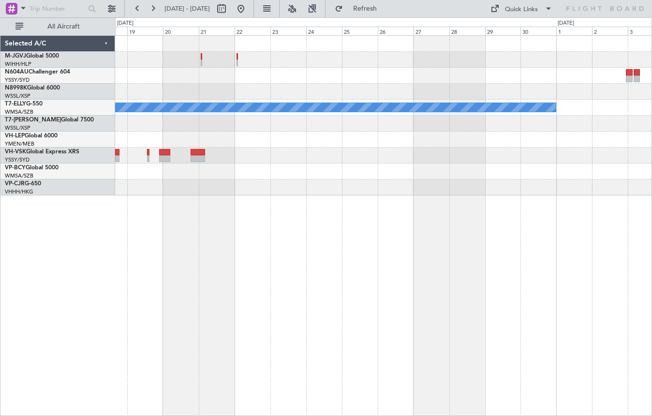
click at [280, 69] on div at bounding box center [383, 76] width 536 height 16
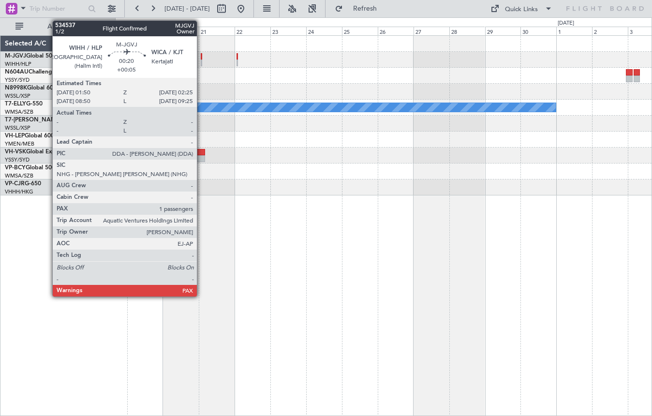
click at [201, 58] on div at bounding box center [201, 56] width 1 height 7
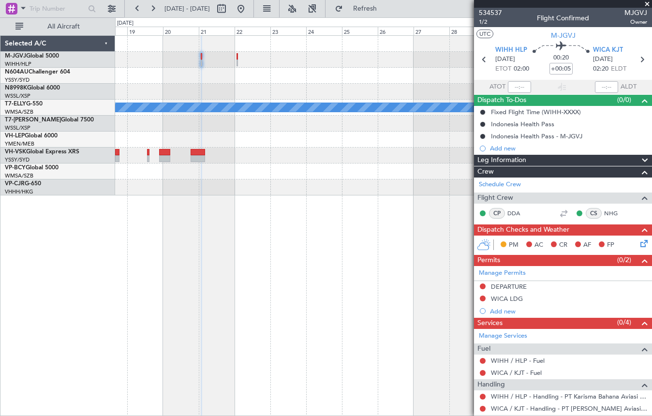
click at [373, 64] on div at bounding box center [383, 60] width 536 height 16
click at [635, 60] on icon at bounding box center [641, 59] width 13 height 13
type input "+00:15"
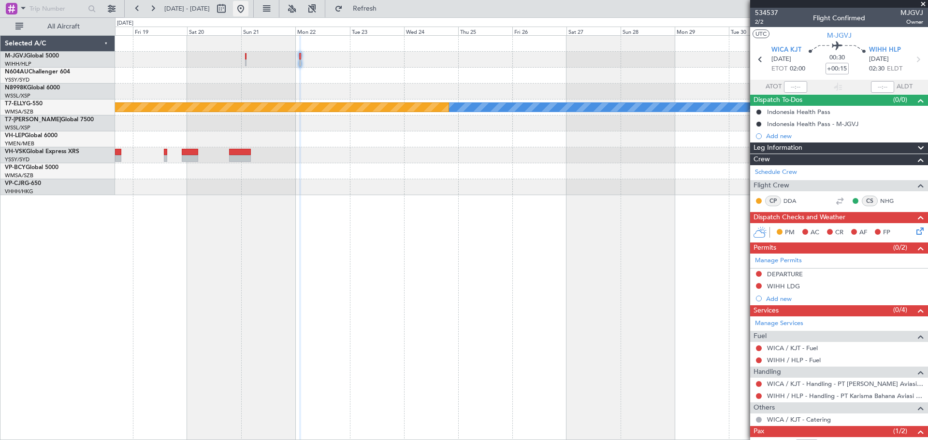
click at [248, 11] on button at bounding box center [240, 8] width 15 height 15
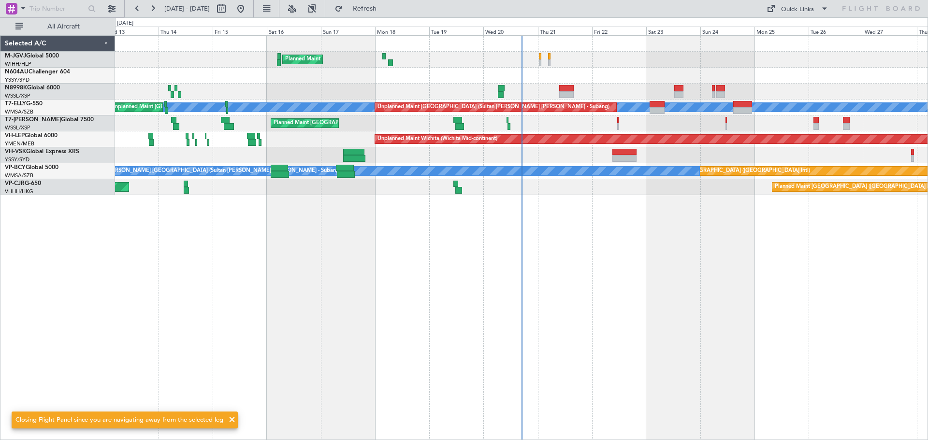
click at [558, 90] on div at bounding box center [521, 92] width 813 height 16
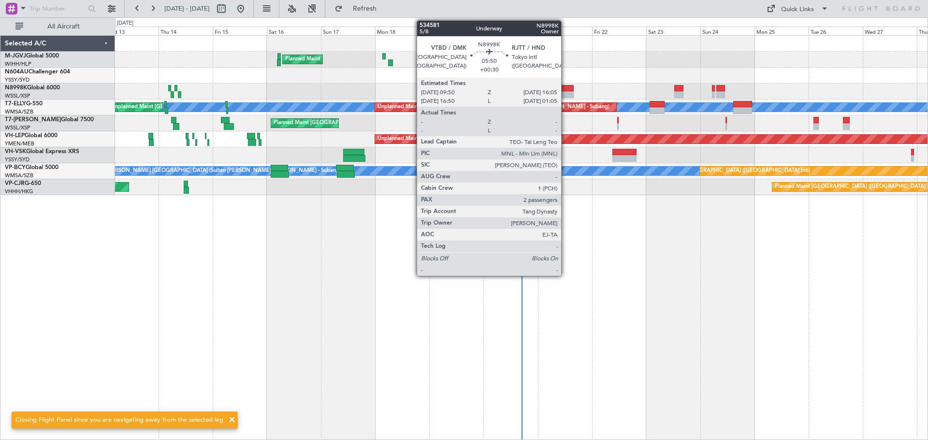
click at [566, 88] on div at bounding box center [566, 88] width 15 height 7
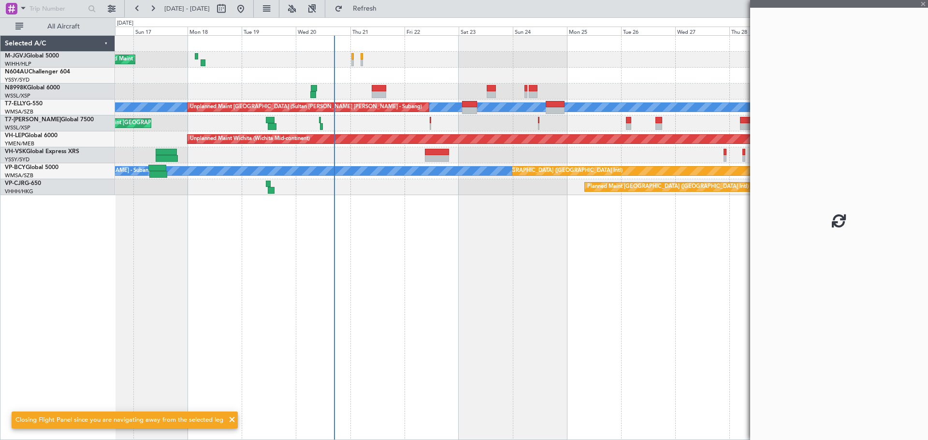
click at [251, 79] on div "Planned Maint Singapore (Seletar) Planned Maint Singapore (Seletar) MEL Unplann…" at bounding box center [521, 116] width 813 height 160
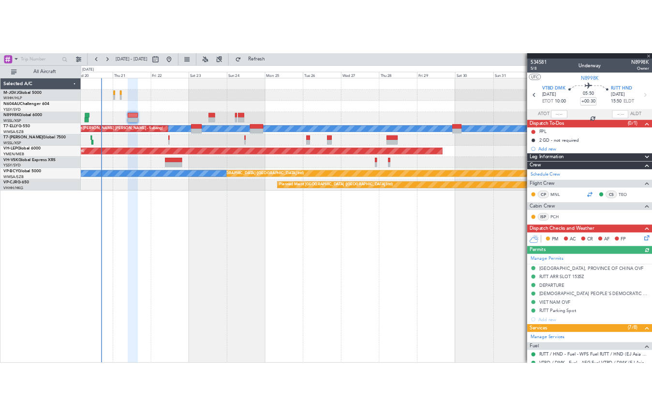
scroll to position [196, 0]
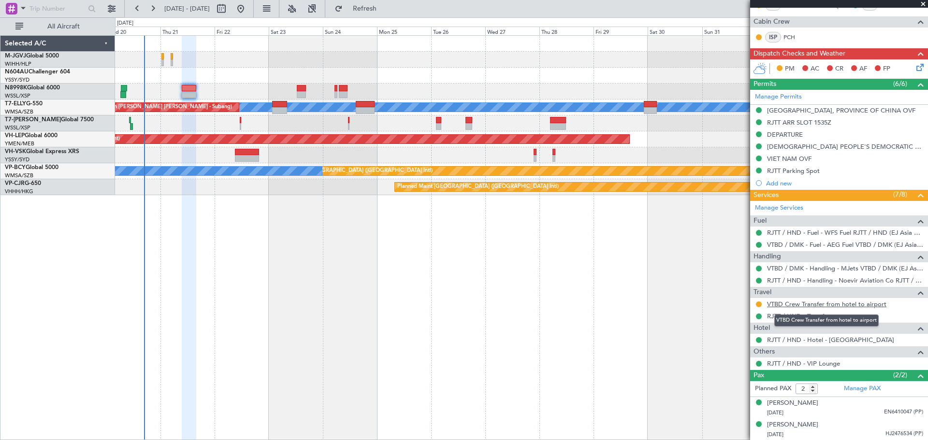
click at [800, 303] on link "VTBD Crew Transfer from hotel to airport" at bounding box center [826, 304] width 119 height 8
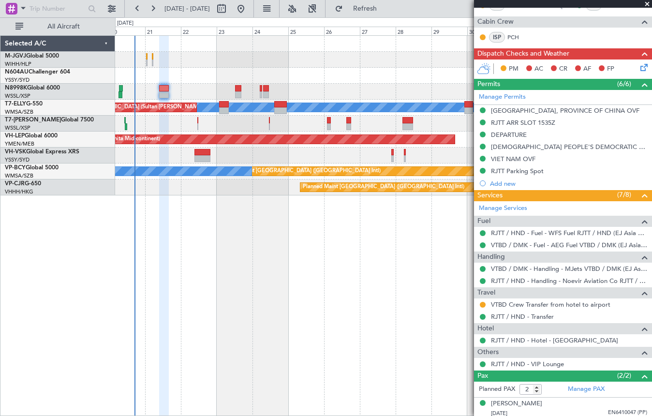
click at [332, 205] on div "Planned Maint [GEOGRAPHIC_DATA] (Seletar) Planned Maint [GEOGRAPHIC_DATA] (Sele…" at bounding box center [383, 225] width 537 height 380
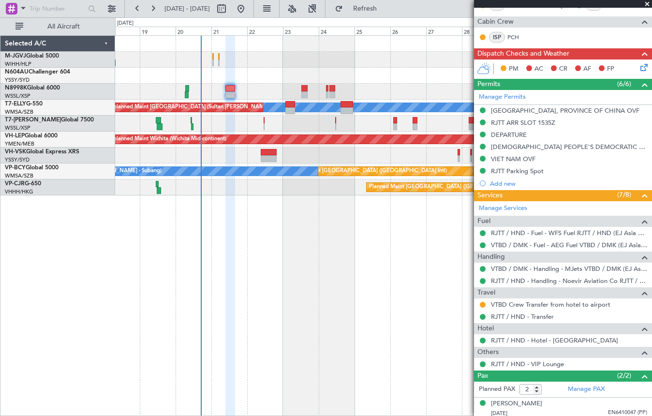
click at [373, 74] on div at bounding box center [383, 76] width 536 height 16
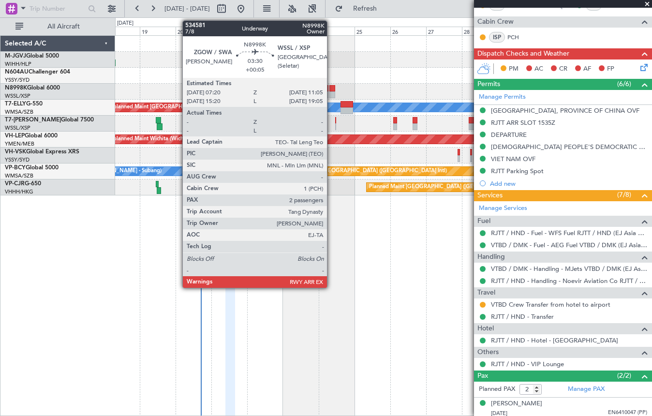
click at [331, 93] on div at bounding box center [332, 94] width 6 height 7
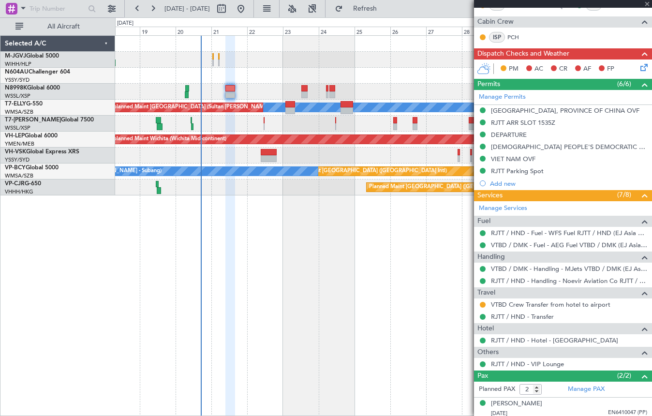
type input "+00:05"
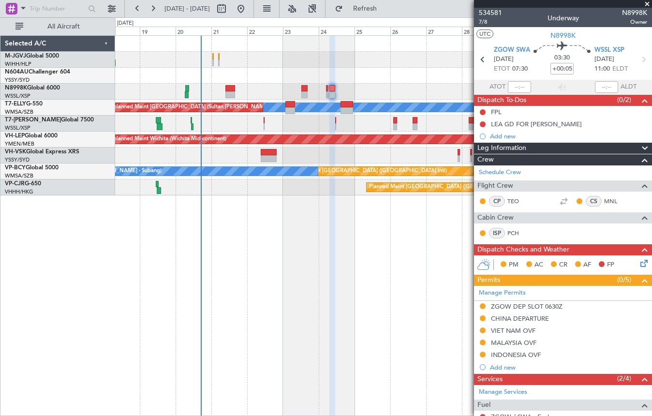
click at [175, 200] on div "Planned Maint Singapore (Seletar) Planned Maint Singapore (Seletar) MEL Unplann…" at bounding box center [383, 225] width 537 height 380
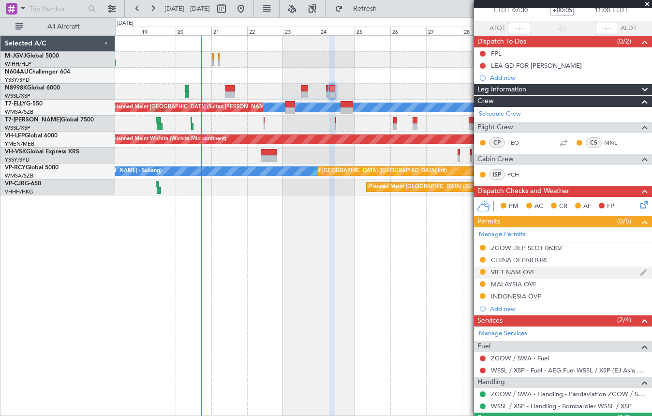
scroll to position [125, 0]
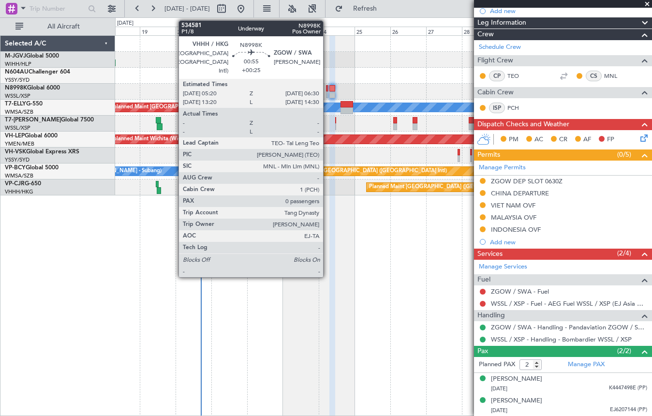
click at [327, 95] on div at bounding box center [327, 94] width 2 height 7
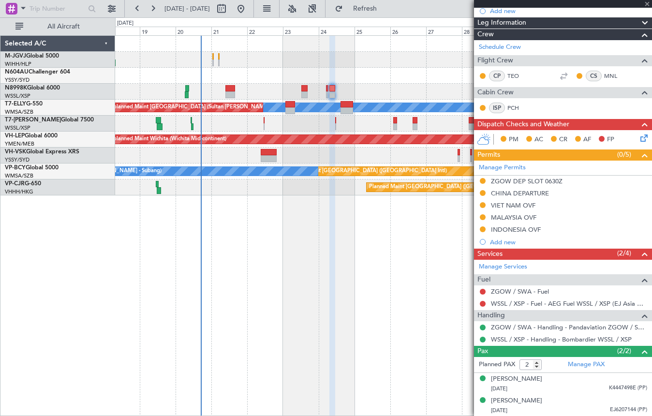
type input "+00:25"
type input "0"
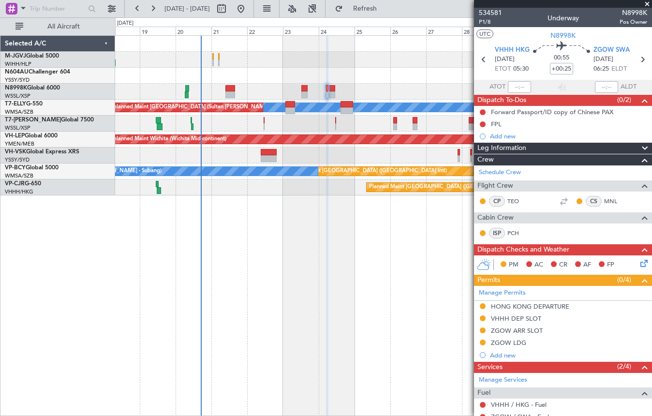
click at [178, 217] on div "Planned Maint Singapore (Seletar) Planned Maint Singapore (Seletar) MEL Unplann…" at bounding box center [383, 225] width 537 height 380
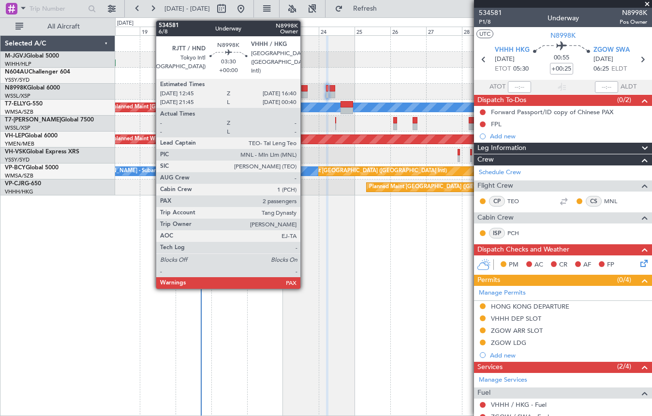
click at [305, 93] on div at bounding box center [304, 94] width 6 height 7
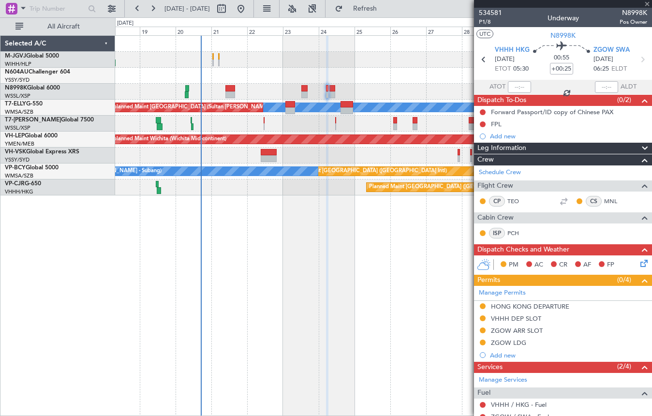
type input "2"
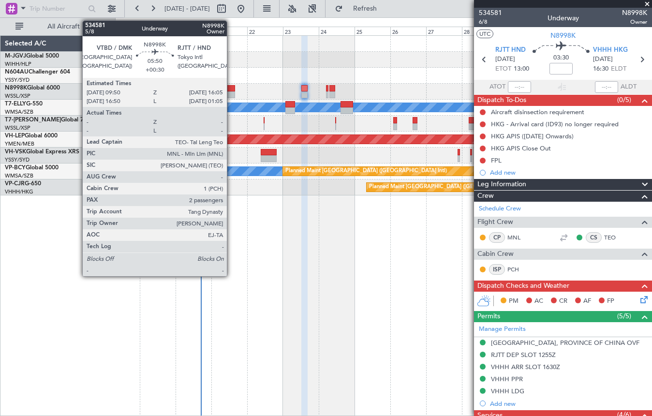
click at [231, 94] on div at bounding box center [230, 94] width 10 height 7
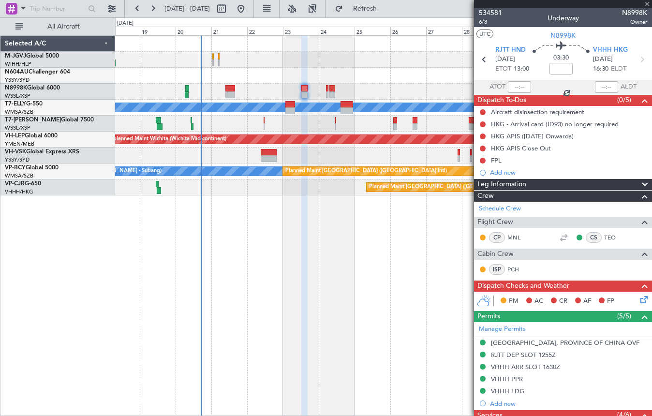
type input "+00:30"
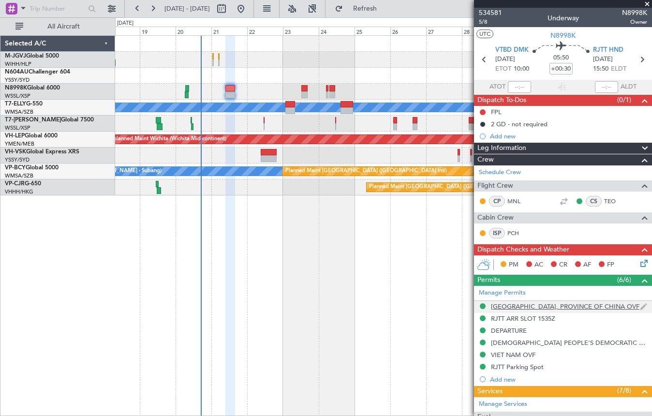
click at [549, 306] on div "[GEOGRAPHIC_DATA], PROVINCE OF CHINA OVF" at bounding box center [565, 306] width 148 height 8
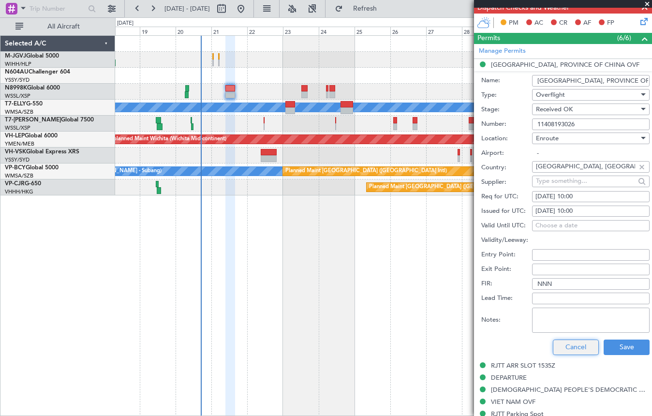
click at [553, 340] on button "Cancel" at bounding box center [576, 346] width 46 height 15
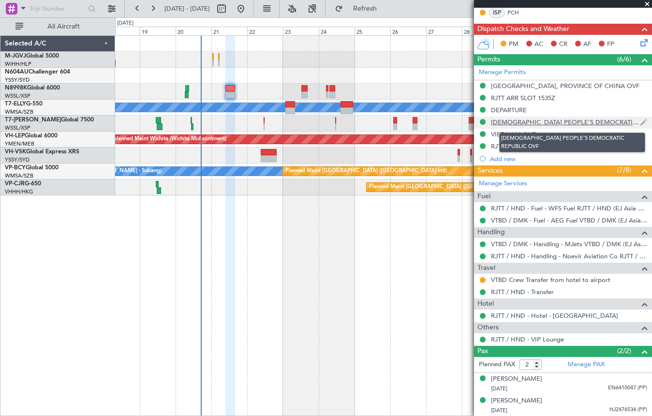
click at [535, 122] on div "[DEMOGRAPHIC_DATA] PEOPLE'S DEMOCRATIC REPUBLIC OVF" at bounding box center [565, 122] width 149 height 8
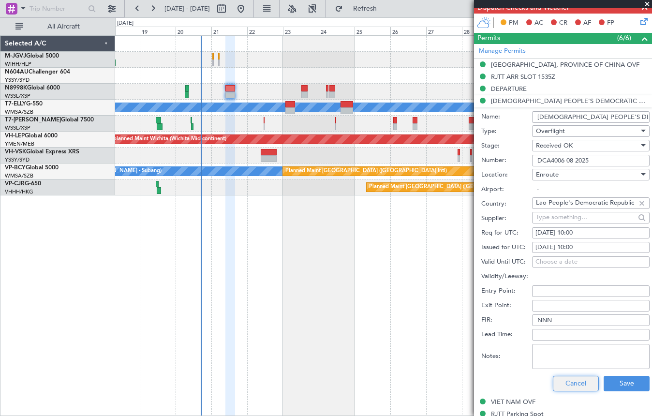
click at [569, 380] on button "Cancel" at bounding box center [576, 383] width 46 height 15
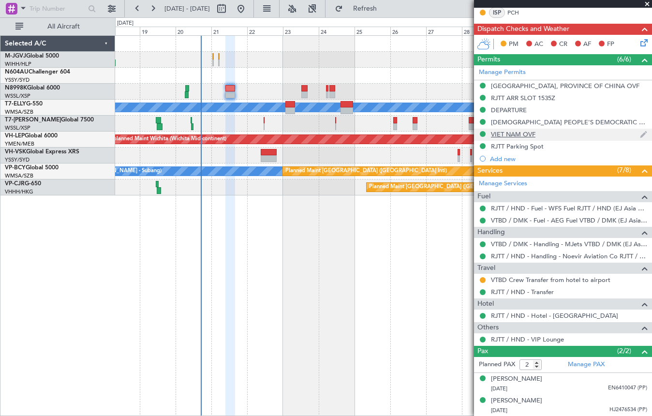
click at [503, 136] on div "VIET NAM OVF" at bounding box center [513, 134] width 44 height 8
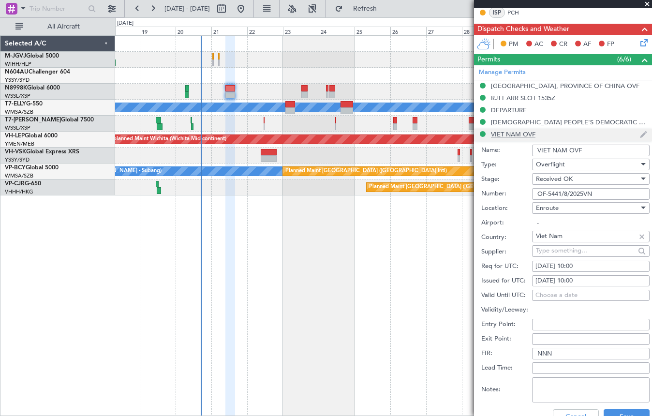
scroll to position [242, 0]
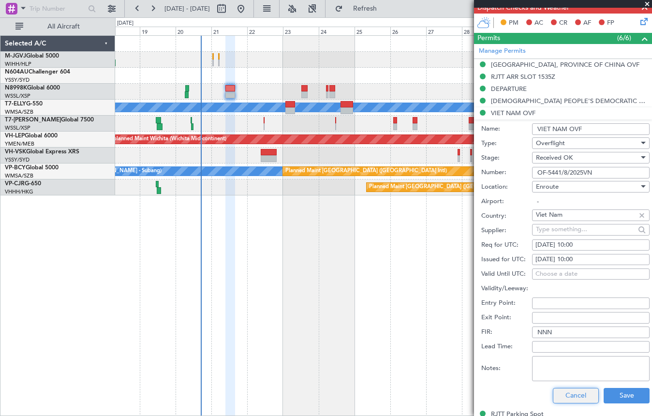
click at [560, 394] on button "Cancel" at bounding box center [576, 395] width 46 height 15
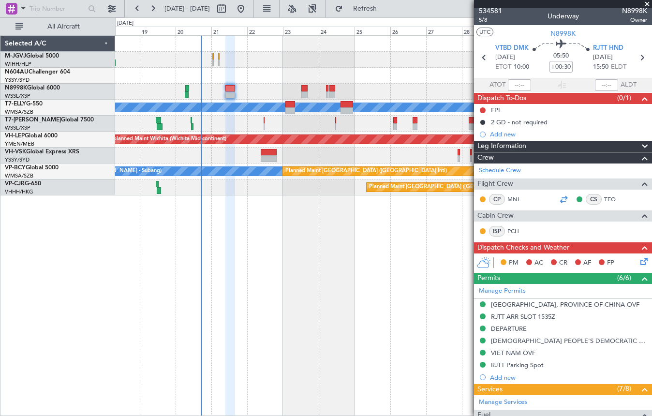
scroll to position [0, 0]
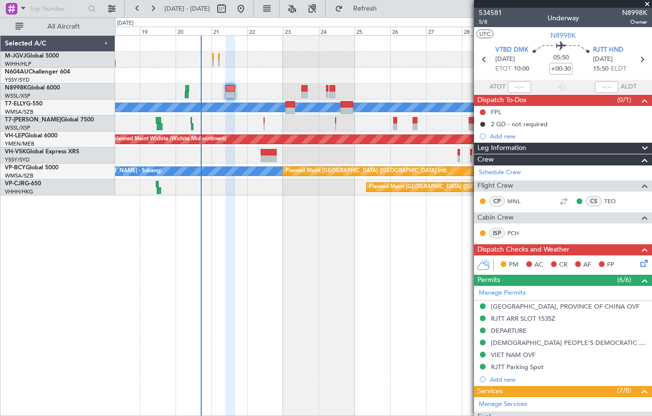
click at [277, 70] on div at bounding box center [383, 76] width 536 height 16
click at [270, 81] on div at bounding box center [383, 76] width 536 height 16
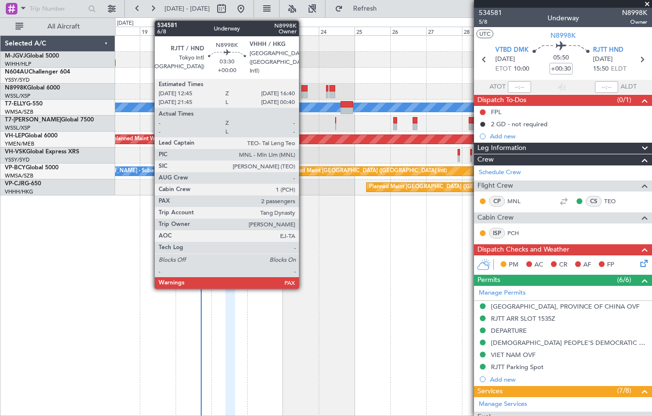
click at [303, 93] on div at bounding box center [304, 94] width 6 height 7
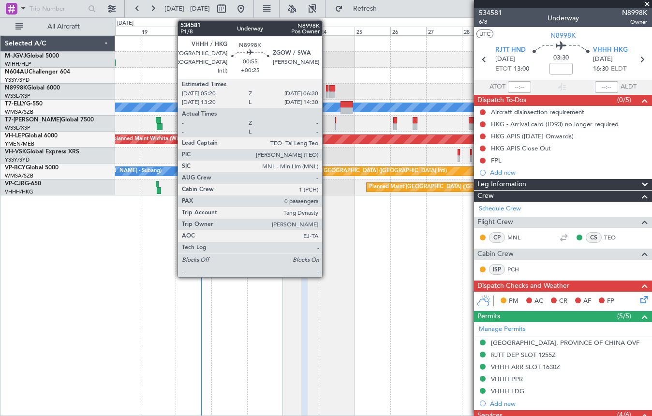
click at [326, 90] on div at bounding box center [327, 88] width 2 height 7
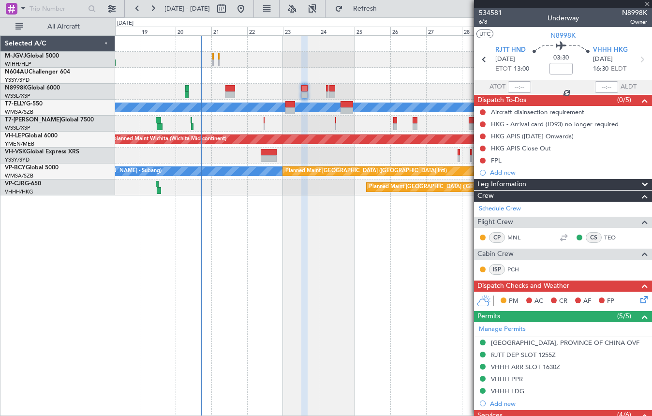
type input "+00:25"
type input "0"
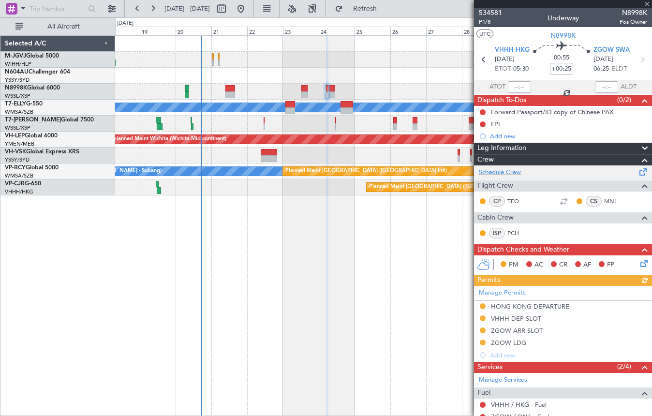
scroll to position [70, 0]
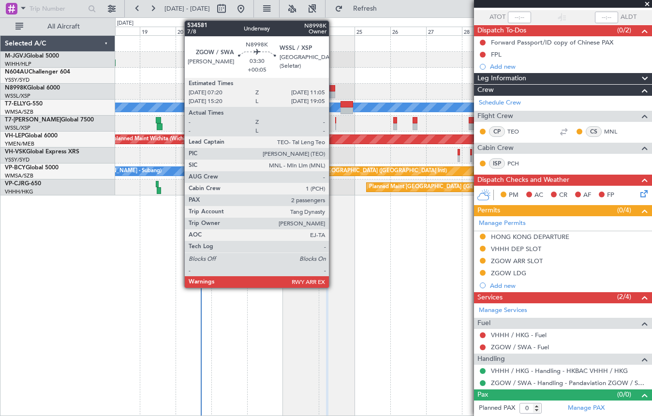
click at [333, 89] on div at bounding box center [332, 88] width 6 height 7
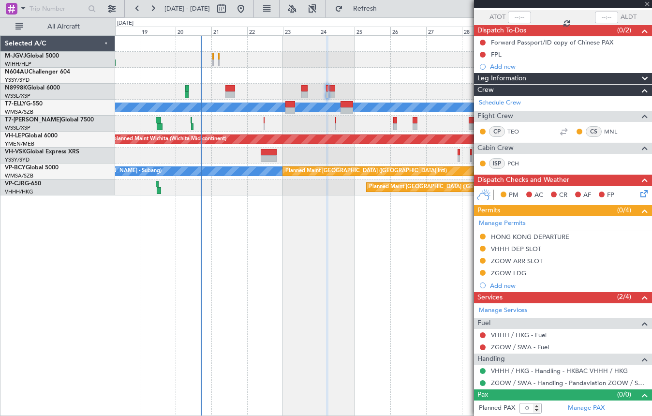
type input "+00:05"
type input "2"
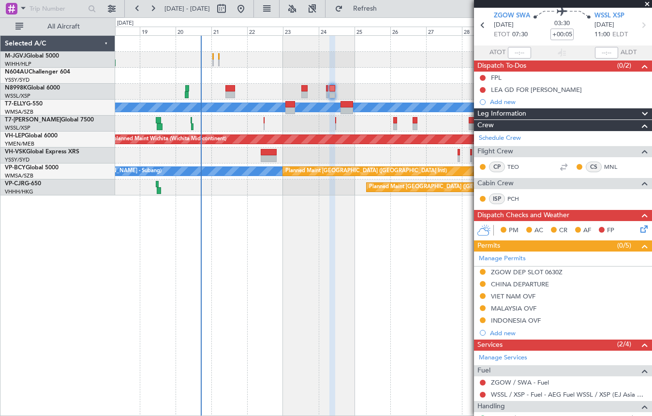
scroll to position [0, 0]
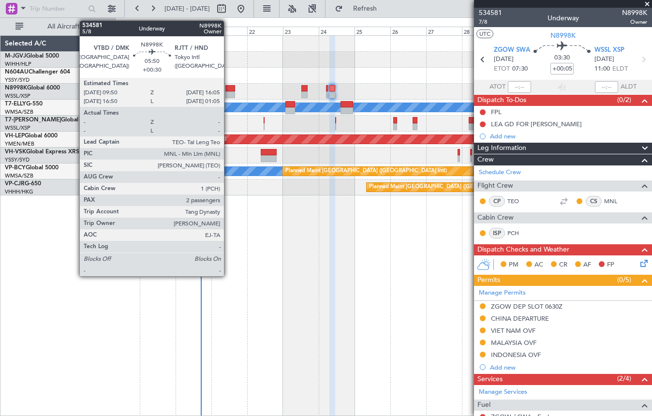
click at [228, 87] on div at bounding box center [230, 88] width 10 height 7
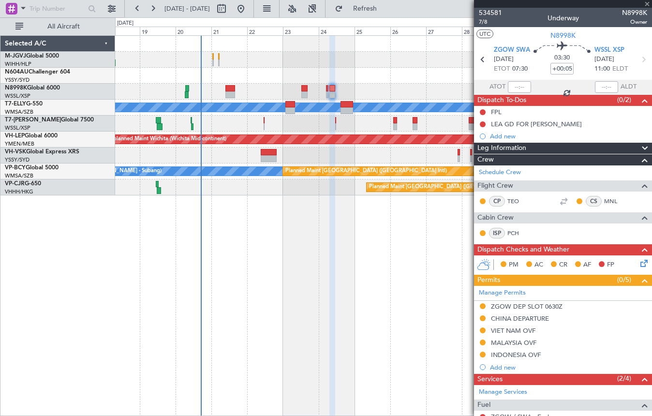
type input "+00:30"
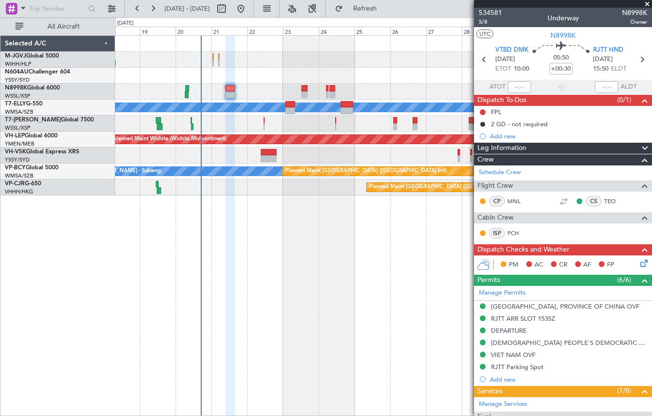
click at [271, 68] on div at bounding box center [383, 76] width 536 height 16
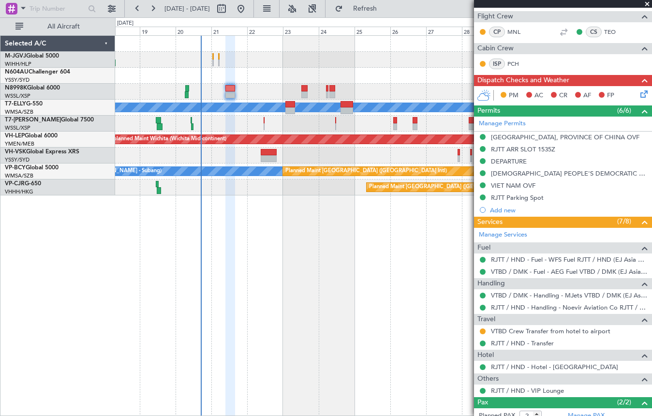
scroll to position [220, 0]
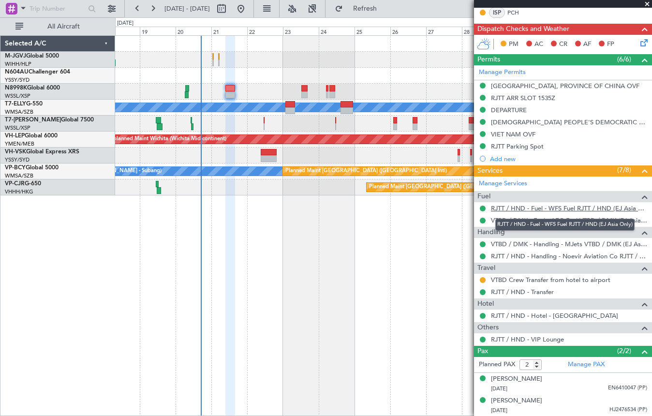
click at [528, 210] on link "RJTT / HND - Fuel - WFS Fuel RJTT / HND (EJ Asia Only)" at bounding box center [569, 208] width 156 height 8
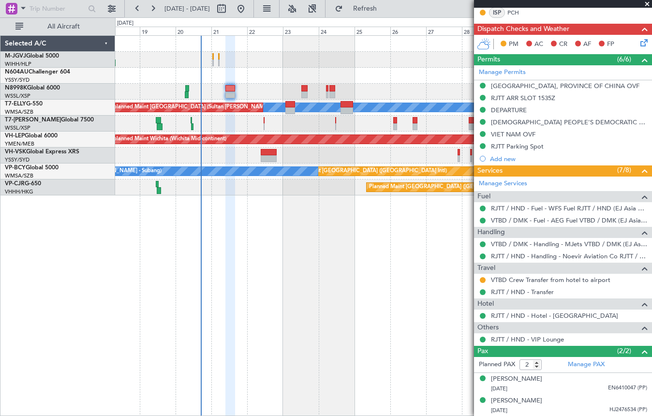
click at [194, 163] on div "Planned Maint Vancouver (Vancouver Intl) MEL Kuala Lumpur (Sultan Abdul Aziz Sh…" at bounding box center [383, 171] width 536 height 16
click at [521, 222] on link "VTBD / DMK - Fuel - AEG Fuel VTBD / DMK (EJ Asia Only)" at bounding box center [569, 220] width 156 height 8
click at [159, 234] on div "Planned Maint Singapore (Seletar) Planned Maint Singapore (Seletar) MEL Unplann…" at bounding box center [383, 225] width 537 height 380
click at [500, 207] on link "RJTT / HND - Fuel - WFS Fuel RJTT / HND (EJ Asia Only)" at bounding box center [569, 208] width 156 height 8
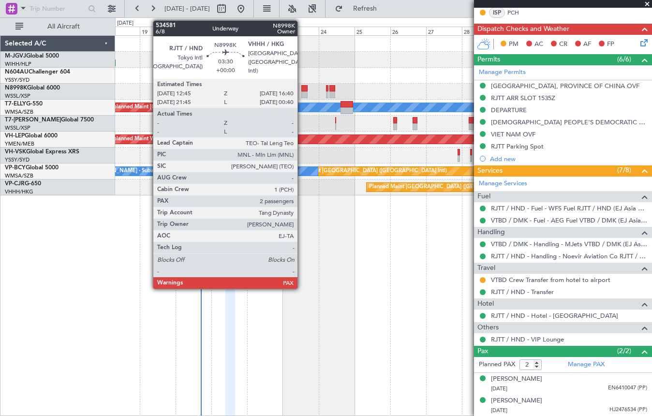
click at [302, 93] on div at bounding box center [304, 94] width 6 height 7
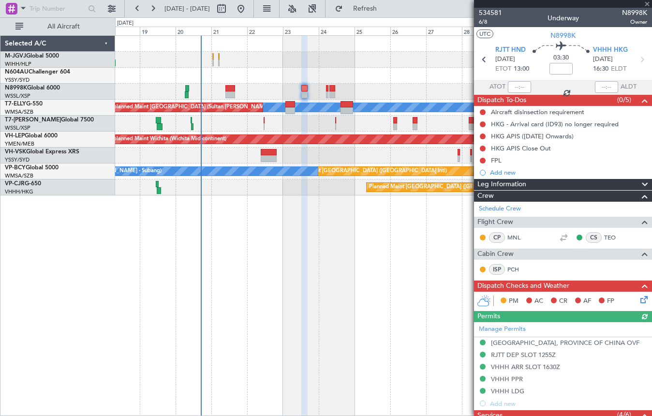
scroll to position [161, 0]
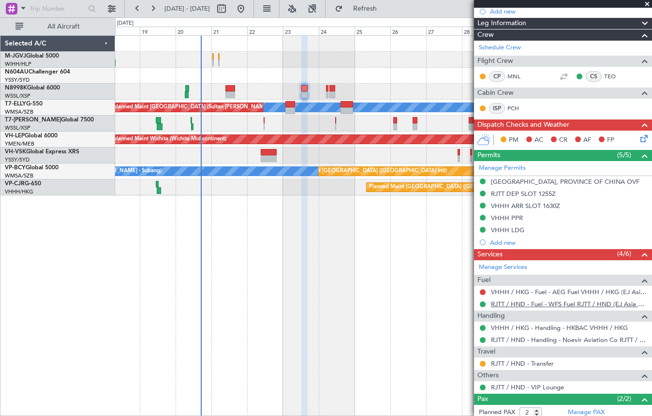
click at [518, 305] on link "RJTT / HND - Fuel - WFS Fuel RJTT / HND (EJ Asia Only)" at bounding box center [569, 304] width 156 height 8
click at [156, 220] on div "Planned Maint Singapore (Seletar) Planned Maint Singapore (Seletar) MEL Unplann…" at bounding box center [383, 225] width 537 height 380
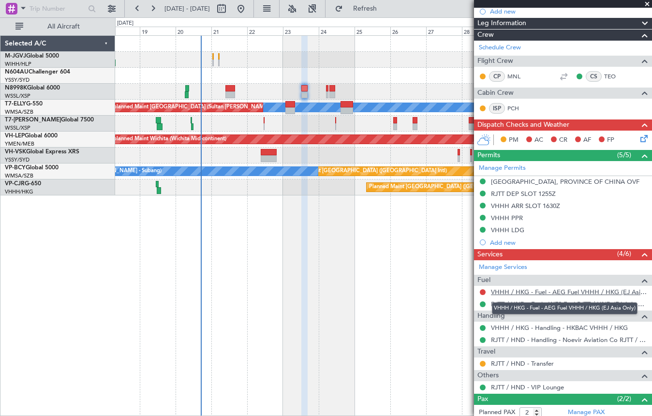
click at [541, 290] on link "VHHH / HKG - Fuel - AEG Fuel VHHH / HKG (EJ Asia Only)" at bounding box center [569, 292] width 156 height 8
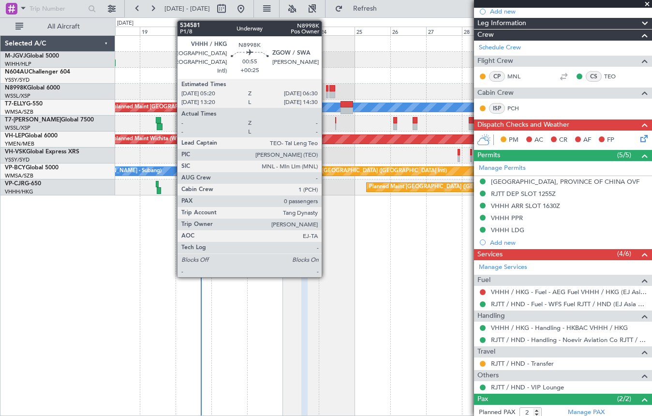
click at [326, 90] on div at bounding box center [327, 88] width 2 height 7
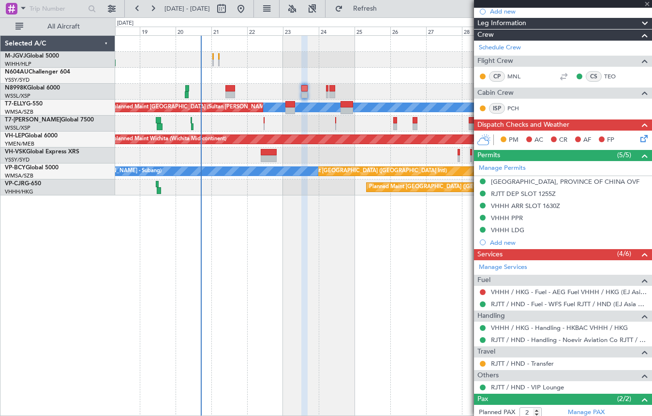
type input "+00:25"
type input "0"
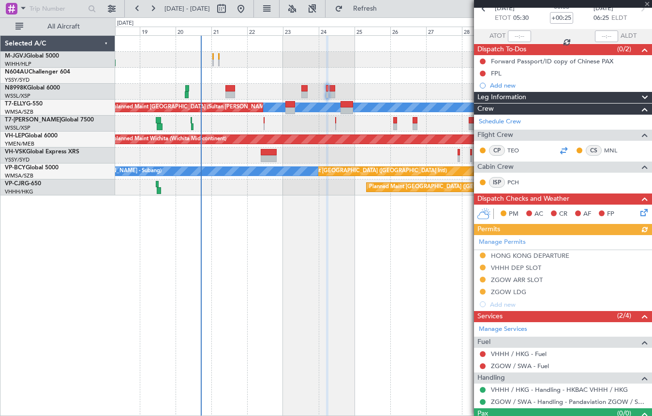
scroll to position [70, 0]
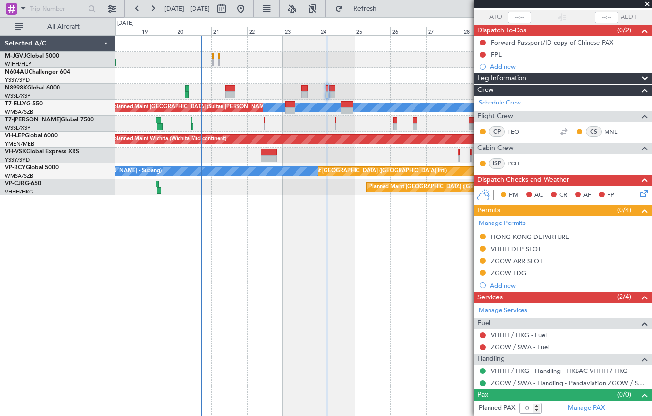
click at [534, 333] on link "VHHH / HKG - Fuel" at bounding box center [519, 335] width 56 height 8
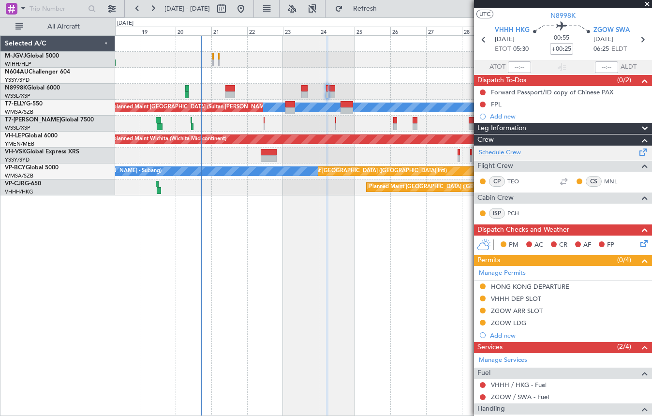
scroll to position [0, 0]
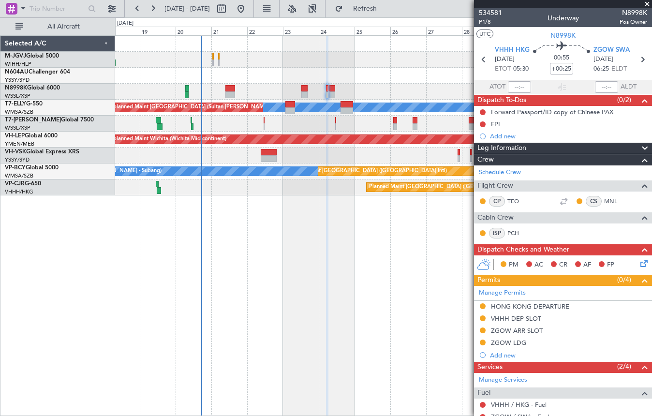
click at [222, 139] on div "Unplanned Maint Wichita (Wichita Mid-continent)" at bounding box center [166, 139] width 120 height 15
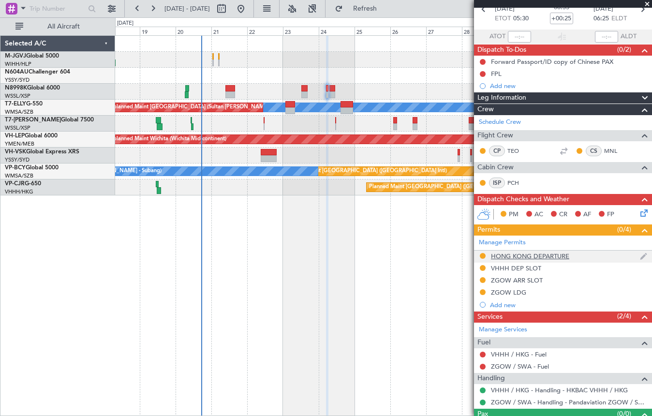
scroll to position [70, 0]
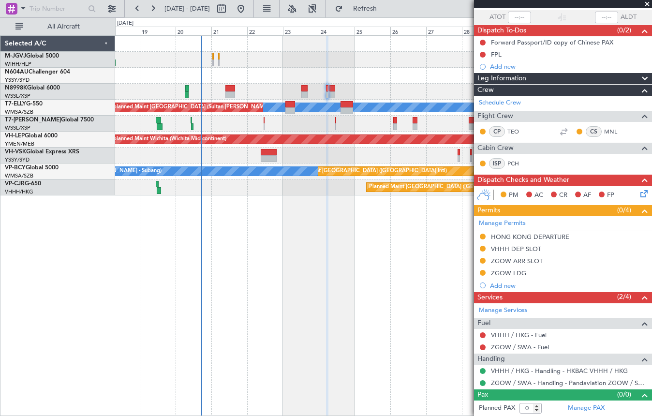
click at [208, 75] on div at bounding box center [383, 76] width 536 height 16
click at [537, 345] on link "ZGOW / SWA - Fuel" at bounding box center [520, 347] width 58 height 8
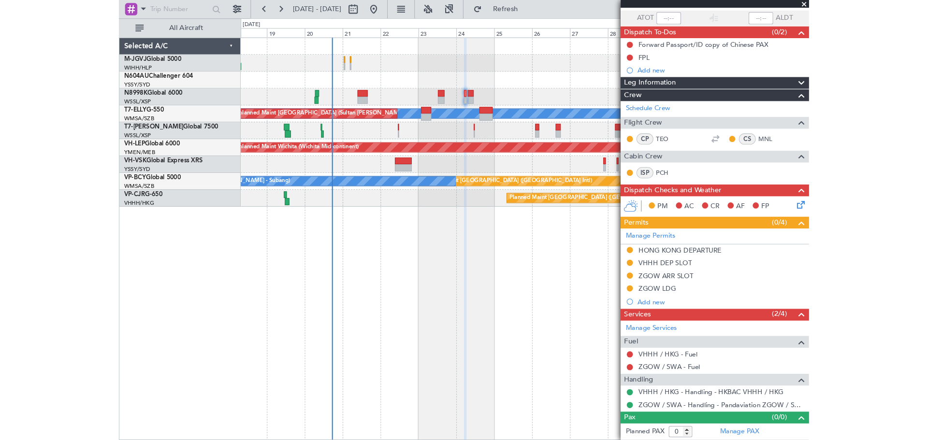
scroll to position [0, 0]
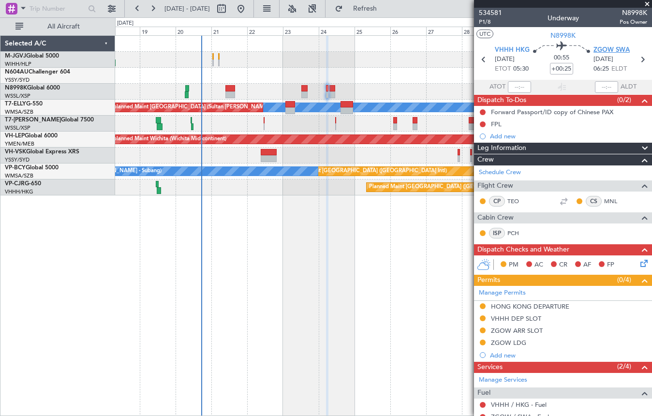
click at [598, 49] on span "ZGOW SWA" at bounding box center [611, 50] width 36 height 10
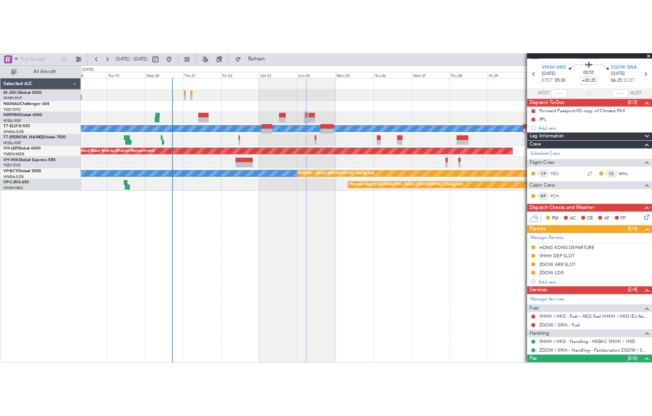
scroll to position [45, 0]
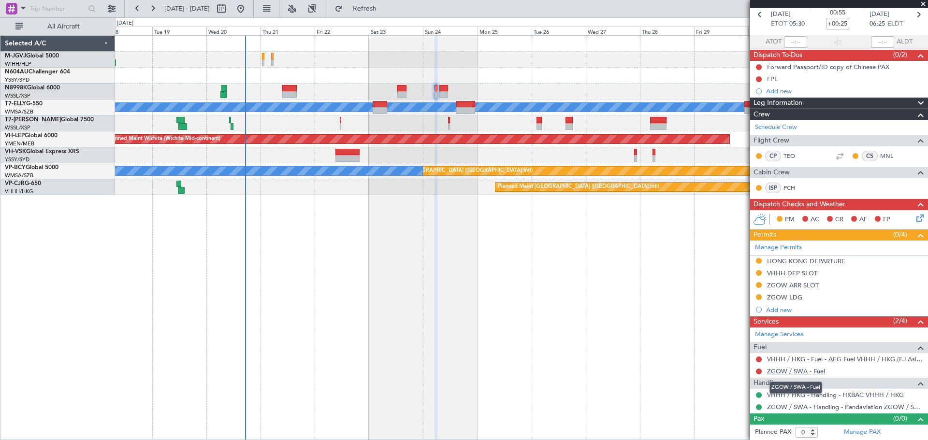
click at [651, 373] on link "ZGOW / SWA - Fuel" at bounding box center [796, 371] width 58 height 8
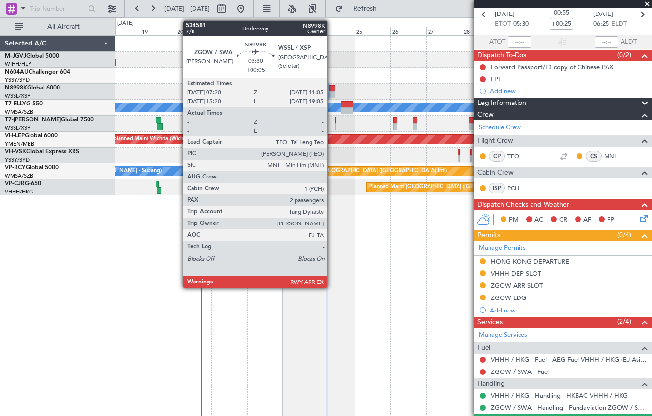
click at [332, 93] on div at bounding box center [332, 94] width 6 height 7
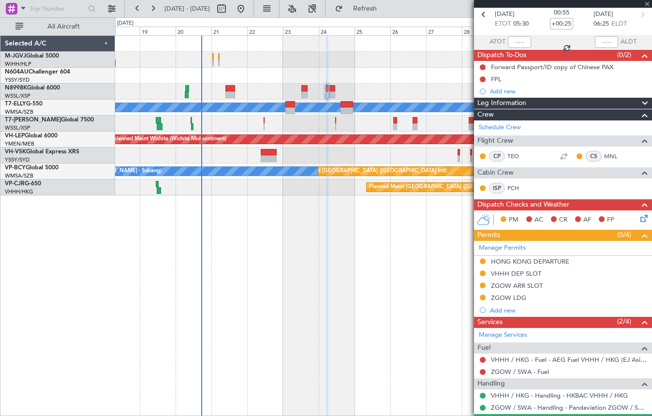
type input "+00:05"
type input "2"
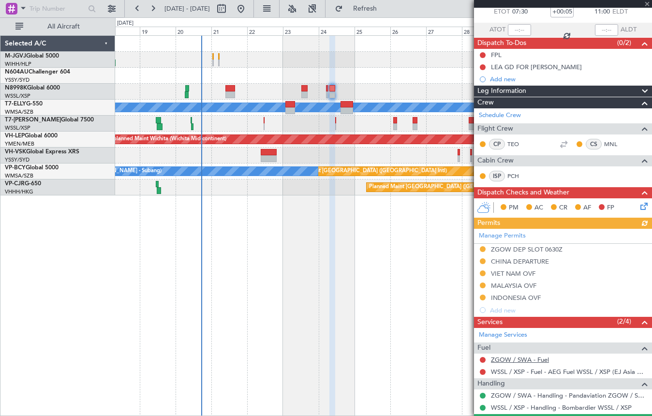
scroll to position [125, 0]
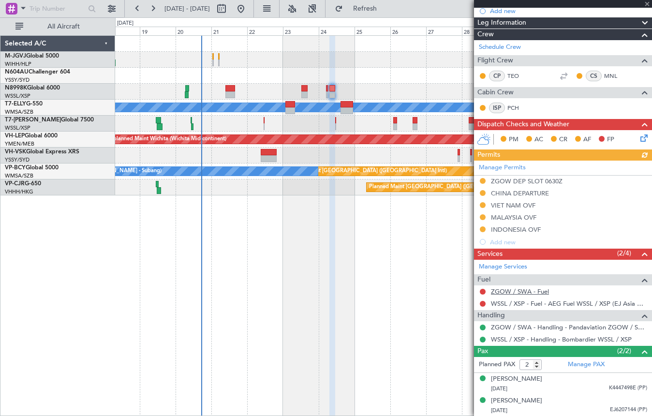
click at [530, 293] on link "ZGOW / SWA - Fuel" at bounding box center [520, 291] width 58 height 8
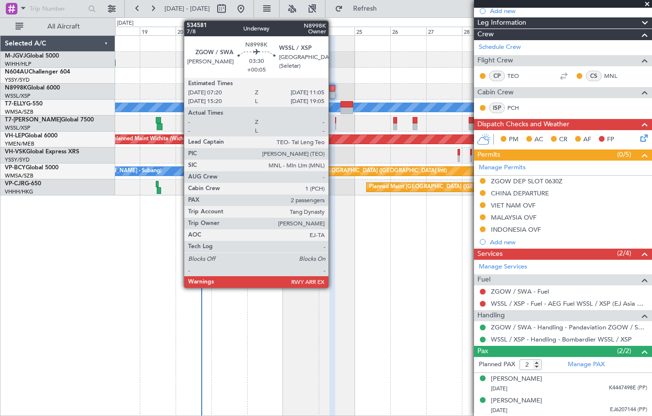
click at [333, 94] on div at bounding box center [332, 94] width 6 height 7
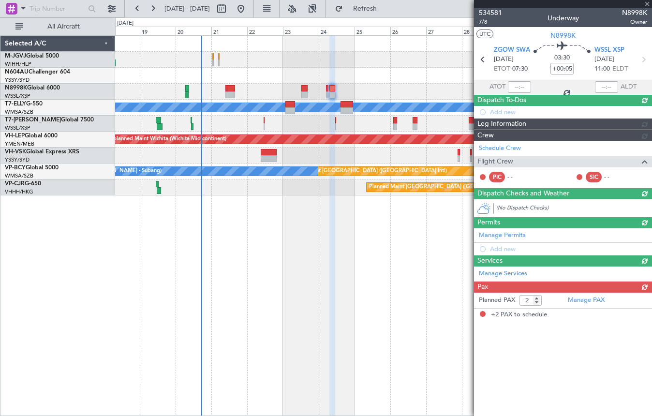
scroll to position [0, 0]
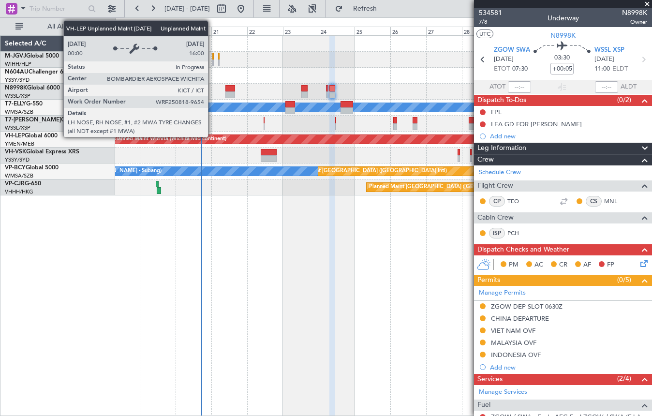
click at [213, 134] on div "Unplanned Maint Wichita (Wichita Mid-continent)" at bounding box center [311, 139] width 417 height 10
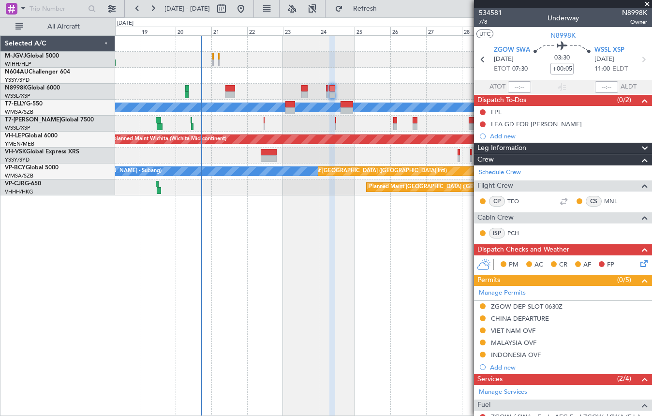
click at [196, 72] on div at bounding box center [383, 76] width 536 height 16
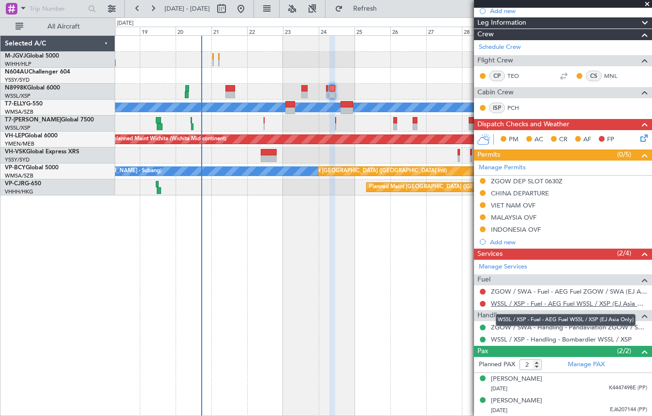
click at [531, 302] on link "WSSL / XSP - Fuel - AEG Fuel WSSL / XSP (EJ Asia Only)" at bounding box center [569, 303] width 156 height 8
click at [483, 305] on button at bounding box center [483, 304] width 6 height 6
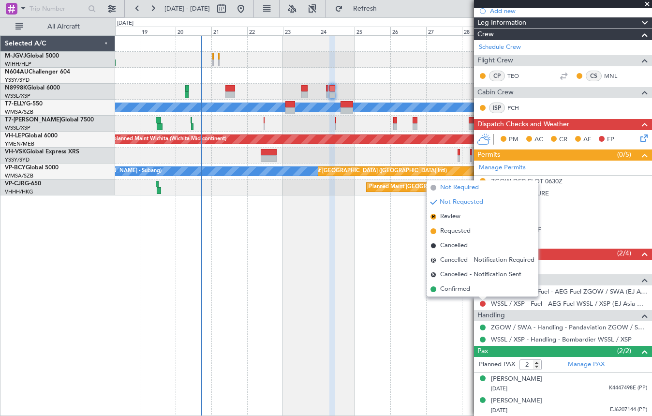
click at [461, 189] on span "Not Required" at bounding box center [459, 188] width 39 height 10
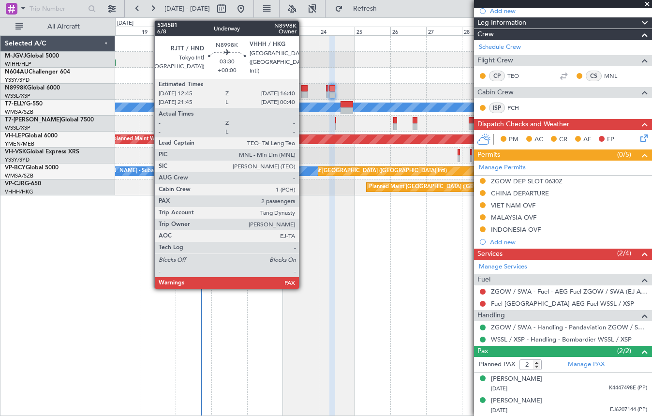
click at [303, 93] on div at bounding box center [304, 94] width 6 height 7
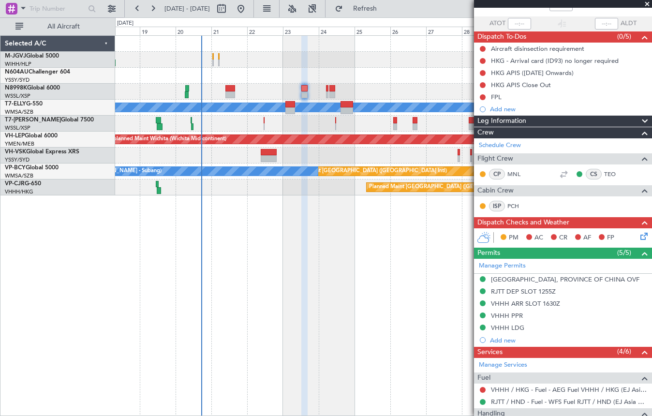
scroll to position [81, 0]
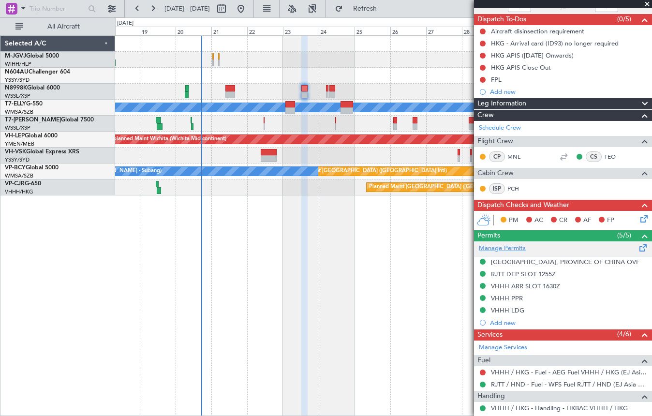
click at [513, 245] on link "Manage Permits" at bounding box center [502, 249] width 47 height 10
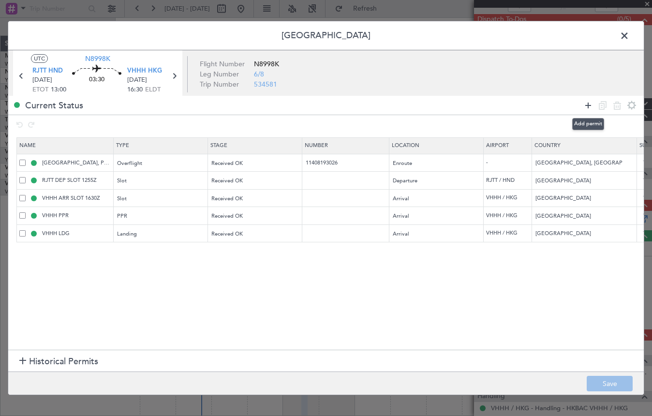
click at [587, 105] on icon at bounding box center [588, 106] width 12 height 12
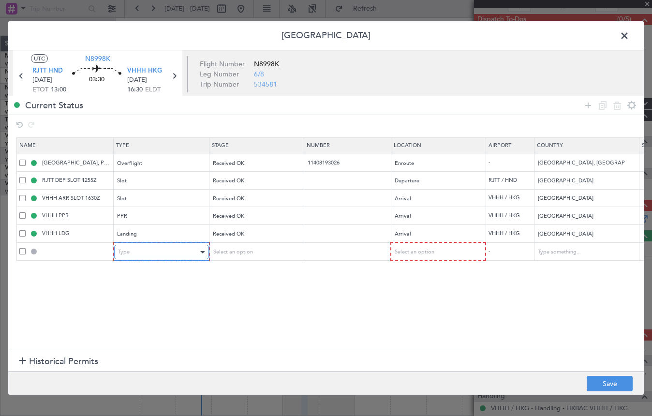
click at [129, 251] on div "Type" at bounding box center [158, 252] width 80 height 15
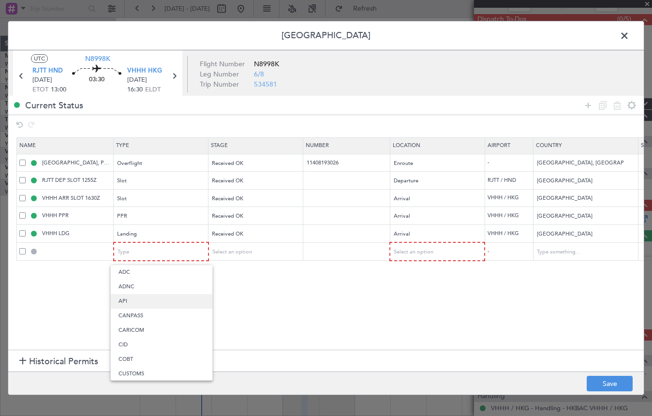
click at [136, 297] on span "API" at bounding box center [161, 301] width 86 height 15
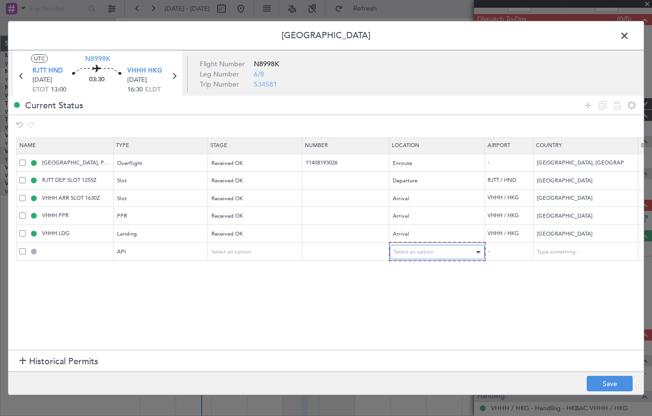
click at [423, 252] on span "Select an option" at bounding box center [413, 251] width 40 height 7
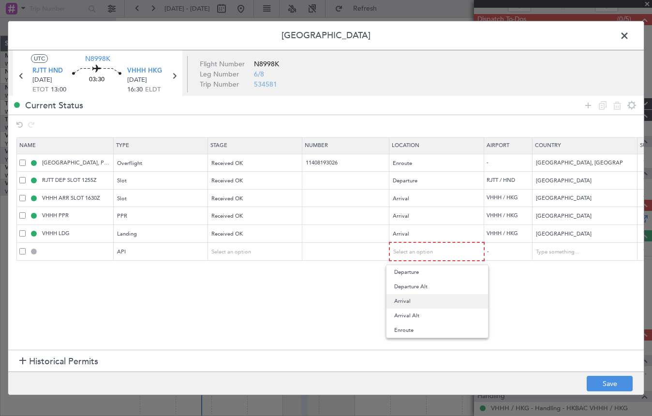
click at [423, 297] on span "Arrival" at bounding box center [437, 301] width 86 height 15
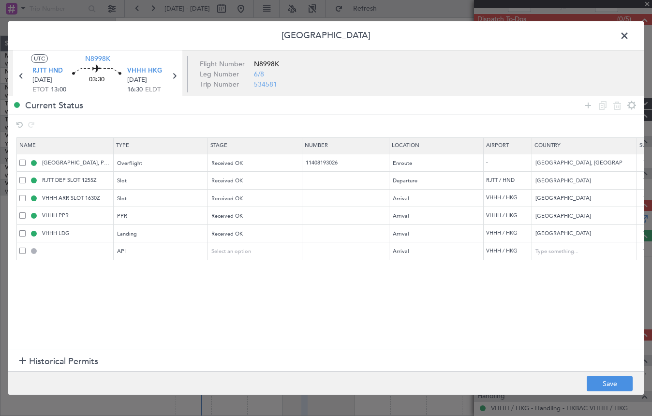
click at [597, 373] on footer "Save" at bounding box center [325, 382] width 635 height 23
click at [599, 377] on button "Save" at bounding box center [609, 383] width 46 height 15
type input "VHHH ARR API"
type input "[GEOGRAPHIC_DATA]"
type input "NNN"
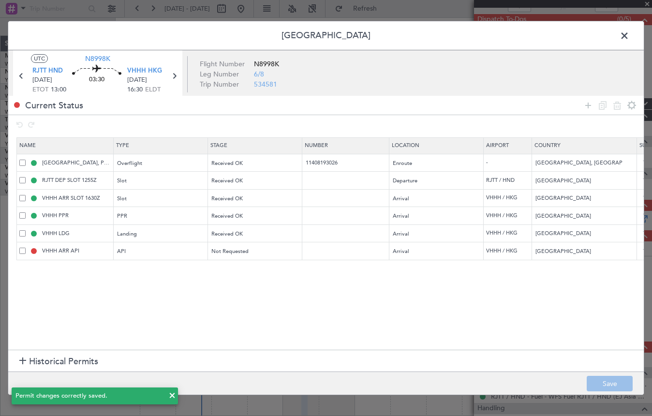
click at [629, 35] on span at bounding box center [629, 38] width 0 height 19
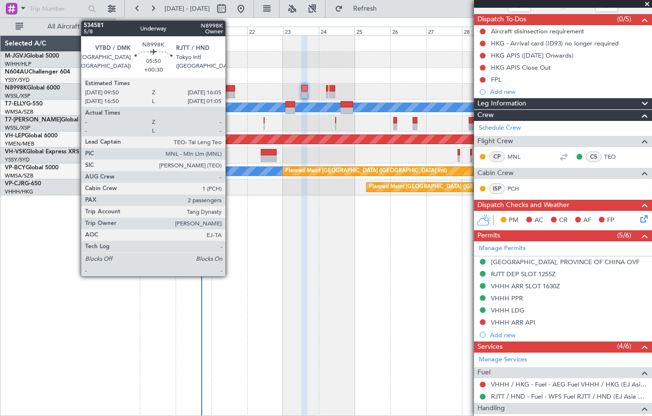
click at [230, 91] on div at bounding box center [230, 88] width 10 height 7
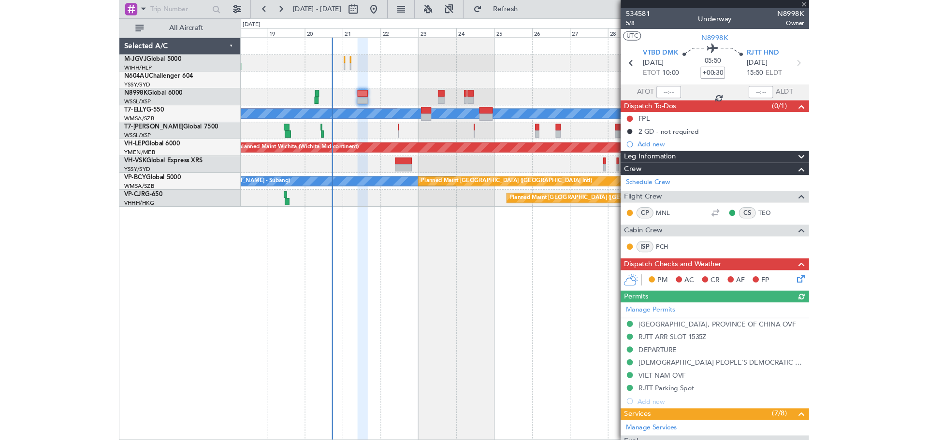
scroll to position [220, 0]
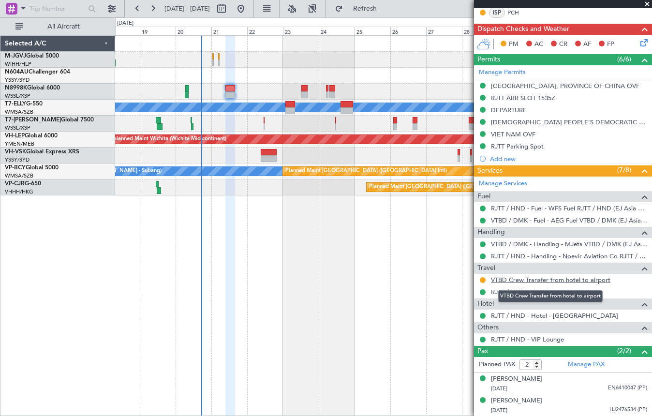
click at [512, 280] on link "VTBD Crew Transfer from hotel to airport" at bounding box center [550, 280] width 119 height 8
click at [481, 279] on button at bounding box center [483, 280] width 6 height 6
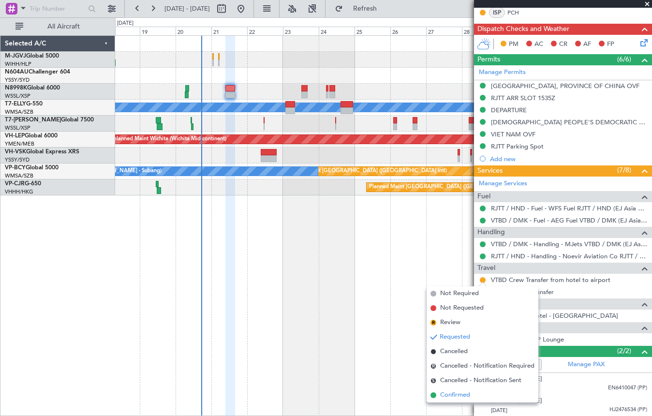
click at [456, 396] on span "Confirmed" at bounding box center [455, 395] width 30 height 10
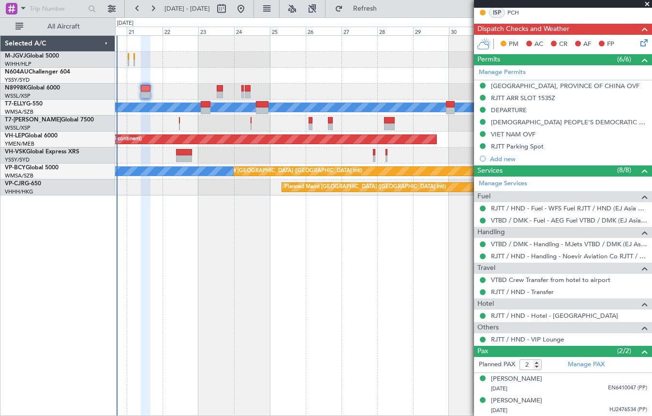
click at [350, 118] on div "Planned Maint [GEOGRAPHIC_DATA] (Seletar)" at bounding box center [383, 124] width 536 height 16
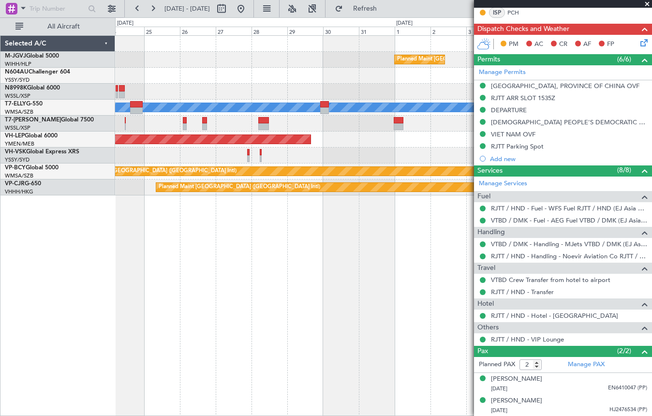
click at [256, 125] on div at bounding box center [383, 124] width 536 height 16
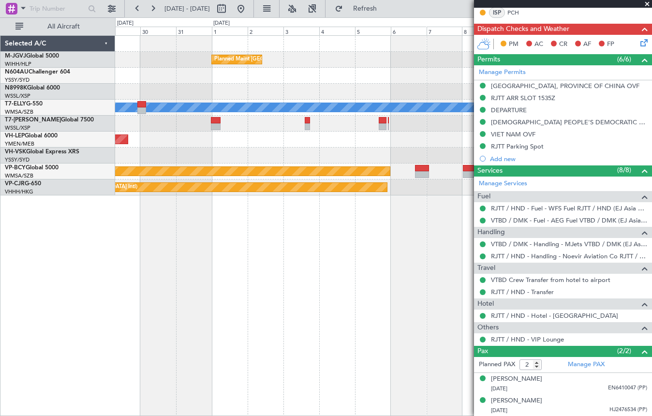
click at [268, 122] on div at bounding box center [383, 124] width 536 height 16
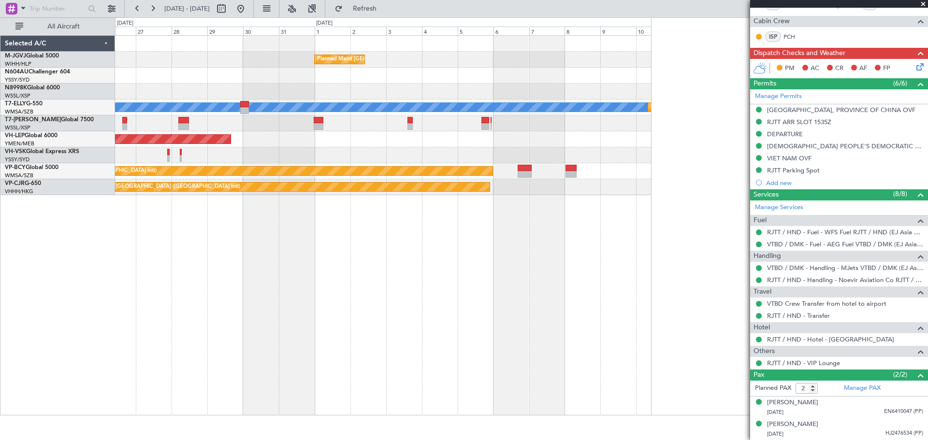
scroll to position [196, 0]
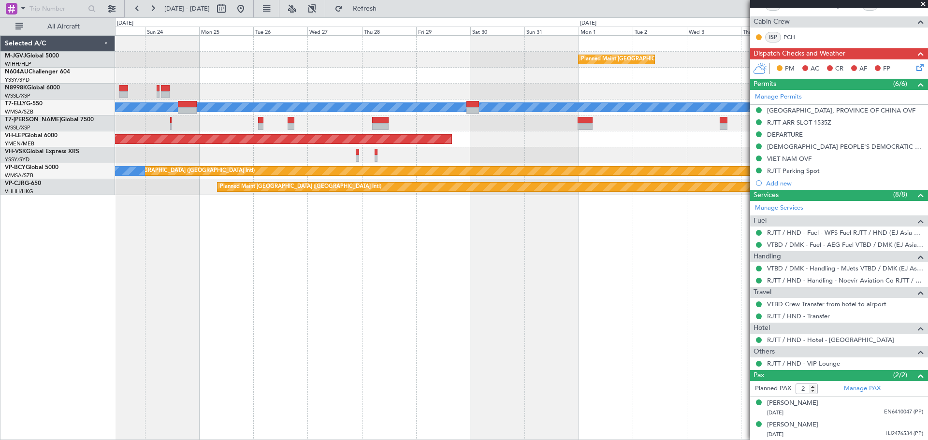
click at [468, 140] on div "Planned Maint Singapore (Seletar) MEL Planned Maint Dubai (Dubai Intl) Unplanne…" at bounding box center [521, 116] width 813 height 160
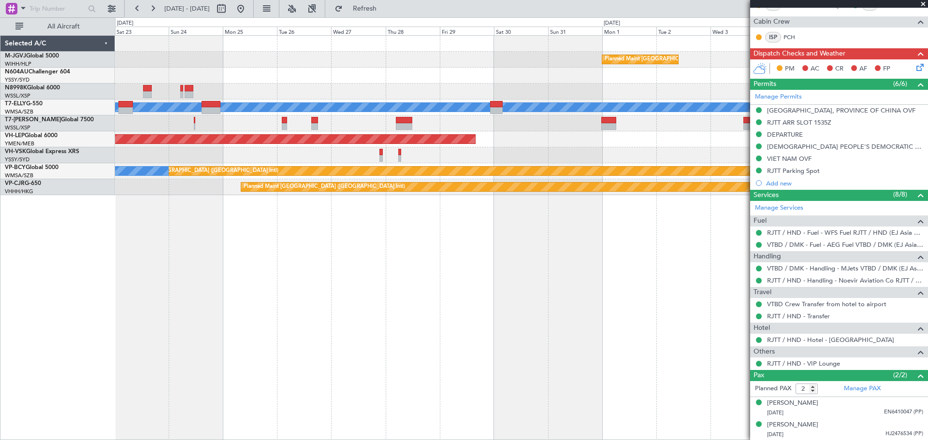
click at [255, 125] on div at bounding box center [521, 124] width 813 height 16
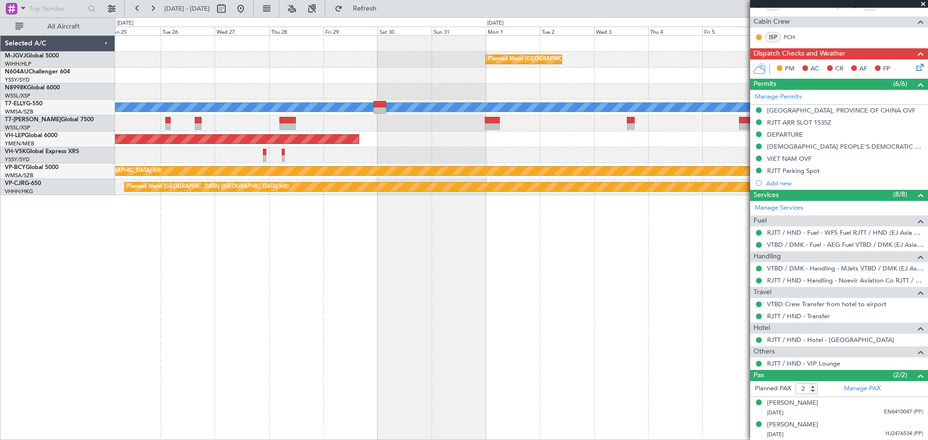
click at [220, 159] on div at bounding box center [521, 155] width 813 height 16
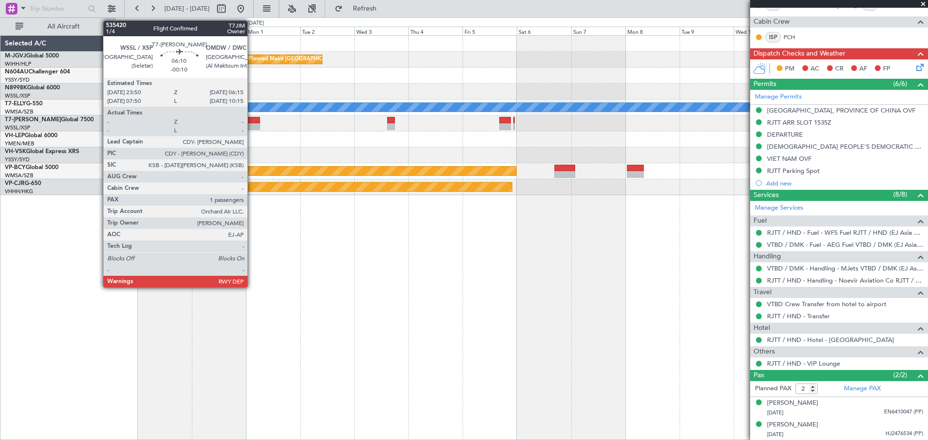
click at [252, 124] on div at bounding box center [252, 126] width 15 height 7
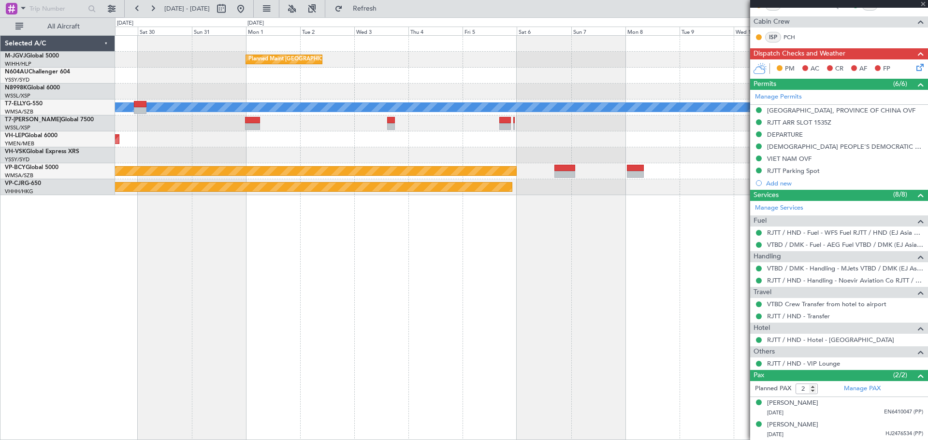
type input "-00:10"
type input "1"
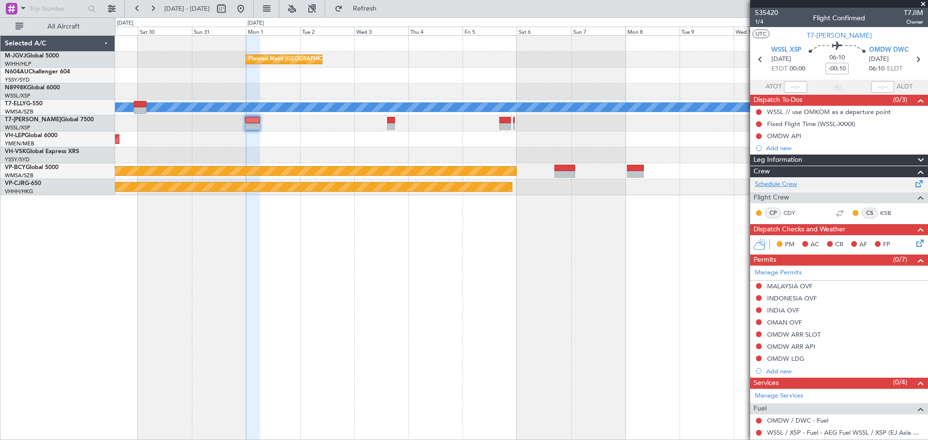
click at [651, 186] on link "Schedule Crew" at bounding box center [776, 185] width 42 height 10
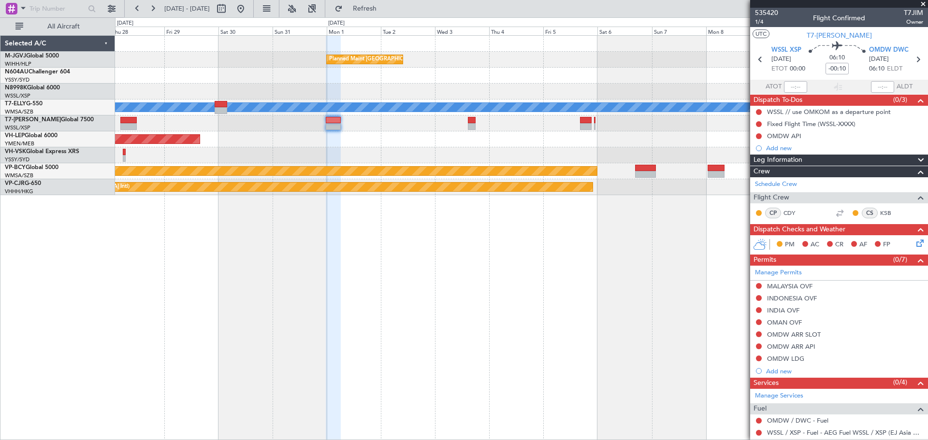
click at [398, 145] on div "Planned Maint Singapore (Seletar) MEL Planned Maint Dubai (Dubai Intl) Unplanne…" at bounding box center [521, 116] width 813 height 160
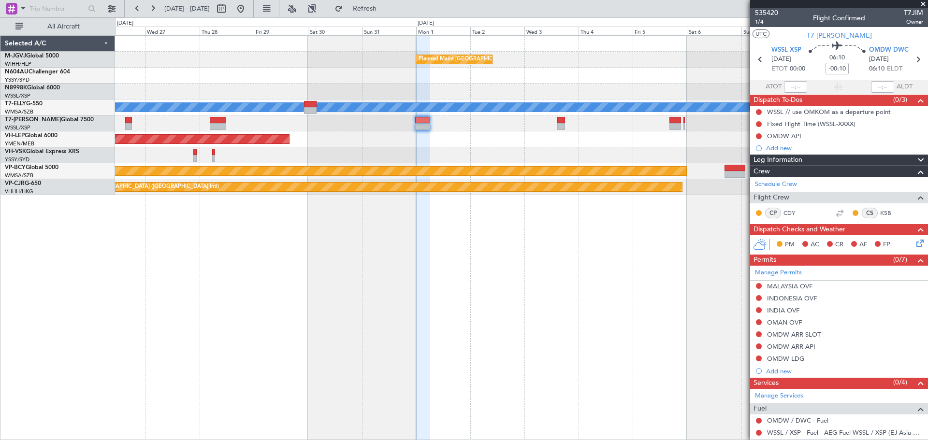
click at [358, 150] on div "Planned Maint [GEOGRAPHIC_DATA] (Seletar) [PERSON_NAME] Planned Maint [GEOGRAPH…" at bounding box center [521, 116] width 813 height 160
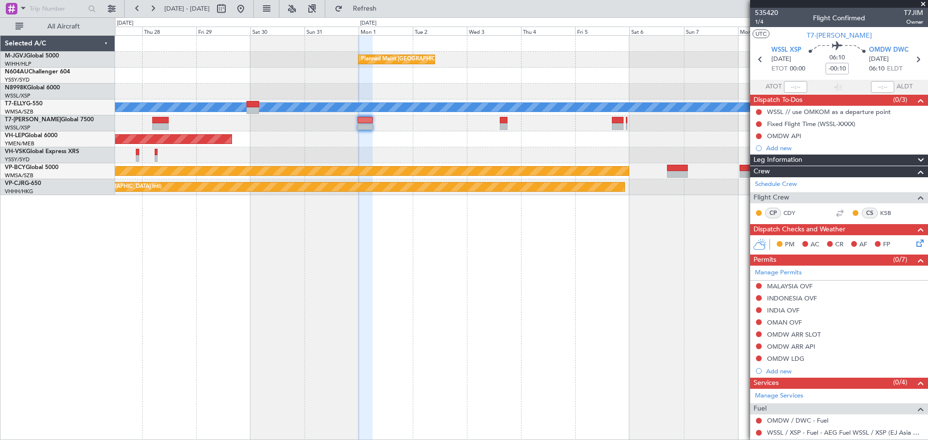
click at [414, 144] on div "Unplanned Maint Wichita (Wichita Mid-continent)" at bounding box center [521, 139] width 813 height 16
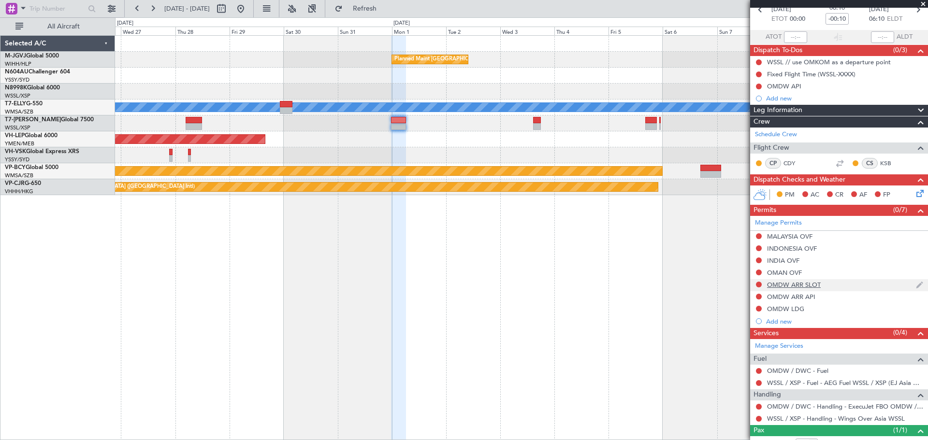
scroll to position [83, 0]
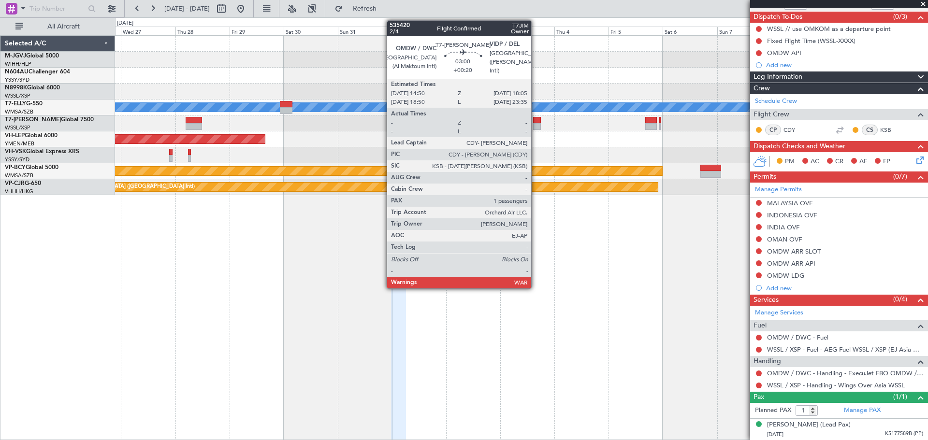
click at [536, 122] on div at bounding box center [537, 120] width 8 height 7
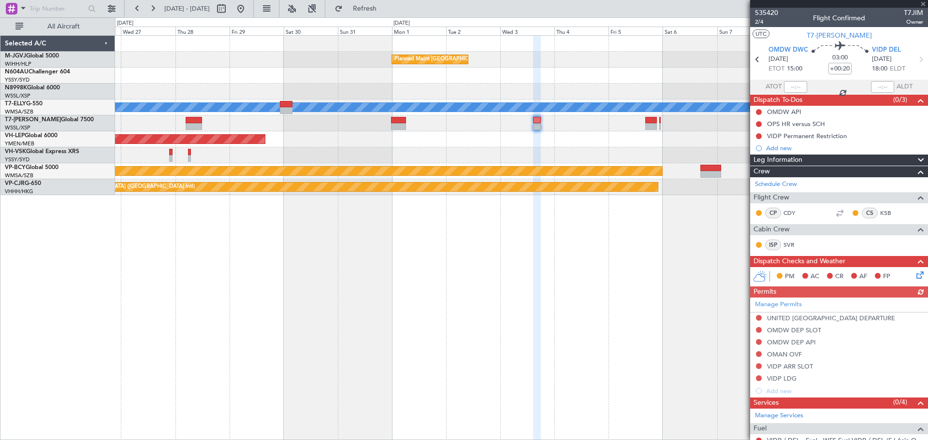
scroll to position [103, 0]
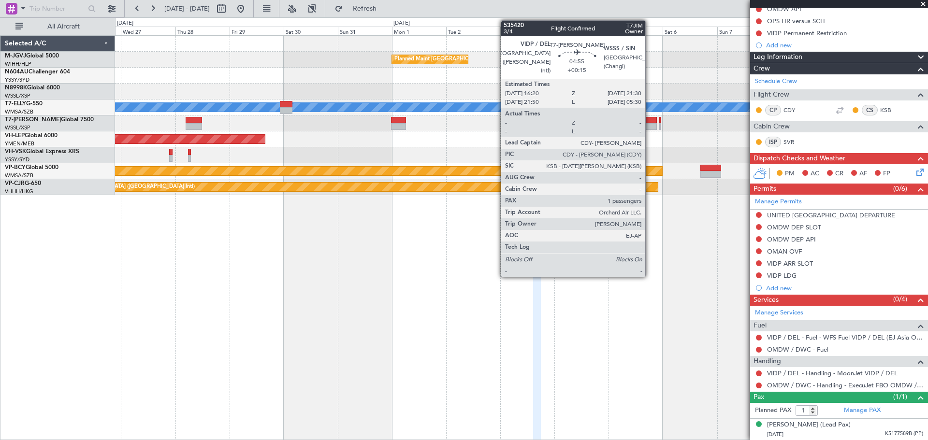
click at [650, 124] on div at bounding box center [651, 126] width 12 height 7
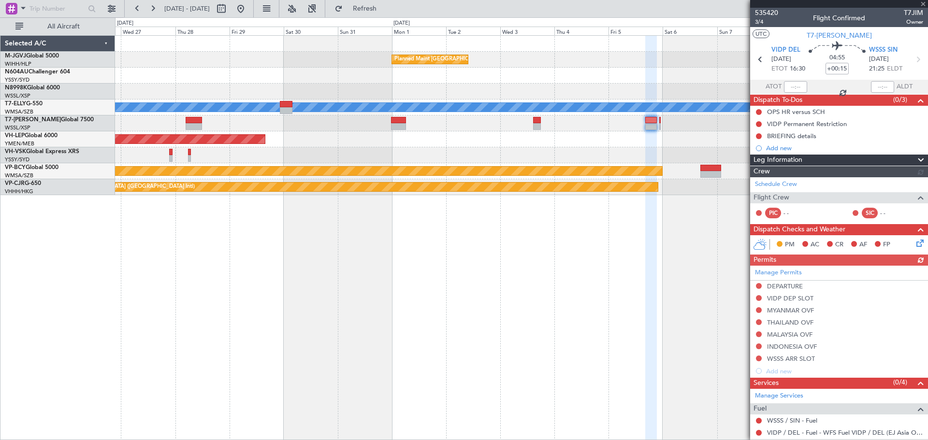
scroll to position [83, 0]
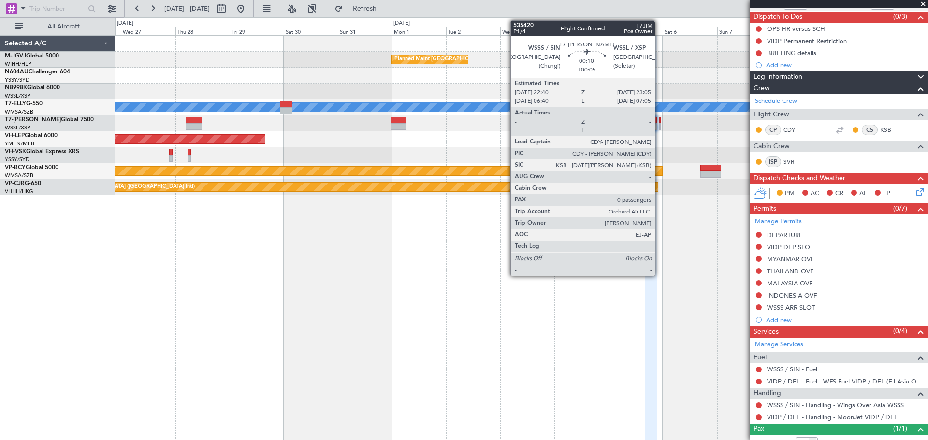
click at [651, 121] on div at bounding box center [659, 120] width 1 height 7
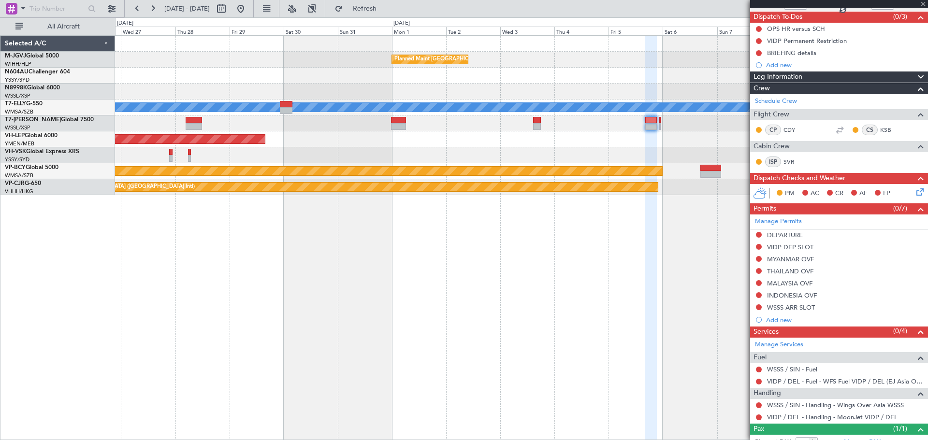
type input "+00:05"
type input "0"
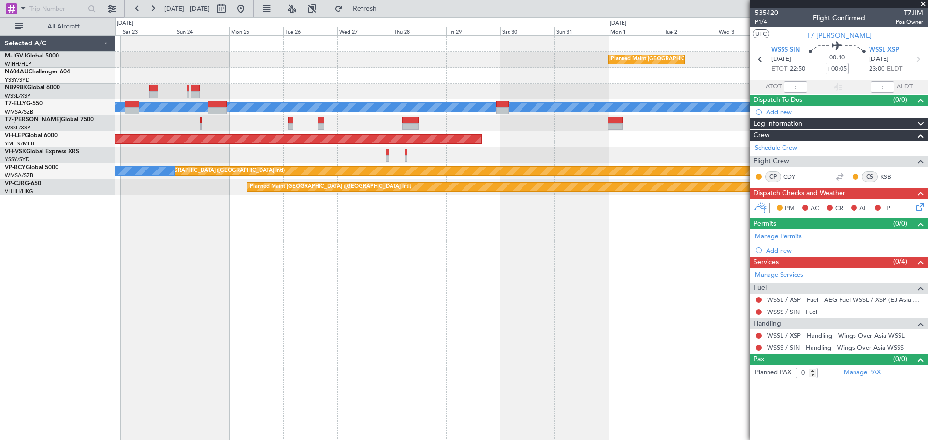
click at [563, 156] on div "Planned Maint Singapore (Seletar) MEL Planned Maint Dubai (Dubai Intl) Unplanne…" at bounding box center [521, 116] width 813 height 160
click at [534, 152] on div at bounding box center [521, 155] width 813 height 16
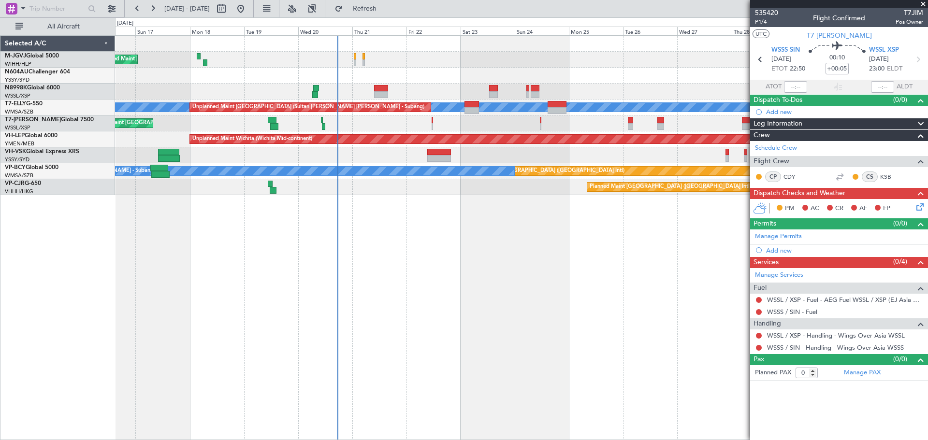
click at [496, 131] on div "Planned Maint [GEOGRAPHIC_DATA] (Seletar)" at bounding box center [521, 124] width 813 height 16
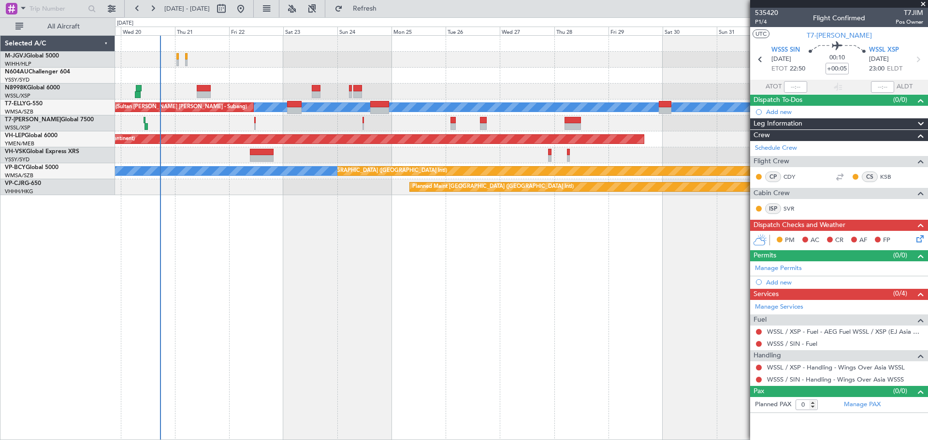
click at [464, 99] on div at bounding box center [521, 92] width 813 height 16
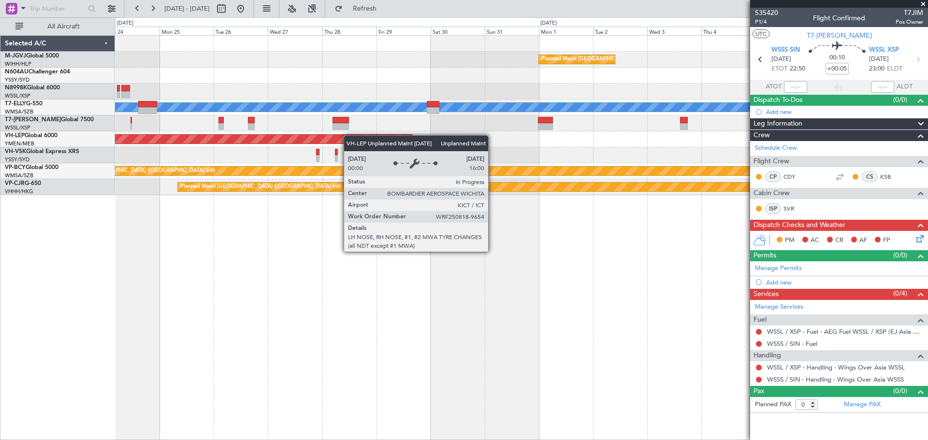
click at [346, 136] on div "Planned Maint Singapore (Seletar) MEL Planned Maint Dubai (Dubai Intl) Unplanne…" at bounding box center [521, 116] width 813 height 160
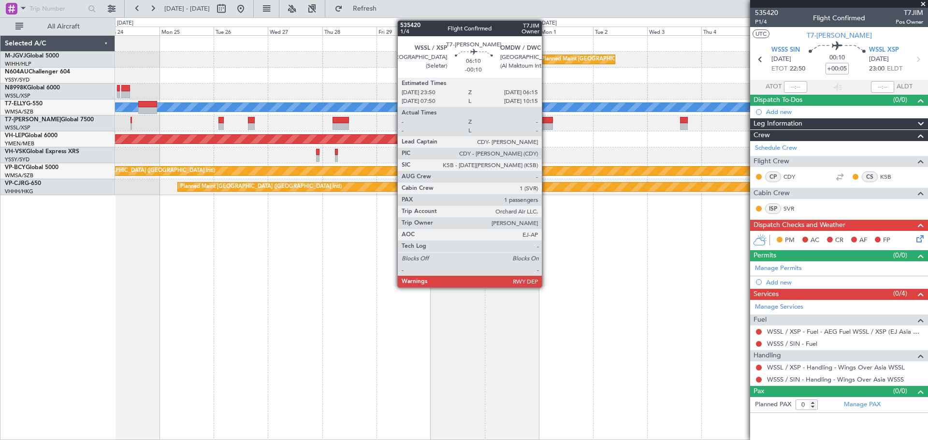
click at [546, 121] on div at bounding box center [545, 120] width 15 height 7
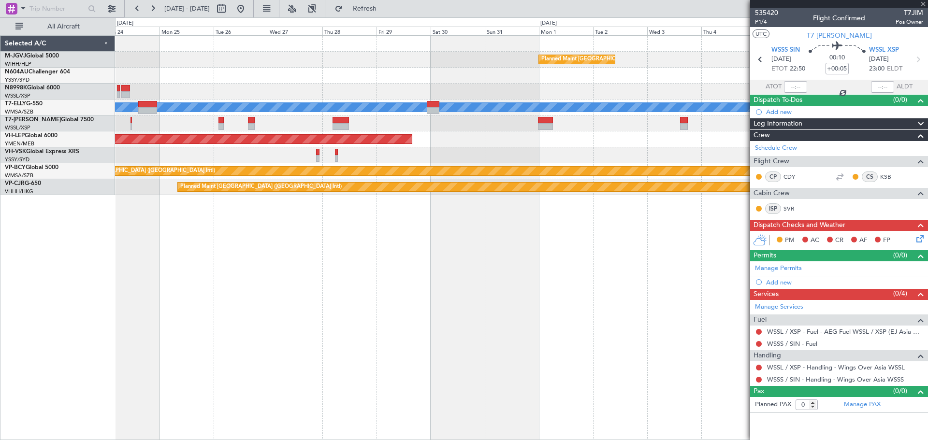
type input "-00:10"
type input "1"
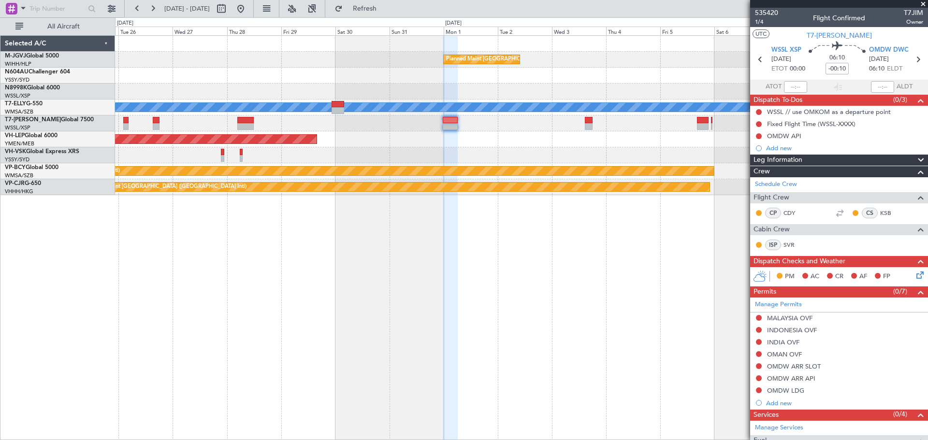
click at [611, 148] on div "Planned Maint Singapore (Seletar) MEL Planned Maint Dubai (Dubai Intl) Unplanne…" at bounding box center [521, 116] width 813 height 160
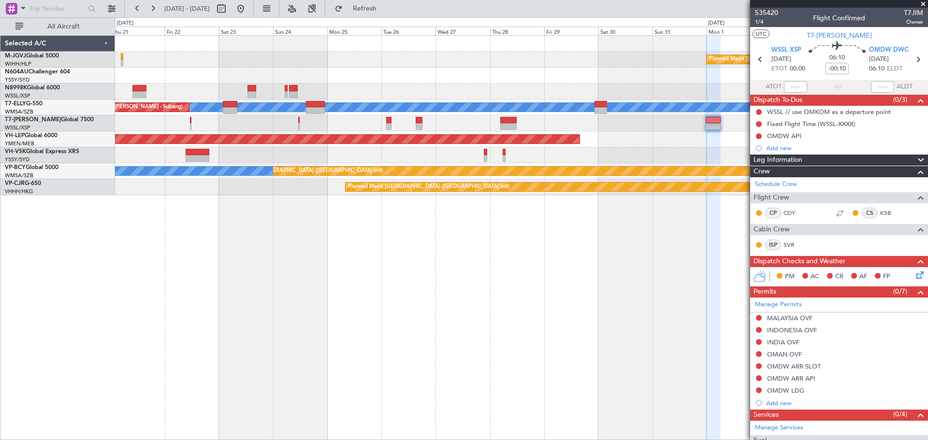
click at [651, 270] on div "Planned Maint Singapore (Seletar) MEL Unplanned Maint Kuala Lumpur (Sultan Abdu…" at bounding box center [521, 237] width 813 height 405
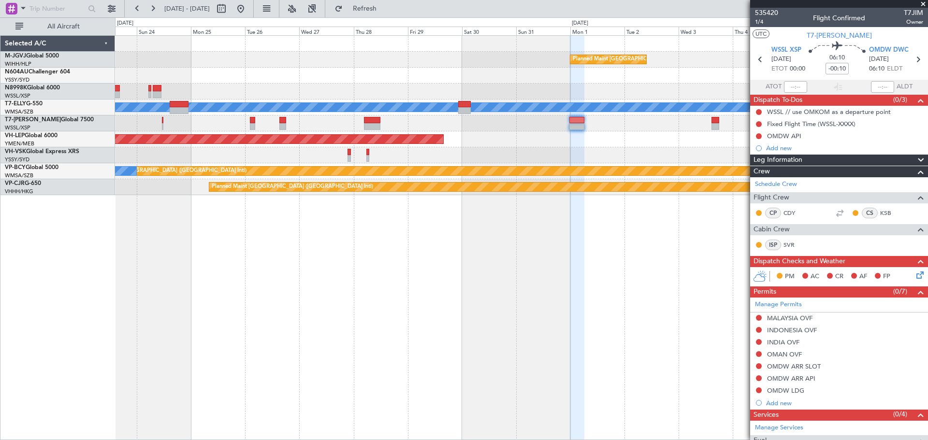
click at [276, 281] on div "Planned Maint Singapore (Seletar) MEL Planned Maint Dubai (Dubai Intl) Unplanne…" at bounding box center [521, 237] width 813 height 405
click at [469, 268] on div "Planned Maint Singapore (Seletar) MEL Planned Maint Dubai (Dubai Intl) Unplanne…" at bounding box center [521, 237] width 813 height 405
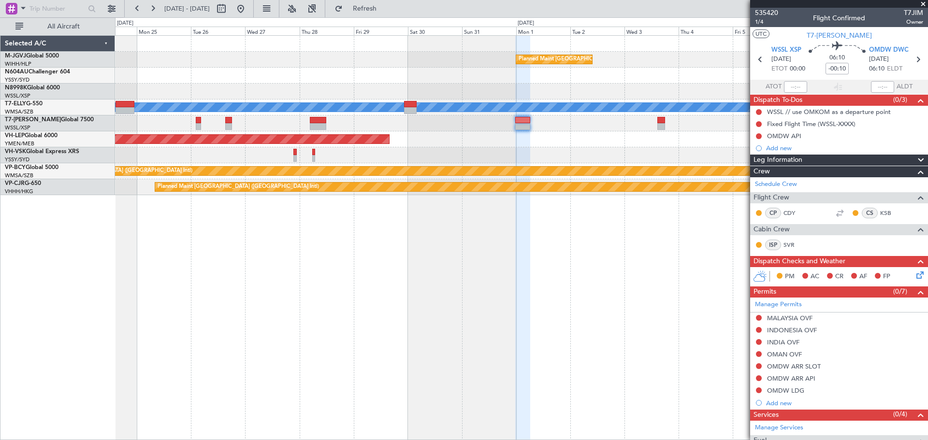
click at [576, 280] on div "Planned Maint Singapore (Seletar) MEL Planned Maint Dubai (Dubai Intl) Unplanne…" at bounding box center [521, 237] width 813 height 405
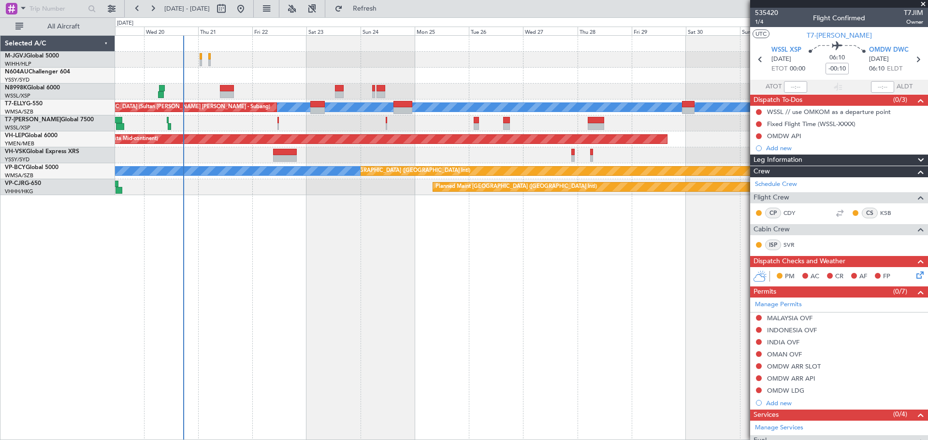
click at [600, 284] on div "Planned Maint [GEOGRAPHIC_DATA] (Seletar) Planned Maint [GEOGRAPHIC_DATA] (Sele…" at bounding box center [521, 237] width 813 height 405
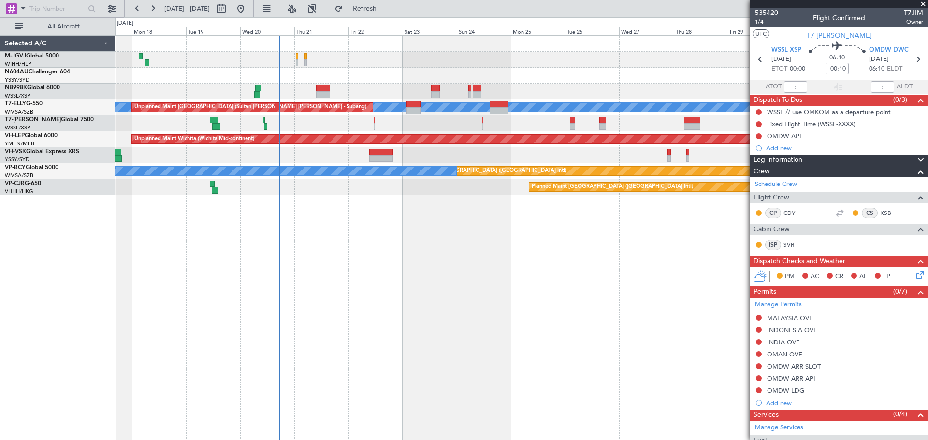
click at [450, 299] on div "Planned Maint Singapore (Seletar) Planned Maint Singapore (Seletar) MEL Unplann…" at bounding box center [521, 237] width 813 height 405
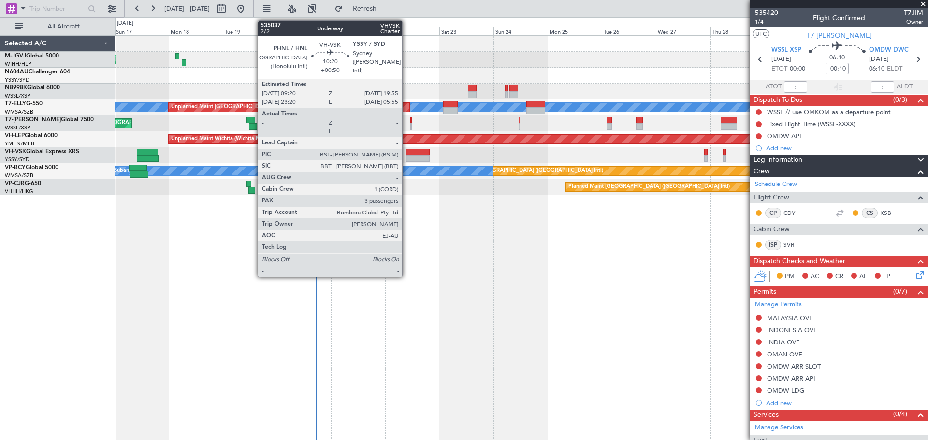
click at [407, 156] on div at bounding box center [418, 158] width 24 height 7
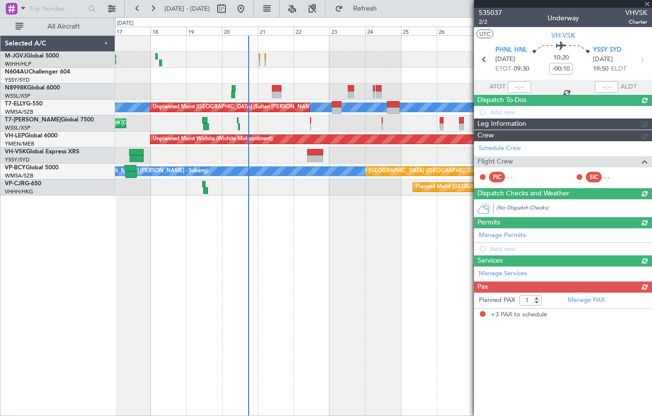
type input "+00:50"
type input "3"
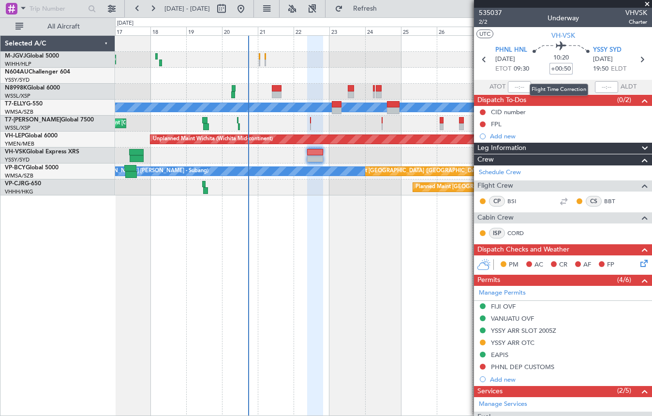
click at [561, 70] on input "+00:50" at bounding box center [560, 69] width 23 height 12
click at [552, 71] on input "+00:50" at bounding box center [560, 69] width 23 height 12
type input "+01:00"
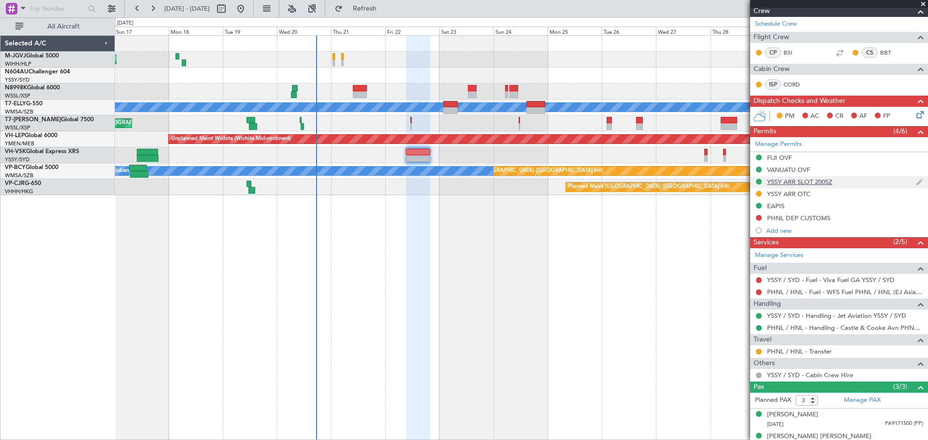
scroll to position [161, 0]
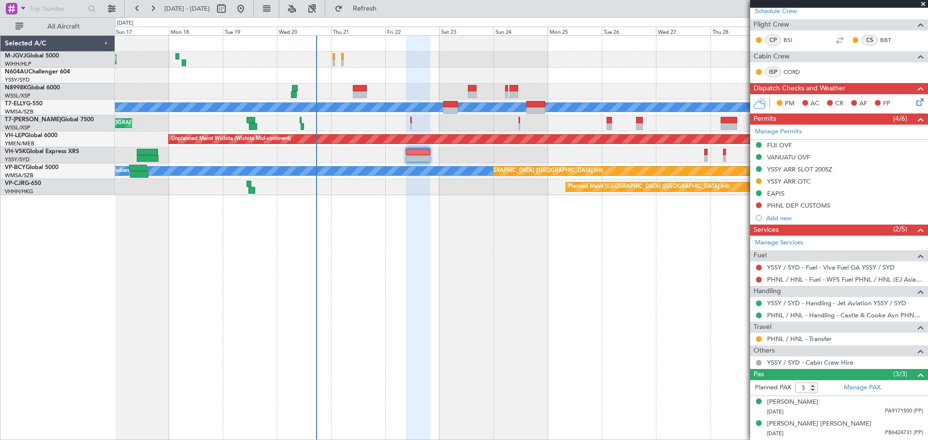
click at [651, 3] on span at bounding box center [923, 4] width 10 height 9
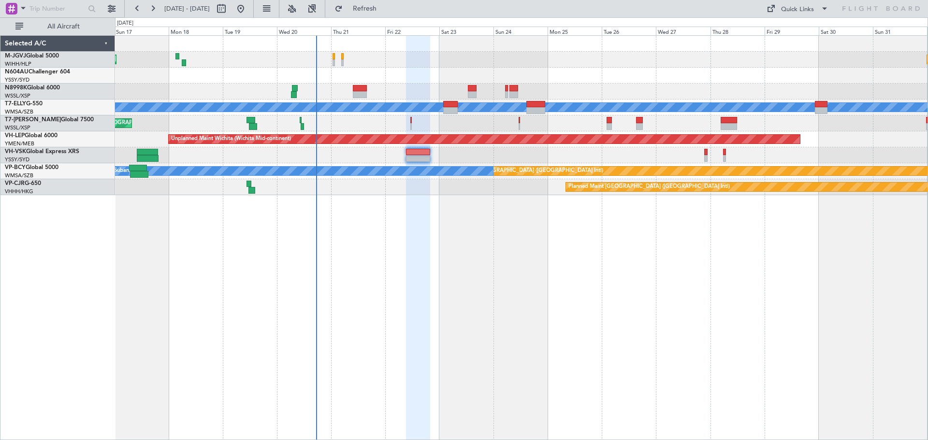
type input "0"
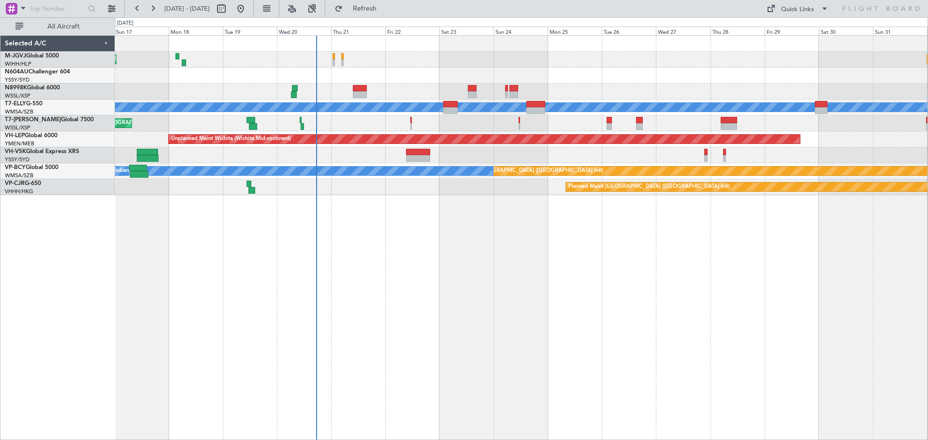
click at [651, 80] on div "Planned Maint Singapore (Seletar) Planned Maint Singapore (Seletar) Unplanned M…" at bounding box center [521, 116] width 813 height 160
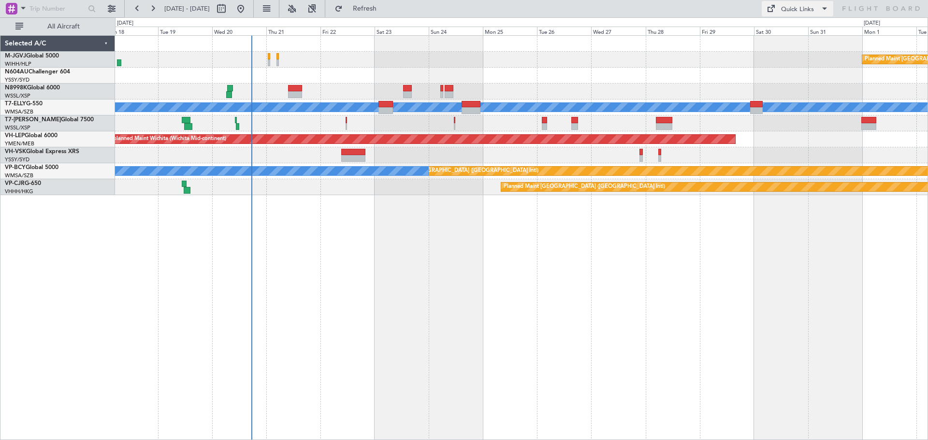
click at [651, 11] on button "Quick Links" at bounding box center [798, 8] width 72 height 15
click at [651, 35] on button "Trip Builder" at bounding box center [798, 31] width 73 height 23
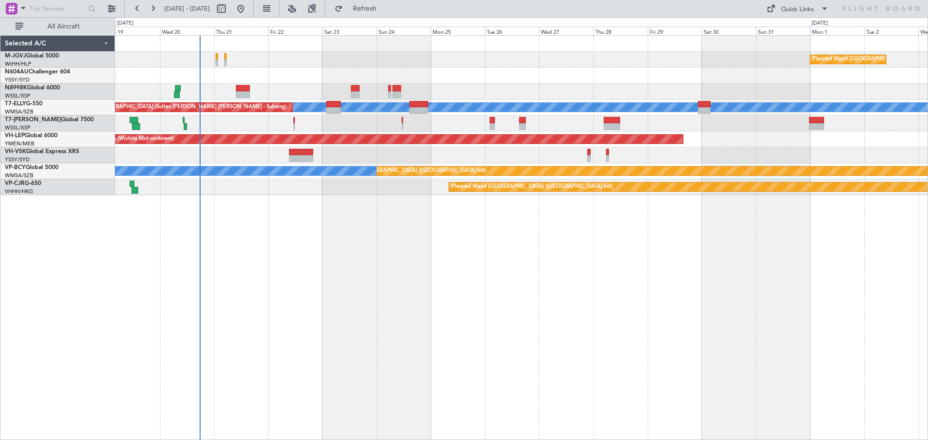
click at [515, 91] on div at bounding box center [521, 92] width 813 height 16
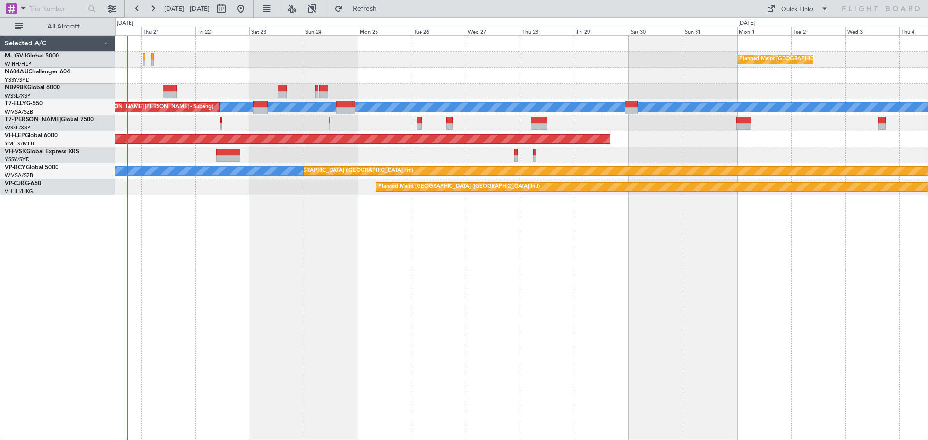
click at [144, 77] on div at bounding box center [521, 76] width 813 height 16
click at [379, 10] on span "Refresh" at bounding box center [365, 8] width 41 height 7
click at [381, 14] on button "Refresh" at bounding box center [359, 8] width 58 height 15
click at [385, 5] on span "Refresh" at bounding box center [365, 8] width 41 height 7
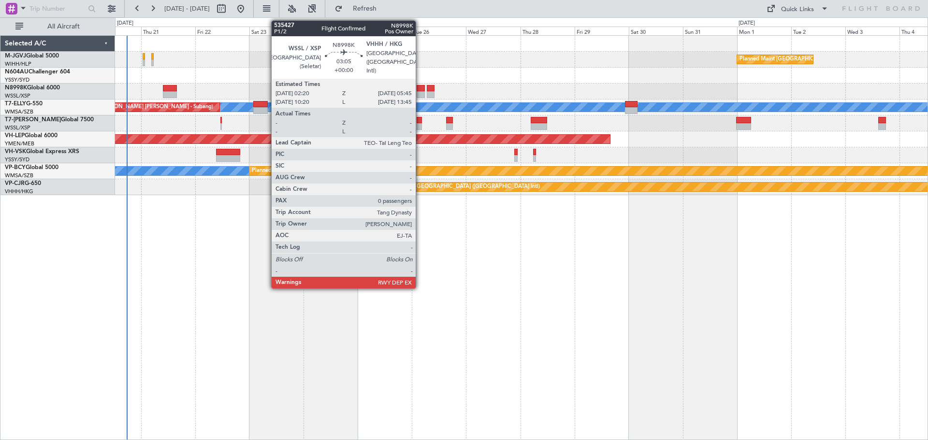
click at [420, 92] on div at bounding box center [421, 94] width 8 height 7
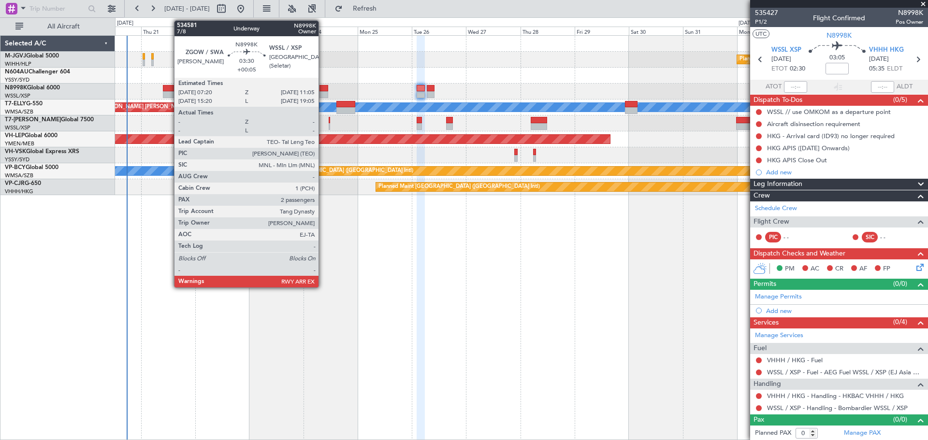
click at [323, 90] on div at bounding box center [324, 88] width 9 height 7
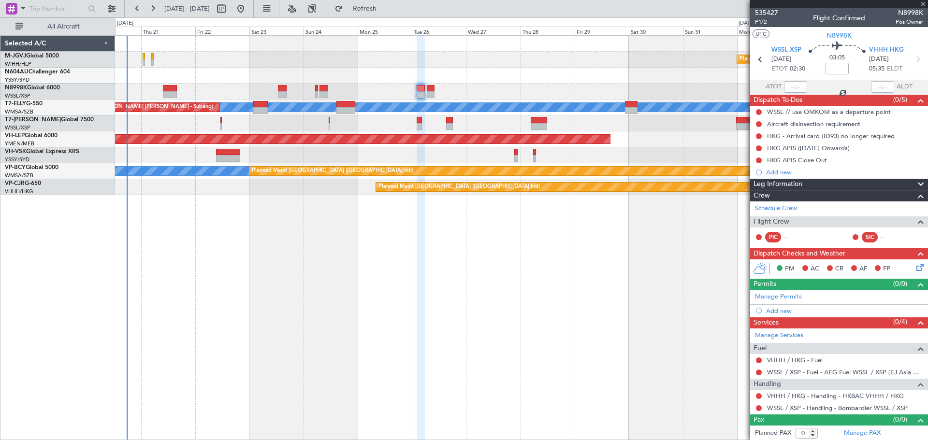
type input "+00:05"
type input "2"
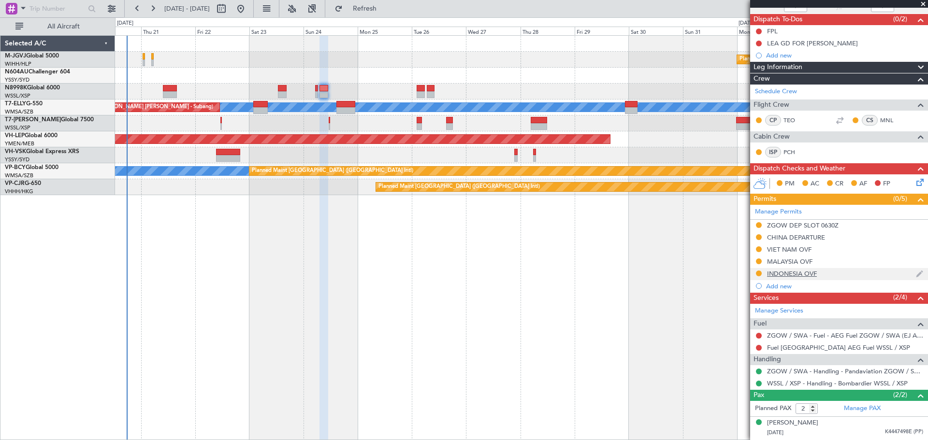
scroll to position [101, 0]
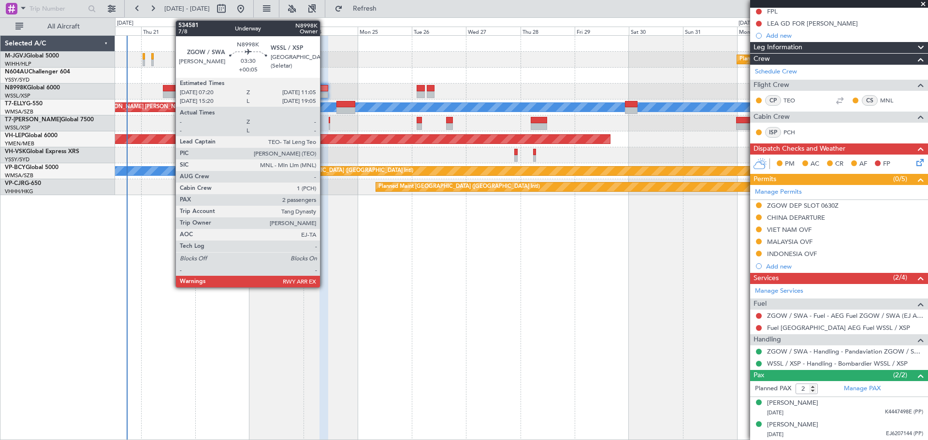
click at [324, 89] on div at bounding box center [324, 88] width 9 height 7
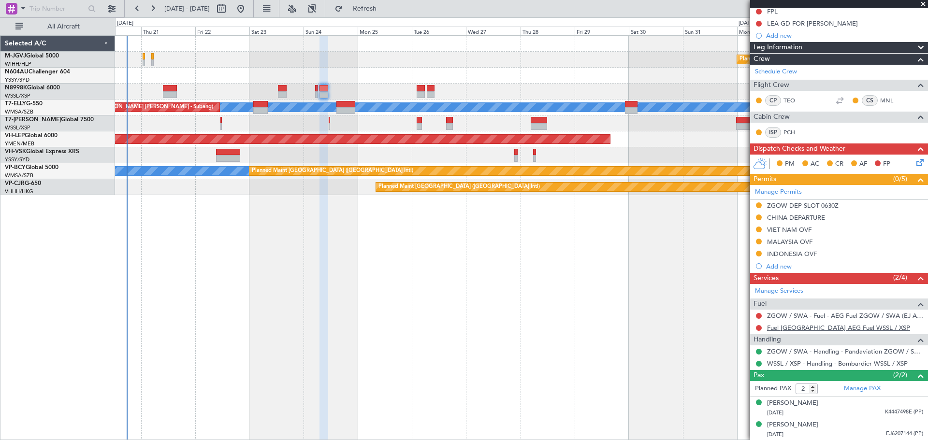
click at [651, 328] on link "Fuel Singapore AEG Fuel WSSL / XSP" at bounding box center [838, 328] width 143 height 8
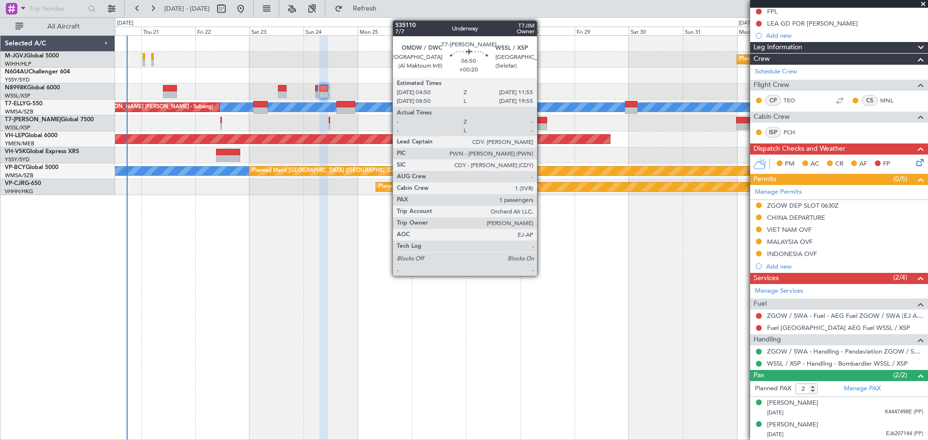
click at [541, 124] on div at bounding box center [539, 126] width 16 height 7
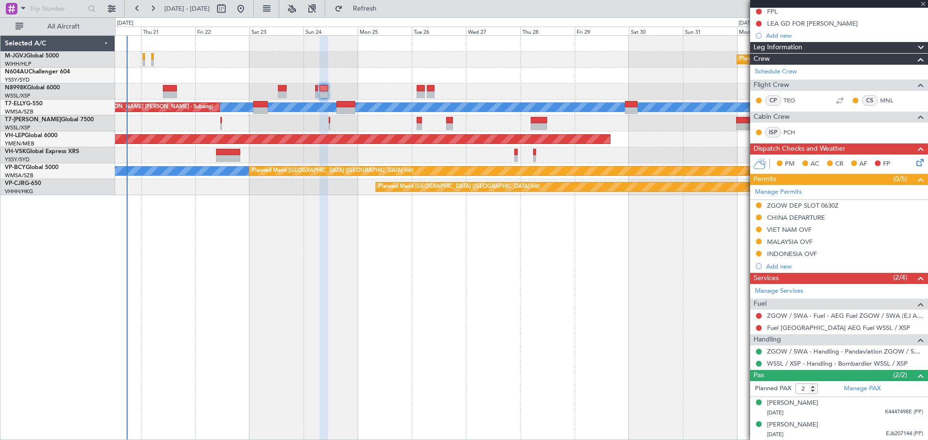
type input "+00:20"
type input "1"
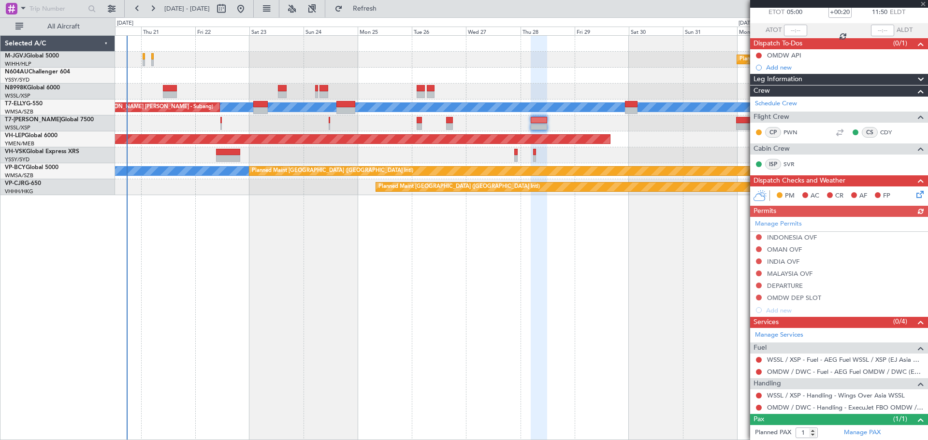
scroll to position [79, 0]
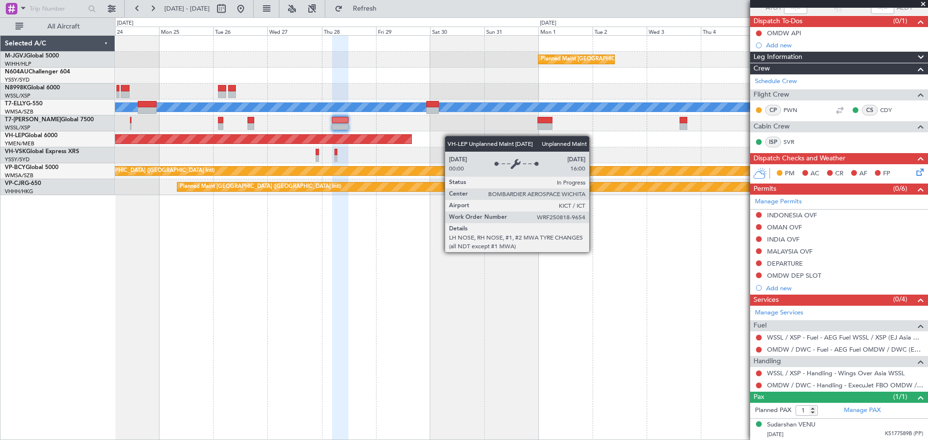
click at [402, 142] on div "Planned Maint Singapore (Seletar) MEL Planned Maint Dubai (Dubai Intl) Unplanne…" at bounding box center [521, 116] width 813 height 160
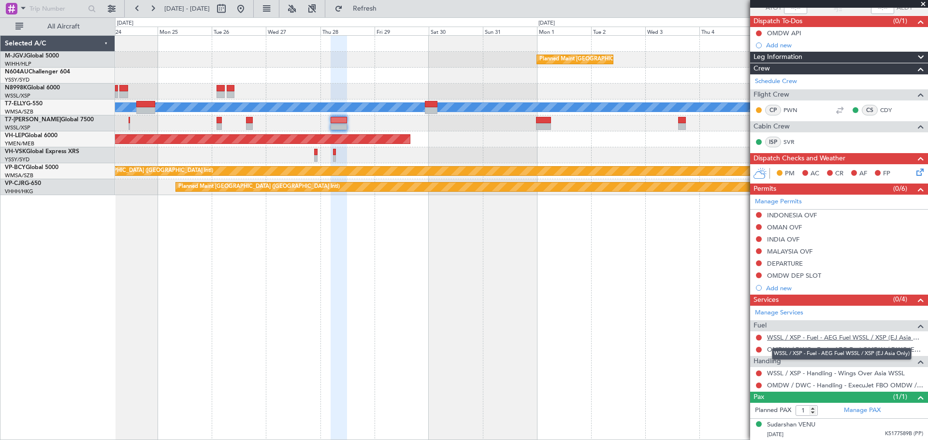
click at [651, 335] on link "WSSL / XSP - Fuel - AEG Fuel WSSL / XSP (EJ Asia Only)" at bounding box center [845, 338] width 156 height 8
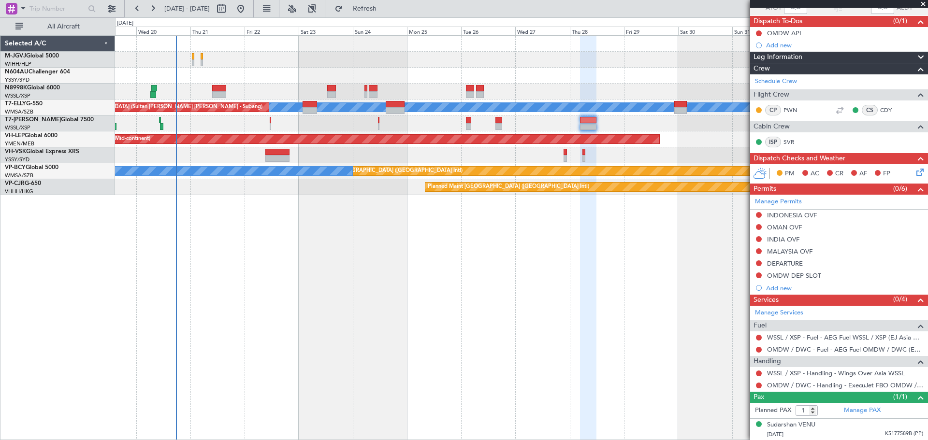
click at [515, 119] on div "Planned Maint [GEOGRAPHIC_DATA] (Seletar)" at bounding box center [521, 124] width 813 height 16
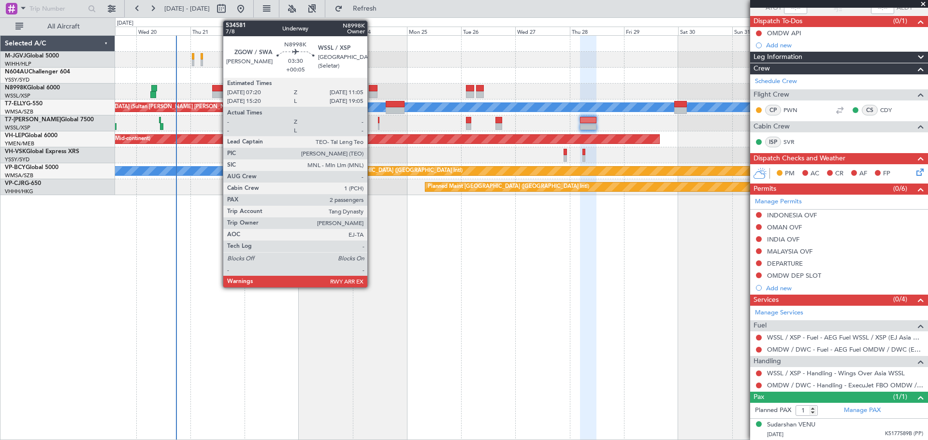
click at [372, 90] on div at bounding box center [373, 88] width 9 height 7
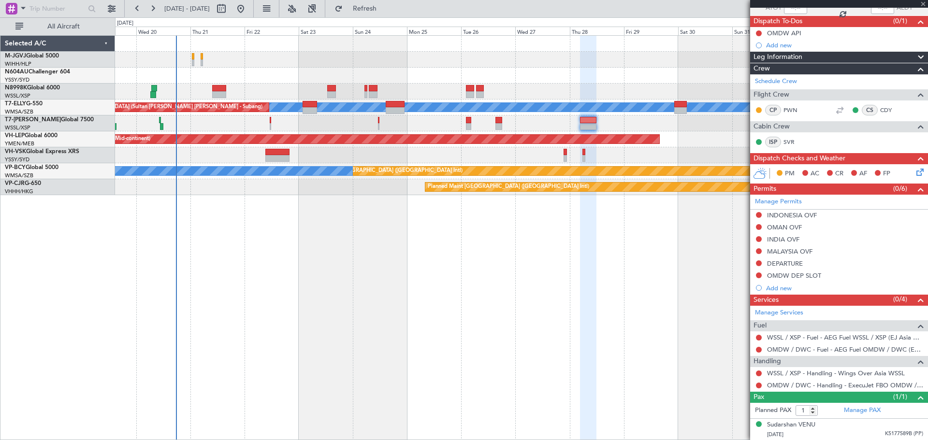
type input "+00:05"
type input "2"
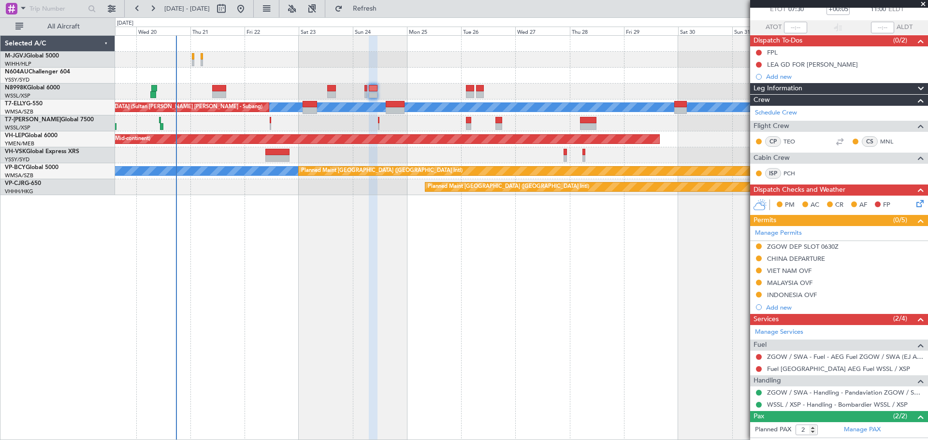
scroll to position [101, 0]
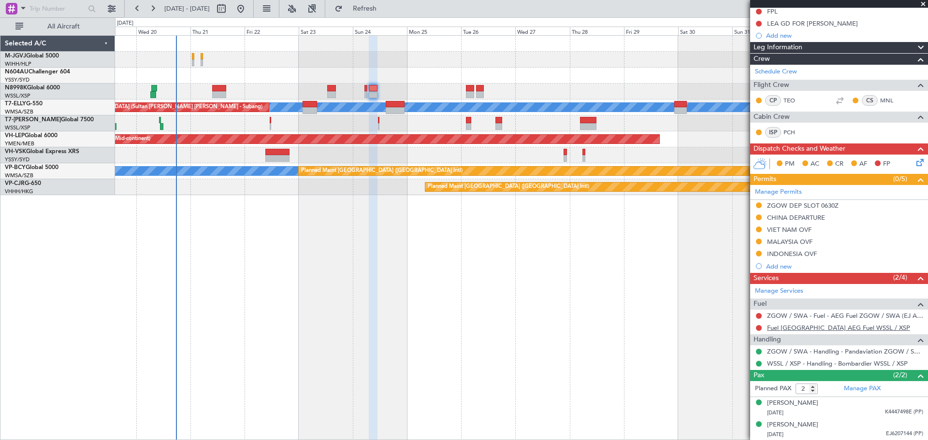
click at [651, 331] on link "Fuel Singapore AEG Fuel WSSL / XSP" at bounding box center [838, 328] width 143 height 8
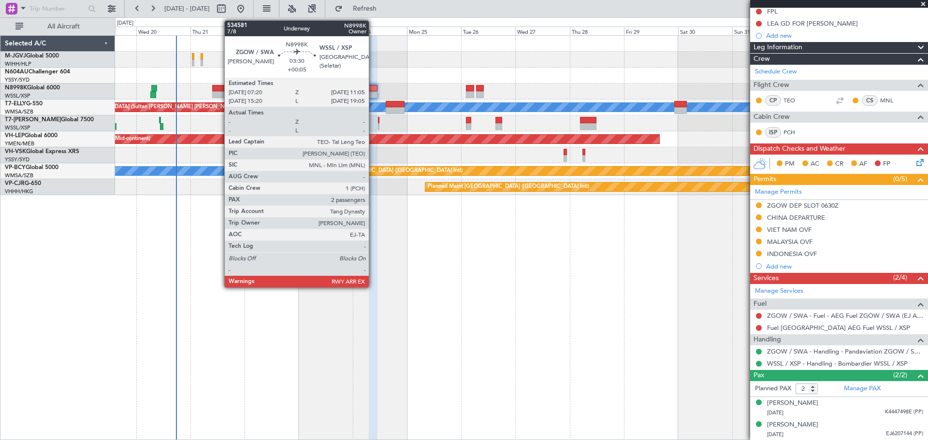
click at [373, 92] on div at bounding box center [373, 94] width 9 height 7
click at [372, 91] on div at bounding box center [373, 88] width 9 height 7
click at [373, 90] on div at bounding box center [373, 88] width 9 height 7
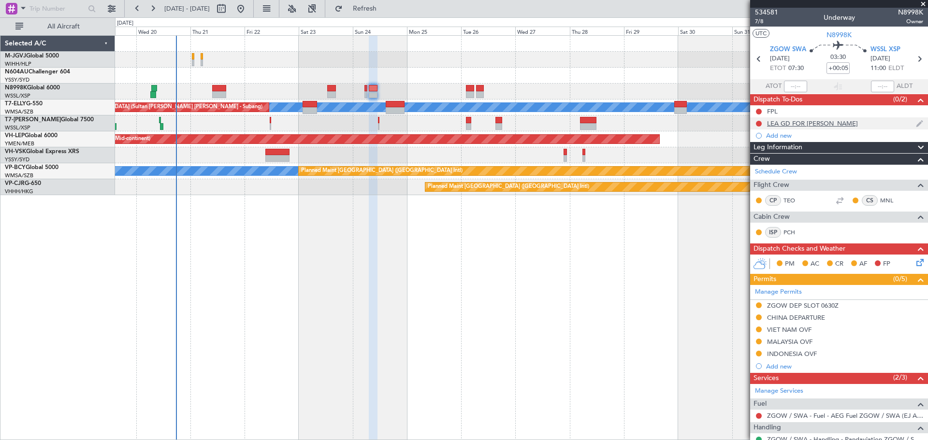
scroll to position [0, 0]
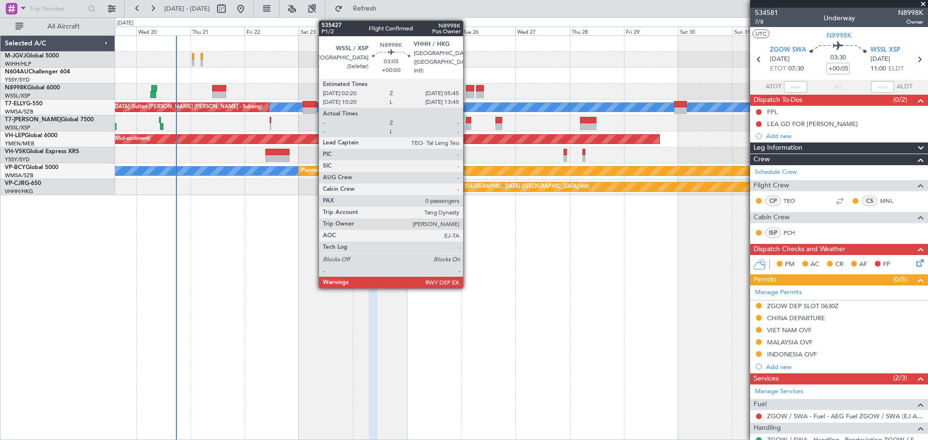
click at [467, 90] on div at bounding box center [470, 88] width 8 height 7
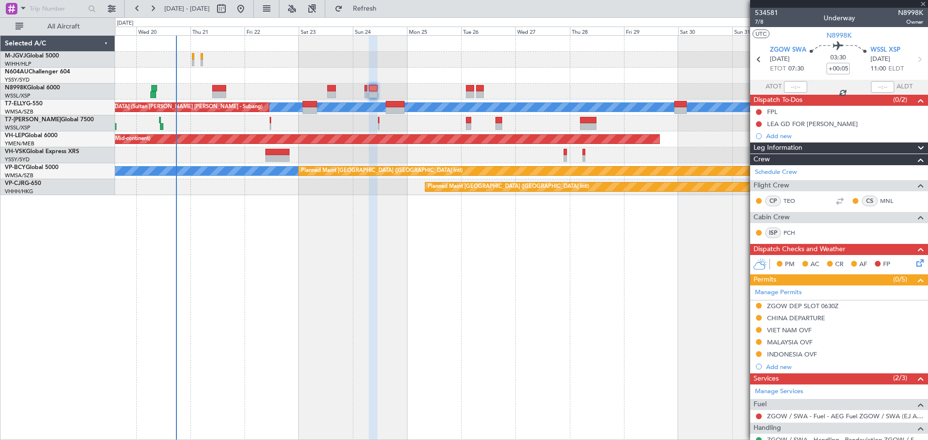
type input "0"
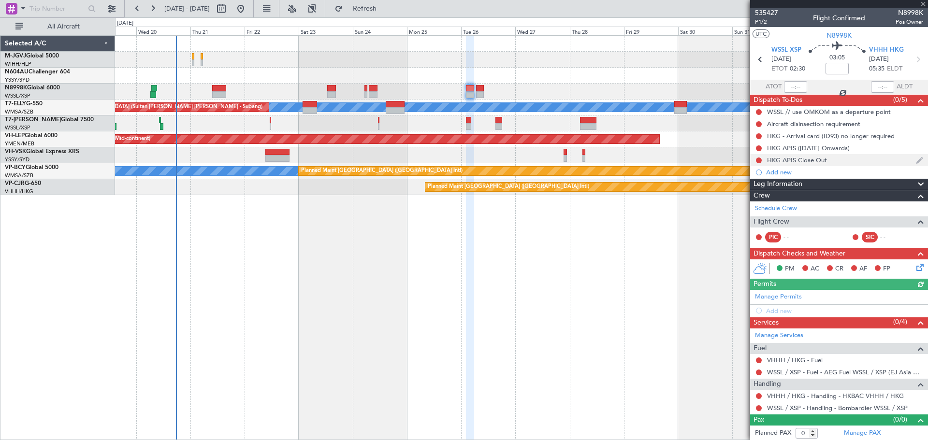
scroll to position [1, 0]
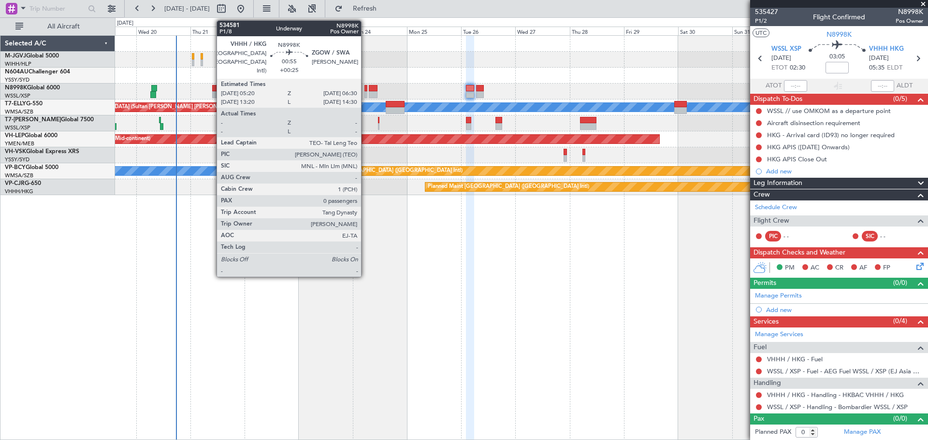
click at [365, 92] on div at bounding box center [365, 94] width 3 height 7
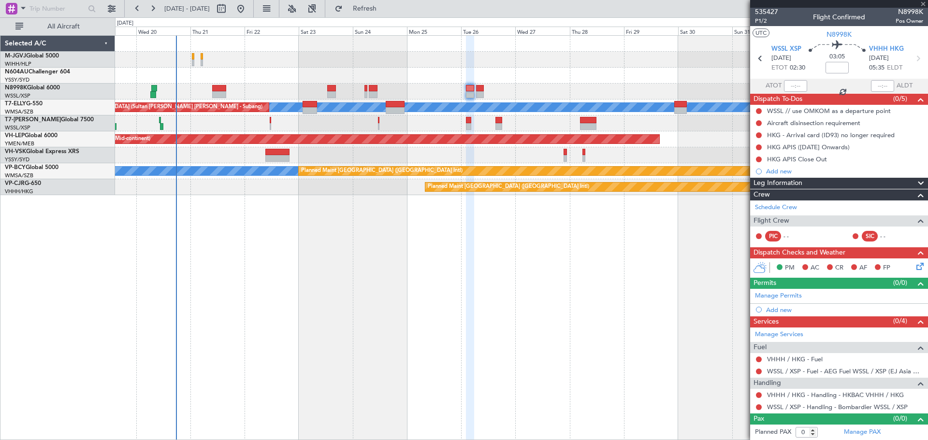
type input "+00:25"
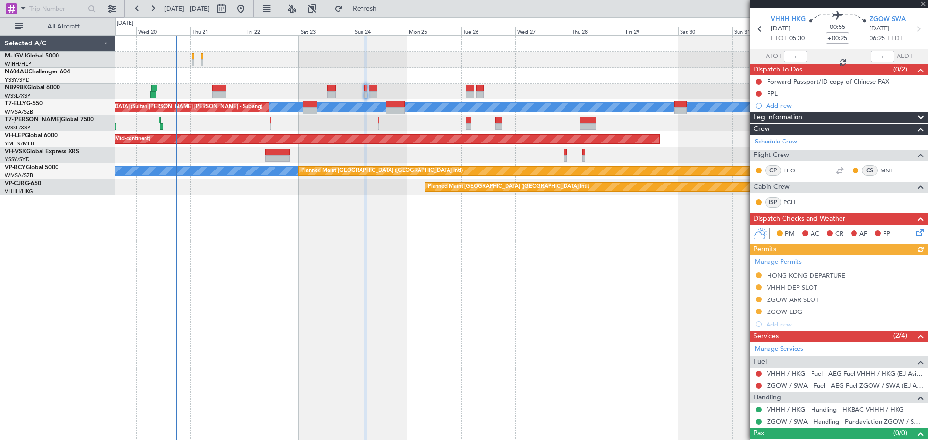
scroll to position [45, 0]
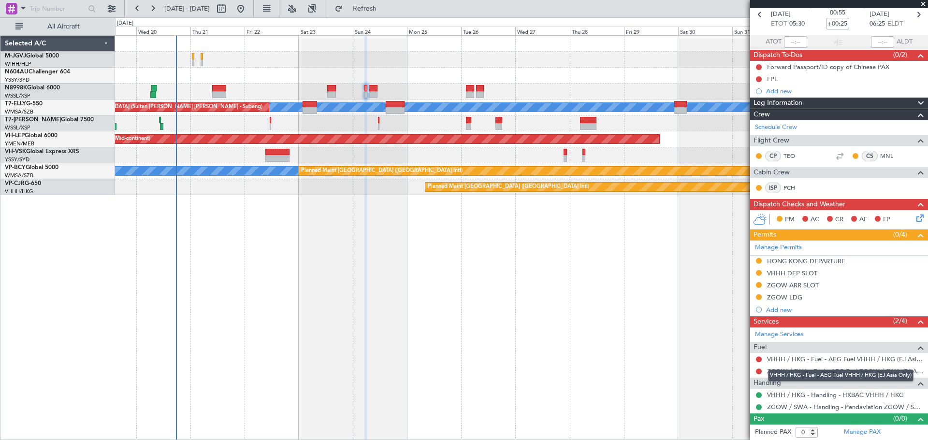
click at [651, 359] on link "VHHH / HKG - Fuel - AEG Fuel VHHH / HKG (EJ Asia Only)" at bounding box center [845, 359] width 156 height 8
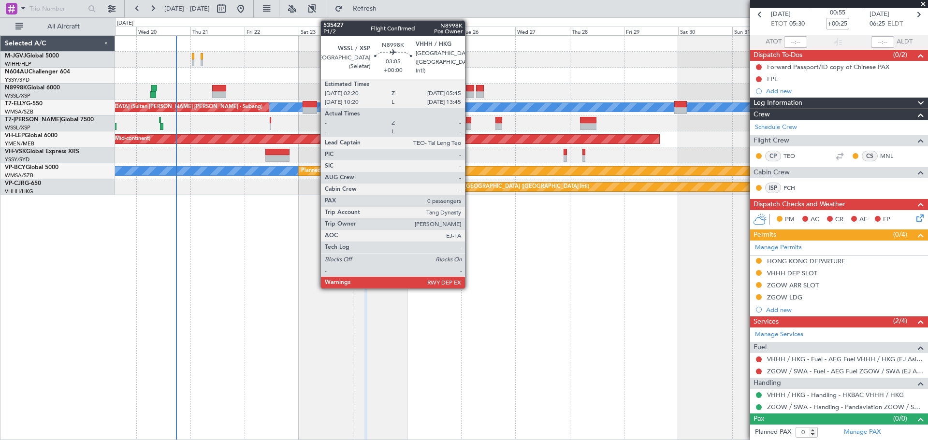
click at [469, 89] on div at bounding box center [470, 88] width 8 height 7
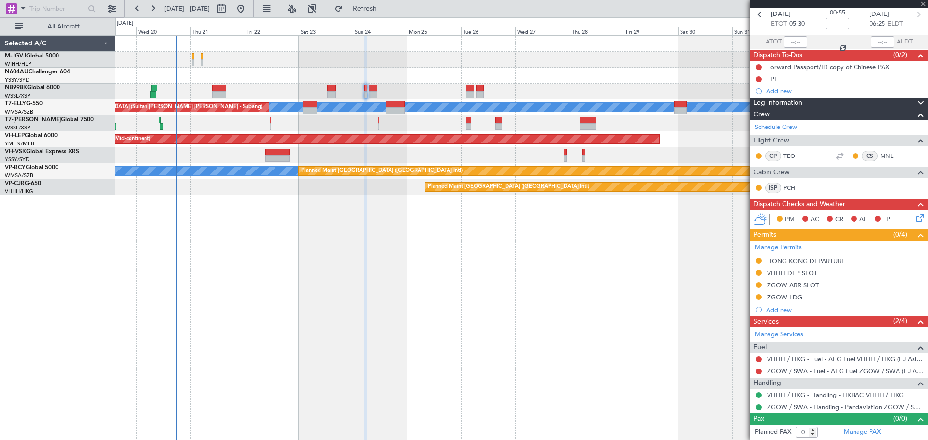
scroll to position [0, 0]
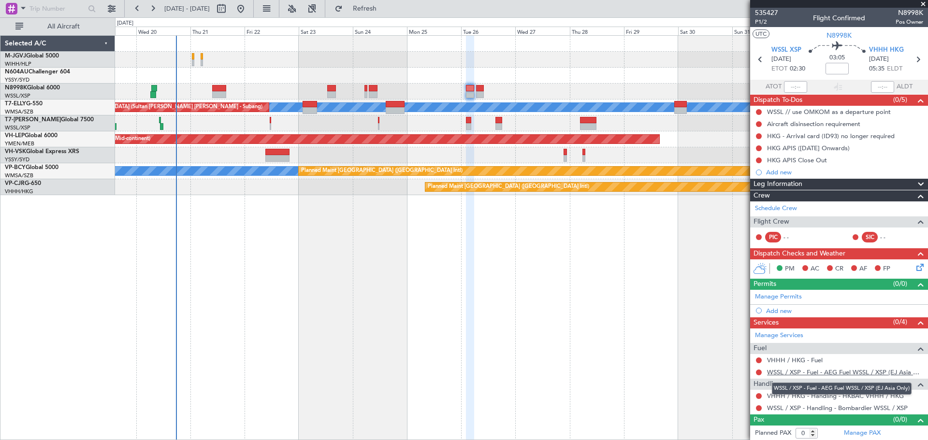
click at [651, 372] on link "WSSL / XSP - Fuel - AEG Fuel WSSL / XSP (EJ Asia Only)" at bounding box center [845, 372] width 156 height 8
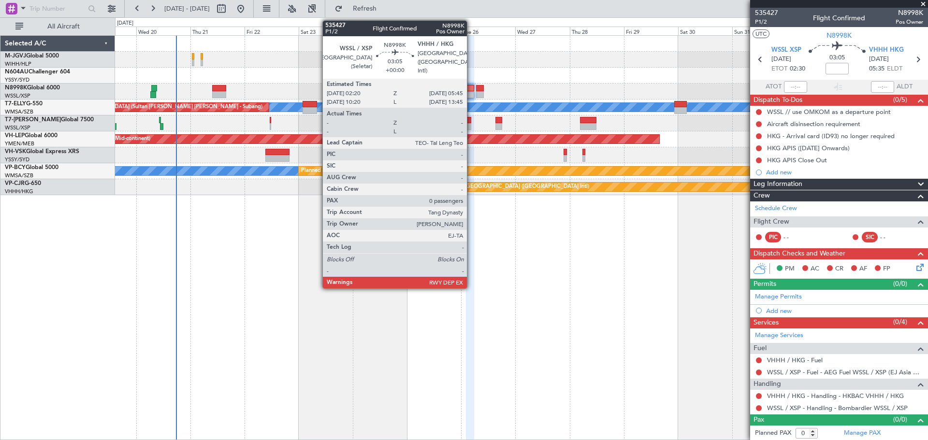
click at [471, 92] on div at bounding box center [470, 94] width 8 height 7
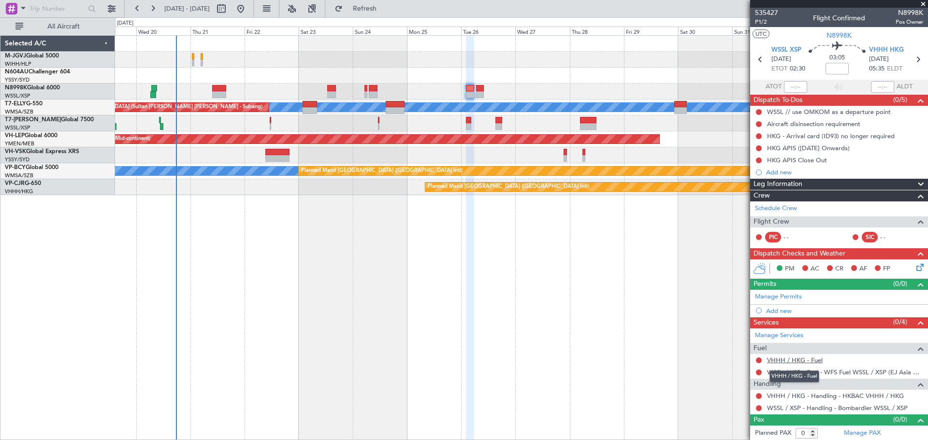
click at [651, 357] on link "VHHH / HKG - Fuel" at bounding box center [795, 360] width 56 height 8
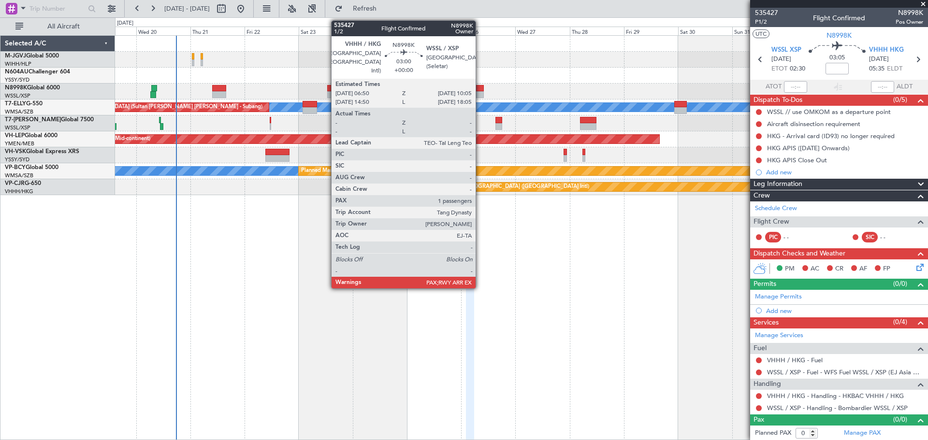
click at [480, 91] on div at bounding box center [480, 94] width 8 height 7
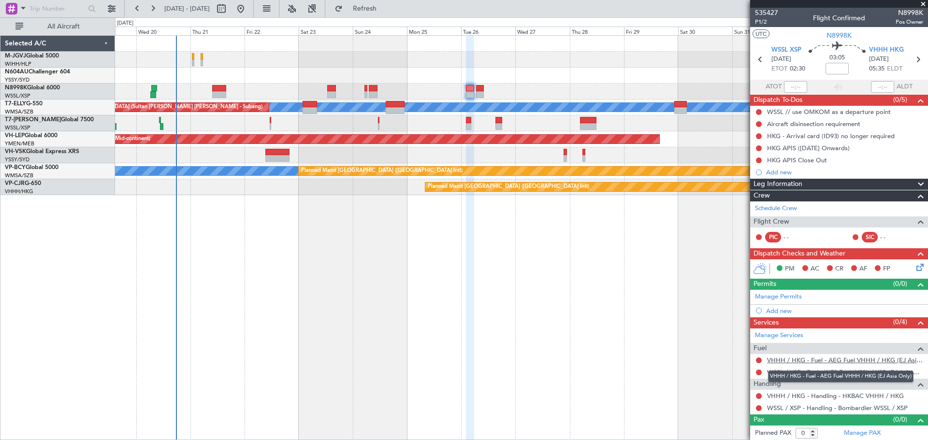
click at [651, 359] on link "VHHH / HKG - Fuel - AEG Fuel VHHH / HKG (EJ Asia Only)" at bounding box center [845, 360] width 156 height 8
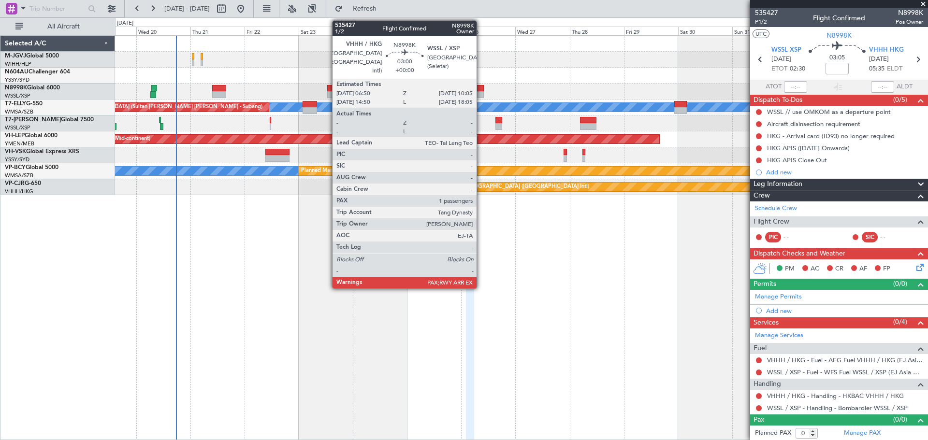
click at [481, 91] on div at bounding box center [480, 88] width 8 height 7
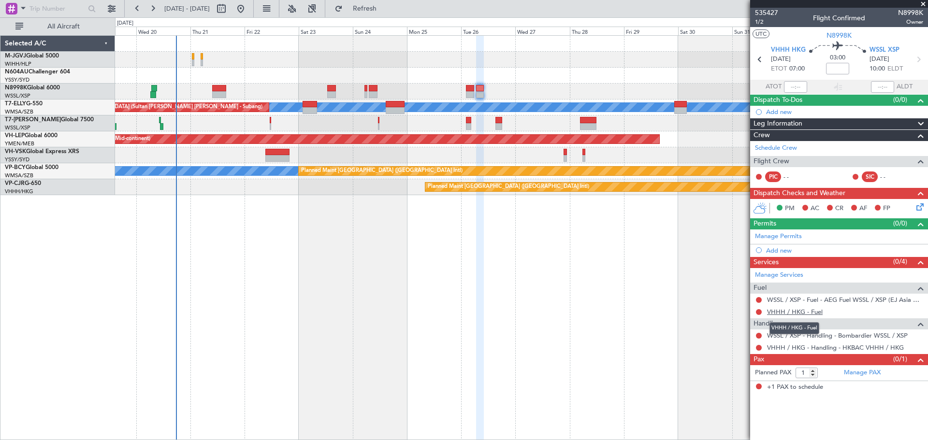
click at [651, 312] on link "VHHH / HKG - Fuel" at bounding box center [795, 312] width 56 height 8
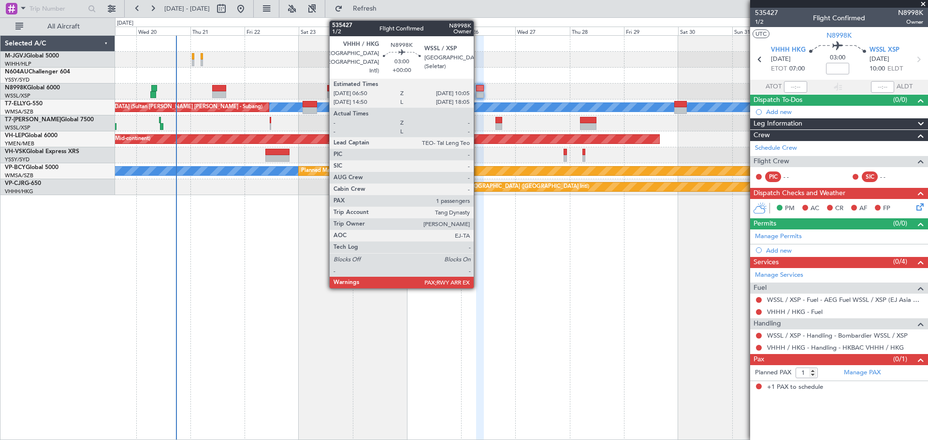
click at [478, 91] on div at bounding box center [480, 94] width 8 height 7
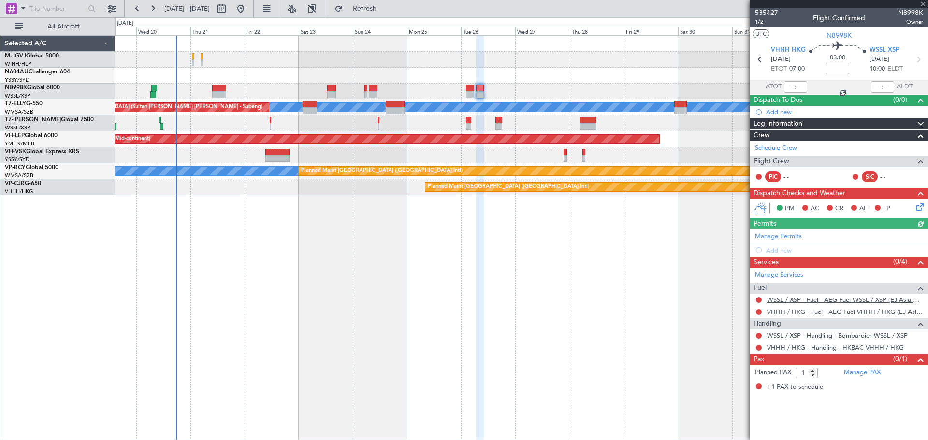
click at [651, 301] on link "WSSL / XSP - Fuel - AEG Fuel WSSL / XSP (EJ Asia Only)" at bounding box center [845, 300] width 156 height 8
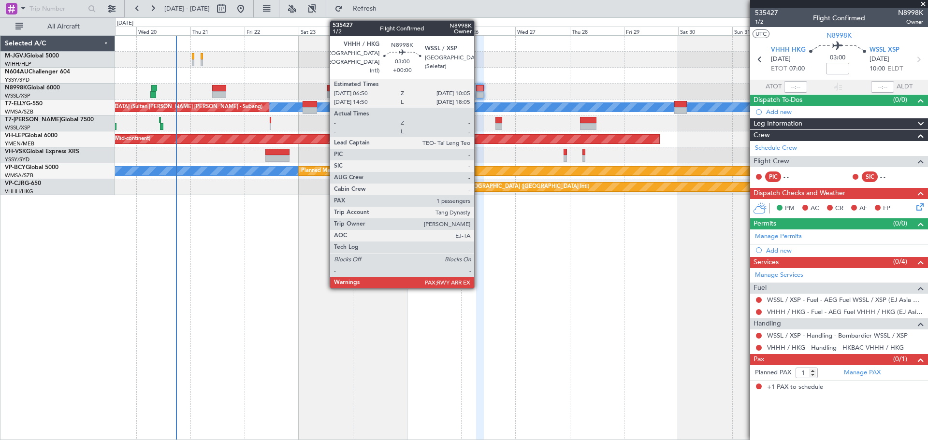
click at [479, 88] on div at bounding box center [480, 88] width 8 height 7
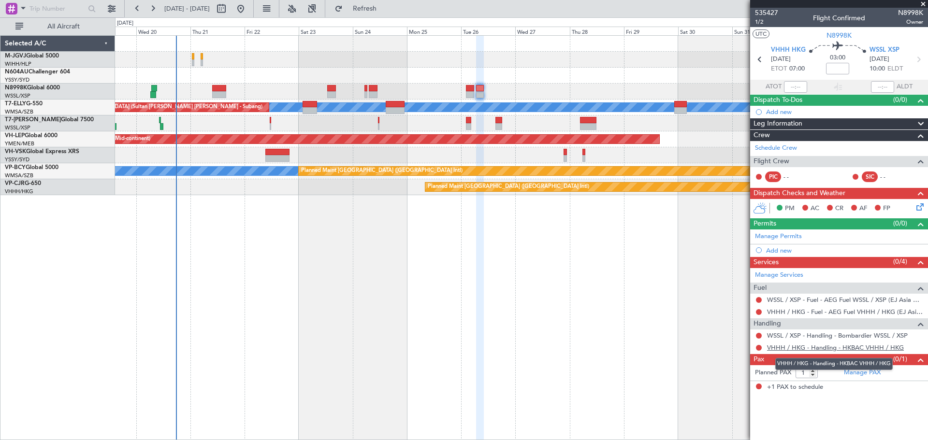
click at [651, 348] on link "VHHH / HKG - Handling - HKBAC VHHH / HKG" at bounding box center [835, 348] width 137 height 8
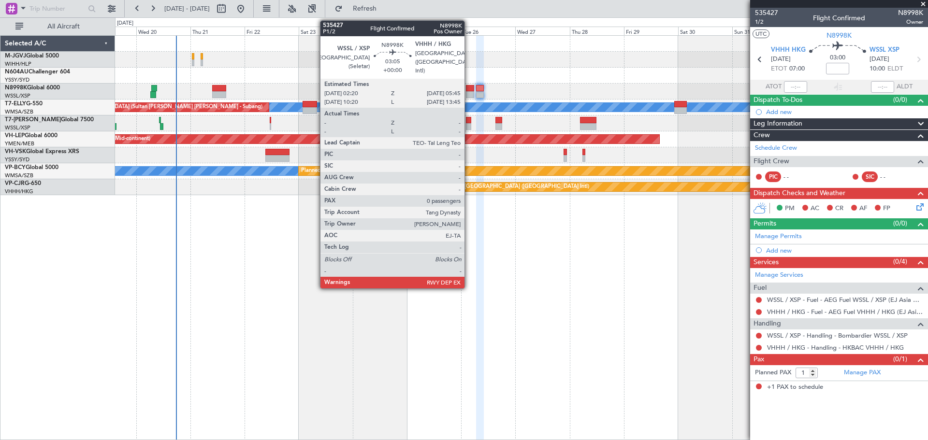
click at [469, 90] on div at bounding box center [470, 88] width 8 height 7
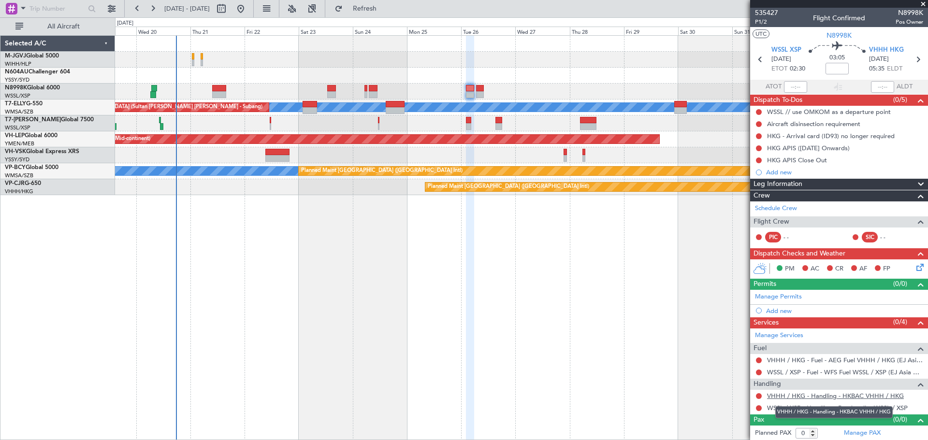
click at [651, 394] on link "VHHH / HKG - Handling - HKBAC VHHH / HKG" at bounding box center [835, 396] width 137 height 8
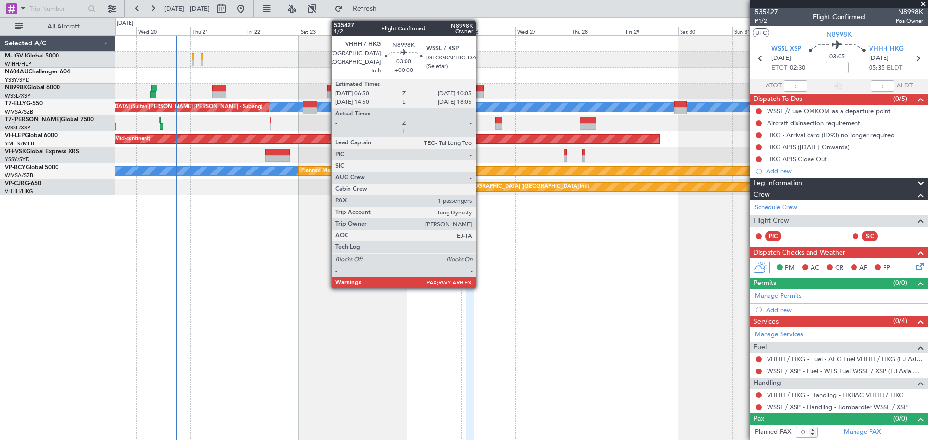
click at [480, 94] on div at bounding box center [480, 94] width 8 height 7
type input "1"
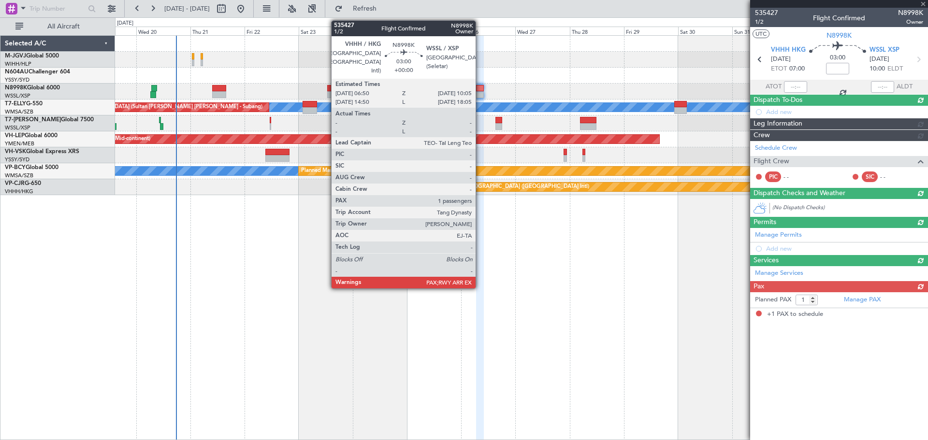
scroll to position [0, 0]
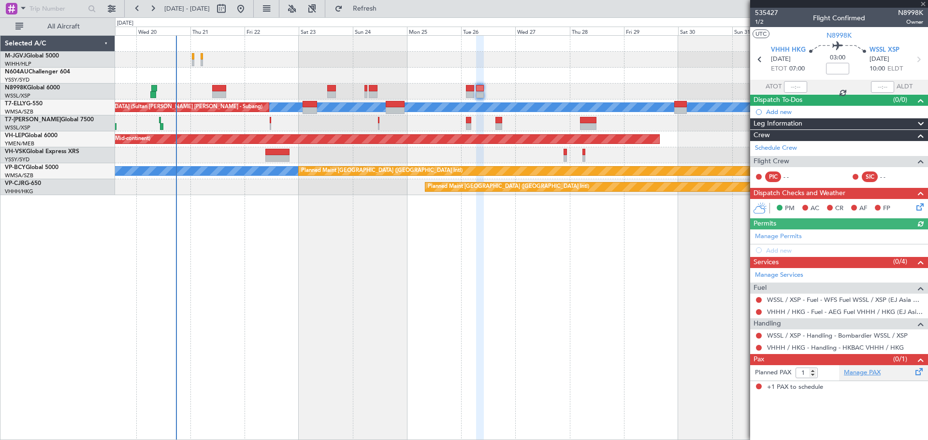
click at [651, 374] on link "Manage PAX" at bounding box center [862, 373] width 37 height 10
click at [651, 145] on link "Schedule Crew" at bounding box center [776, 149] width 42 height 10
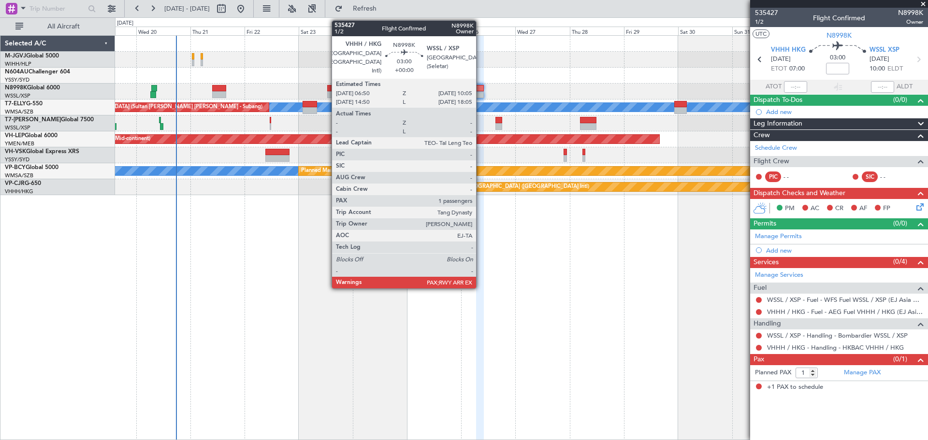
click at [480, 89] on div at bounding box center [480, 88] width 8 height 7
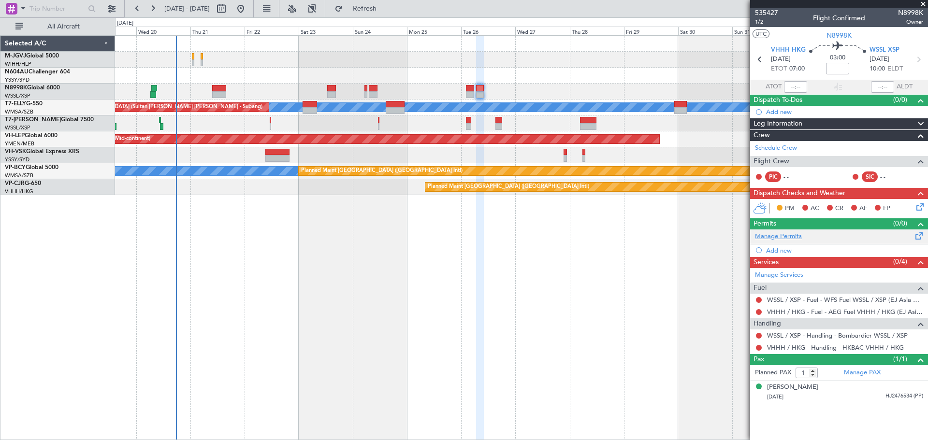
click at [651, 239] on link "Manage Permits" at bounding box center [778, 237] width 47 height 10
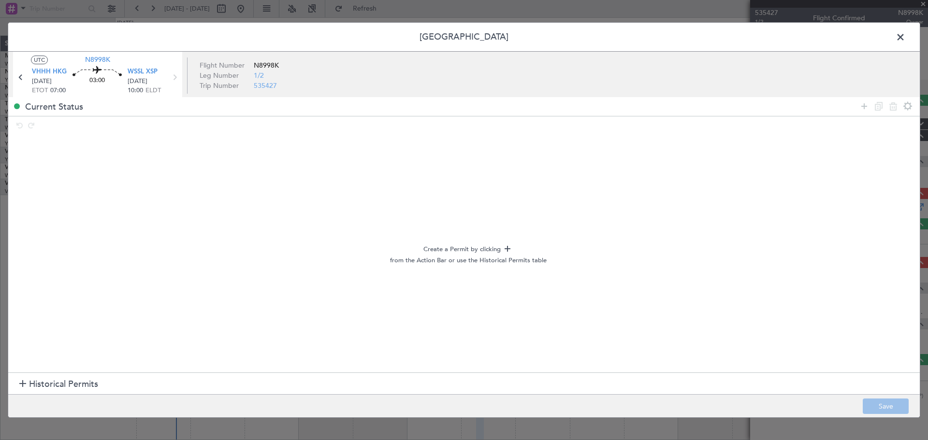
click at [91, 383] on span "Historical Permits" at bounding box center [63, 384] width 69 height 13
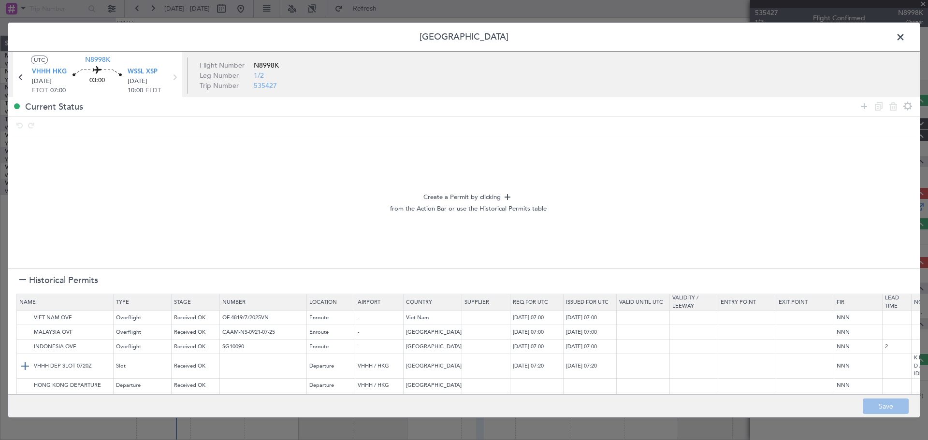
scroll to position [37, 0]
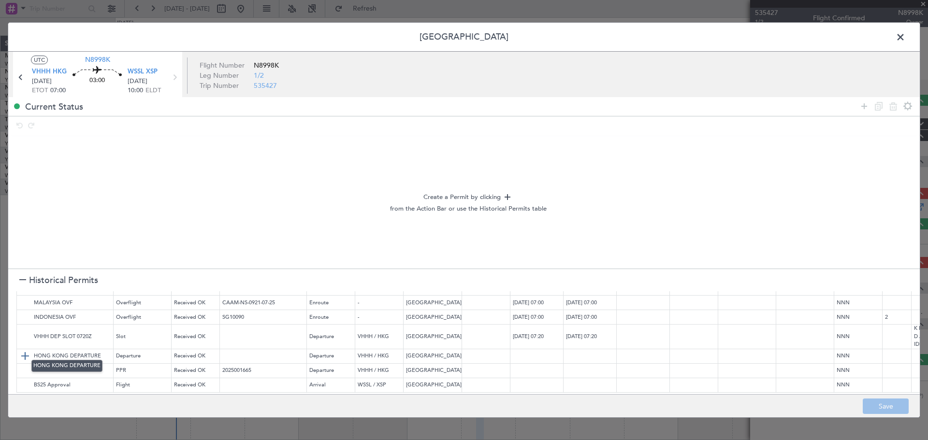
click at [22, 350] on img at bounding box center [25, 356] width 12 height 12
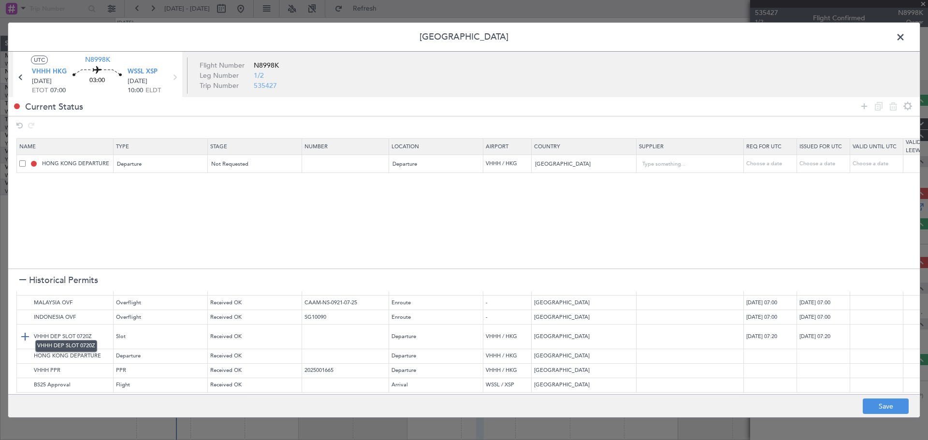
click at [24, 331] on img at bounding box center [25, 337] width 12 height 12
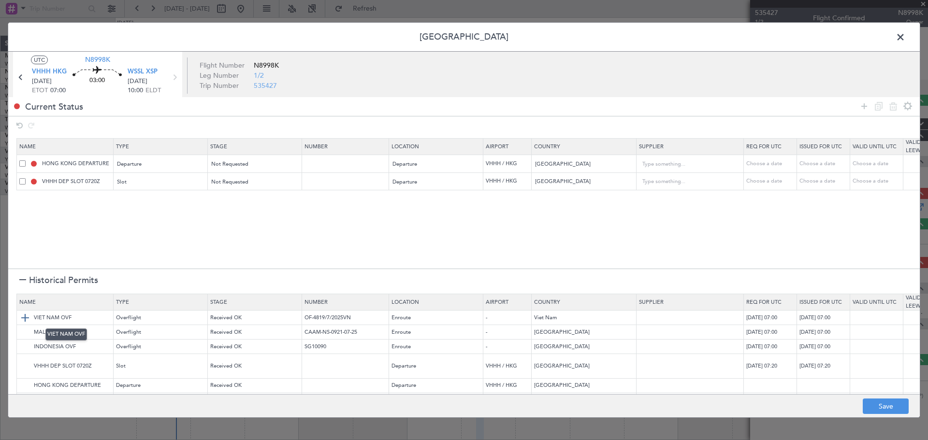
click at [23, 318] on img at bounding box center [25, 318] width 12 height 12
click at [24, 328] on img at bounding box center [25, 333] width 12 height 12
click at [25, 342] on img at bounding box center [25, 347] width 12 height 12
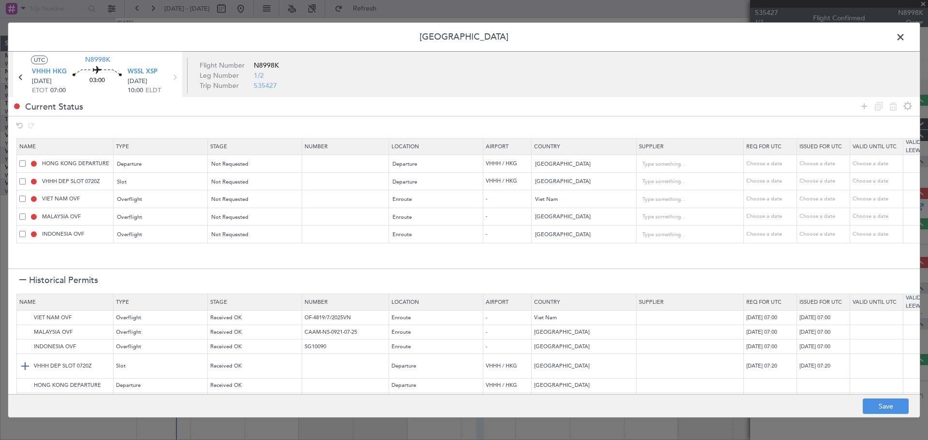
scroll to position [37, 0]
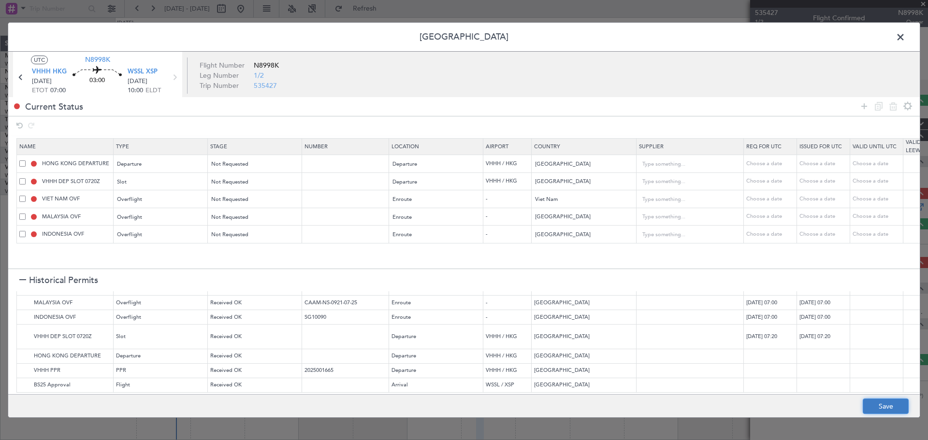
click at [651, 403] on button "Save" at bounding box center [886, 406] width 46 height 15
type input "NNN"
type input "VHHH DEP SLOT"
type input "NNN"
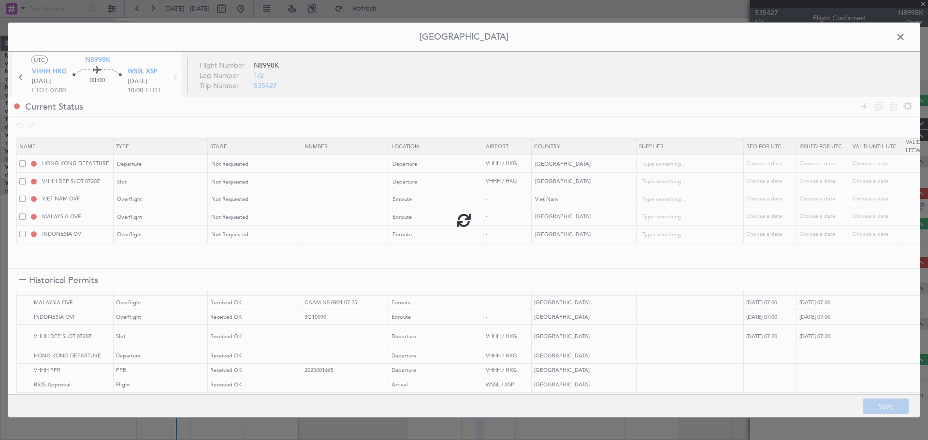
type input "NNN"
type input "2"
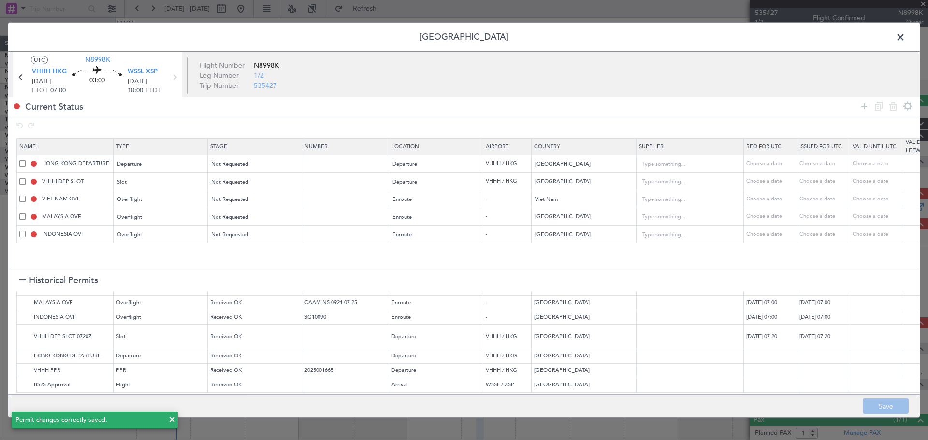
click at [651, 38] on span at bounding box center [905, 39] width 0 height 19
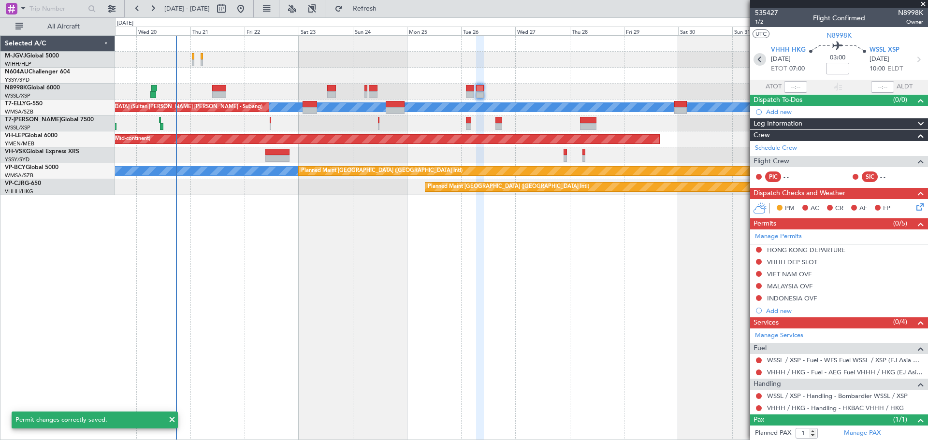
click at [651, 60] on icon at bounding box center [760, 59] width 13 height 13
type input "0"
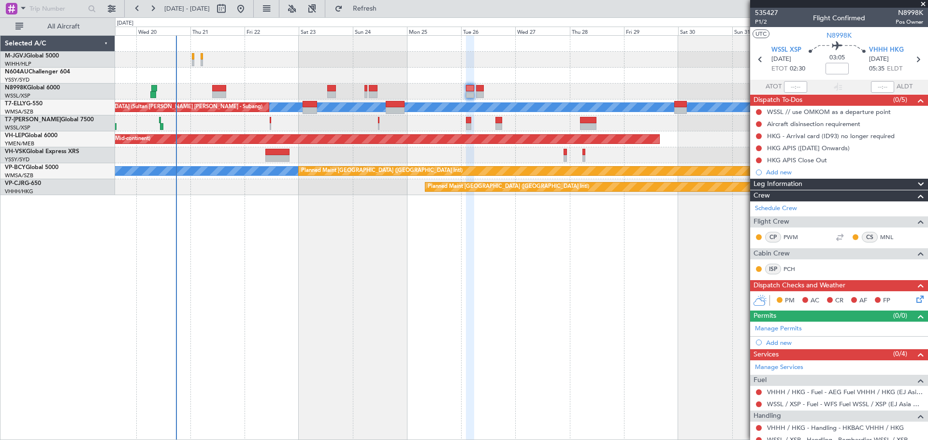
click at [651, 329] on link "Manage Permits" at bounding box center [778, 329] width 47 height 10
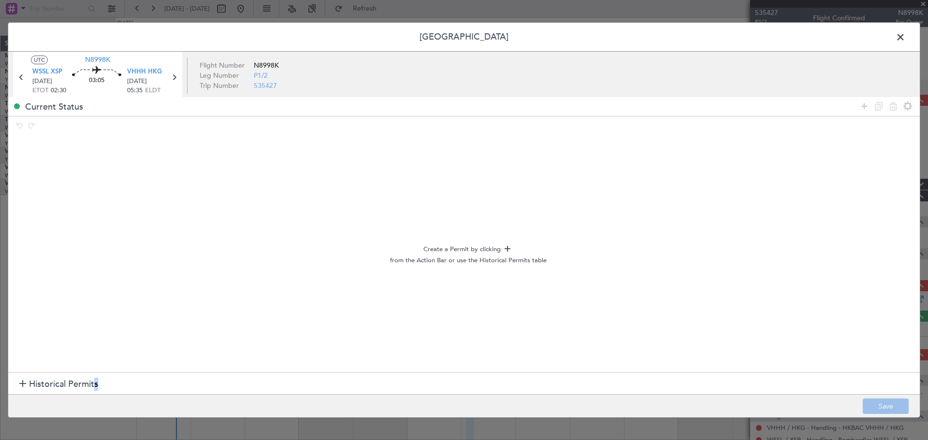
drag, startPoint x: 100, startPoint y: 379, endPoint x: 95, endPoint y: 384, distance: 6.8
click at [95, 384] on section "Historical Permits" at bounding box center [464, 384] width 912 height 23
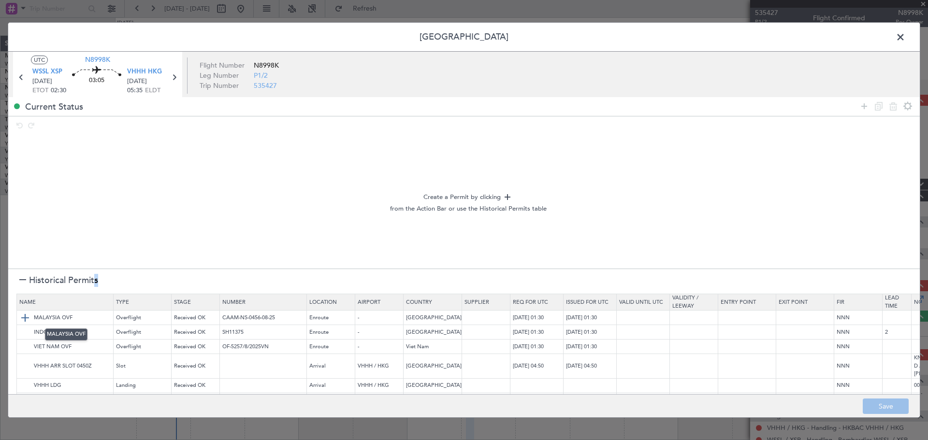
click at [25, 319] on img at bounding box center [25, 318] width 12 height 12
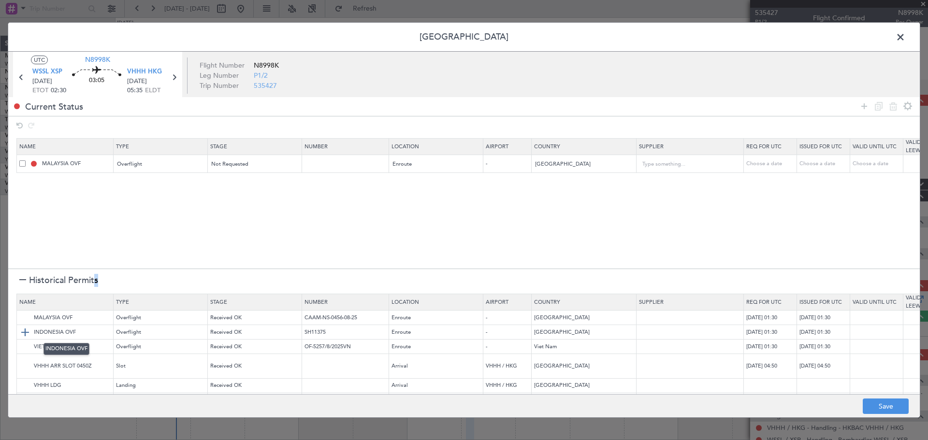
click at [25, 332] on img at bounding box center [25, 333] width 12 height 12
click at [24, 343] on img at bounding box center [25, 347] width 12 height 12
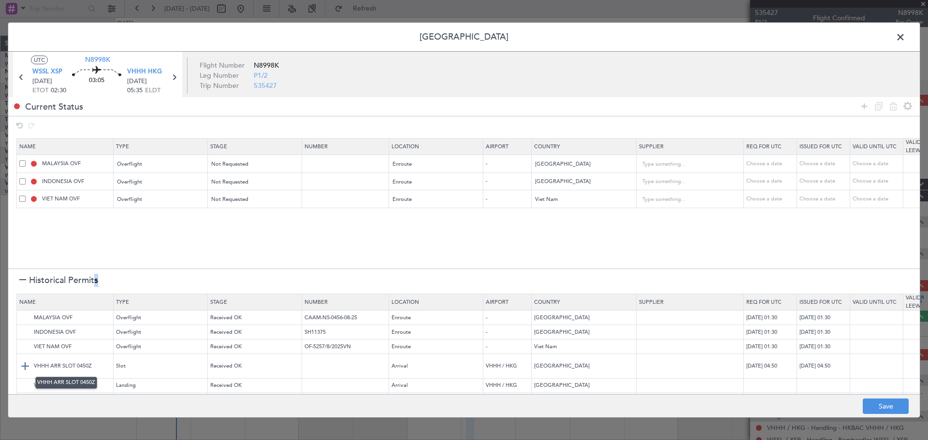
click at [26, 364] on img at bounding box center [25, 367] width 12 height 12
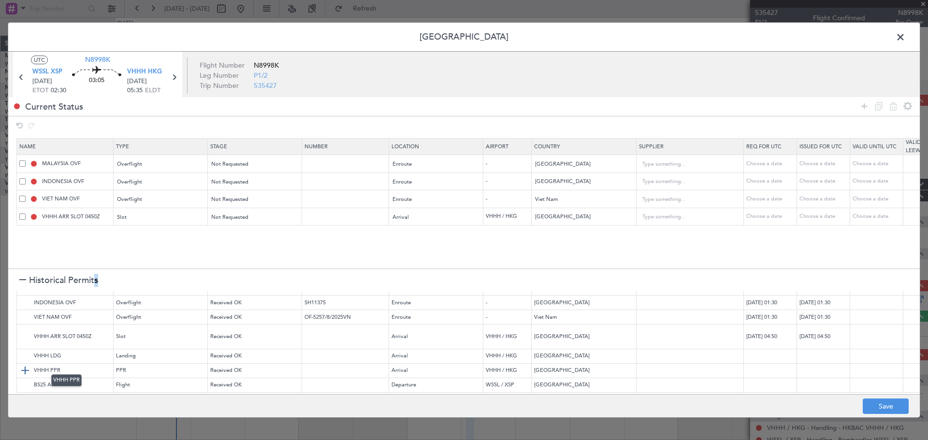
click at [22, 365] on img at bounding box center [25, 371] width 12 height 12
click at [23, 350] on img at bounding box center [25, 356] width 12 height 12
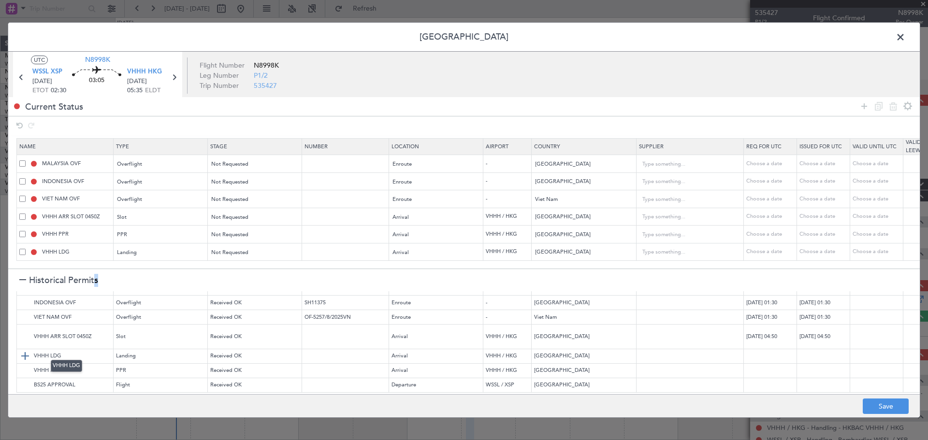
scroll to position [2, 0]
click at [651, 407] on button "Save" at bounding box center [886, 406] width 46 height 15
type input "NNN"
type input "2"
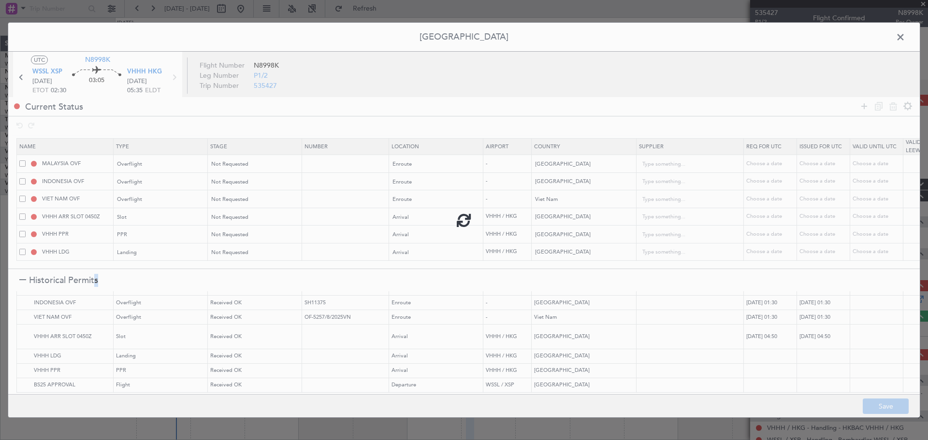
type input "NNN"
type input "VHHH ARR SLOT"
type input "NNN"
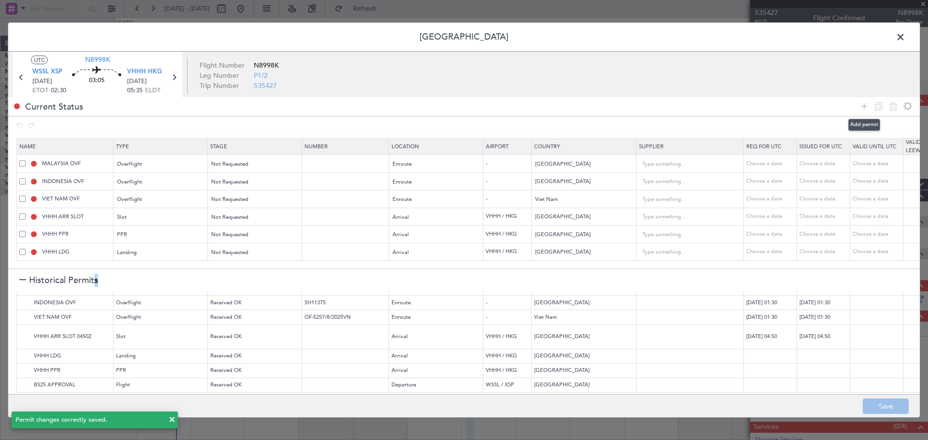
click at [651, 107] on icon at bounding box center [865, 107] width 12 height 12
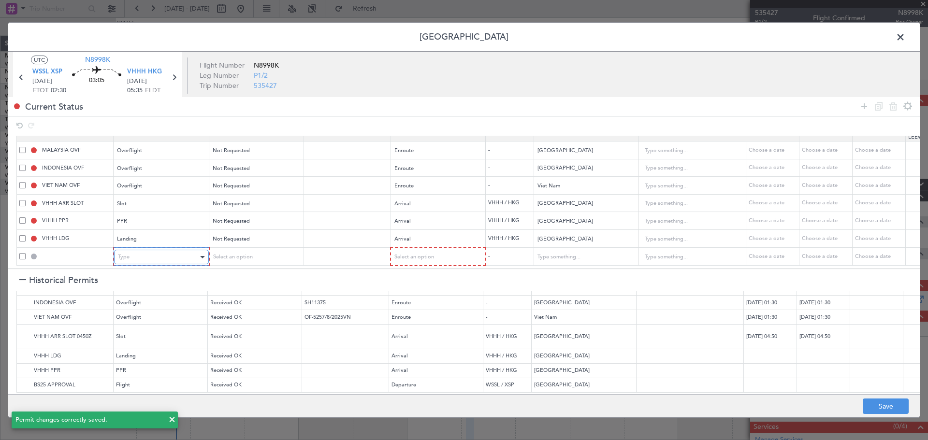
click at [179, 252] on div "Type" at bounding box center [158, 257] width 80 height 15
drag, startPoint x: 162, startPoint y: 297, endPoint x: 173, endPoint y: 295, distance: 11.4
click at [162, 298] on span "API" at bounding box center [161, 299] width 86 height 15
click at [430, 253] on span "Select an option" at bounding box center [413, 256] width 40 height 7
click at [425, 300] on span "Arrival" at bounding box center [437, 299] width 86 height 15
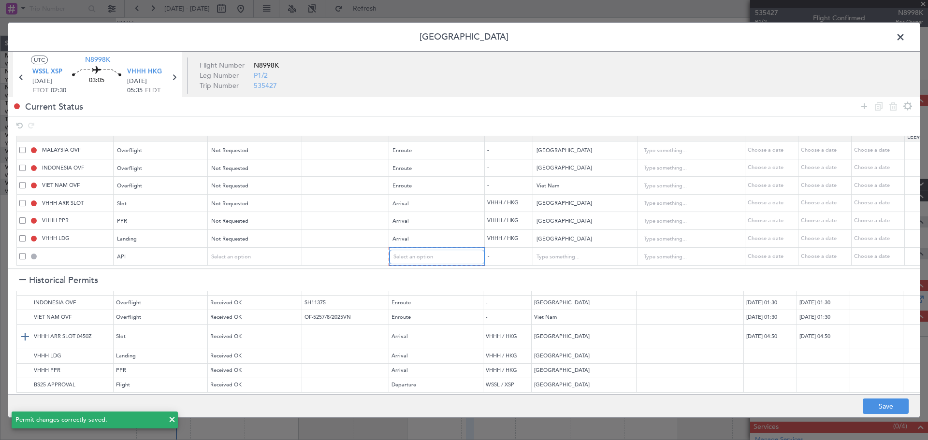
scroll to position [20, 0]
click at [651, 401] on button "Save" at bounding box center [886, 406] width 46 height 15
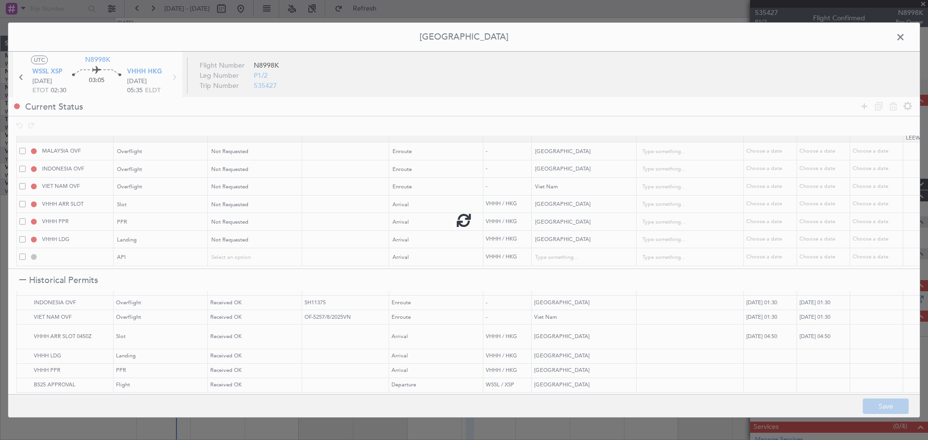
type input "VHHH ARR API"
type input "[GEOGRAPHIC_DATA]"
type input "NNN"
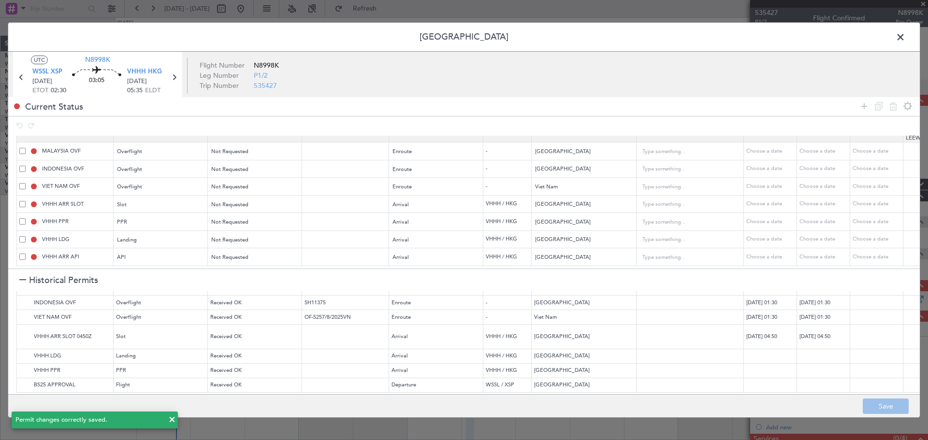
click at [651, 37] on span at bounding box center [905, 39] width 0 height 19
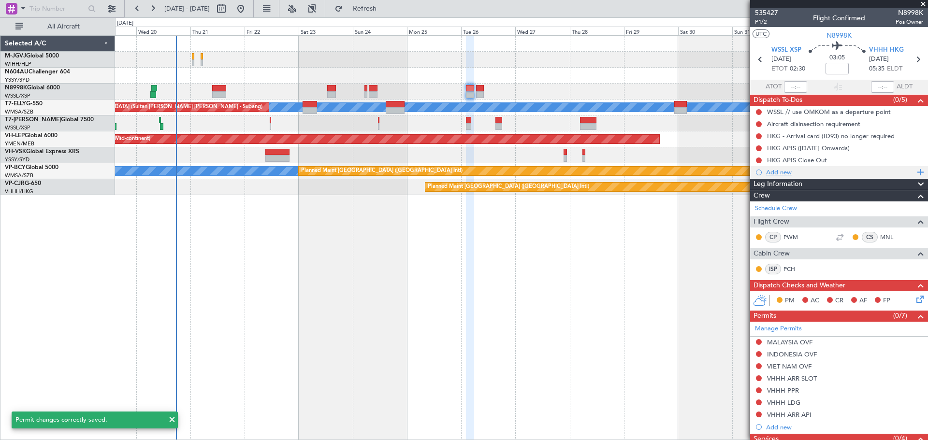
click at [651, 172] on div "Add new" at bounding box center [840, 172] width 148 height 8
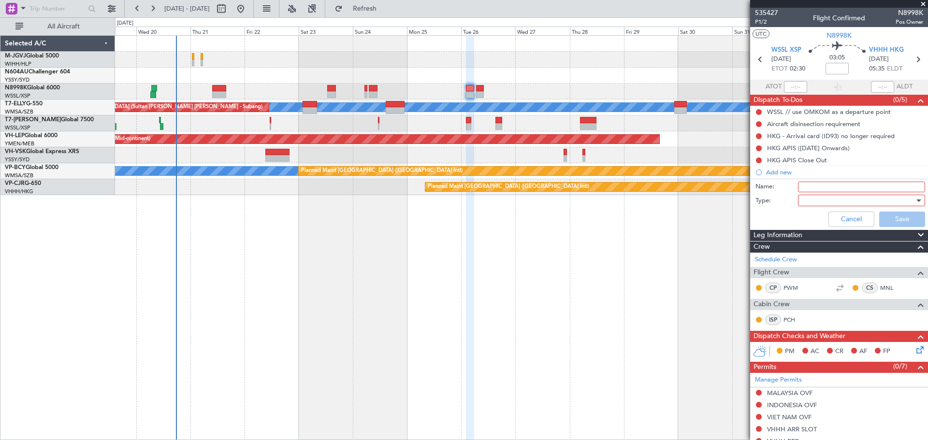
click at [651, 187] on input "Name:" at bounding box center [861, 187] width 127 height 11
type input "FPL"
click at [651, 202] on div at bounding box center [858, 200] width 113 height 15
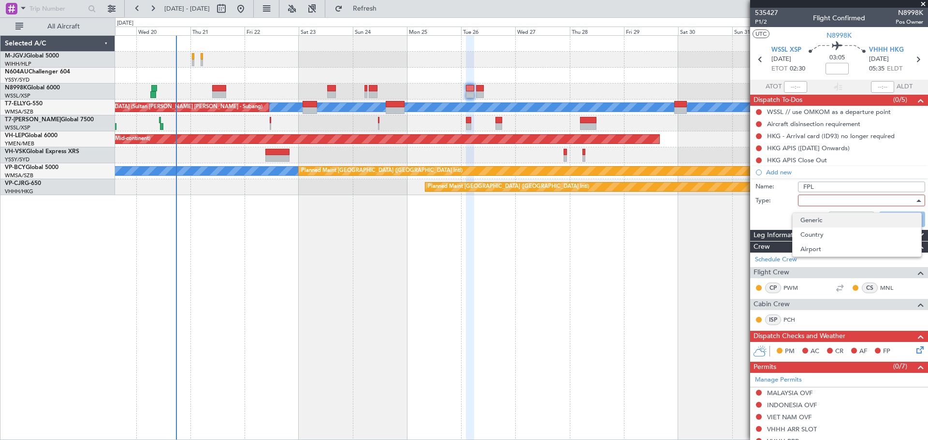
click at [651, 219] on span "Generic" at bounding box center [857, 220] width 113 height 15
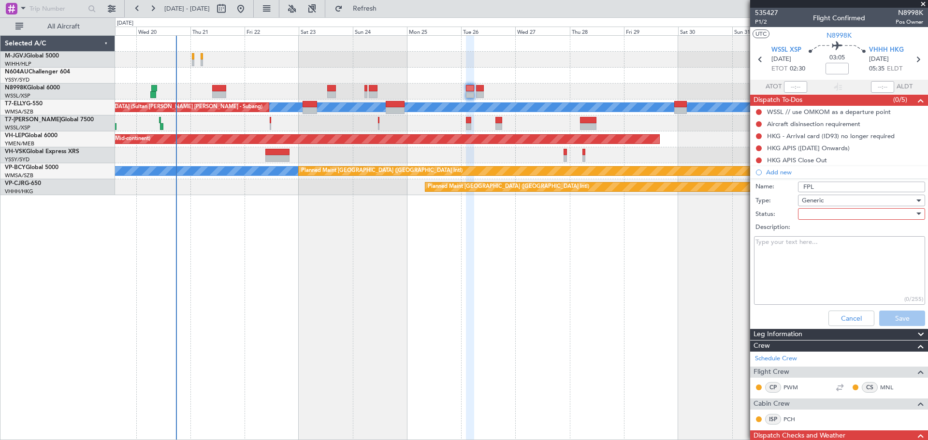
drag, startPoint x: 813, startPoint y: 207, endPoint x: 811, endPoint y: 213, distance: 5.7
click at [651, 212] on div at bounding box center [858, 214] width 113 height 15
click at [651, 213] on div at bounding box center [464, 220] width 928 height 440
click at [651, 215] on div at bounding box center [858, 214] width 113 height 15
click at [651, 236] on span "Not Started" at bounding box center [857, 233] width 113 height 15
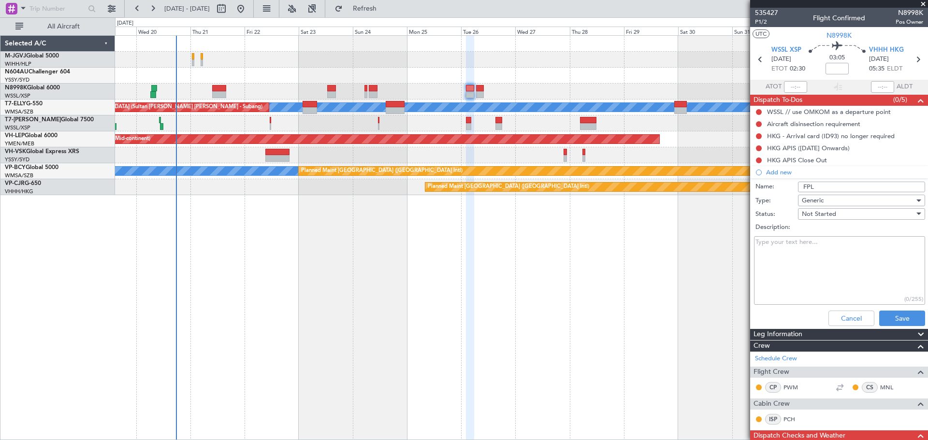
click at [651, 249] on textarea "Description:" at bounding box center [839, 270] width 171 height 69
type textarea "20,000 lbs fl400 / m85"
click at [651, 320] on button "Save" at bounding box center [902, 318] width 46 height 15
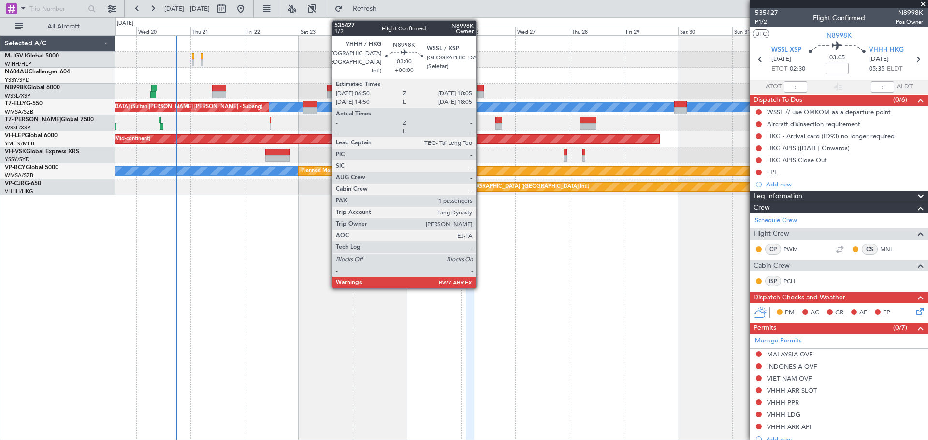
click at [480, 89] on div at bounding box center [480, 88] width 8 height 7
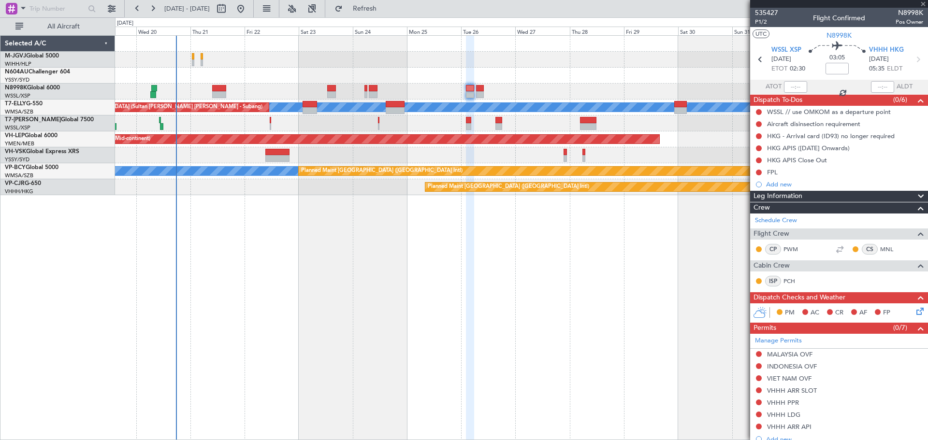
type input "1"
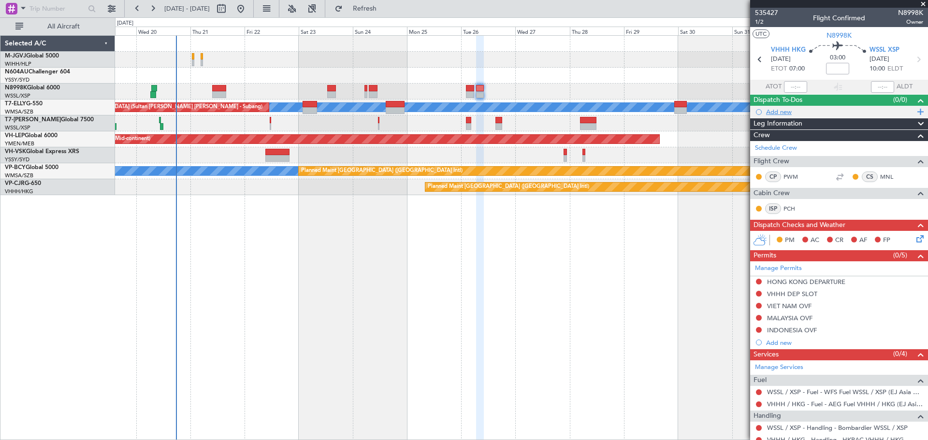
click at [651, 114] on div "Add new" at bounding box center [840, 112] width 148 height 8
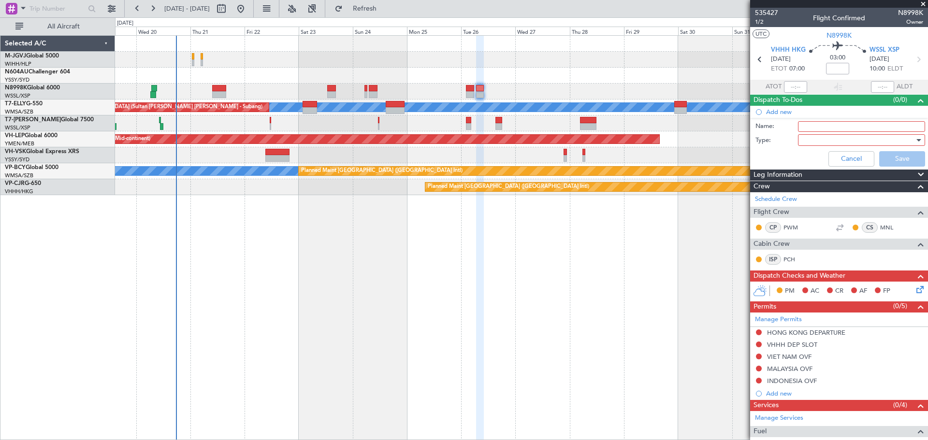
click at [651, 128] on input "Name:" at bounding box center [861, 126] width 127 height 11
type input "FPL"
click at [651, 141] on div at bounding box center [858, 140] width 113 height 15
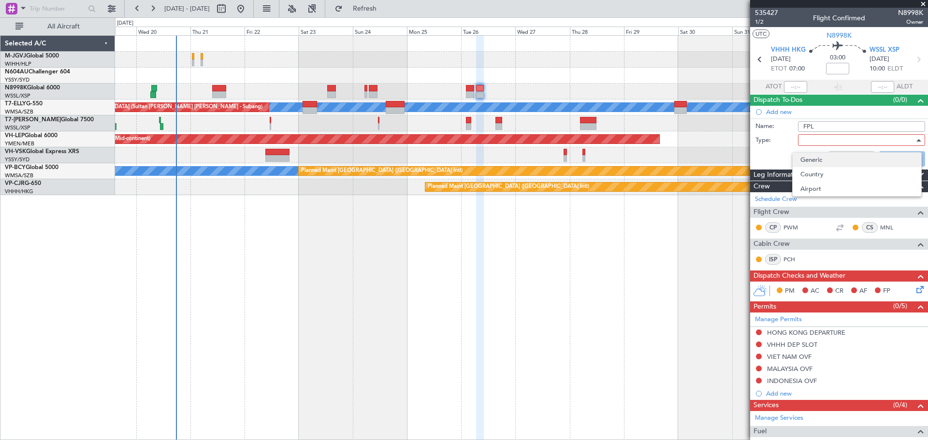
click at [651, 160] on span "Generic" at bounding box center [857, 160] width 113 height 15
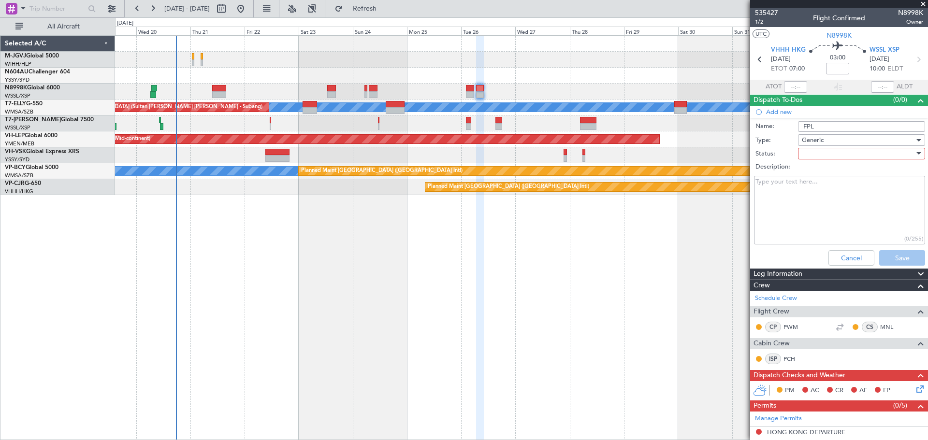
click at [651, 154] on div at bounding box center [858, 153] width 113 height 15
click at [651, 173] on span "Not Started" at bounding box center [857, 173] width 113 height 15
click at [651, 187] on textarea "Description:" at bounding box center [839, 210] width 171 height 69
type textarea "20,000 lbs fl410 / m85"
click at [651, 255] on button "Save" at bounding box center [902, 257] width 46 height 15
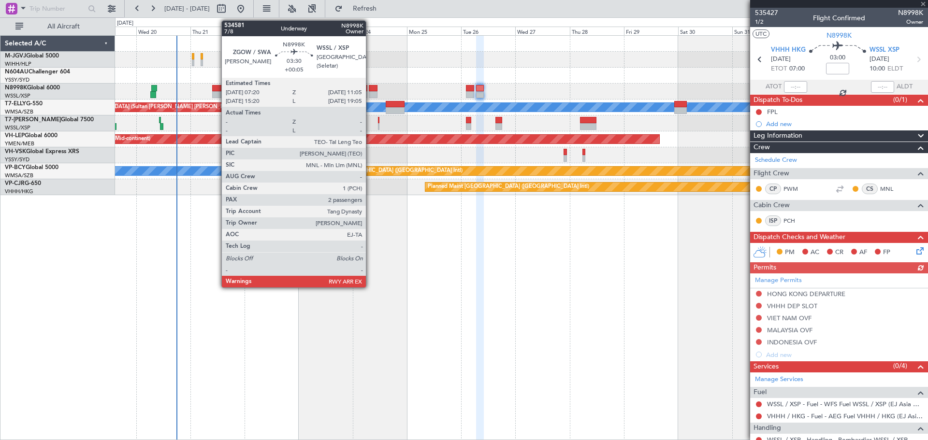
click at [370, 92] on div at bounding box center [373, 94] width 9 height 7
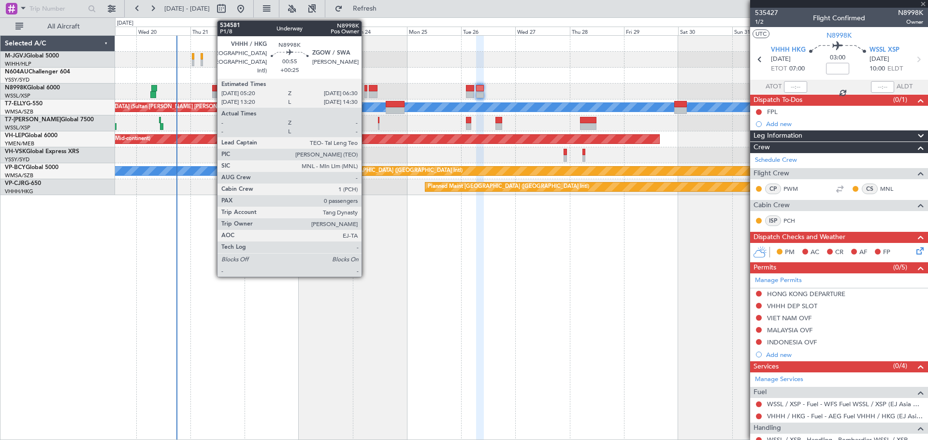
type input "+00:05"
type input "2"
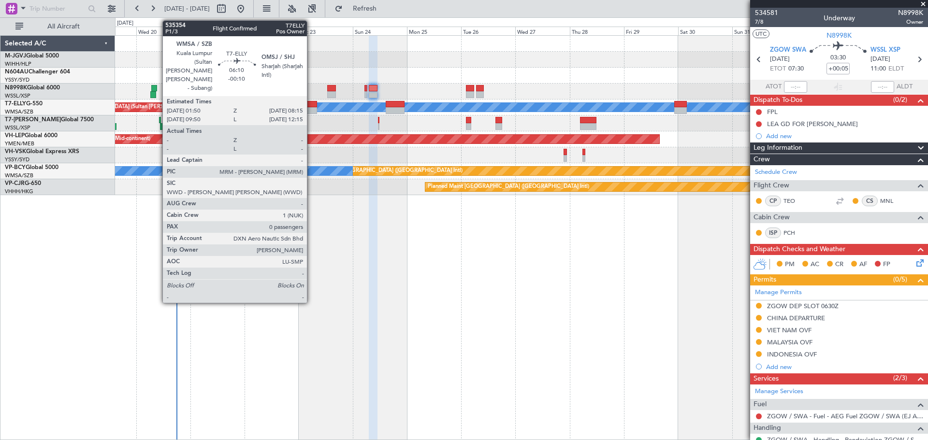
click at [311, 106] on div at bounding box center [310, 104] width 15 height 7
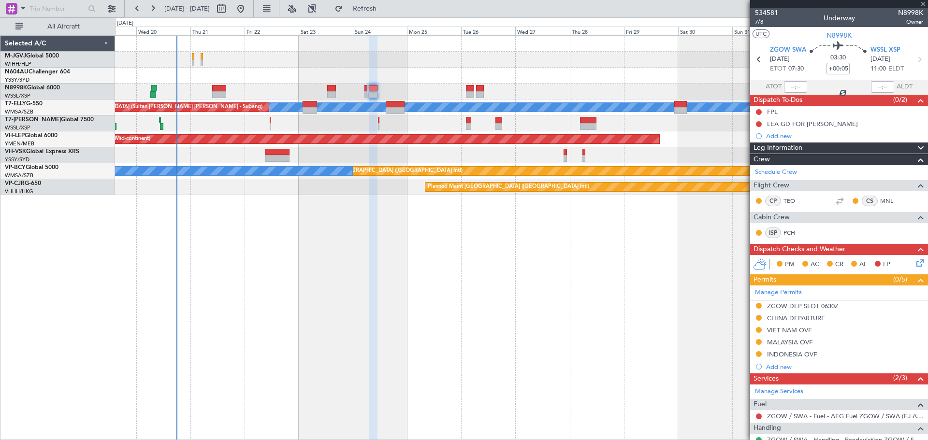
type input "-00:10"
type input "0"
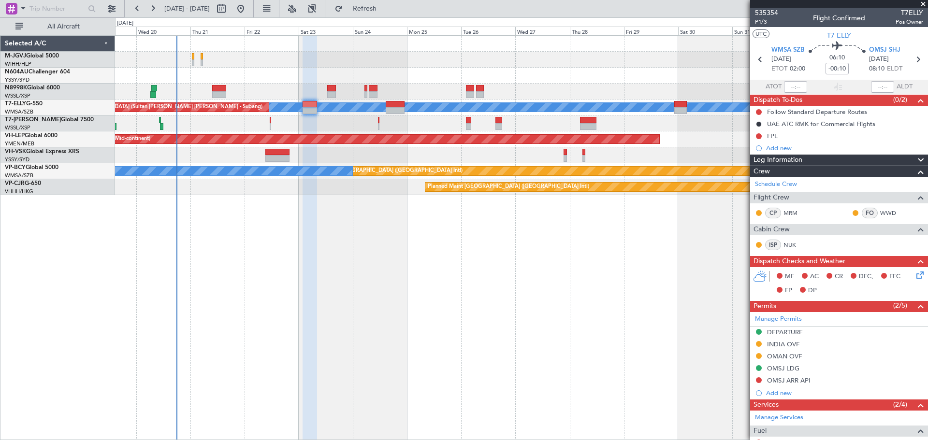
click at [257, 307] on div "Planned Maint [GEOGRAPHIC_DATA] (Seletar) Planned Maint [GEOGRAPHIC_DATA] (Sele…" at bounding box center [521, 237] width 813 height 405
click at [780, 355] on div "OMAN OVF" at bounding box center [784, 356] width 35 height 8
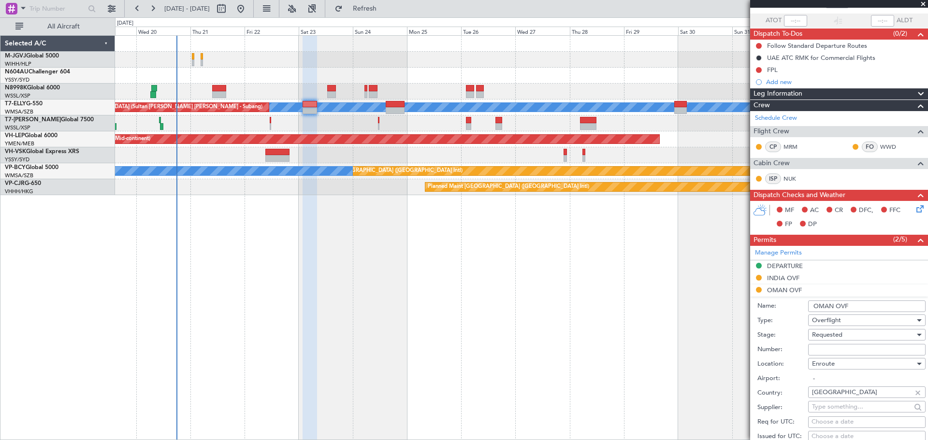
scroll to position [161, 0]
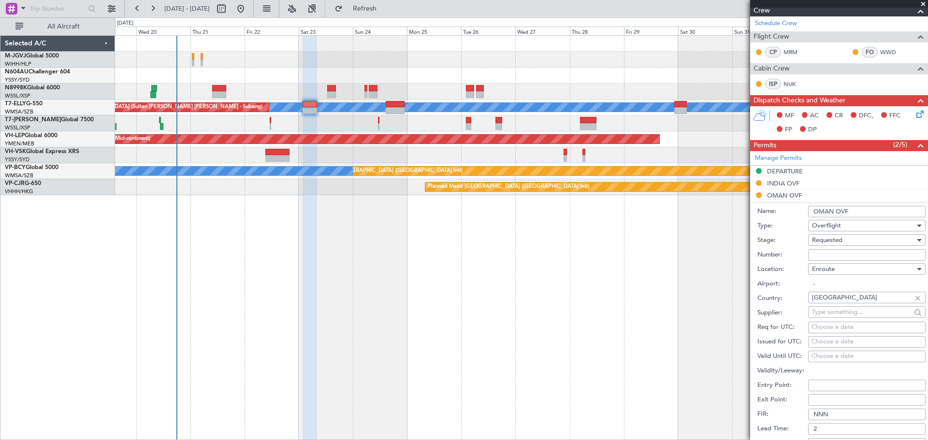
click at [822, 252] on input "Number:" at bounding box center [866, 255] width 117 height 12
paste input "DAT/OF/LXAS/0034/2025"
type input "DAT/OF/LXAS/0034/2025"
click at [817, 341] on div "Choose a date" at bounding box center [867, 342] width 111 height 10
select select "8"
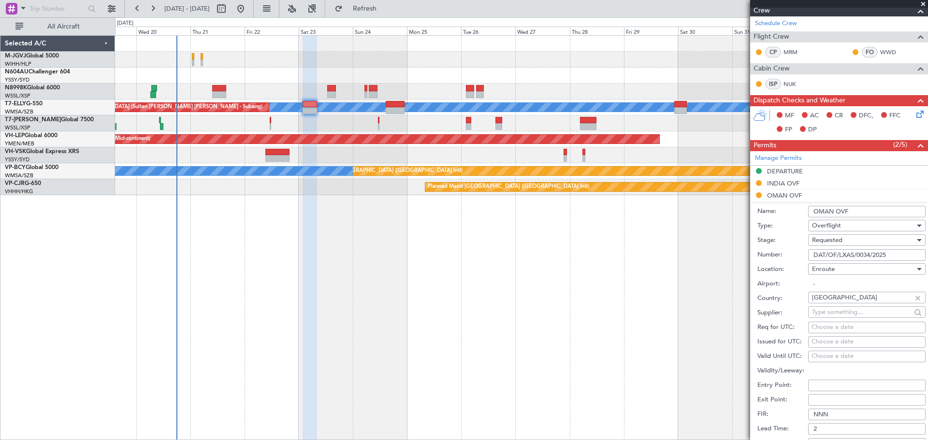
select select "2025"
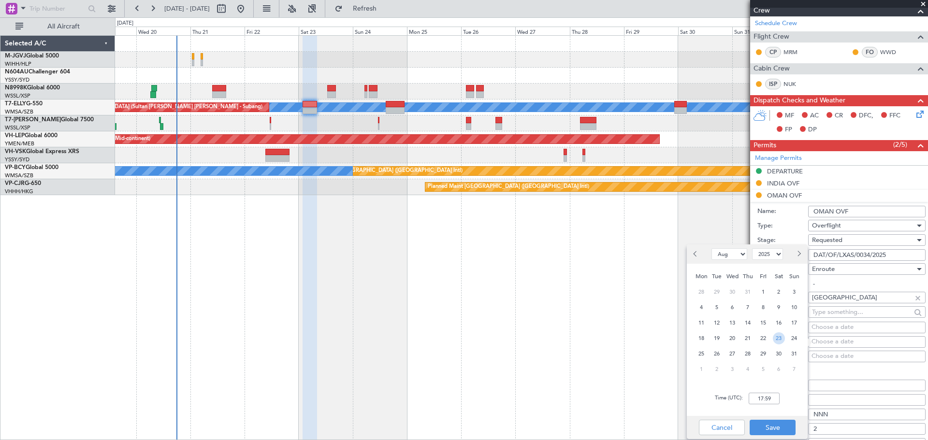
drag, startPoint x: 777, startPoint y: 337, endPoint x: 757, endPoint y: 384, distance: 50.9
click at [775, 342] on span "23" at bounding box center [779, 339] width 12 height 12
click at [761, 395] on input "00:00" at bounding box center [764, 399] width 31 height 12
type input "02:00"
click at [774, 423] on button "Save" at bounding box center [773, 427] width 46 height 15
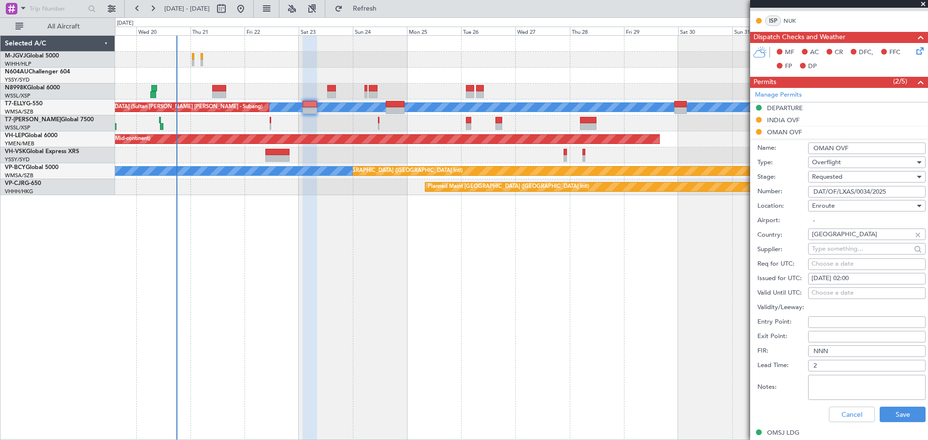
scroll to position [242, 0]
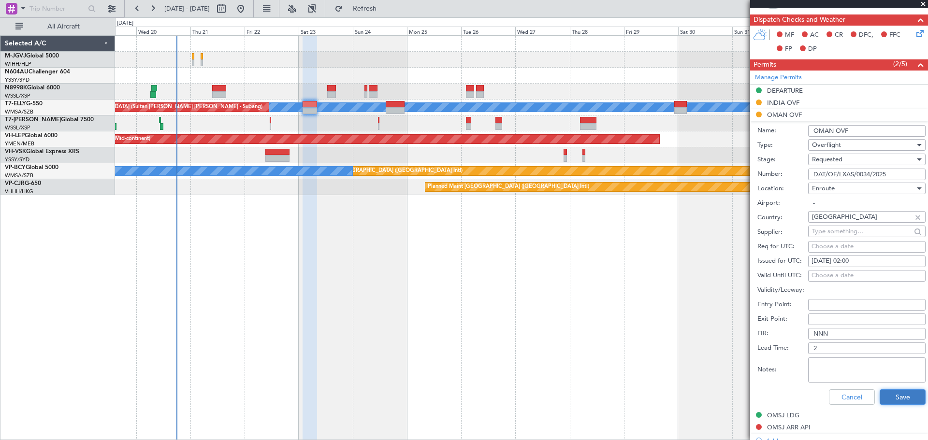
click at [888, 396] on button "Save" at bounding box center [903, 397] width 46 height 15
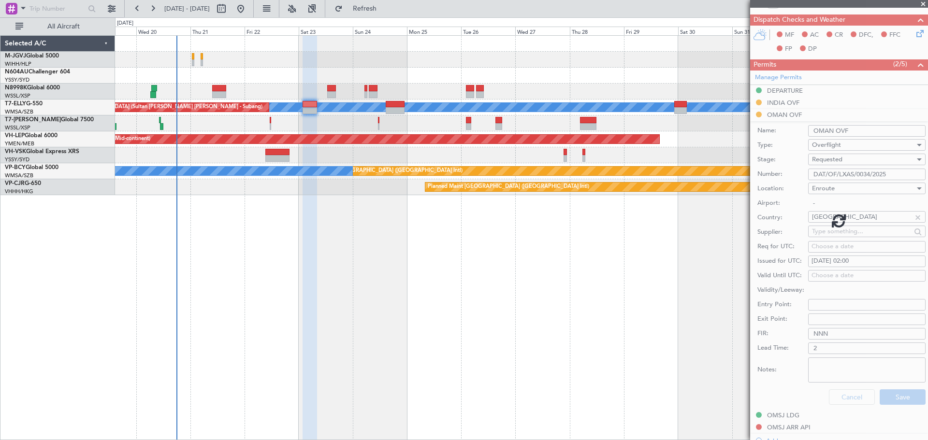
scroll to position [84, 0]
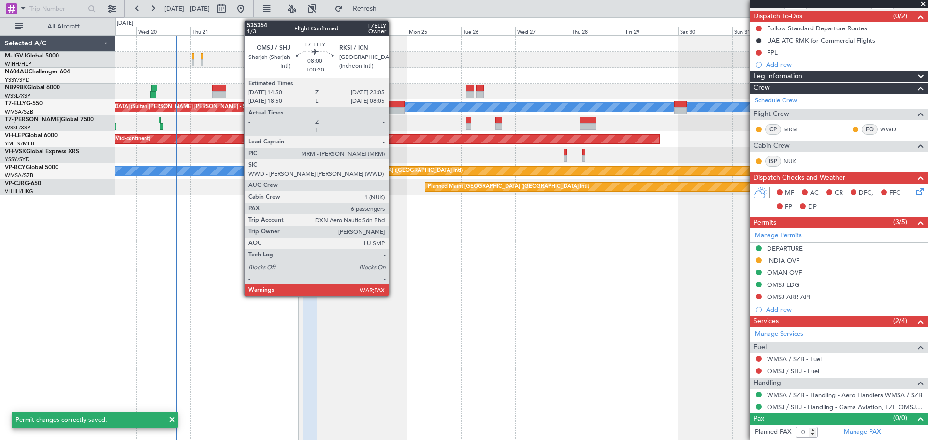
click at [393, 110] on div at bounding box center [395, 110] width 19 height 7
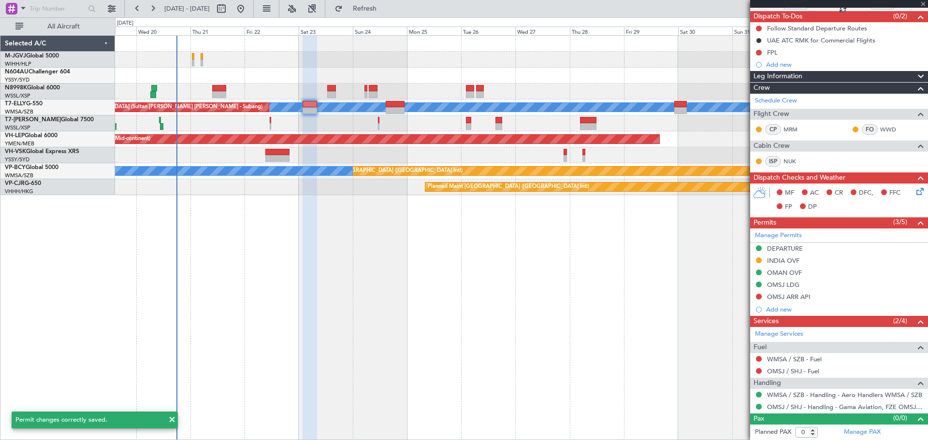
type input "+00:20"
type input "6"
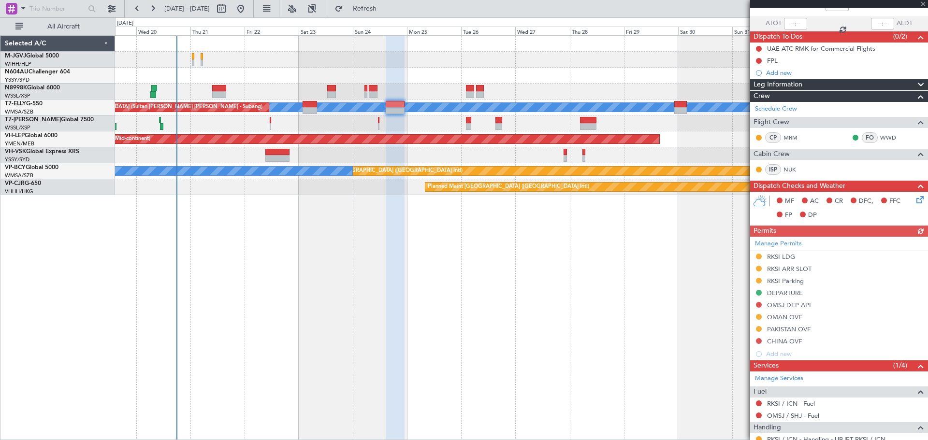
scroll to position [81, 0]
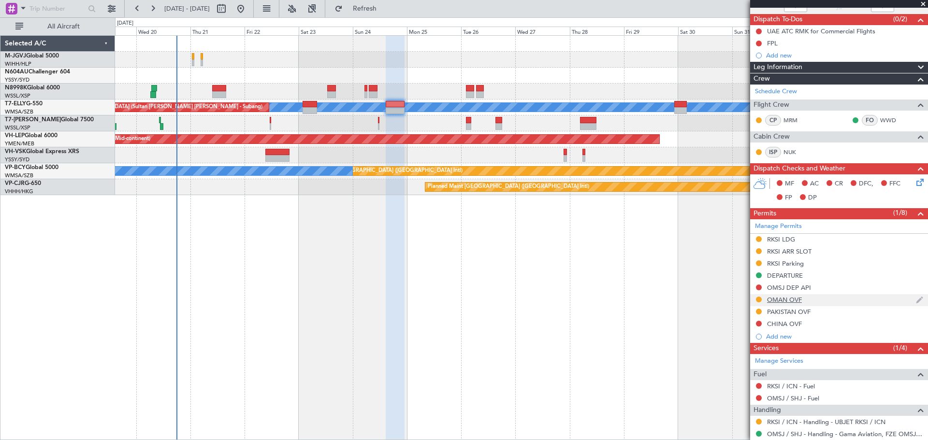
click at [788, 299] on div "OMAN OVF" at bounding box center [784, 300] width 35 height 8
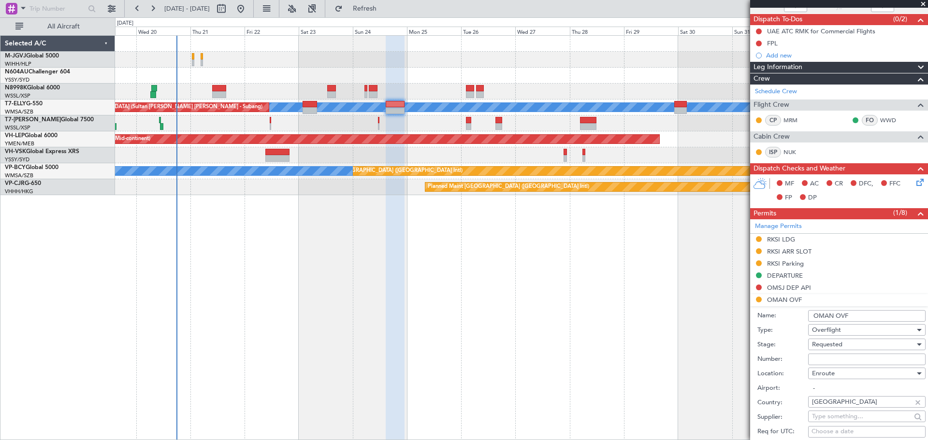
click at [826, 354] on input "Number:" at bounding box center [866, 360] width 117 height 12
paste input "DAT/OF/LXAS/0034/2025"
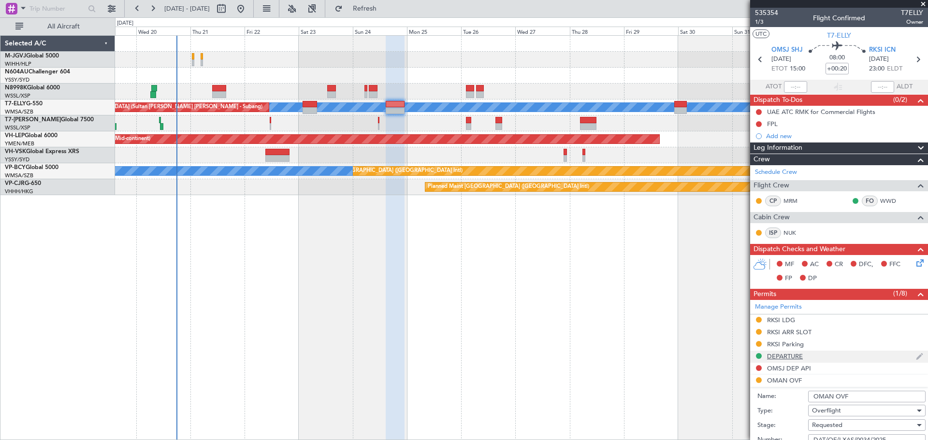
scroll to position [161, 0]
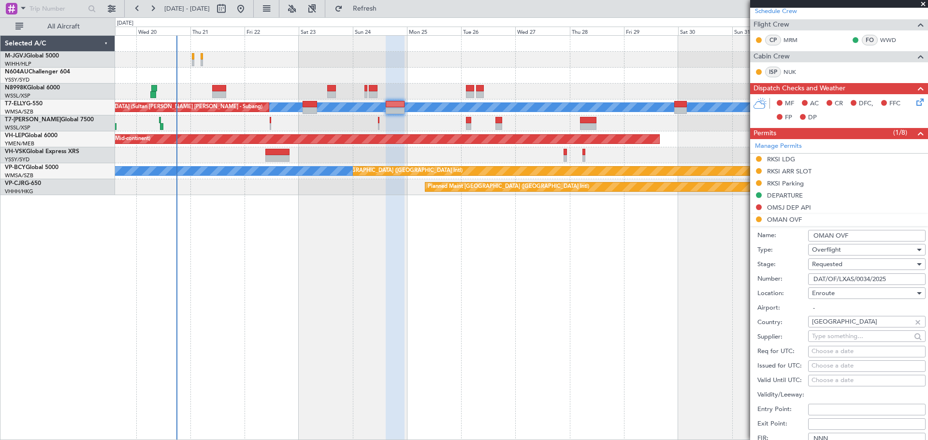
type input "DAT/OF/LXAS/0034/2025"
click at [813, 370] on div "Choose a date" at bounding box center [867, 367] width 111 height 10
select select "8"
select select "2025"
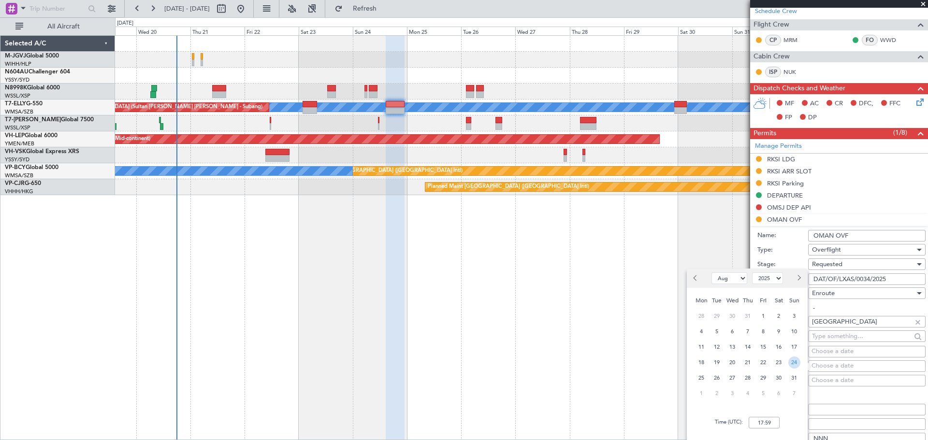
drag, startPoint x: 793, startPoint y: 361, endPoint x: 763, endPoint y: 395, distance: 45.2
click at [792, 361] on span "24" at bounding box center [794, 363] width 12 height 12
click at [764, 416] on div "Time (UTC): 00:00" at bounding box center [747, 423] width 121 height 35
click at [763, 423] on input "00:00" at bounding box center [764, 423] width 31 height 12
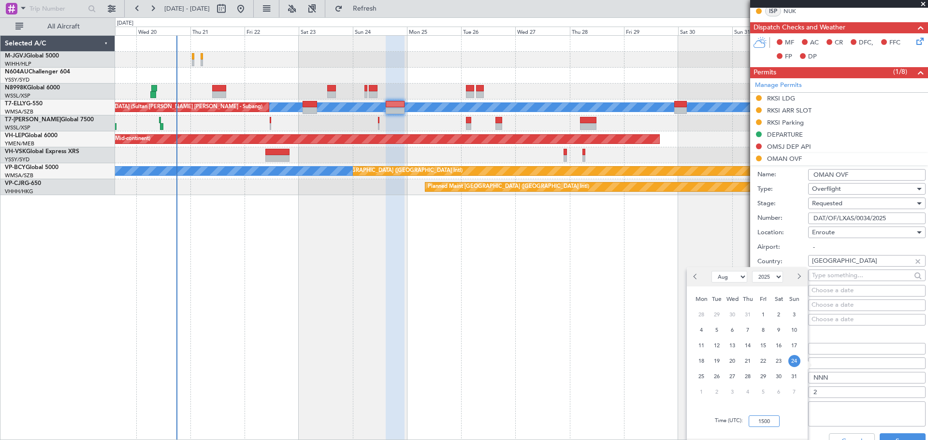
scroll to position [242, 0]
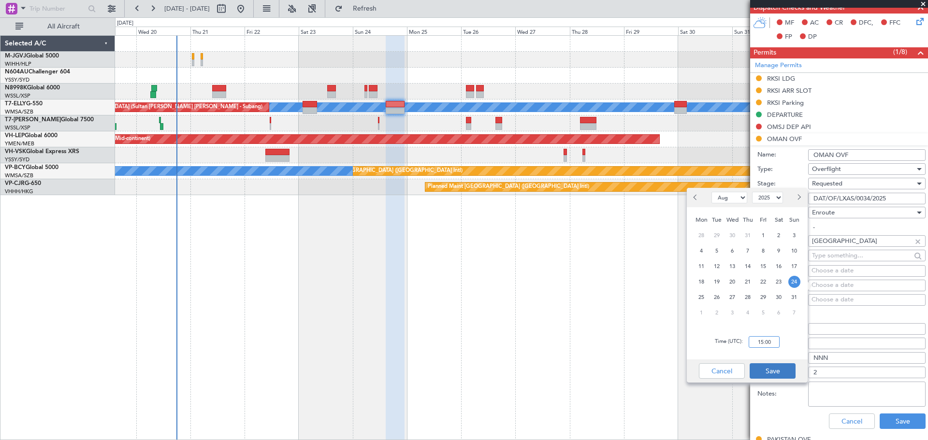
type input "15:00"
click at [781, 368] on button "Save" at bounding box center [773, 371] width 46 height 15
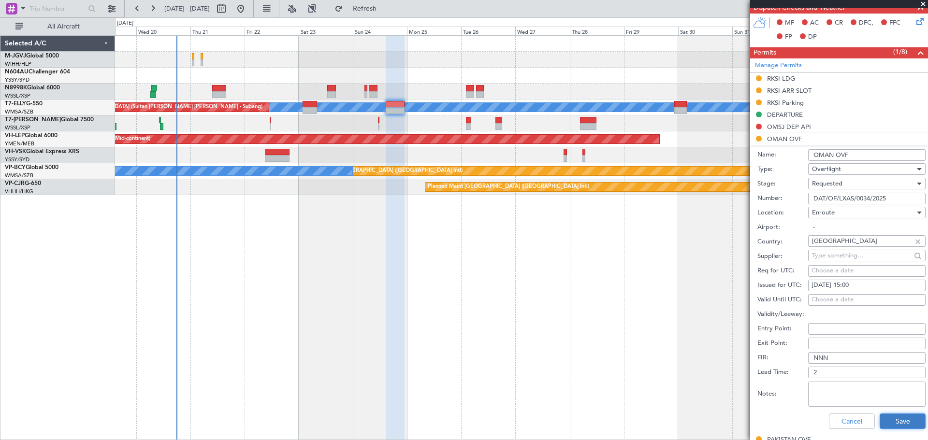
click at [888, 417] on button "Save" at bounding box center [903, 421] width 46 height 15
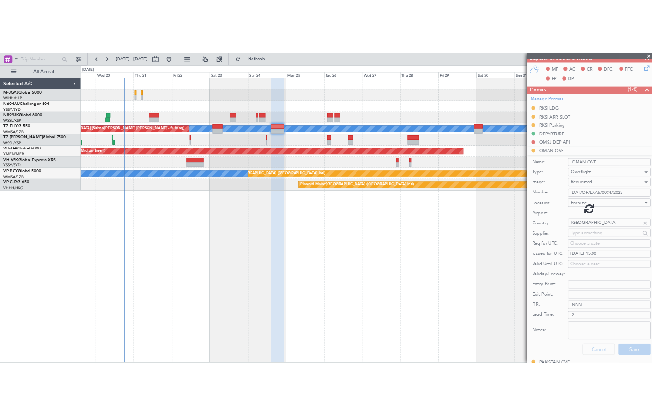
scroll to position [120, 0]
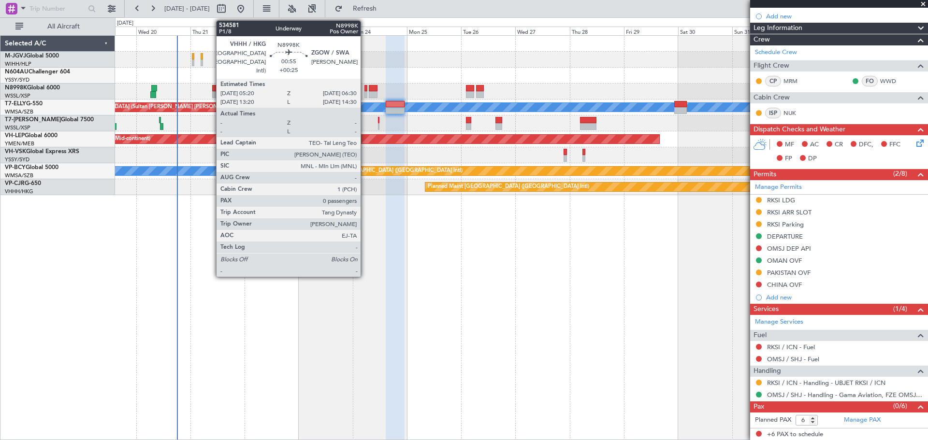
click at [365, 91] on div at bounding box center [365, 94] width 3 height 7
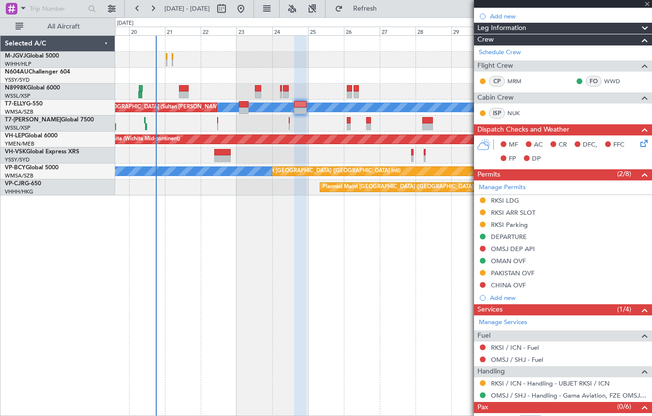
type input "+00:25"
type input "0"
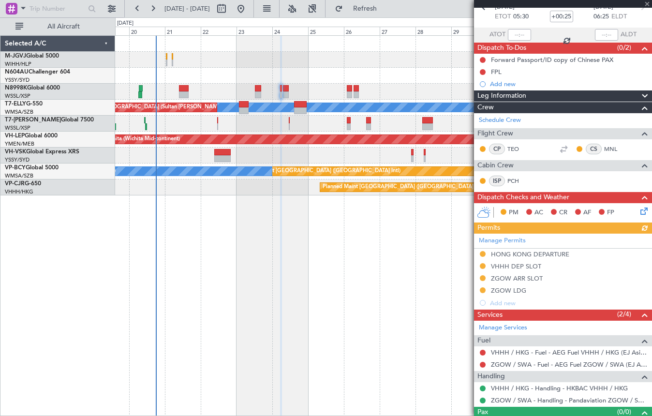
scroll to position [70, 0]
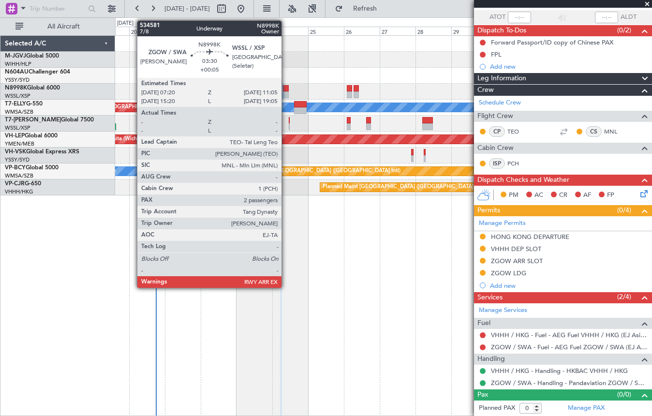
click at [286, 88] on div at bounding box center [286, 88] width 6 height 7
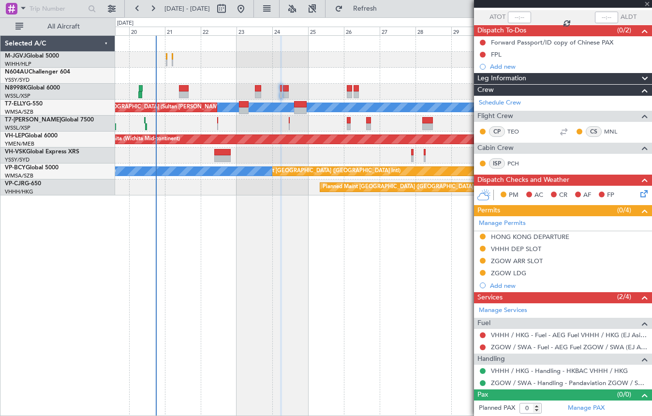
type input "+00:05"
type input "2"
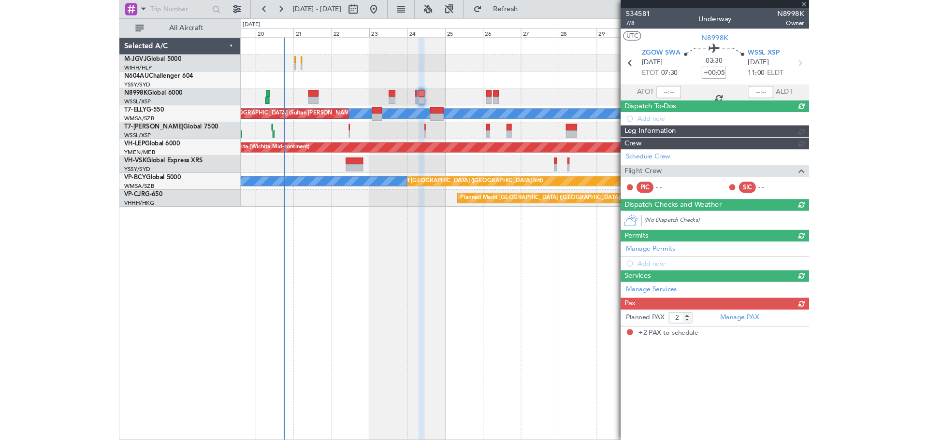
scroll to position [0, 0]
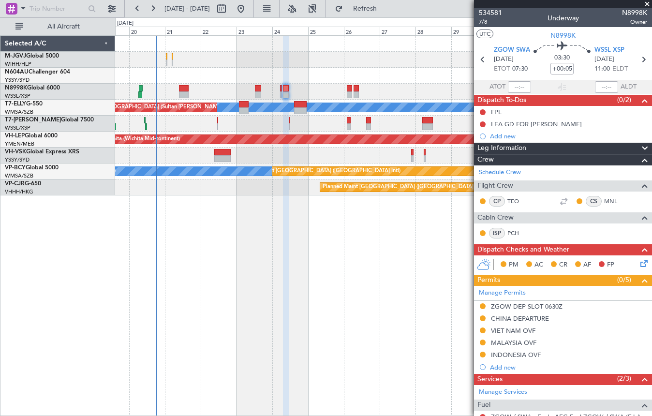
click at [195, 67] on div "Planned Maint [GEOGRAPHIC_DATA] (Seletar) Planned Maint [GEOGRAPHIC_DATA] (Sele…" at bounding box center [383, 60] width 536 height 16
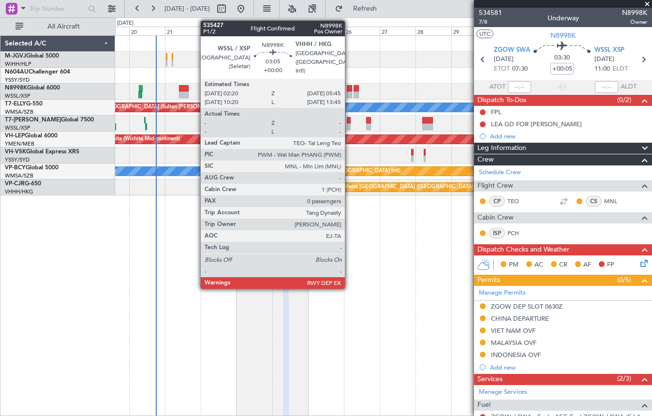
click at [349, 91] on div at bounding box center [349, 88] width 5 height 7
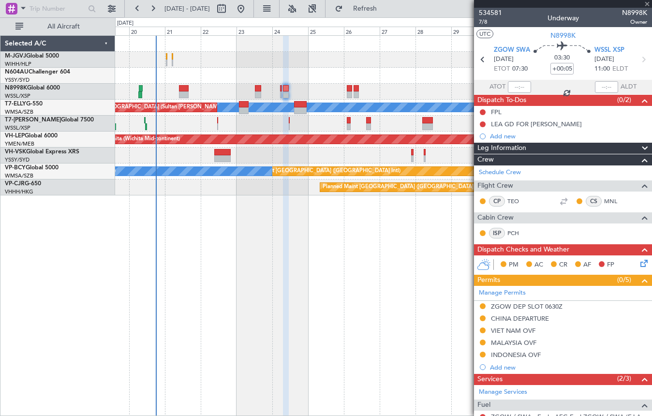
type input "0"
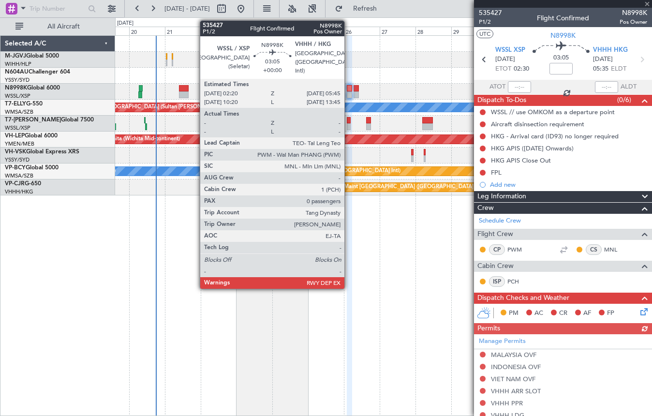
click at [349, 92] on div at bounding box center [349, 94] width 5 height 7
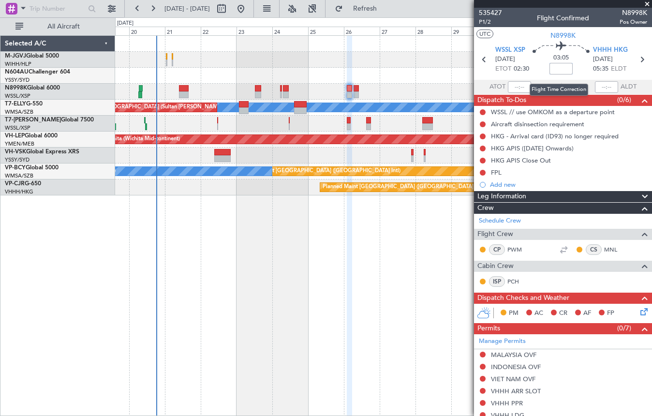
click at [552, 71] on input at bounding box center [560, 69] width 23 height 12
type input "+00:15"
click at [168, 204] on div "Planned Maint [GEOGRAPHIC_DATA] (Seletar) Planned Maint [GEOGRAPHIC_DATA] (Sele…" at bounding box center [383, 225] width 537 height 380
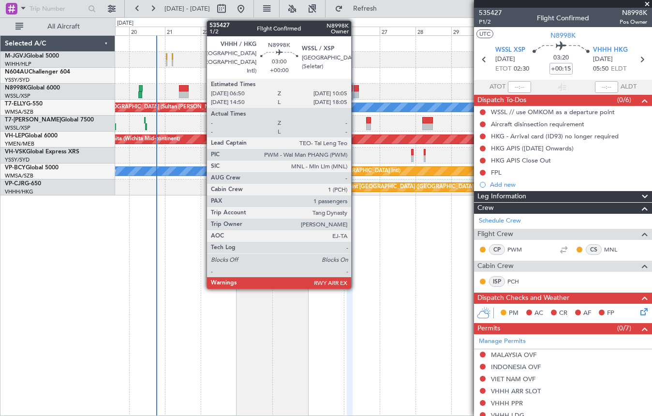
click at [355, 91] on div at bounding box center [355, 88] width 5 height 7
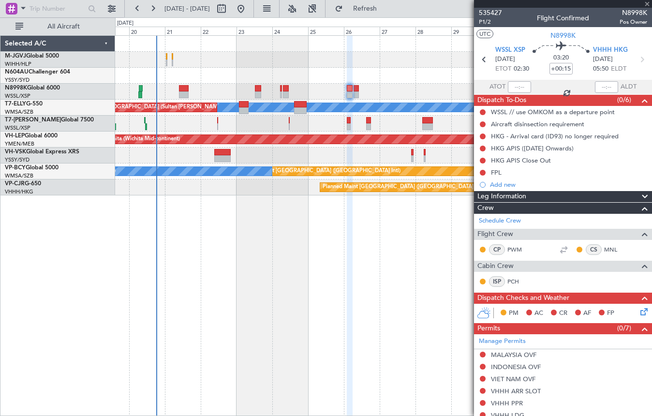
type input "1"
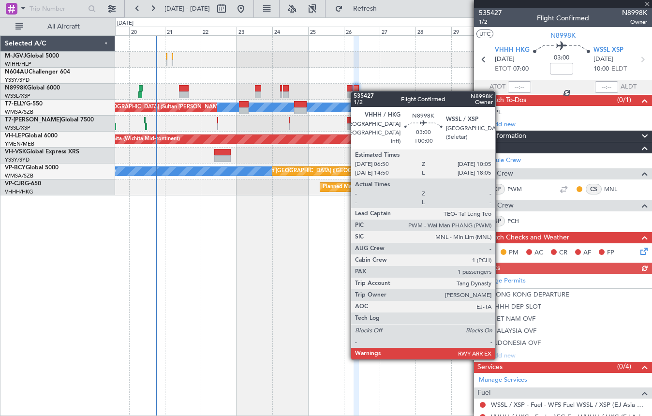
click at [355, 91] on div at bounding box center [355, 88] width 5 height 7
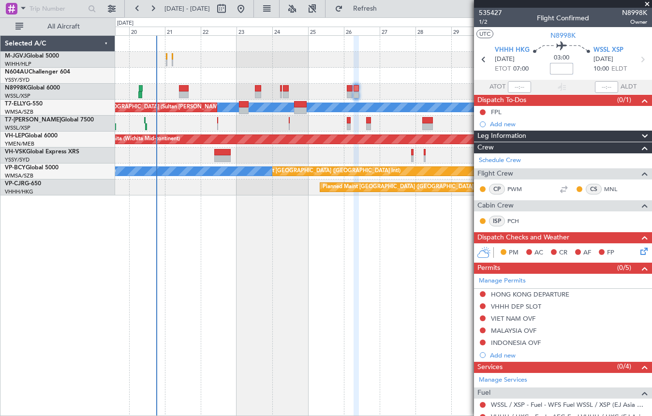
click at [555, 72] on input at bounding box center [561, 69] width 23 height 12
type input "+00:05"
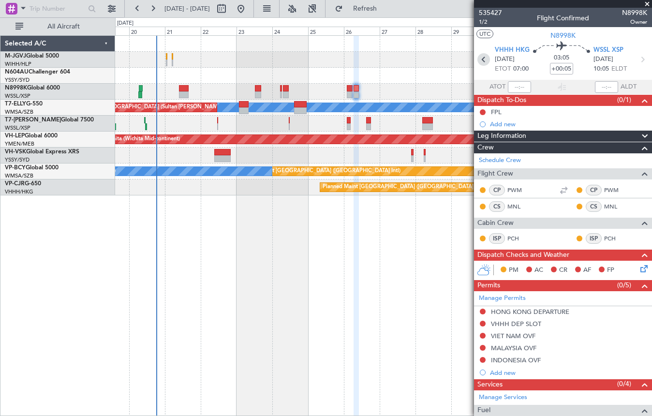
click at [481, 60] on icon at bounding box center [483, 59] width 13 height 13
type input "+00:15"
type input "0"
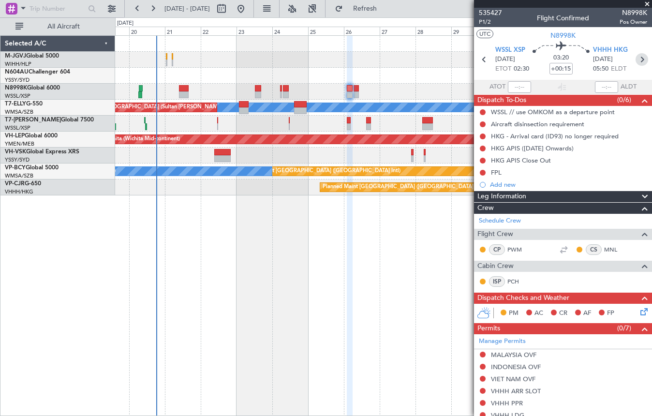
click at [636, 58] on icon at bounding box center [641, 59] width 13 height 13
type input "+00:05"
type input "1"
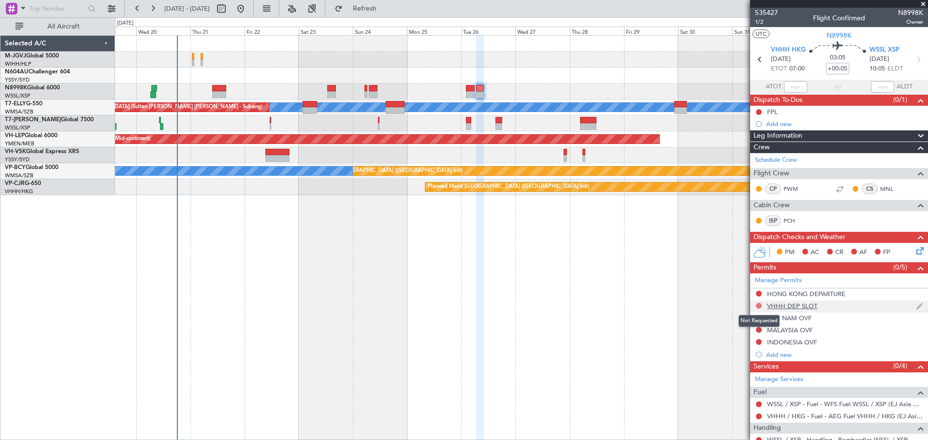
click at [758, 305] on button at bounding box center [759, 306] width 6 height 6
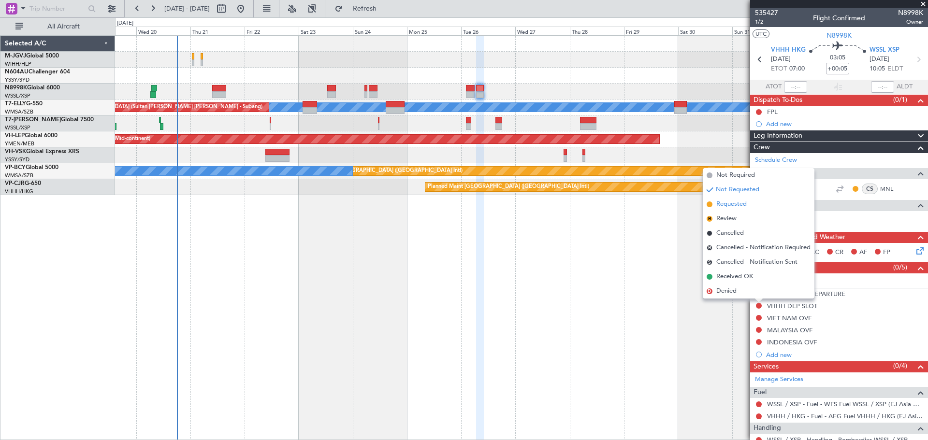
click at [716, 203] on li "Requested" at bounding box center [759, 204] width 112 height 15
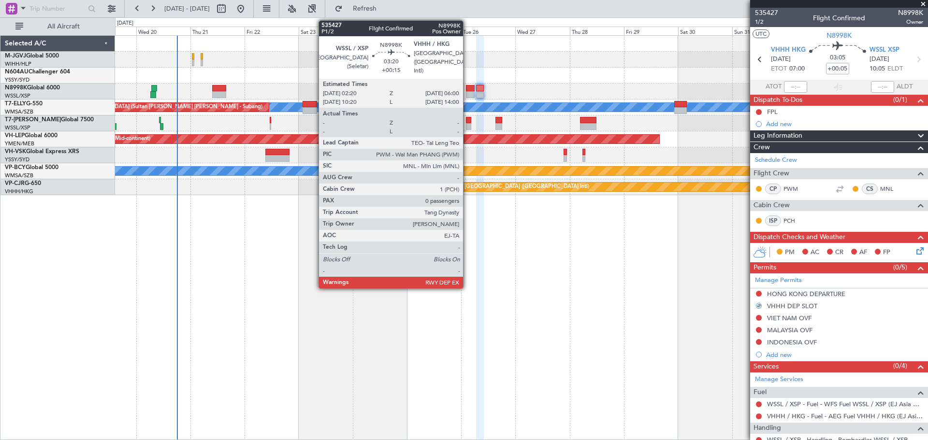
click at [467, 94] on div at bounding box center [470, 94] width 9 height 7
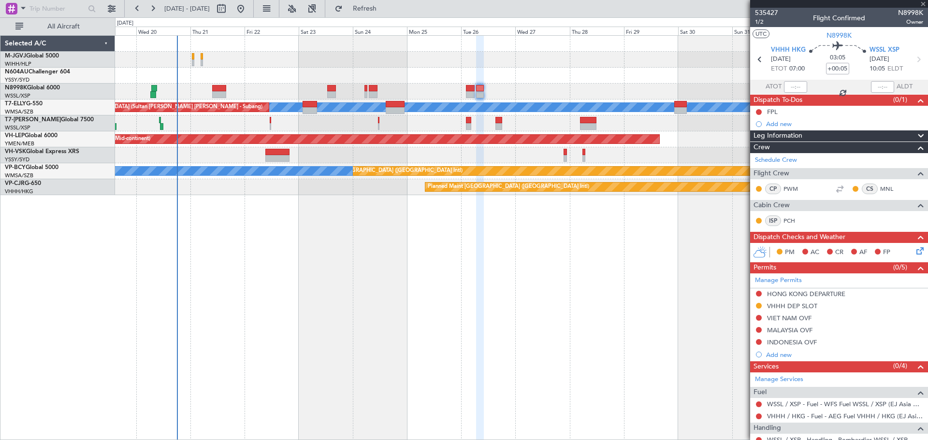
type input "+00:15"
type input "0"
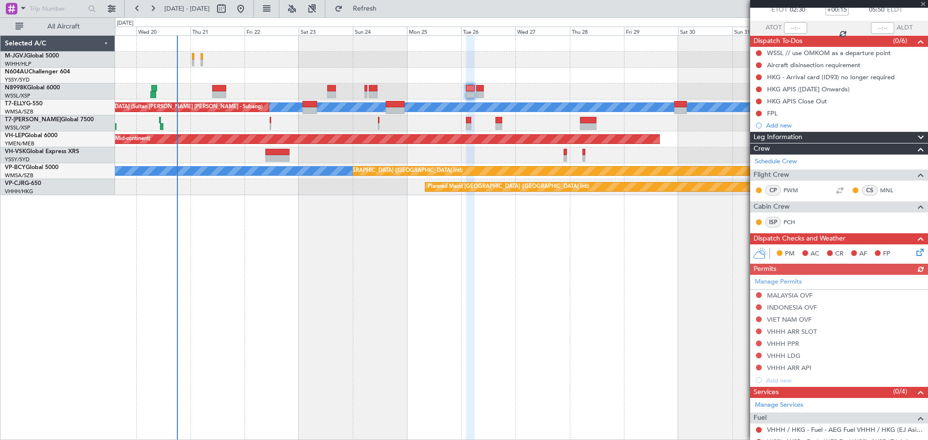
scroll to position [81, 0]
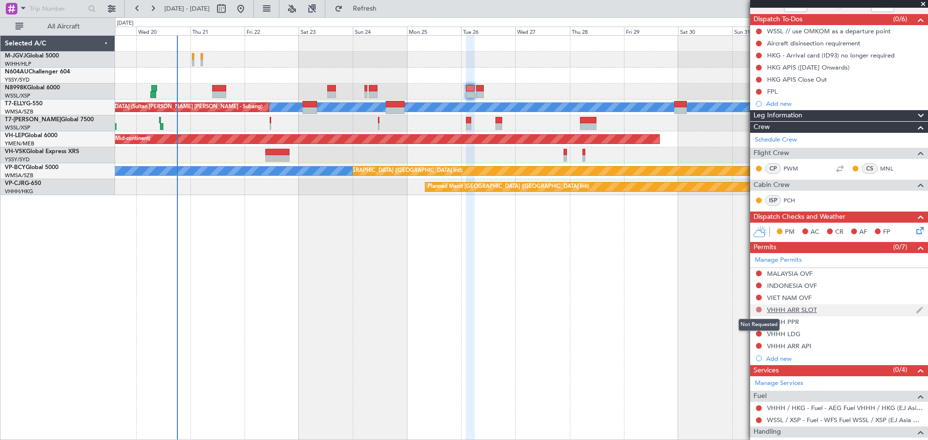
click at [758, 308] on button at bounding box center [759, 310] width 6 height 6
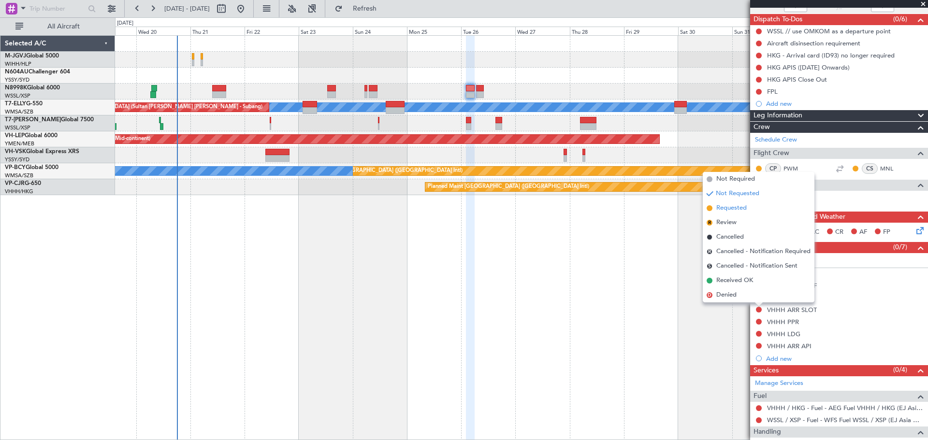
click at [731, 209] on span "Requested" at bounding box center [731, 209] width 30 height 10
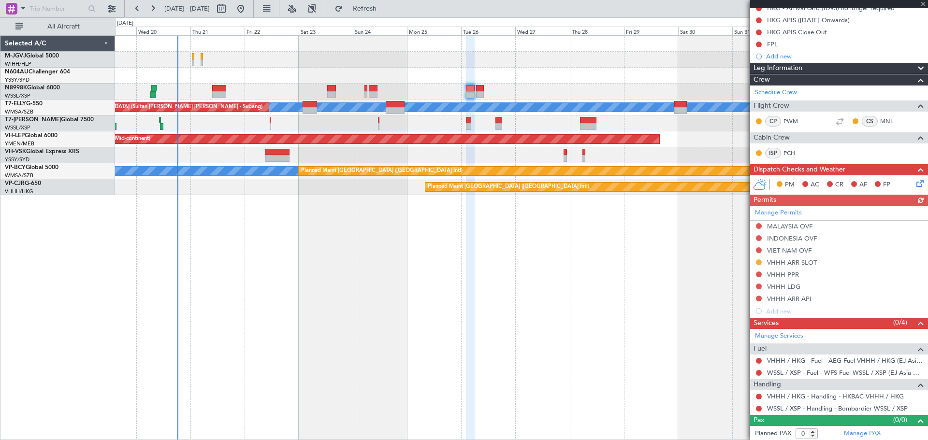
scroll to position [130, 0]
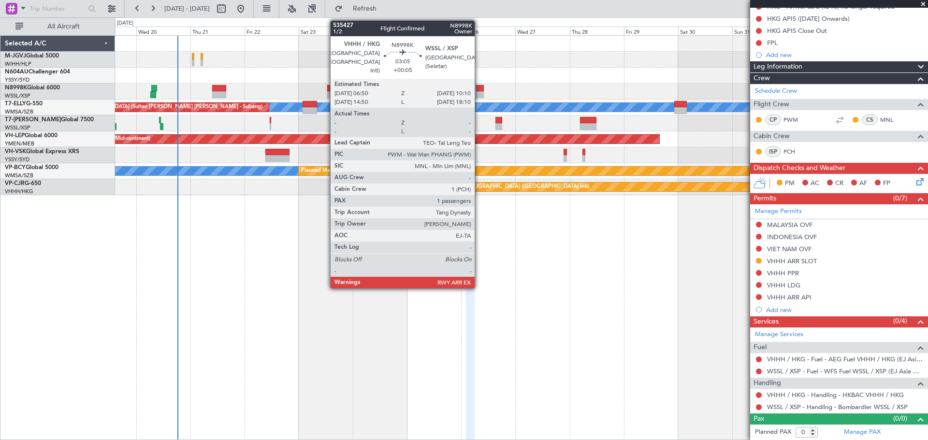
click at [479, 88] on div at bounding box center [480, 88] width 8 height 7
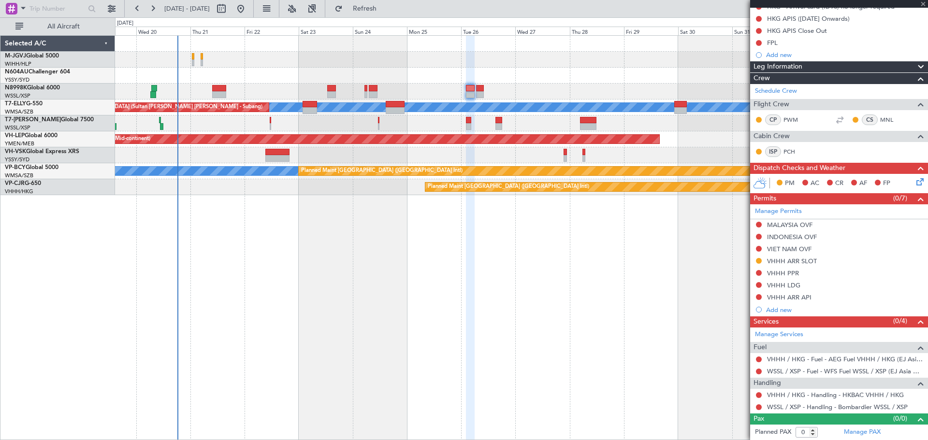
type input "+00:05"
type input "1"
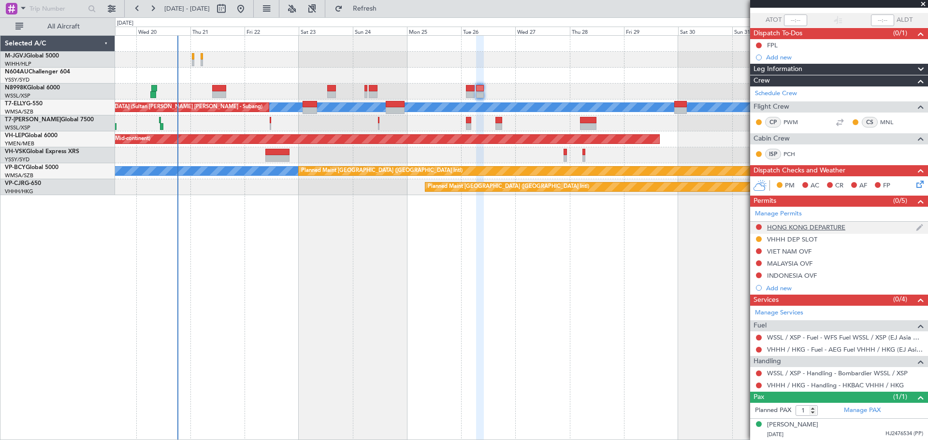
scroll to position [0, 0]
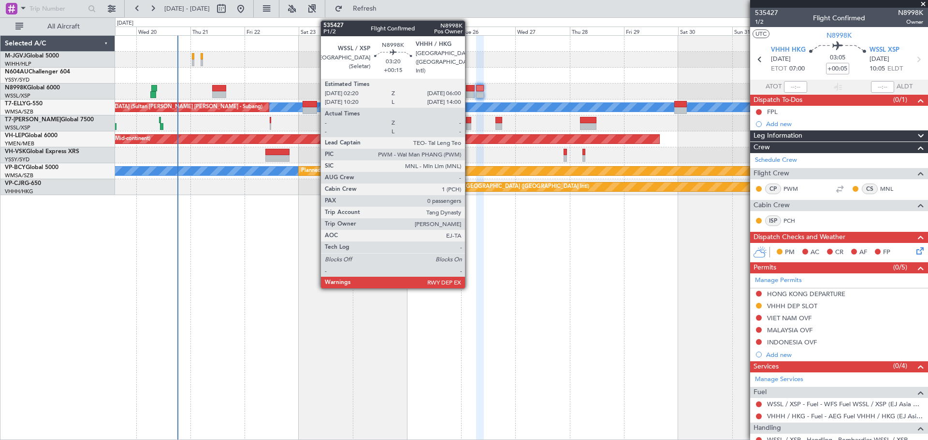
click at [469, 92] on div at bounding box center [470, 94] width 9 height 7
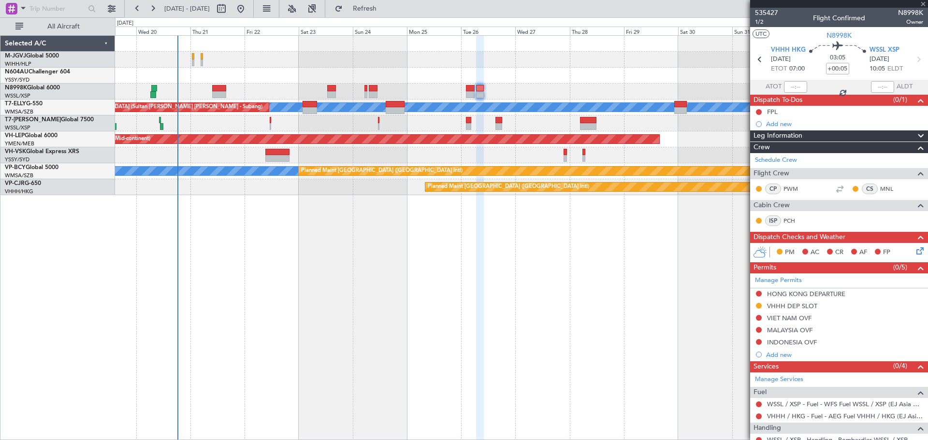
type input "+00:15"
type input "0"
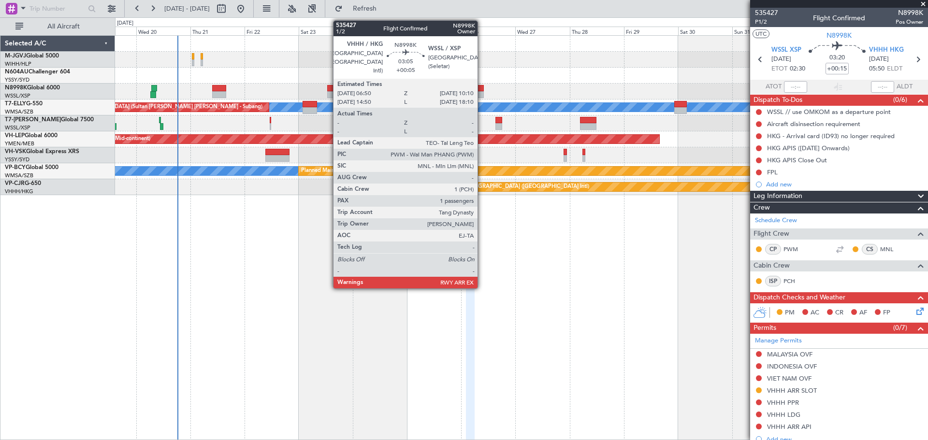
click at [482, 93] on div at bounding box center [480, 94] width 8 height 7
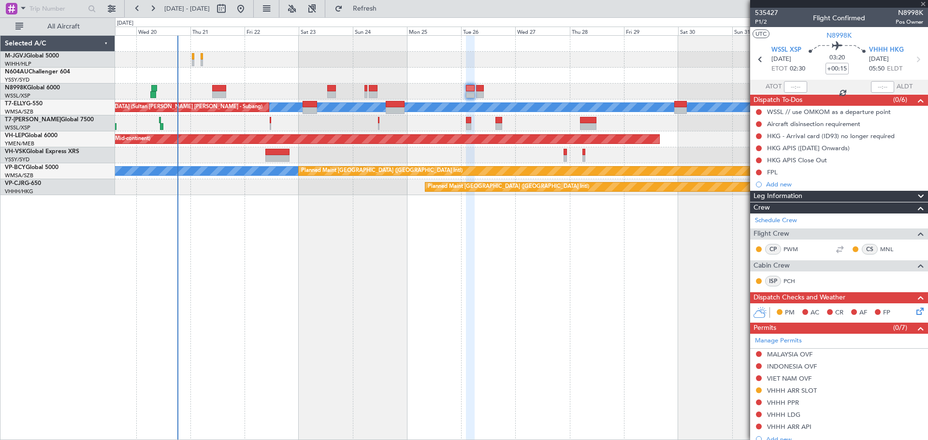
type input "+00:05"
type input "1"
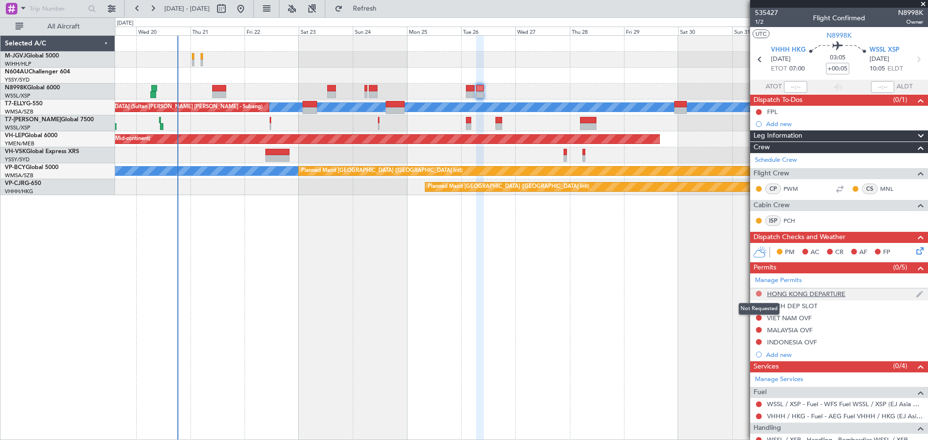
click at [758, 293] on button at bounding box center [759, 294] width 6 height 6
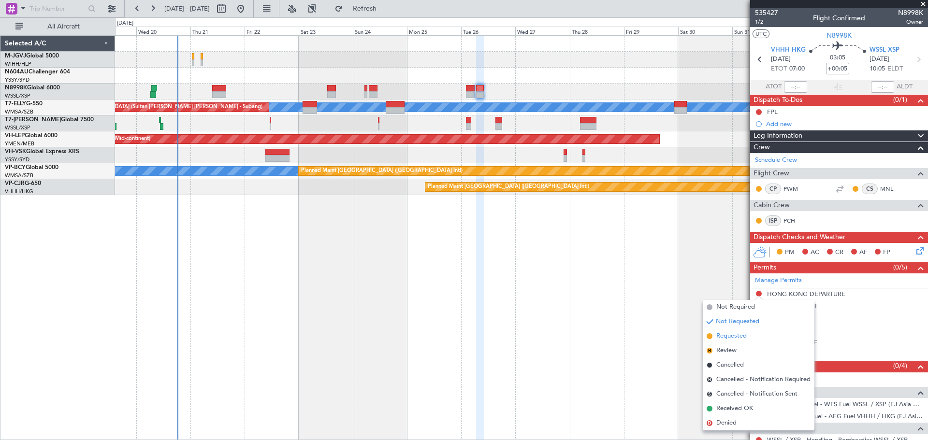
drag, startPoint x: 730, startPoint y: 335, endPoint x: 786, endPoint y: 303, distance: 64.8
click at [730, 335] on span "Requested" at bounding box center [731, 337] width 30 height 10
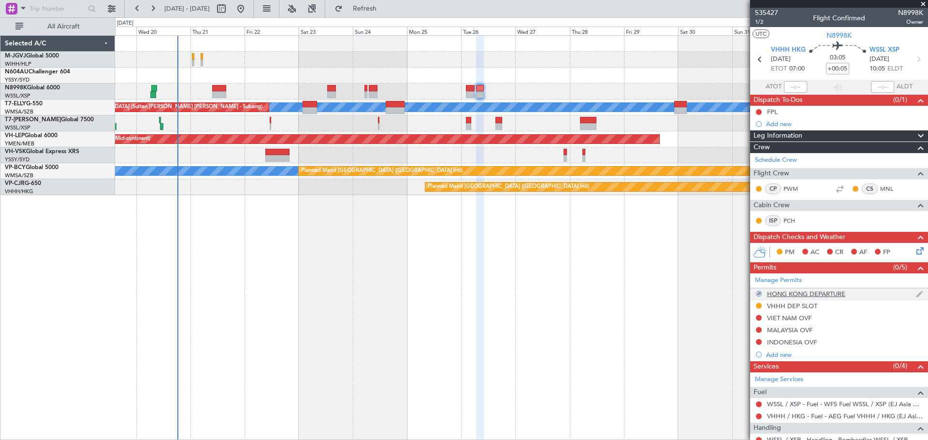
click at [790, 294] on div "HONG KONG DEPARTURE" at bounding box center [806, 294] width 78 height 8
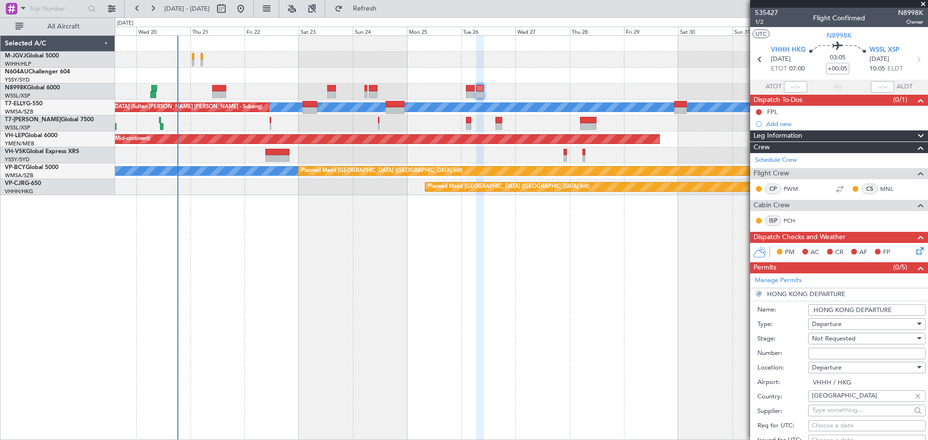
scroll to position [161, 0]
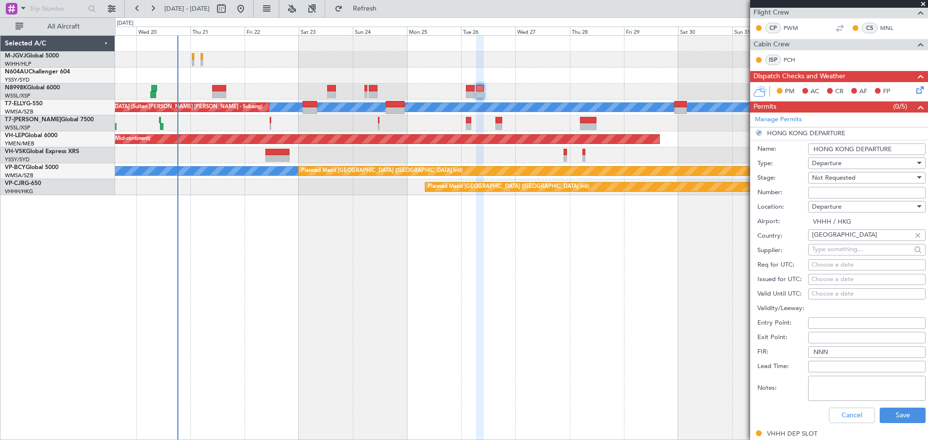
click at [835, 385] on textarea "Notes:" at bounding box center [866, 388] width 117 height 25
click at [866, 391] on textarea "Notes:" at bounding box center [866, 388] width 117 height 25
paste textarea "000000859779"
type textarea "000000859779"
click at [882, 412] on button "Save" at bounding box center [903, 415] width 46 height 15
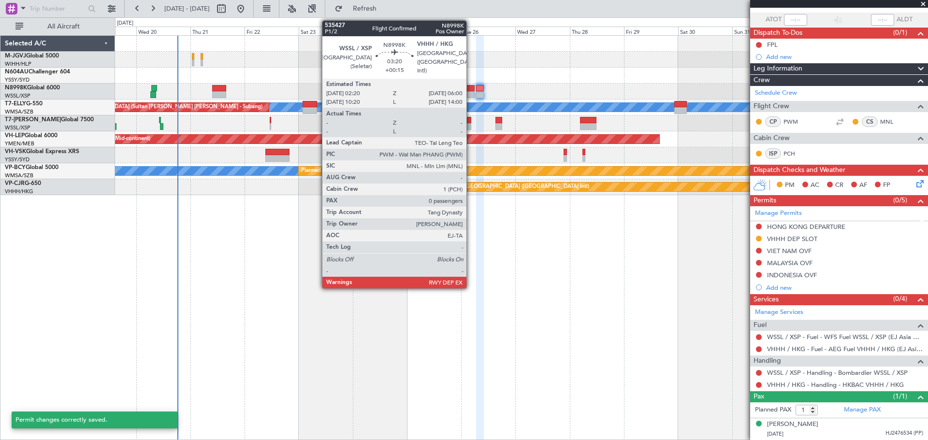
scroll to position [67, 0]
click at [471, 91] on div at bounding box center [470, 94] width 9 height 7
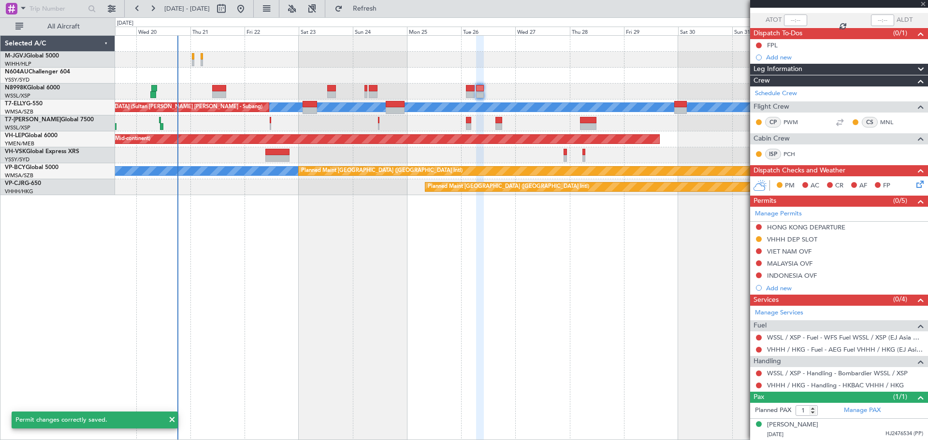
type input "+00:15"
type input "0"
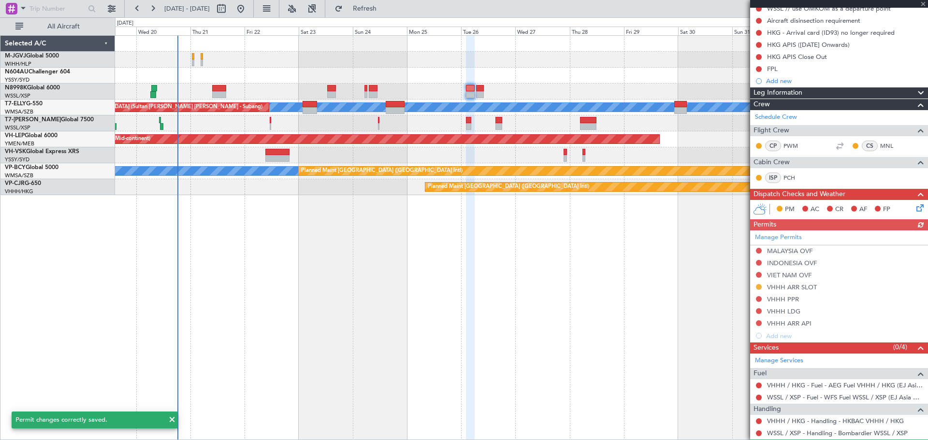
scroll to position [130, 0]
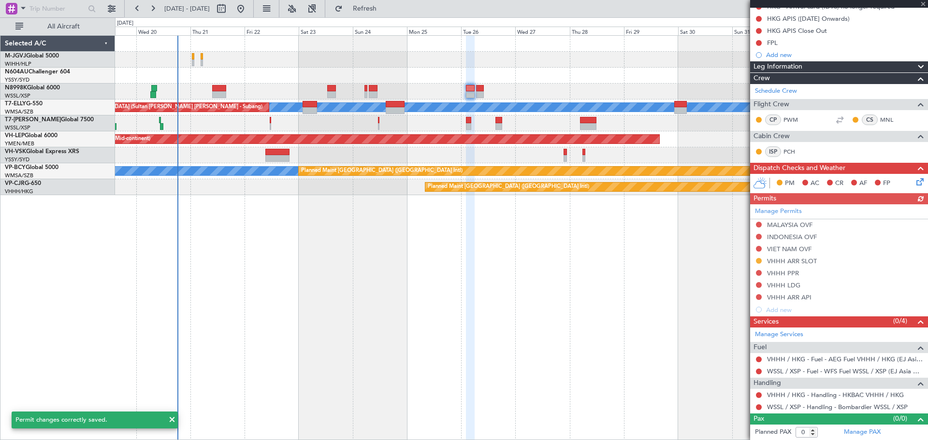
click at [787, 286] on div "Manage Permits MALAYSIA OVF INDONESIA OVF VIET NAM OVF VHHH ARR SLOT VHHH PPR V…" at bounding box center [839, 260] width 178 height 112
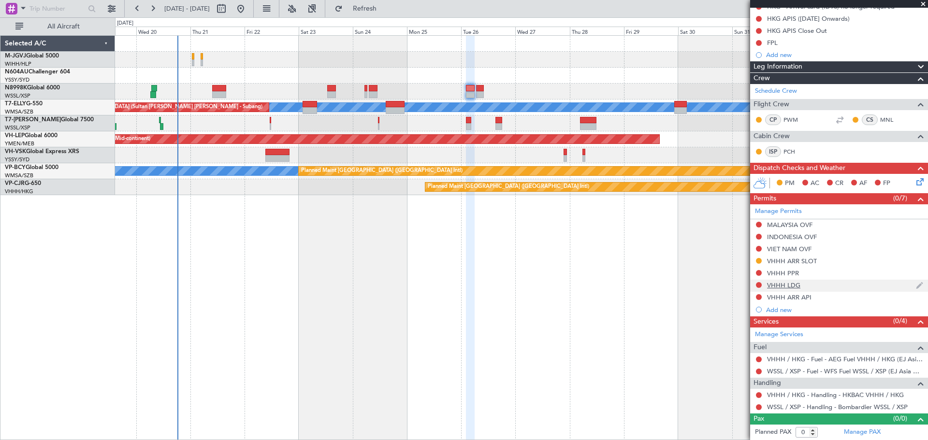
click at [779, 285] on div "VHHH LDG" at bounding box center [783, 285] width 33 height 8
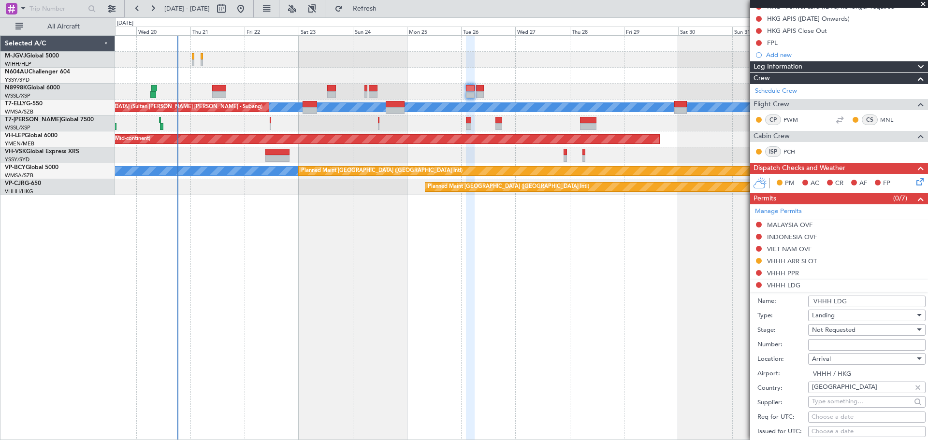
scroll to position [371, 0]
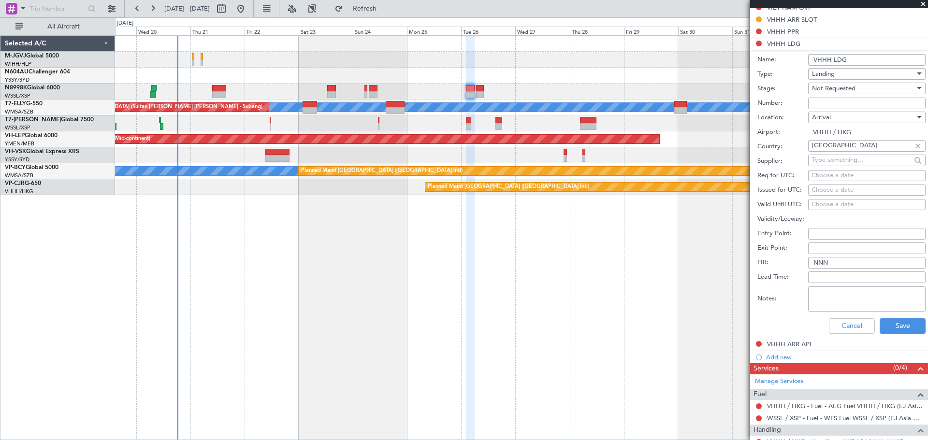
click at [832, 285] on div "Notes:" at bounding box center [841, 299] width 168 height 29
click at [829, 300] on textarea "Notes:" at bounding box center [866, 299] width 117 height 25
paste textarea "000000859779"
type textarea "000000859779"
click at [815, 94] on div "Not Requested" at bounding box center [863, 88] width 103 height 15
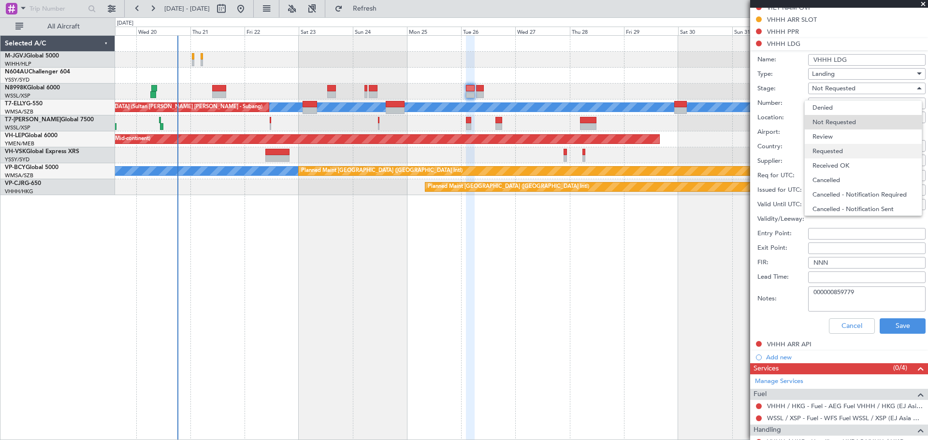
click at [829, 150] on span "Requested" at bounding box center [864, 151] width 102 height 15
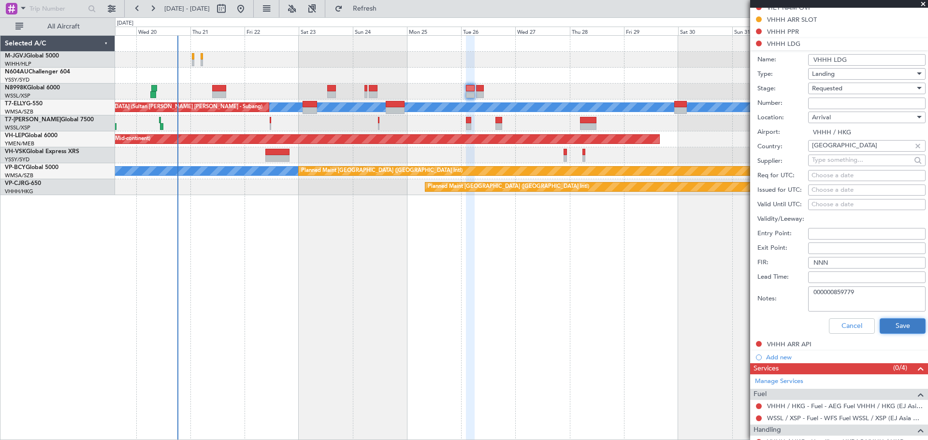
click at [884, 322] on button "Save" at bounding box center [903, 326] width 46 height 15
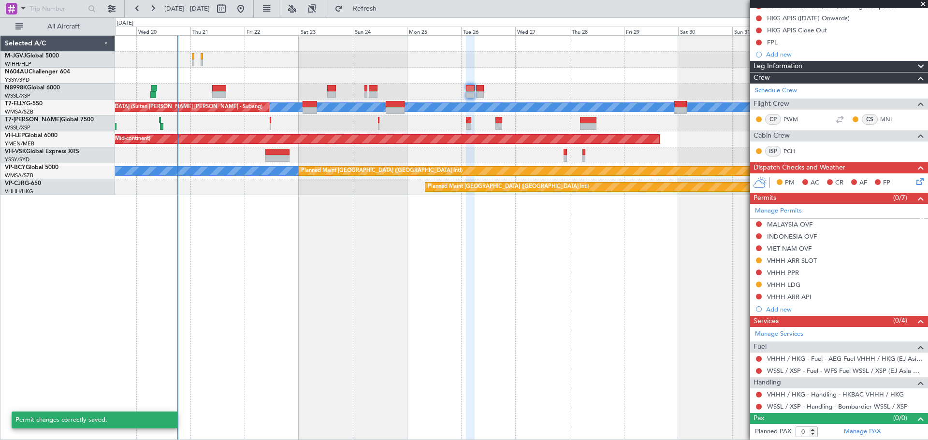
scroll to position [130, 0]
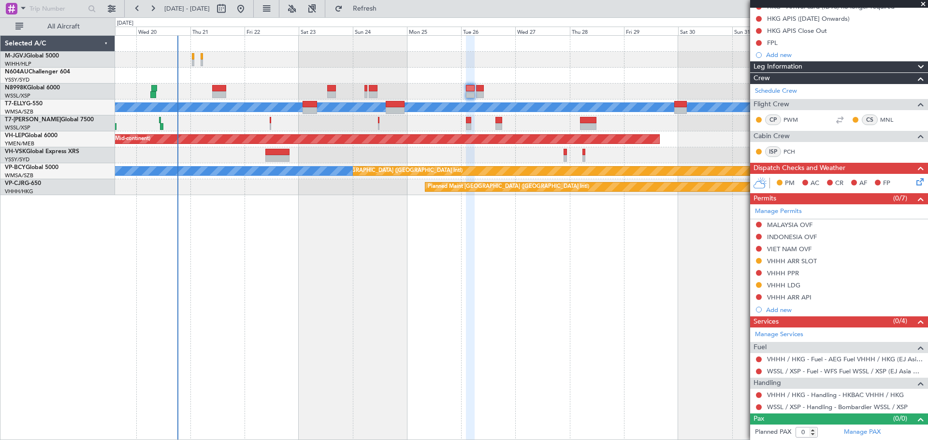
click at [49, 265] on div "Selected A/C M-JGVJ Global 5000 WIHH/HLP Jakarta (Halim Intl) N604AU Challenger…" at bounding box center [57, 237] width 115 height 405
click at [757, 274] on button at bounding box center [759, 273] width 6 height 6
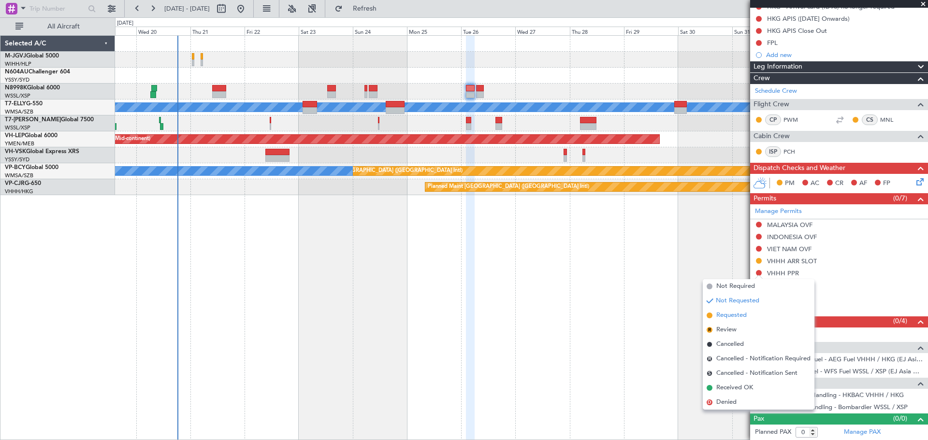
click at [739, 315] on span "Requested" at bounding box center [731, 316] width 30 height 10
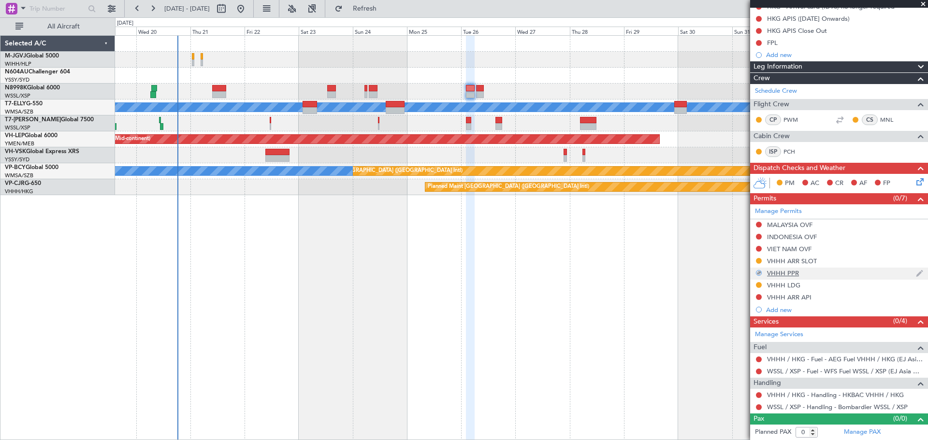
click at [779, 275] on div "VHHH PPR" at bounding box center [783, 273] width 32 height 8
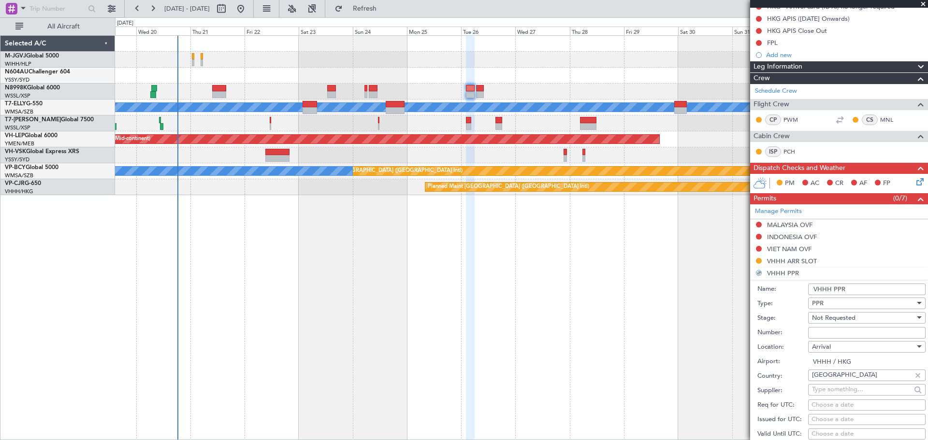
scroll to position [291, 0]
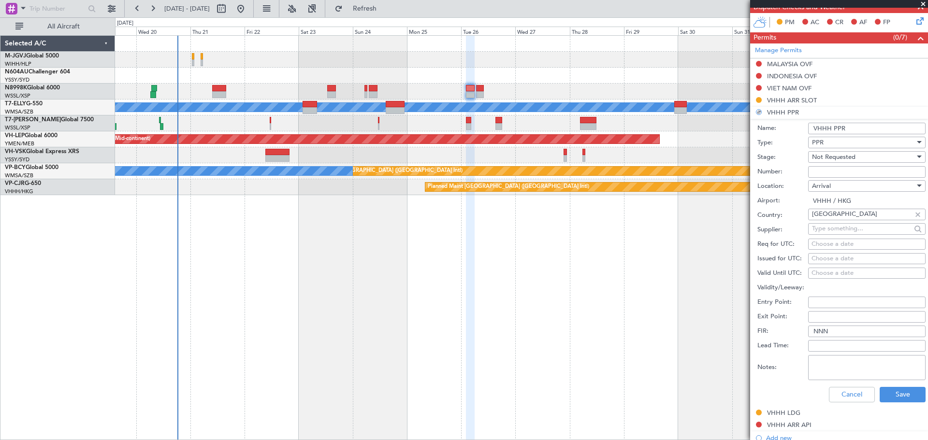
click at [834, 359] on textarea "Notes:" at bounding box center [866, 367] width 117 height 25
click at [818, 168] on input "Number:" at bounding box center [866, 172] width 117 height 12
paste input "2025003582"
type input "2025003582"
click at [829, 155] on span "Not Requested" at bounding box center [834, 157] width 44 height 9
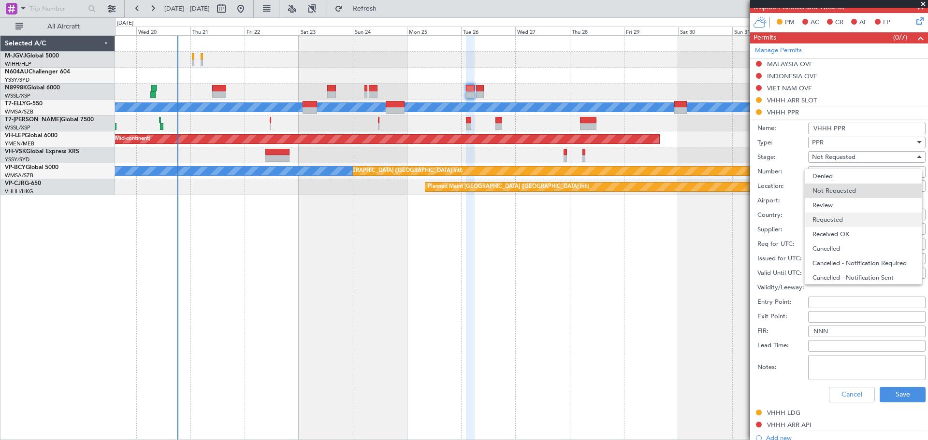
click at [835, 217] on span "Requested" at bounding box center [864, 220] width 102 height 15
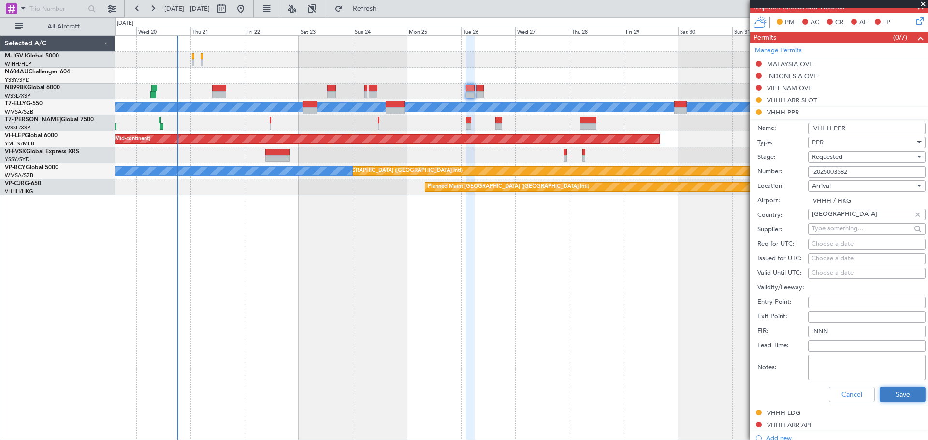
click at [889, 393] on button "Save" at bounding box center [903, 394] width 46 height 15
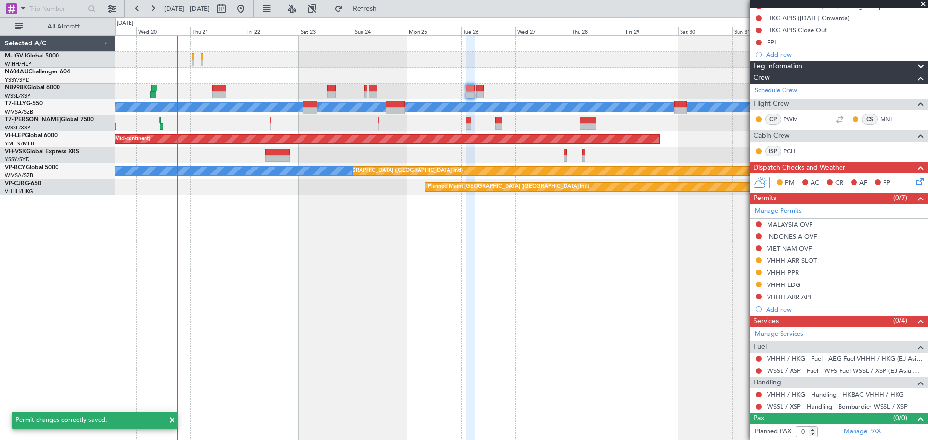
scroll to position [130, 0]
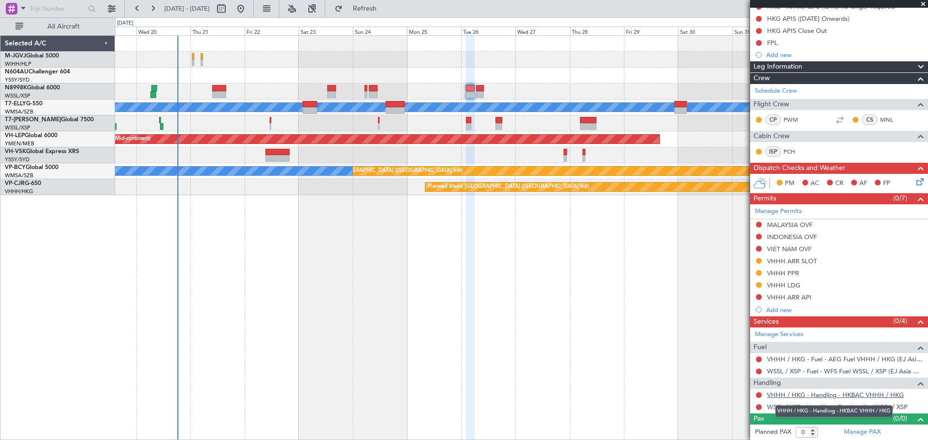
click at [792, 396] on link "VHHH / HKG - Handling - HKBAC VHHH / HKG" at bounding box center [835, 395] width 137 height 8
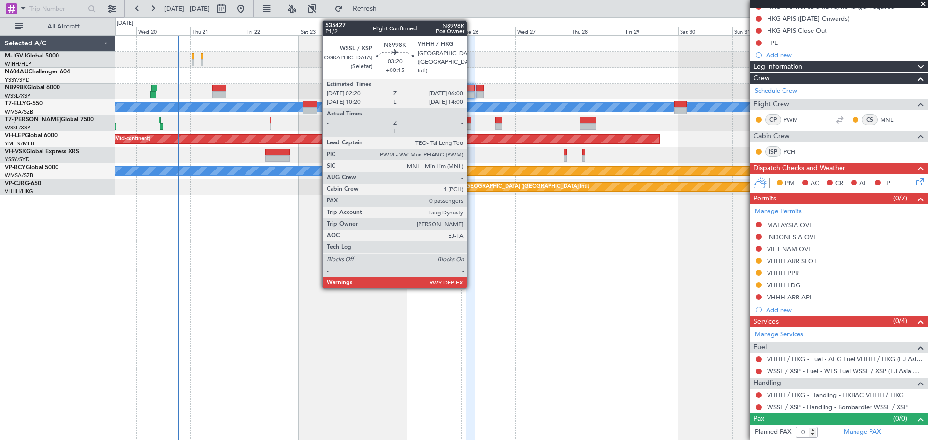
click at [471, 92] on div at bounding box center [470, 94] width 9 height 7
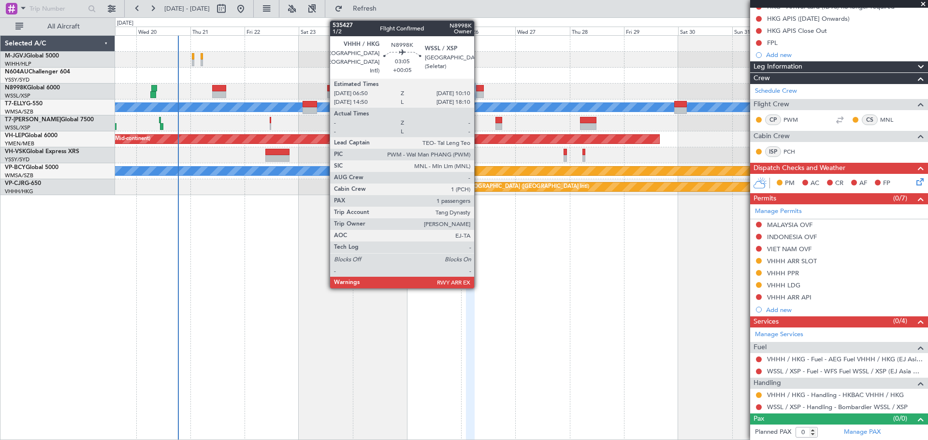
click at [479, 90] on div at bounding box center [480, 88] width 8 height 7
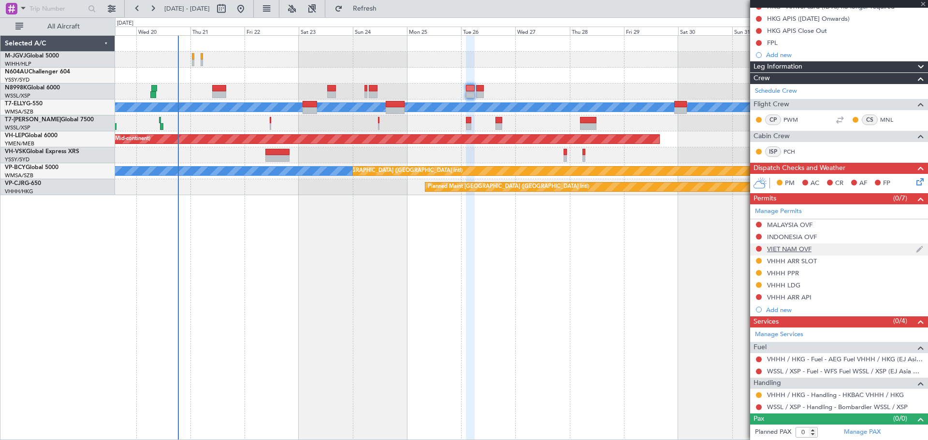
type input "+00:05"
type input "1"
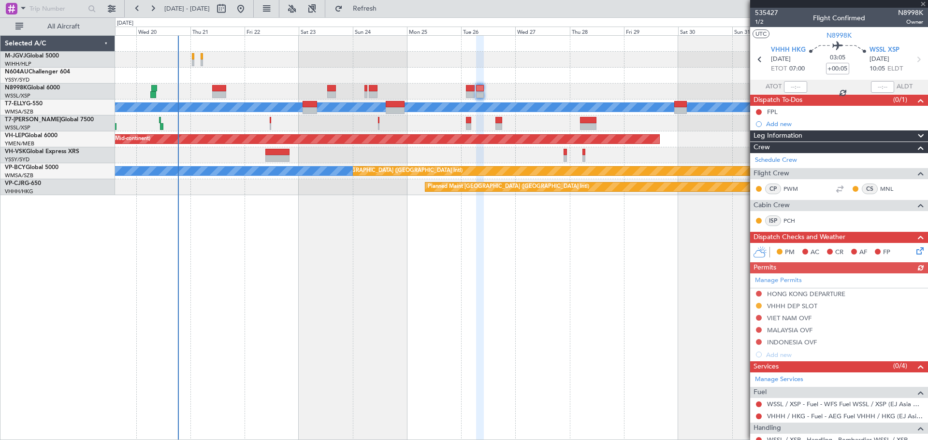
scroll to position [67, 0]
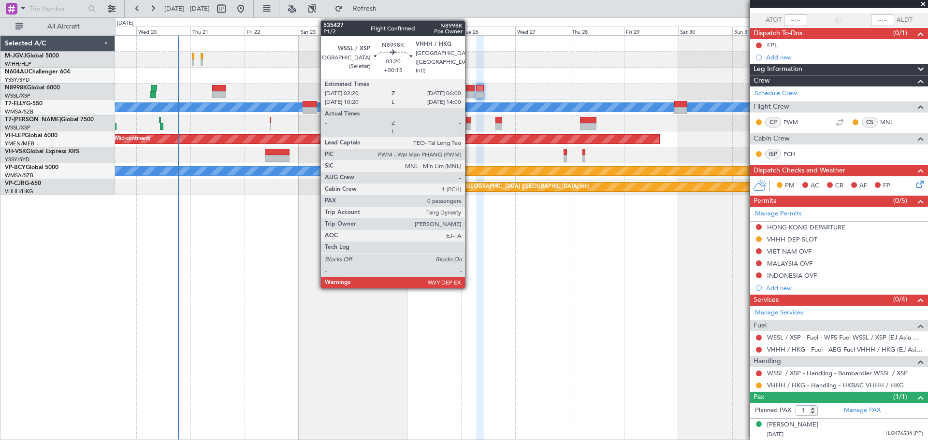
click at [469, 93] on div at bounding box center [470, 94] width 9 height 7
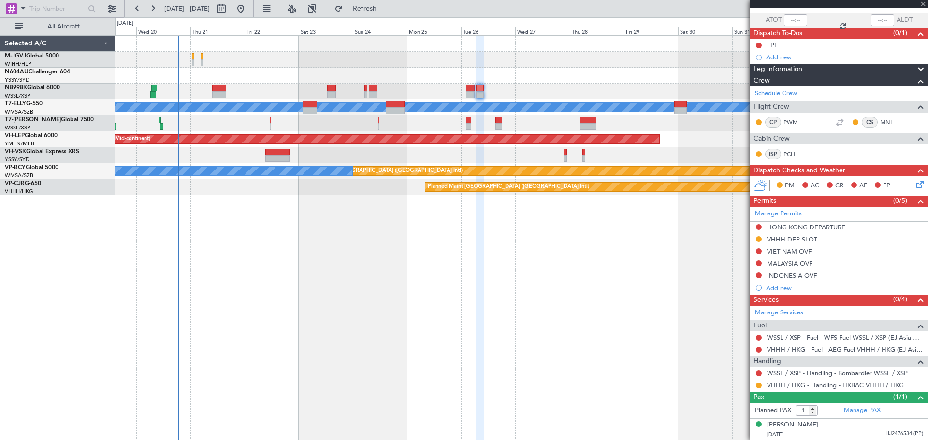
type input "+00:15"
type input "0"
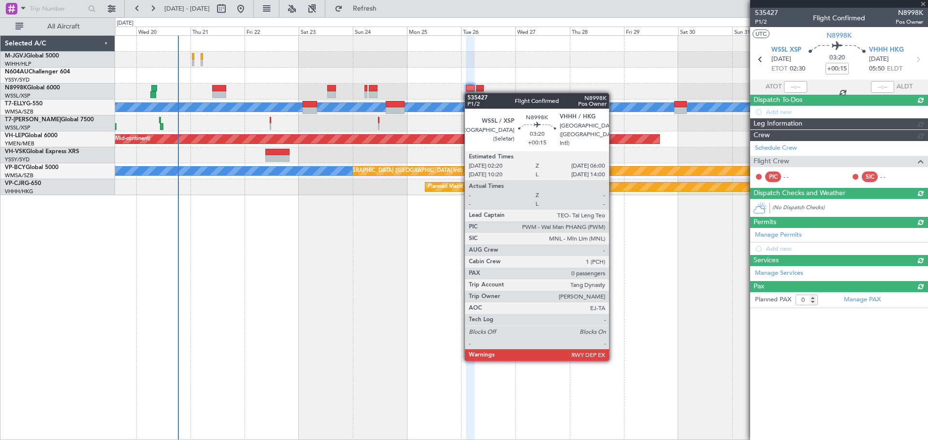
scroll to position [0, 0]
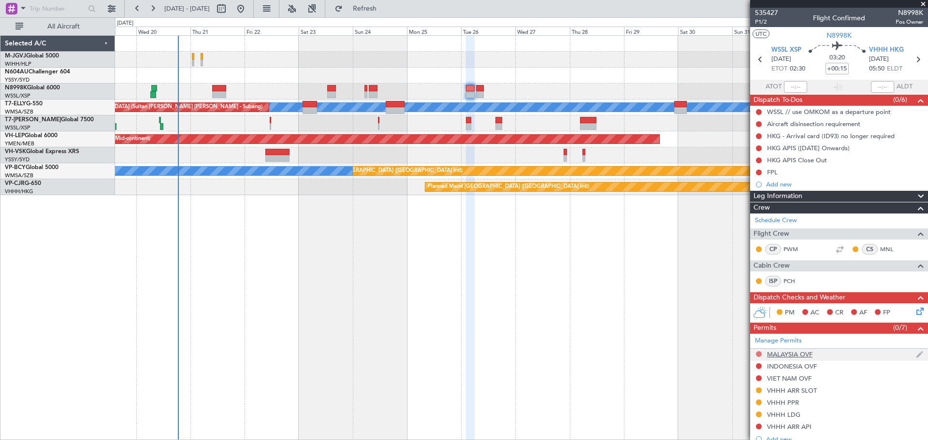
click at [758, 353] on button at bounding box center [759, 354] width 6 height 6
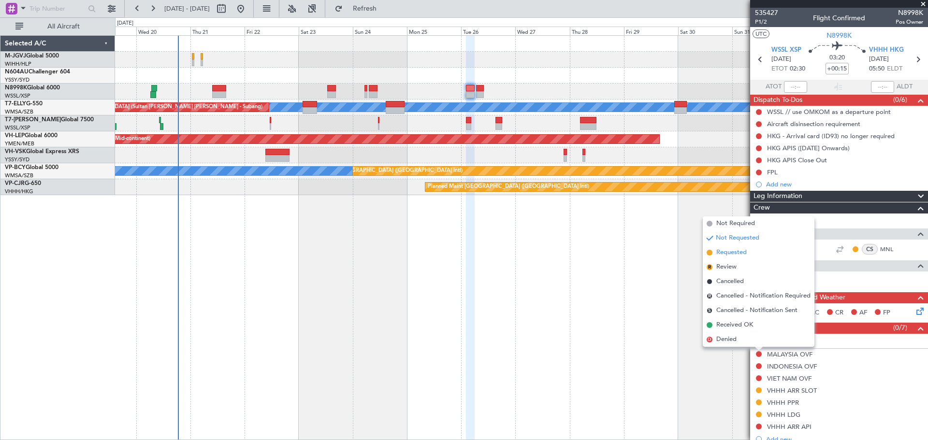
click at [734, 255] on span "Requested" at bounding box center [731, 253] width 30 height 10
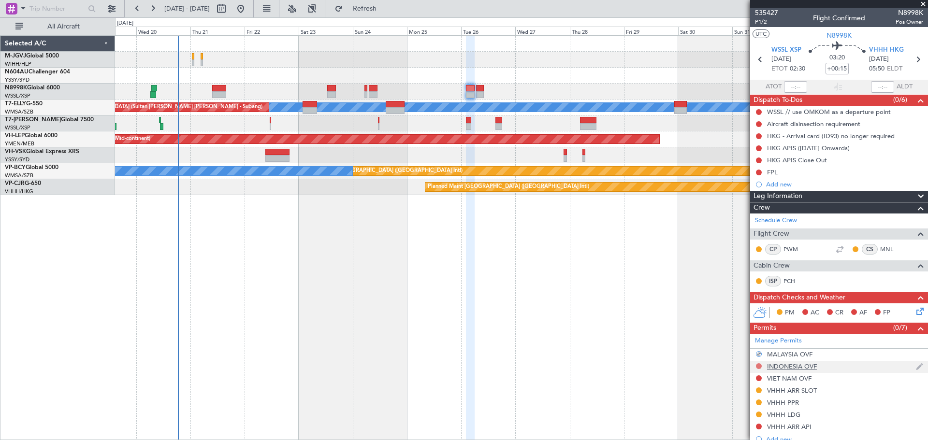
click at [756, 366] on button at bounding box center [759, 367] width 6 height 6
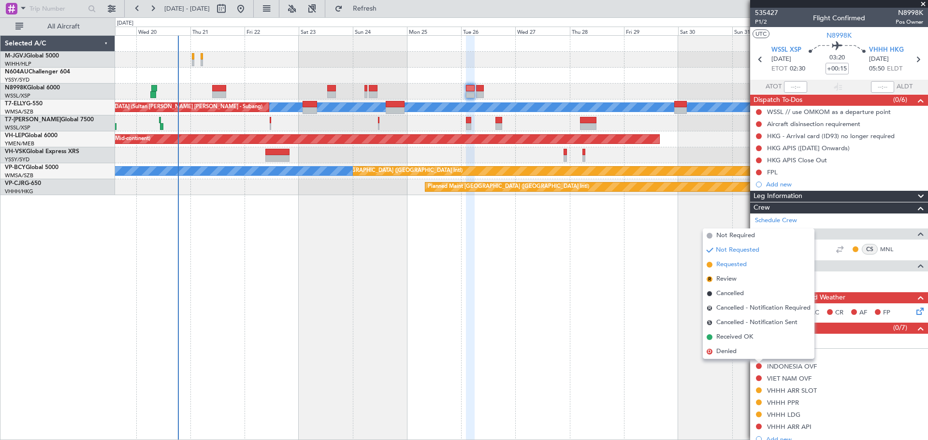
click at [739, 267] on span "Requested" at bounding box center [731, 265] width 30 height 10
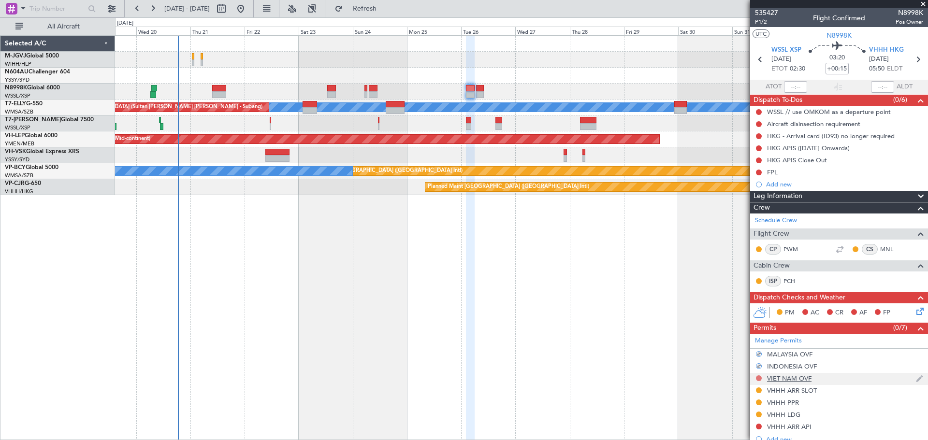
click at [759, 377] on button at bounding box center [759, 379] width 6 height 6
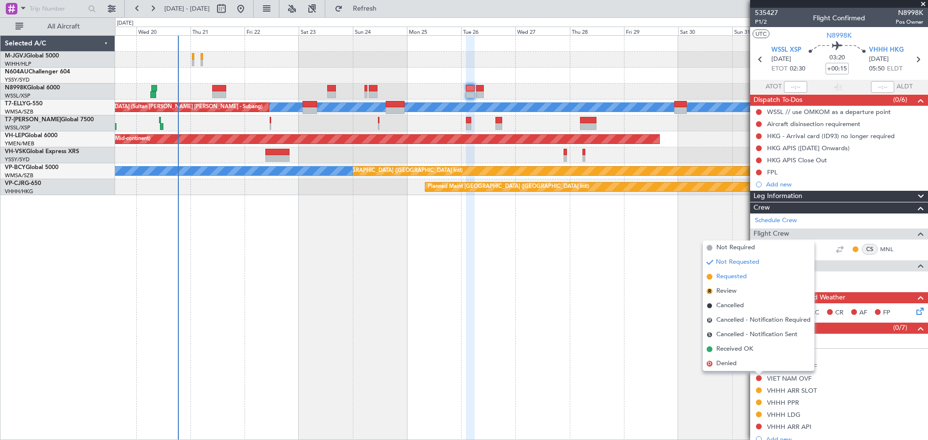
click at [728, 276] on span "Requested" at bounding box center [731, 277] width 30 height 10
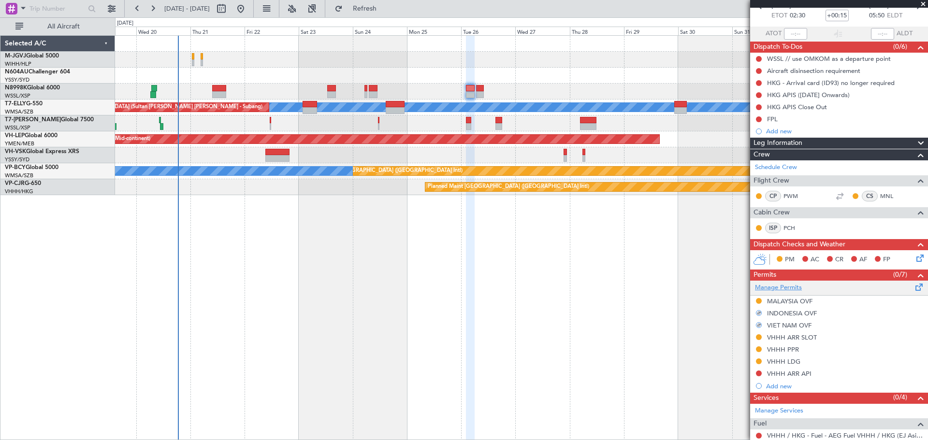
scroll to position [81, 0]
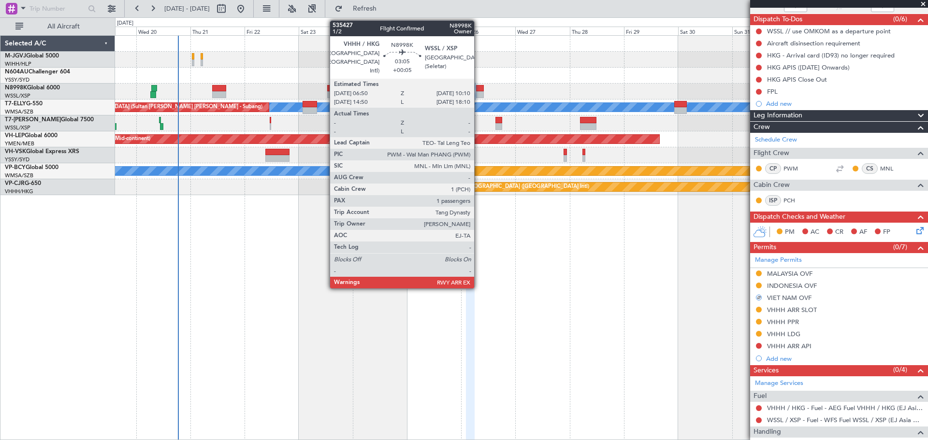
click at [479, 92] on div at bounding box center [480, 94] width 8 height 7
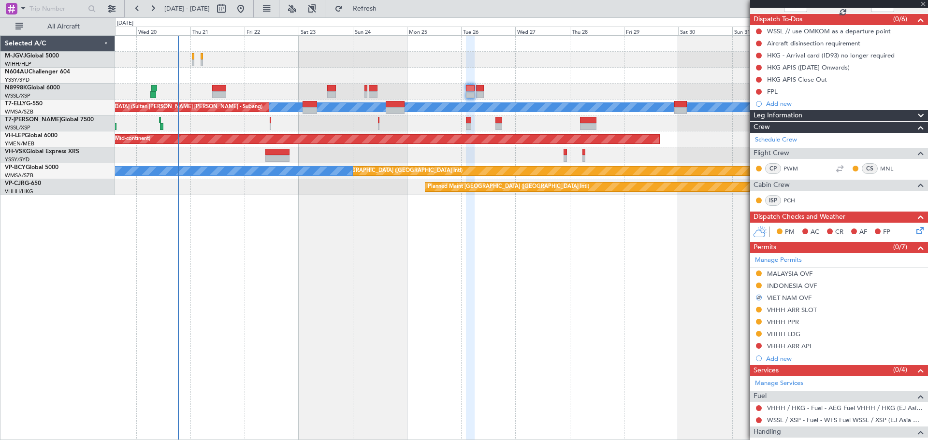
type input "+00:05"
type input "1"
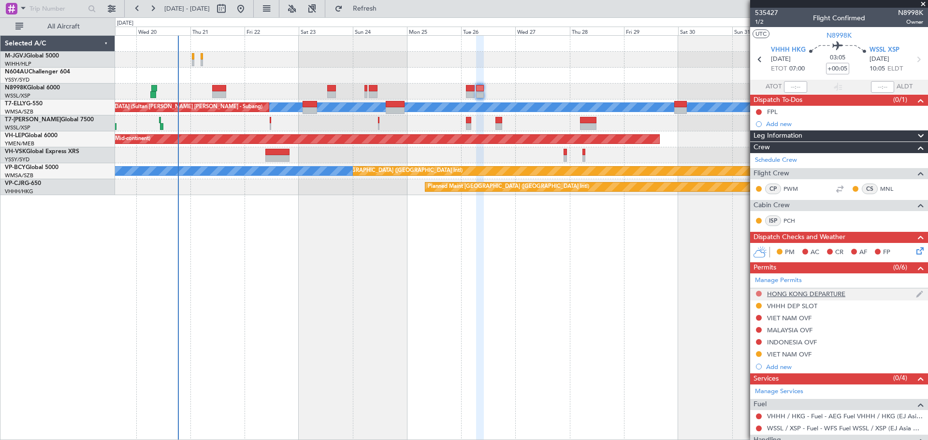
click at [761, 293] on button at bounding box center [759, 294] width 6 height 6
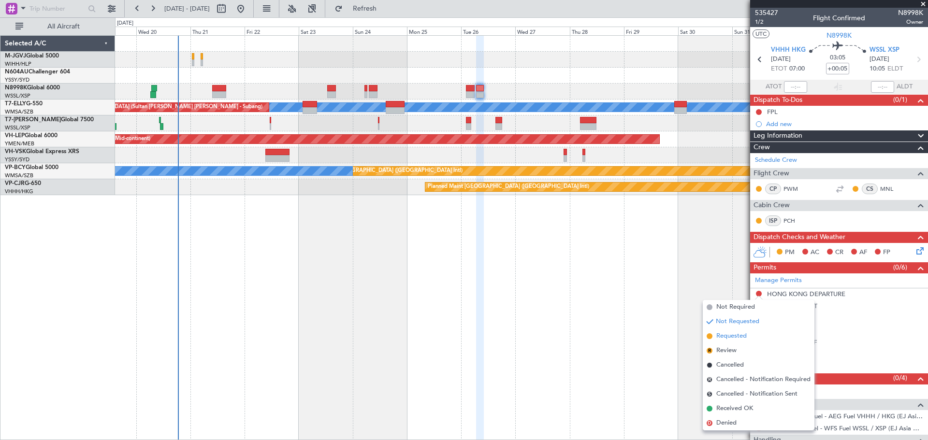
click at [736, 336] on span "Requested" at bounding box center [731, 337] width 30 height 10
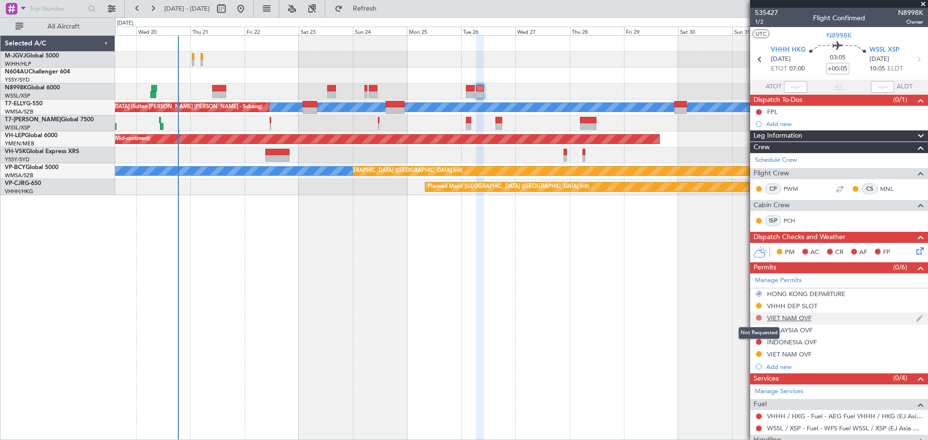
click at [758, 317] on button at bounding box center [759, 318] width 6 height 6
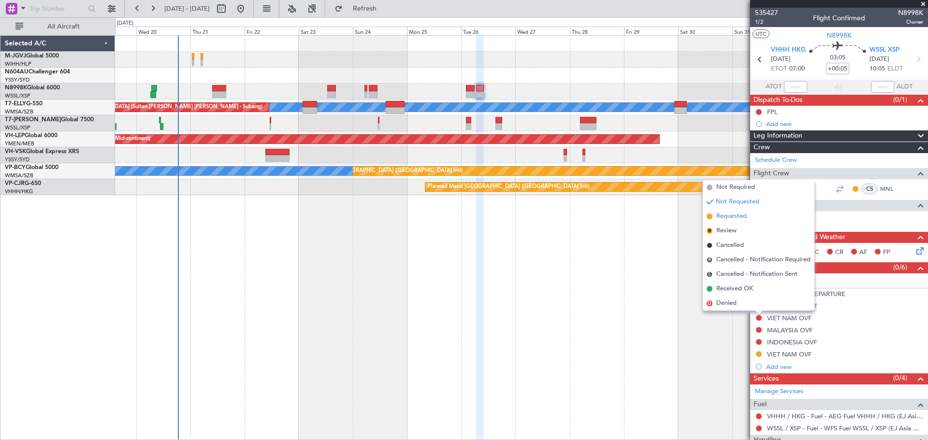
click at [732, 218] on span "Requested" at bounding box center [731, 217] width 30 height 10
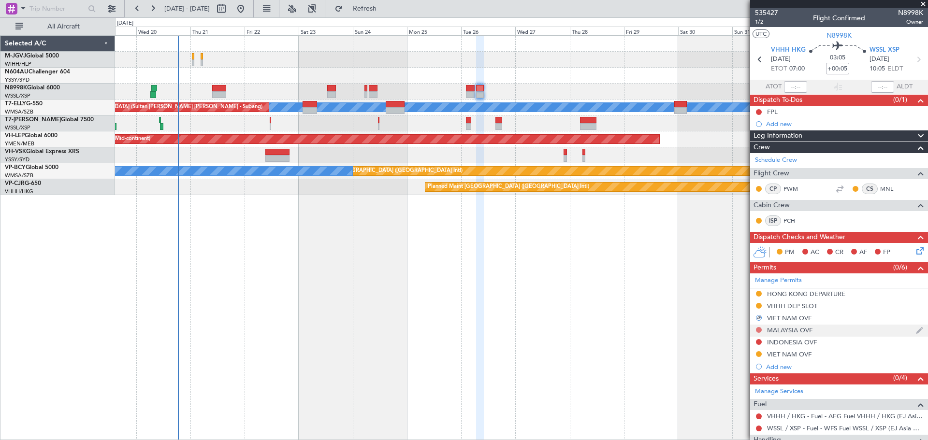
click at [760, 328] on button at bounding box center [759, 330] width 6 height 6
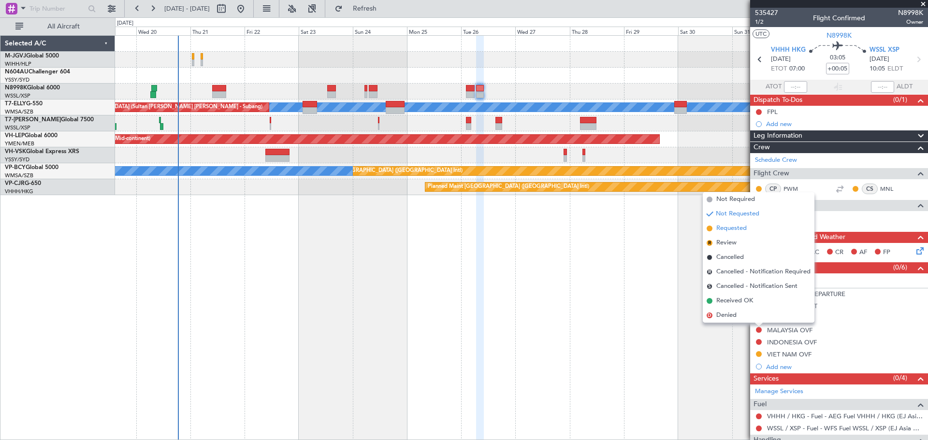
click at [734, 232] on span "Requested" at bounding box center [731, 229] width 30 height 10
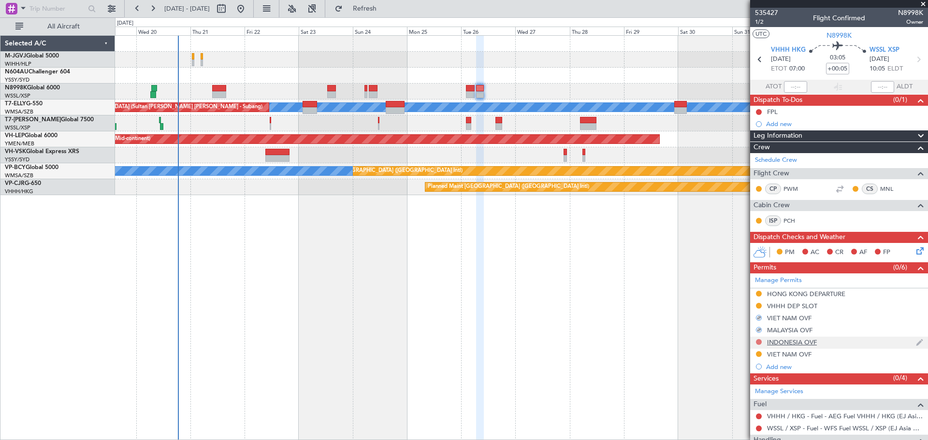
click at [759, 341] on button at bounding box center [759, 342] width 6 height 6
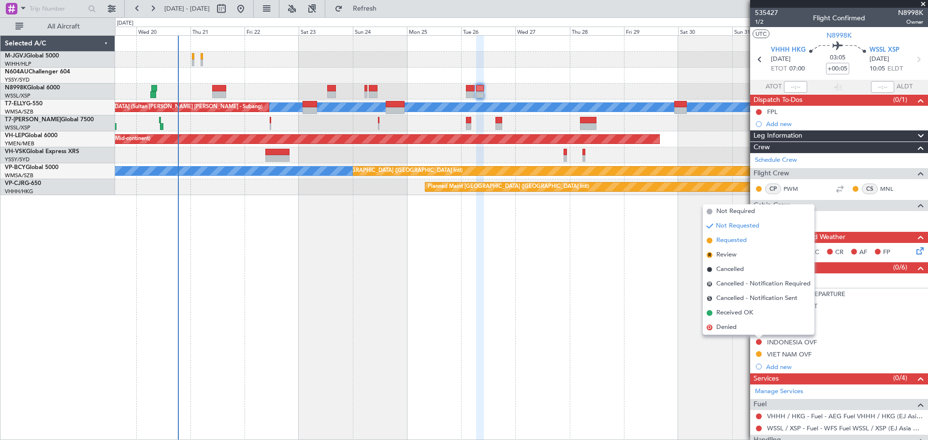
click at [742, 243] on span "Requested" at bounding box center [731, 241] width 30 height 10
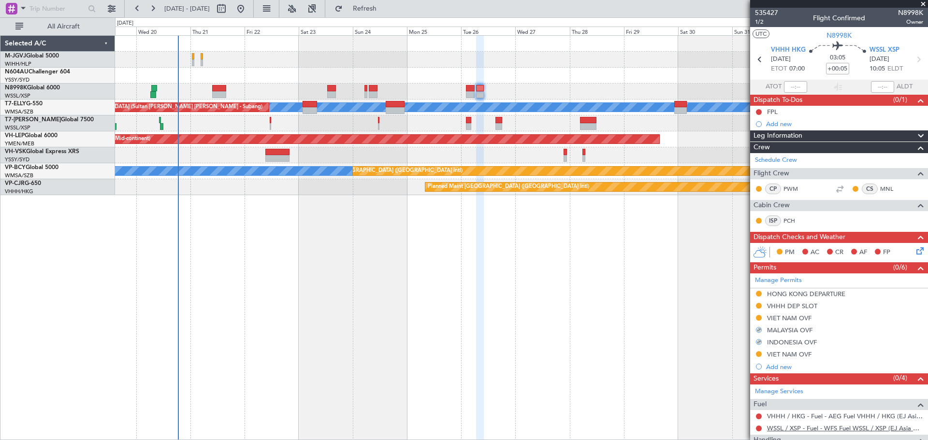
scroll to position [79, 0]
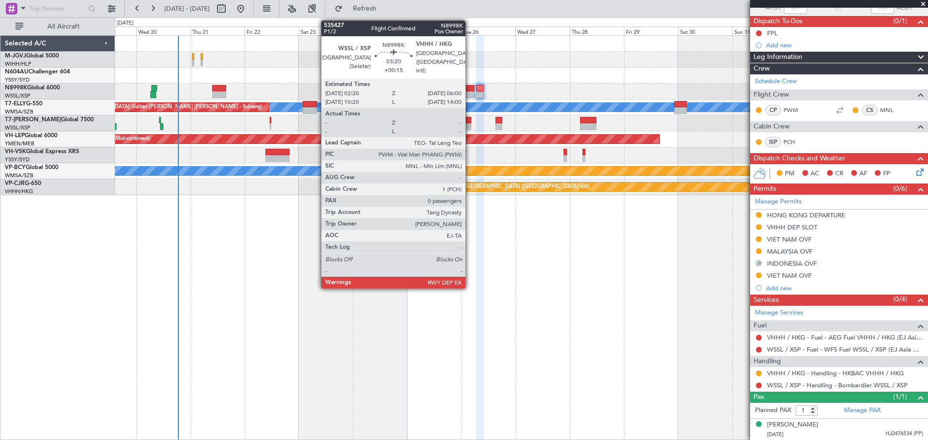
click at [470, 95] on div at bounding box center [470, 94] width 9 height 7
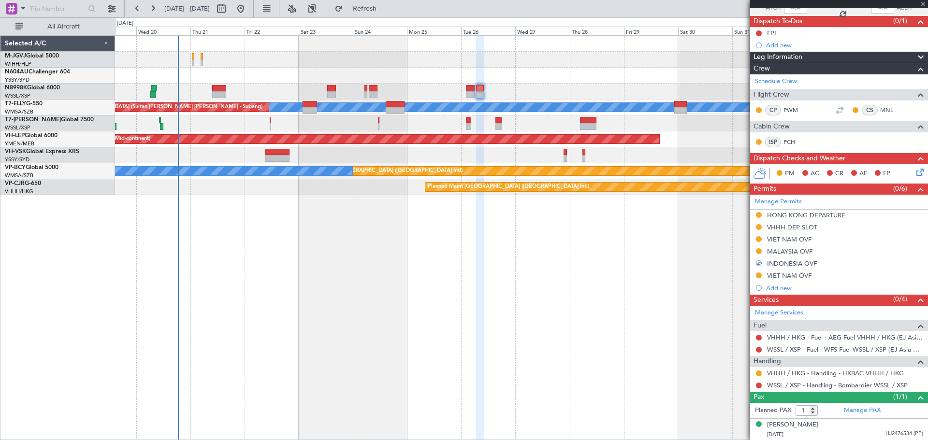
type input "+00:15"
type input "0"
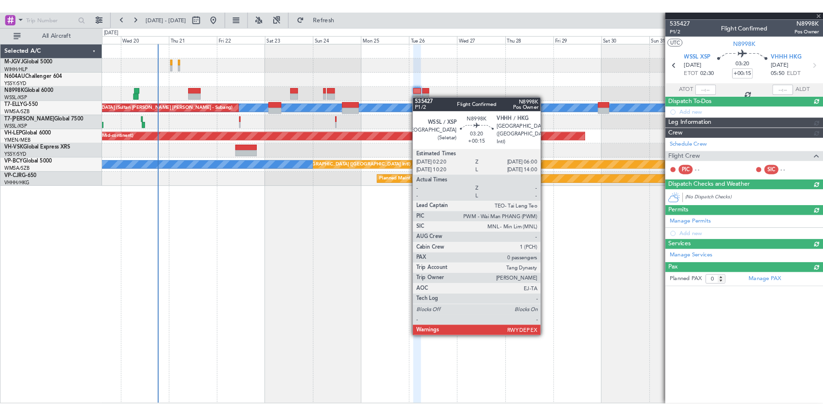
scroll to position [0, 0]
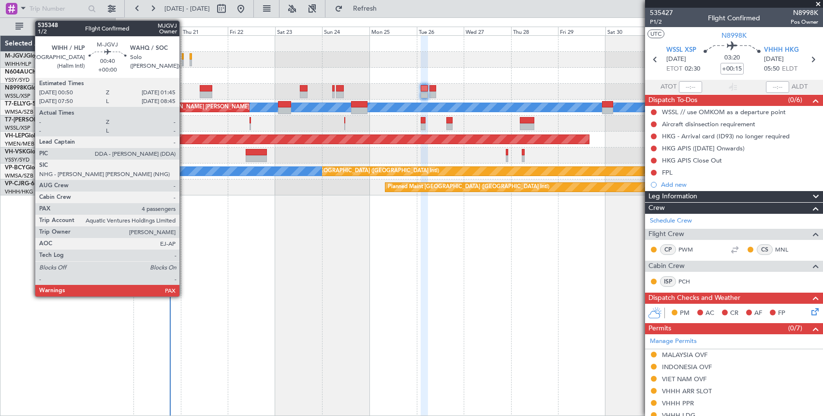
click at [184, 57] on div at bounding box center [183, 56] width 2 height 7
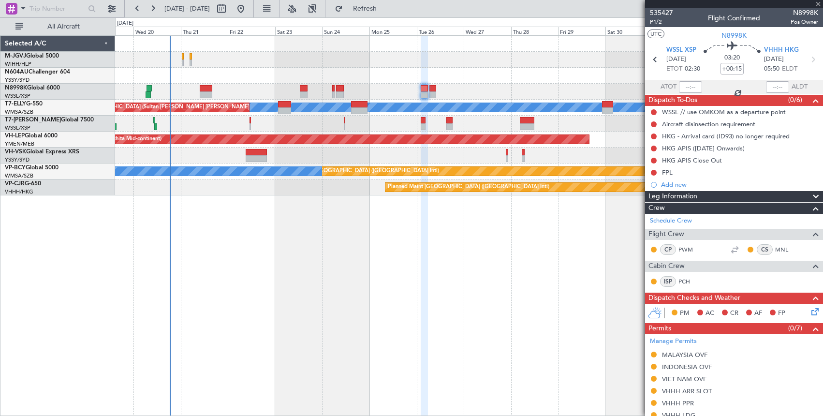
type input "4"
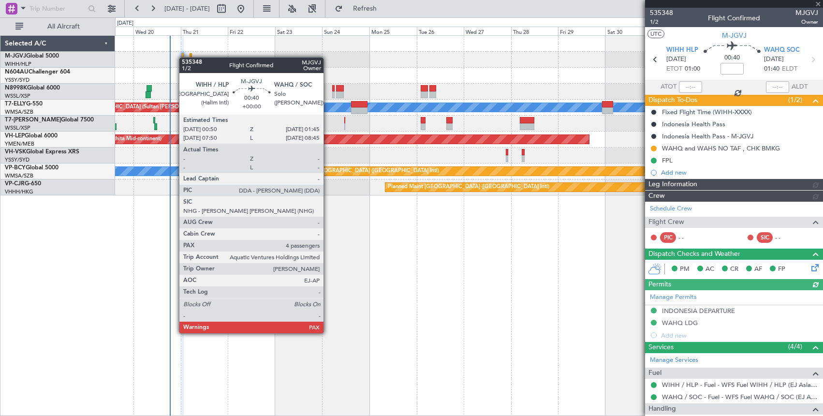
type input "Edmond Yuen (EYU)"
type input "F0404"
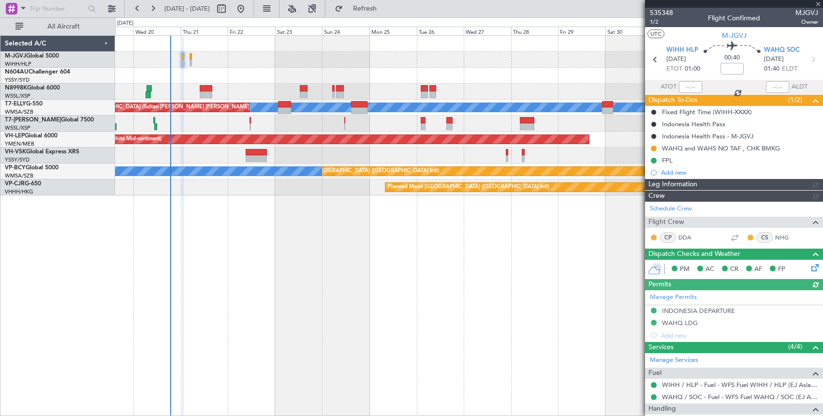
type input "Edmond Yuen (EYU)"
type input "F0404"
